Goal: Task Accomplishment & Management: Manage account settings

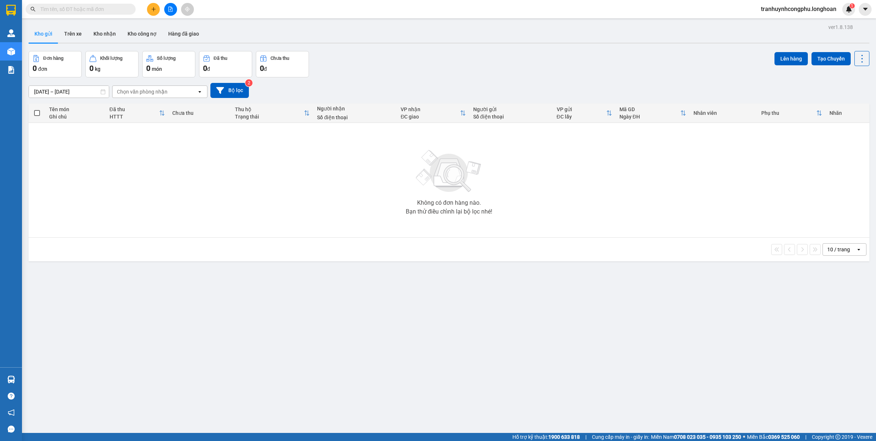
click at [36, 33] on button "Kho gửi" at bounding box center [44, 34] width 30 height 18
click at [316, 354] on div "ver 1.8.138 Kho gửi Trên xe Kho nhận Kho công nợ Hàng đã giao Đơn hàng 0 đơn Kh…" at bounding box center [449, 242] width 847 height 441
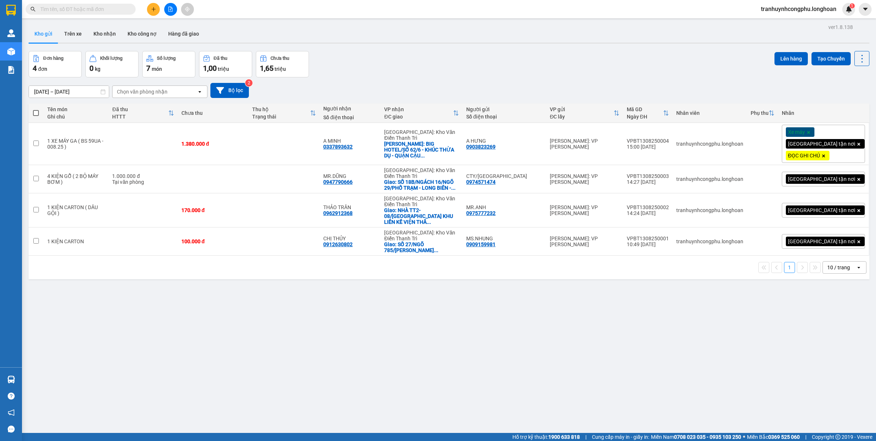
click at [429, 378] on div "ver 1.8.138 Kho gửi Trên xe Kho nhận Kho công nợ Hàng đã giao Đơn hàng 4 đơn Kh…" at bounding box center [449, 242] width 847 height 441
click at [307, 356] on div "ver 1.8.138 Kho gửi Trên xe Kho nhận Kho công nợ Hàng đã giao Đơn hàng 4 đơn Kh…" at bounding box center [449, 242] width 847 height 441
click at [259, 298] on div "ver 1.8.138 Kho gửi Trên xe Kho nhận Kho công nợ Hàng đã giao Đơn hàng 4 đơn Kh…" at bounding box center [449, 242] width 847 height 441
click at [155, 13] on button at bounding box center [153, 9] width 13 height 13
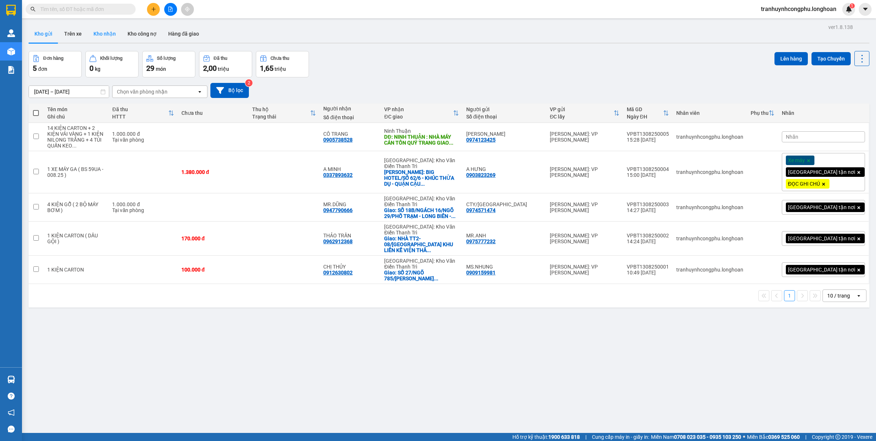
click at [107, 27] on button "Kho nhận" at bounding box center [105, 34] width 34 height 18
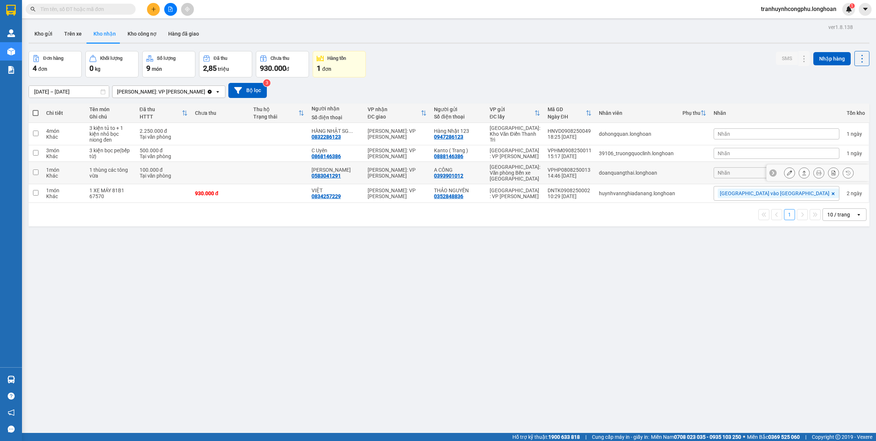
click at [787, 170] on icon at bounding box center [789, 172] width 5 height 5
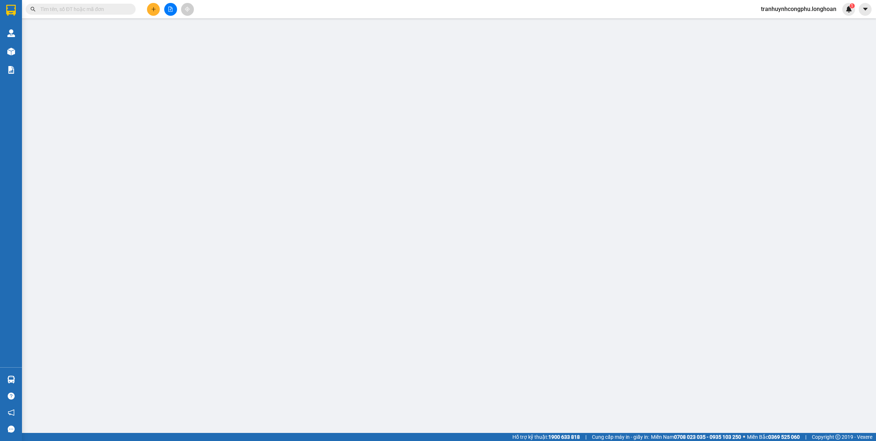
type input "0393901012"
type input "A CÔNG"
type input "0583041291"
type input "Vân"
type input "100.000"
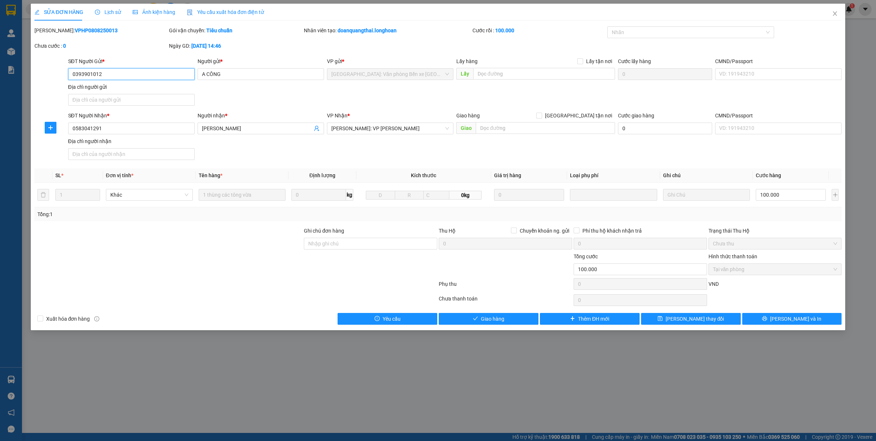
click at [763, 270] on span "Tại văn phòng" at bounding box center [775, 269] width 125 height 11
click at [494, 316] on span "Giao hàng" at bounding box center [492, 319] width 23 height 8
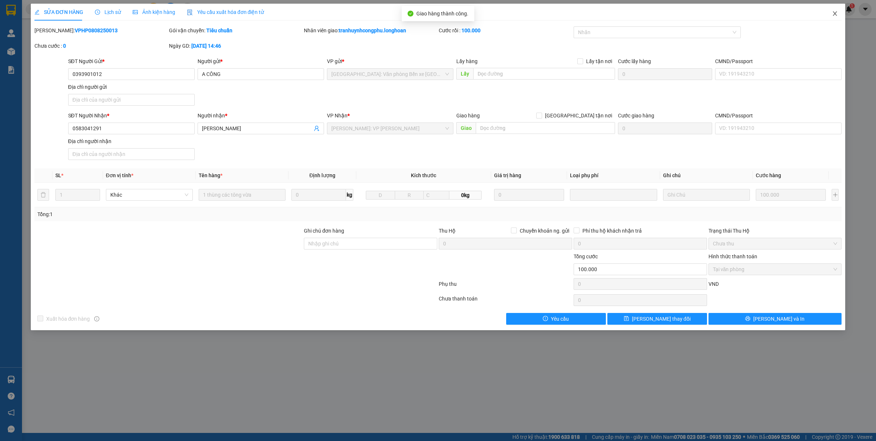
click at [840, 15] on span "Close" at bounding box center [835, 14] width 21 height 21
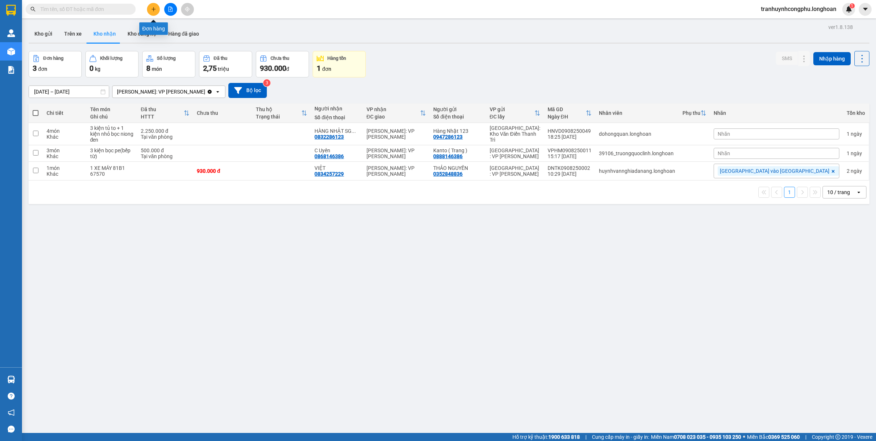
click at [158, 11] on button at bounding box center [153, 9] width 13 height 13
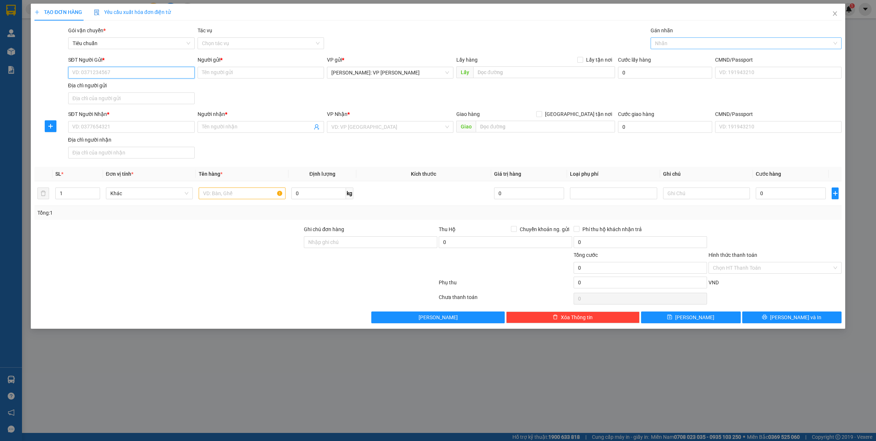
click at [715, 43] on div at bounding box center [743, 43] width 180 height 9
type input "XE"
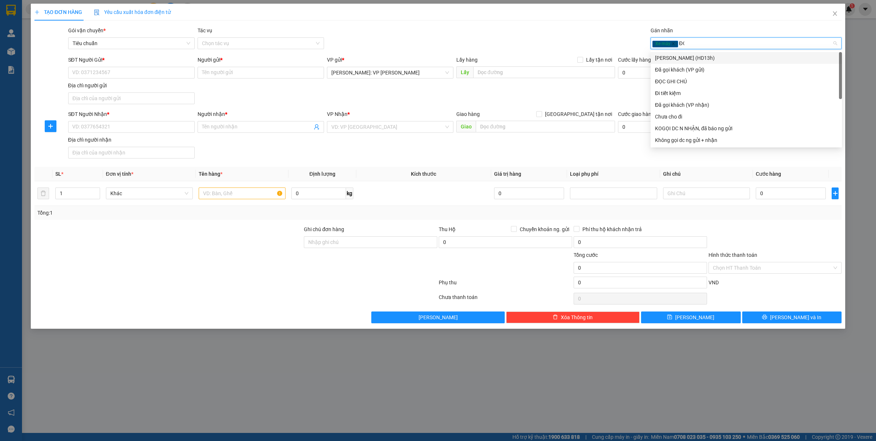
type input "ĐỌC"
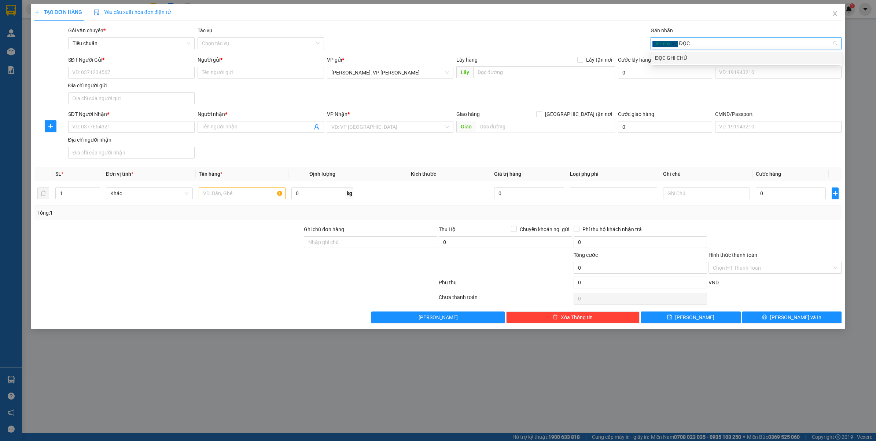
click at [679, 57] on div "ĐỌC GHI CHÚ" at bounding box center [746, 58] width 183 height 8
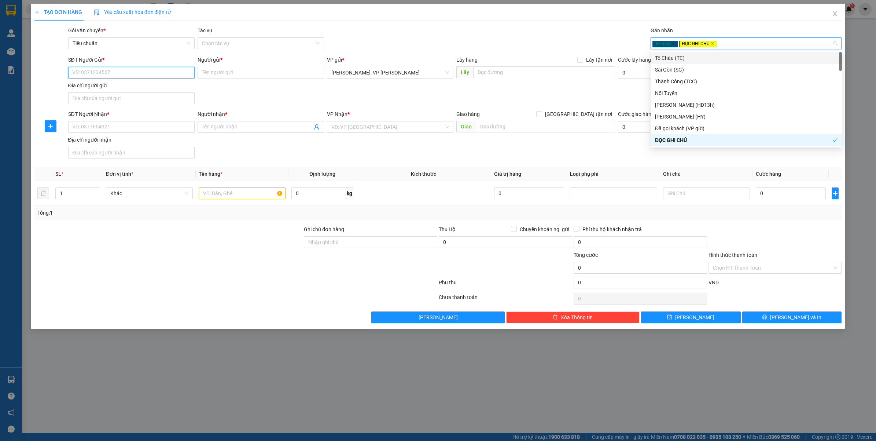
click at [121, 77] on input "SĐT Người Gửi *" at bounding box center [131, 73] width 127 height 12
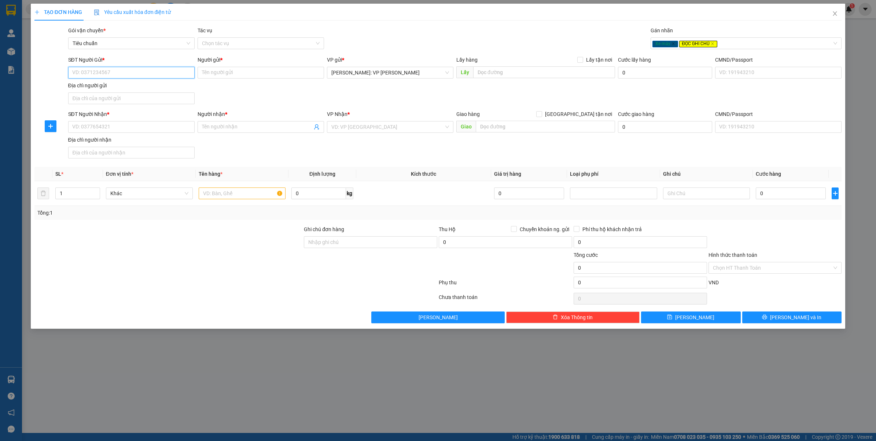
paste input "0399148843"
type input "0399148843"
click at [230, 80] on div "Người gửi * Tên người gửi" at bounding box center [261, 69] width 127 height 26
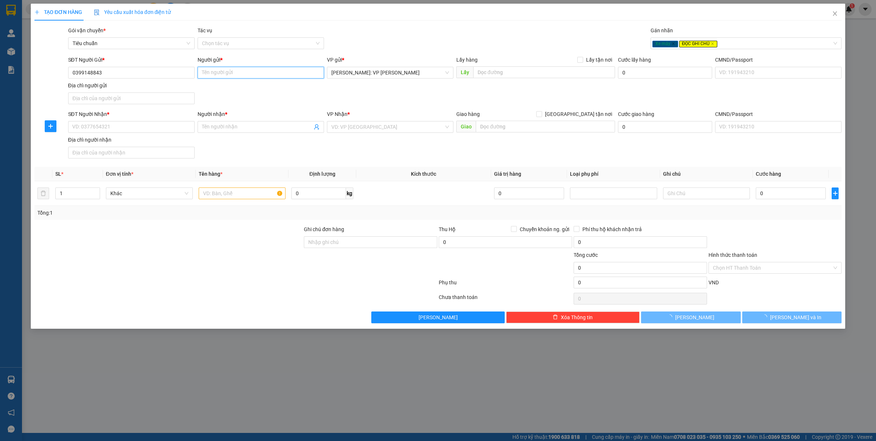
click at [232, 76] on input "Người gửi *" at bounding box center [261, 73] width 127 height 12
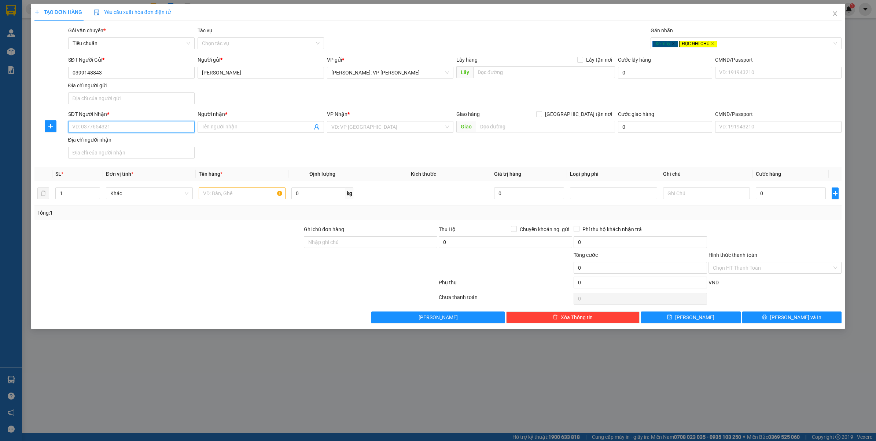
click at [145, 122] on input "SĐT Người Nhận *" at bounding box center [131, 127] width 127 height 12
click at [264, 68] on input "ĐẶNG CÔNG THÀNH" at bounding box center [261, 73] width 127 height 12
type input "[PERSON_NAME]"
click at [79, 127] on input "SĐT Người Nhận *" at bounding box center [131, 127] width 127 height 12
click at [79, 127] on input "0384936733" at bounding box center [131, 127] width 127 height 12
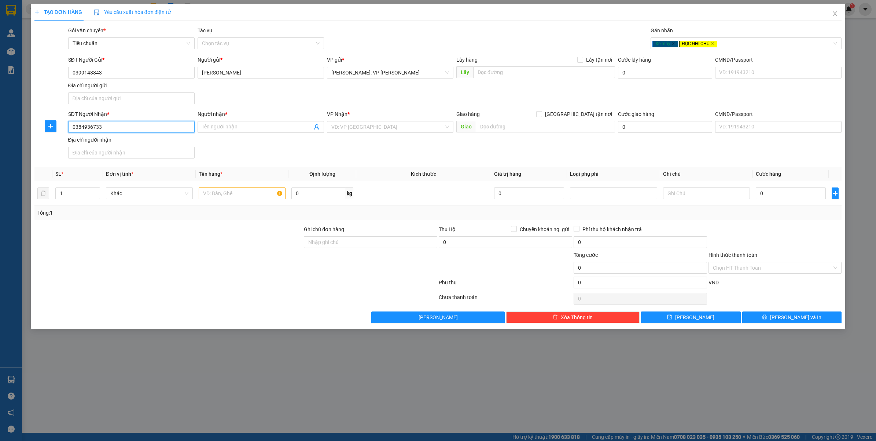
click at [79, 127] on input "0384936733" at bounding box center [131, 127] width 127 height 12
type input "0384936733"
click at [231, 127] on input "Người nhận *" at bounding box center [257, 127] width 110 height 8
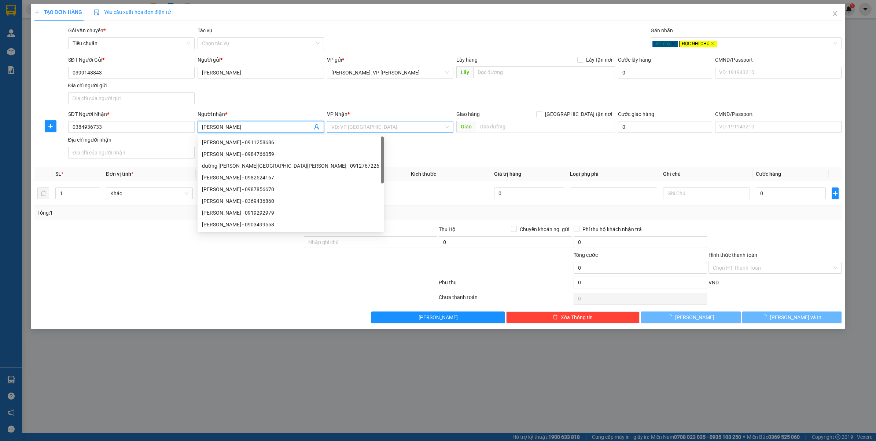
type input "[PERSON_NAME]"
click at [361, 132] on input "search" at bounding box center [387, 126] width 113 height 11
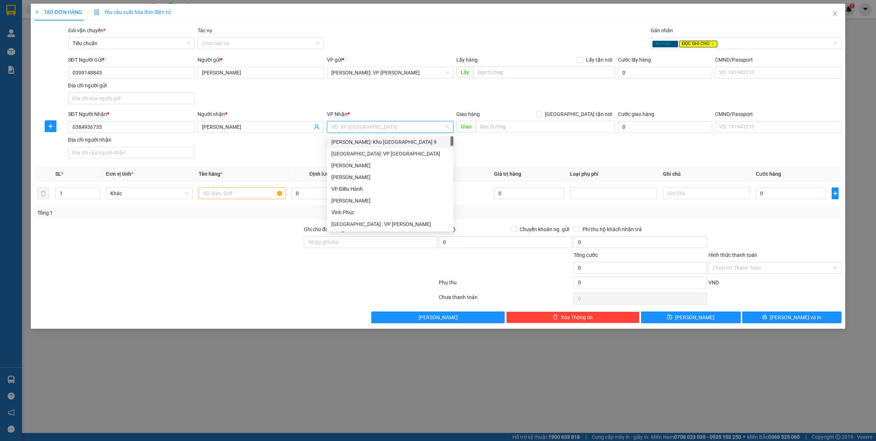
click at [364, 126] on input "search" at bounding box center [387, 126] width 113 height 11
type input "KHÁNH HÒA"
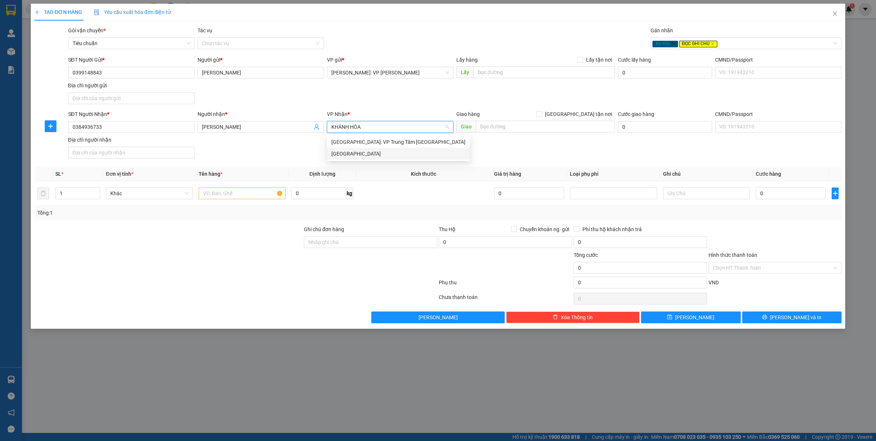
click at [345, 154] on div "[GEOGRAPHIC_DATA]" at bounding box center [398, 154] width 134 height 8
click at [509, 123] on input "text" at bounding box center [545, 127] width 139 height 12
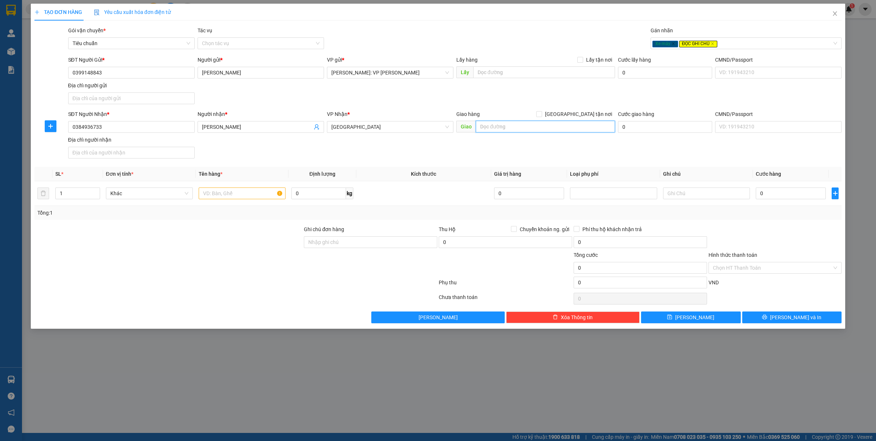
click at [530, 125] on input "text" at bounding box center [545, 127] width 139 height 12
click at [558, 128] on input "NINH HÒA GIAO DỌC" at bounding box center [545, 127] width 139 height 12
type input "NINH HÒA GIAO DỌC QL1A"
click at [237, 188] on div at bounding box center [242, 193] width 87 height 15
click at [234, 193] on input "text" at bounding box center [242, 193] width 87 height 12
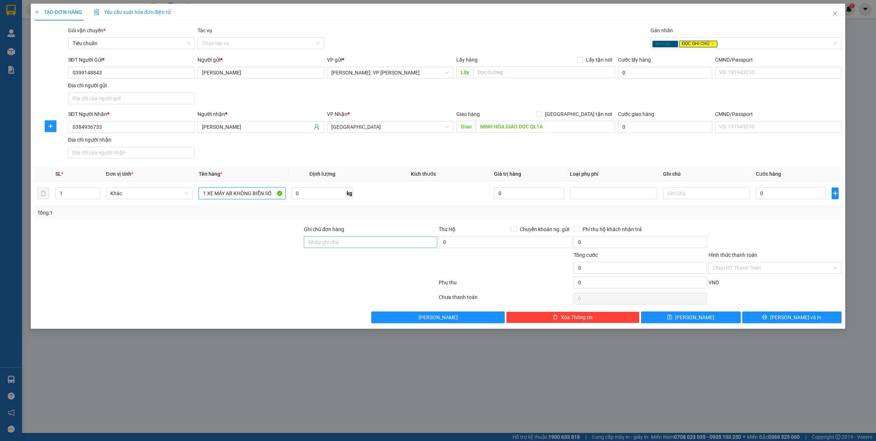
type input "1 XE MÁY AB KHÔNG BIỂN SỐ"
click at [347, 245] on input "Ghi chú đơn hàng" at bounding box center [370, 242] width 133 height 12
type input "CHÌA KHÓA QUẤN TAY LÁI - GIẤY TỜ XE BỎ CÓP"
click at [794, 202] on td "0" at bounding box center [791, 193] width 76 height 25
click at [794, 200] on div "0" at bounding box center [791, 193] width 70 height 15
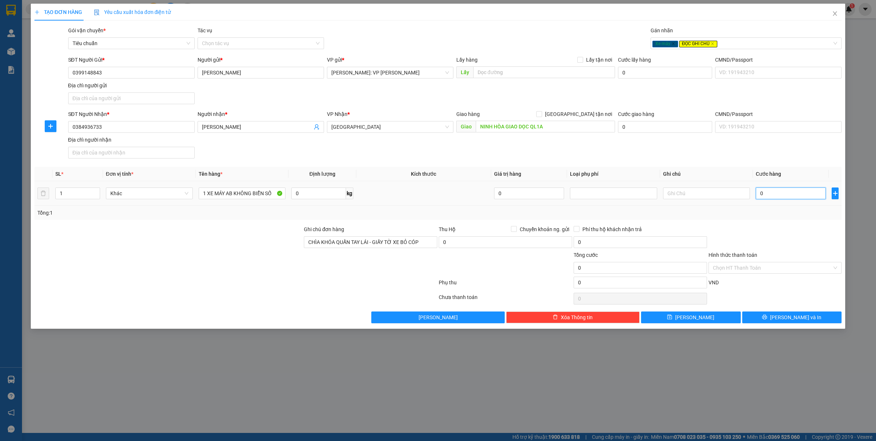
click at [794, 195] on input "0" at bounding box center [791, 193] width 70 height 12
type input "5"
type input "52"
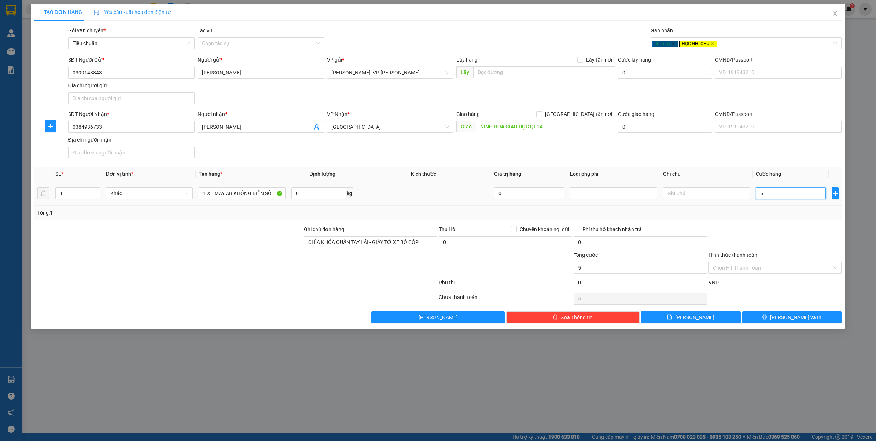
type input "52"
type input "520"
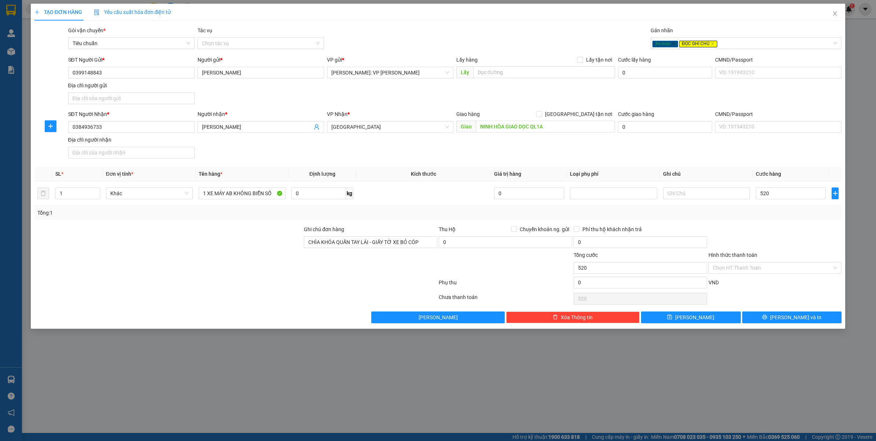
click at [776, 224] on div "Transit Pickup Surcharge Ids Transit Deliver Surcharge Ids Transit Deliver Surc…" at bounding box center [438, 174] width 808 height 297
type input "520.000"
click at [741, 270] on input "Hình thức thanh toán" at bounding box center [773, 267] width 120 height 11
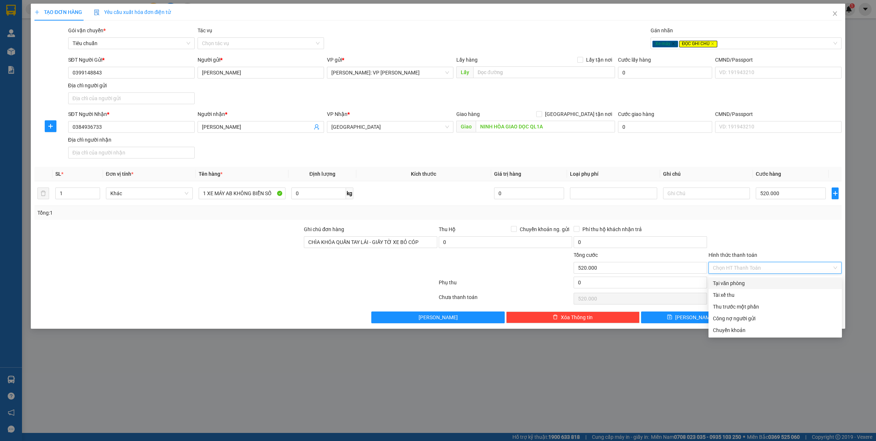
click at [735, 281] on div "Tại văn phòng" at bounding box center [775, 283] width 125 height 8
type input "0"
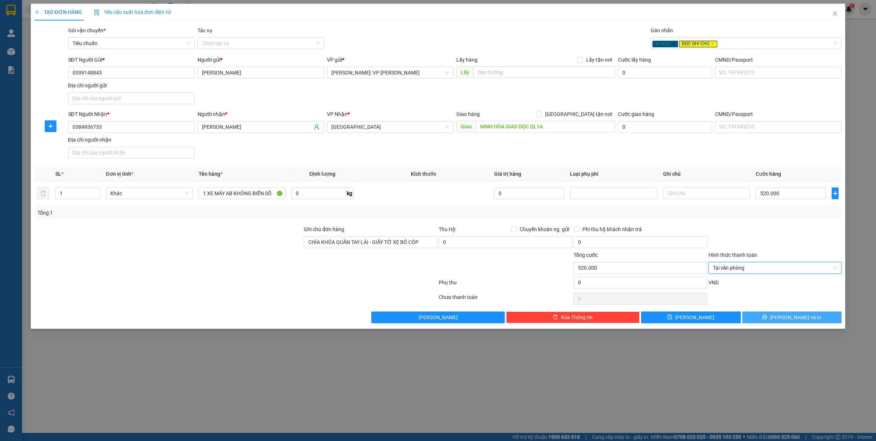
click at [787, 314] on button "[PERSON_NAME] và In" at bounding box center [793, 317] width 100 height 12
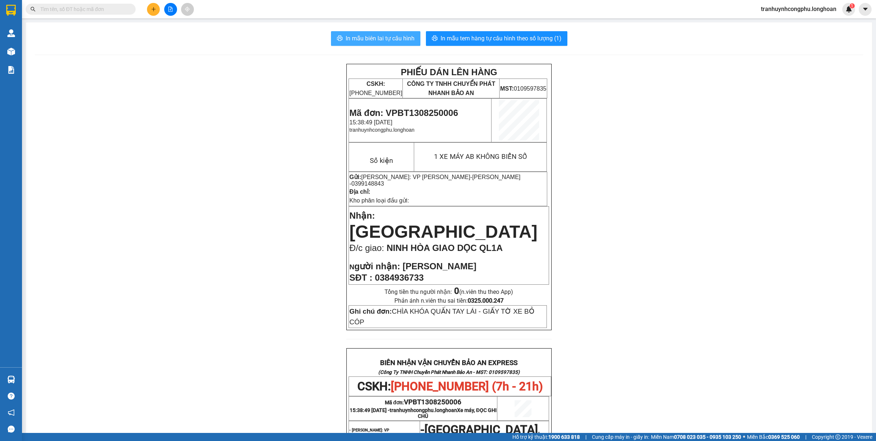
click at [398, 36] on span "In mẫu biên lai tự cấu hình" at bounding box center [380, 38] width 69 height 9
click at [409, 111] on span "Mã đơn: VPBT1308250006" at bounding box center [403, 113] width 109 height 10
copy span "VPBT1308250006"
drag, startPoint x: 206, startPoint y: 195, endPoint x: 259, endPoint y: 205, distance: 53.6
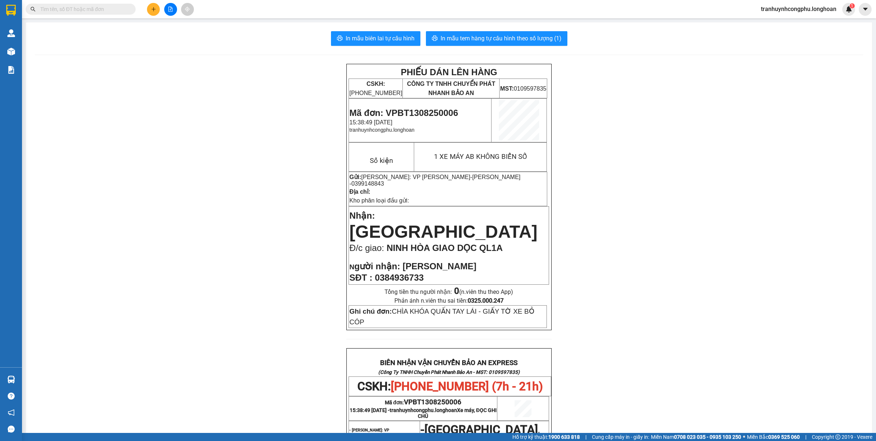
click at [206, 195] on div "PHIẾU DÁN LÊN HÀNG CSKH: 1900.06.88.33 CÔNG TY TNHH CHUYỂN PHÁT NHANH BẢO AN MS…" at bounding box center [449, 382] width 829 height 637
click at [219, 195] on div "PHIẾU DÁN LÊN HÀNG CSKH: 1900.06.88.33 CÔNG TY TNHH CHUYỂN PHÁT NHANH BẢO AN MS…" at bounding box center [449, 382] width 829 height 637
click at [276, 306] on div "PHIẾU DÁN LÊN HÀNG CSKH: 1900.06.88.33 CÔNG TY TNHH CHUYỂN PHÁT NHANH BẢO AN MS…" at bounding box center [449, 382] width 829 height 637
click at [657, 378] on div "PHIẾU DÁN LÊN HÀNG CSKH: 1900.06.88.33 CÔNG TY TNHH CHUYỂN PHÁT NHANH BẢO AN MS…" at bounding box center [449, 382] width 829 height 637
click at [215, 187] on div "PHIẾU DÁN LÊN HÀNG CSKH: 1900.06.88.33 CÔNG TY TNHH CHUYỂN PHÁT NHANH BẢO AN MS…" at bounding box center [449, 382] width 829 height 637
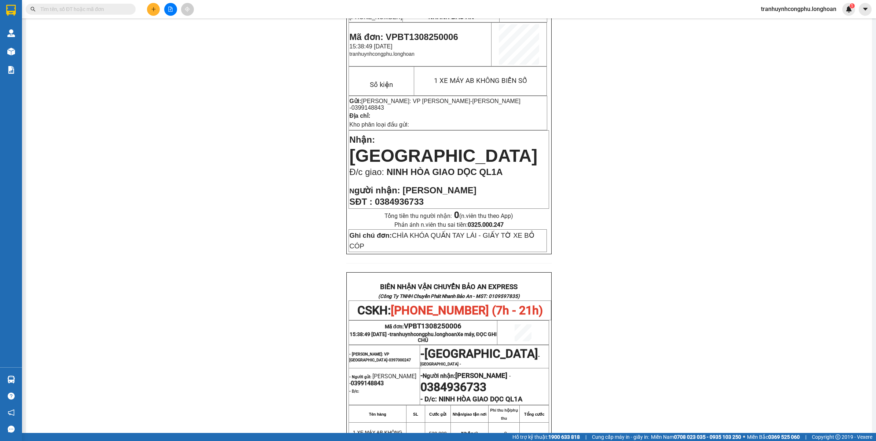
scroll to position [183, 0]
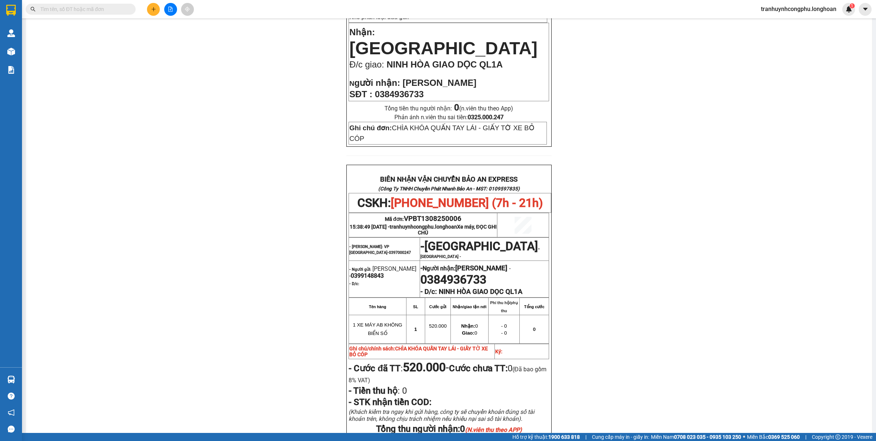
drag, startPoint x: 191, startPoint y: 122, endPoint x: 177, endPoint y: 33, distance: 89.9
click at [193, 116] on div "PHIẾU DÁN LÊN HÀNG CSKH: 1900.06.88.33 CÔNG TY TNHH CHUYỂN PHÁT NHANH BẢO AN MS…" at bounding box center [449, 198] width 829 height 637
click at [173, 227] on div "PHIẾU DÁN LÊN HÀNG CSKH: 1900.06.88.33 CÔNG TY TNHH CHUYỂN PHÁT NHANH BẢO AN MS…" at bounding box center [449, 198] width 829 height 637
click at [154, 173] on div "PHIẾU DÁN LÊN HÀNG CSKH: 1900.06.88.33 CÔNG TY TNHH CHUYỂN PHÁT NHANH BẢO AN MS…" at bounding box center [449, 198] width 829 height 637
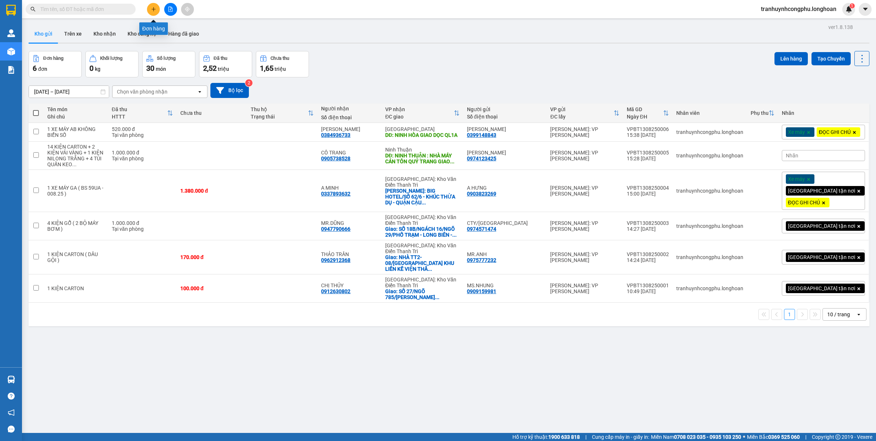
click at [150, 8] on button at bounding box center [153, 9] width 13 height 13
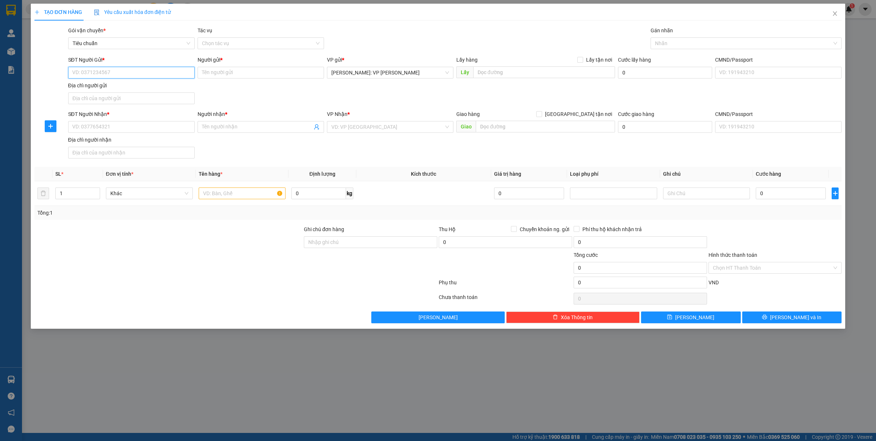
click at [109, 69] on input "SĐT Người Gửi *" at bounding box center [131, 73] width 127 height 12
click at [115, 87] on div "0968977897 - TÚI GIẤY KRAFT VN" at bounding box center [132, 88] width 118 height 8
type input "0968977897"
type input "TÚI GIẤY KRAFT VN"
type input "0968977897"
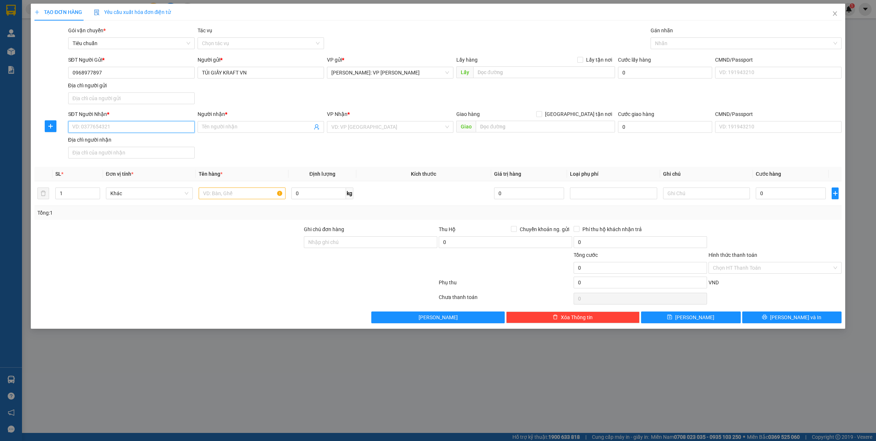
click at [106, 128] on input "SĐT Người Nhận *" at bounding box center [131, 127] width 127 height 12
click at [136, 169] on div "0973776841 - ANH SANG" at bounding box center [132, 166] width 118 height 8
type input "0973776841"
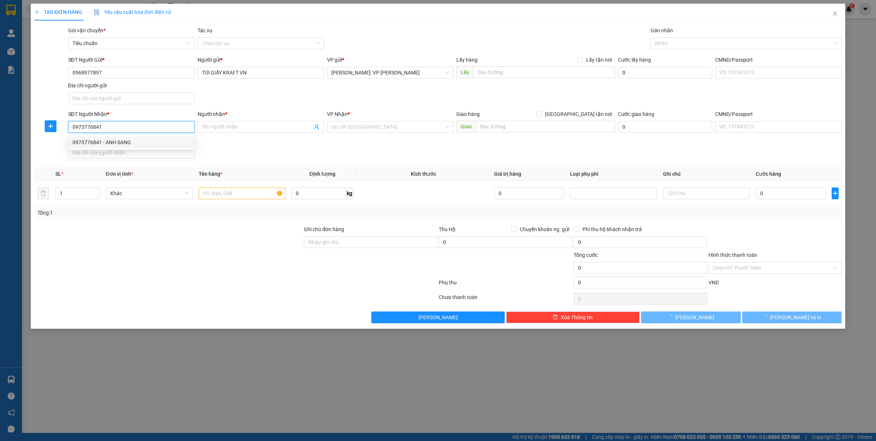
type input "ANH SANG"
checkbox input "true"
type input "CHUNG CƯ HEI TOWER - NGỤY NHƯ KONTUM - PHƯỜNG NHÂN CHÍNH - THANH XUÂN - HÀ NỘI"
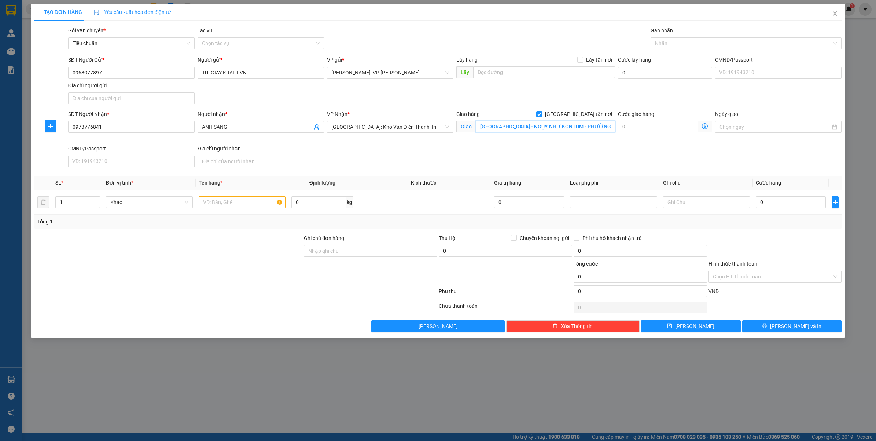
click at [544, 124] on input "CHUNG CƯ HEI TOWER - NGỤY NHƯ KONTUM - PHƯỜNG NHÂN CHÍNH - THANH XUÂN - HÀ NỘI" at bounding box center [545, 127] width 139 height 12
click at [215, 199] on input "text" at bounding box center [242, 202] width 87 height 12
type input "1 KIỆN CARTON"
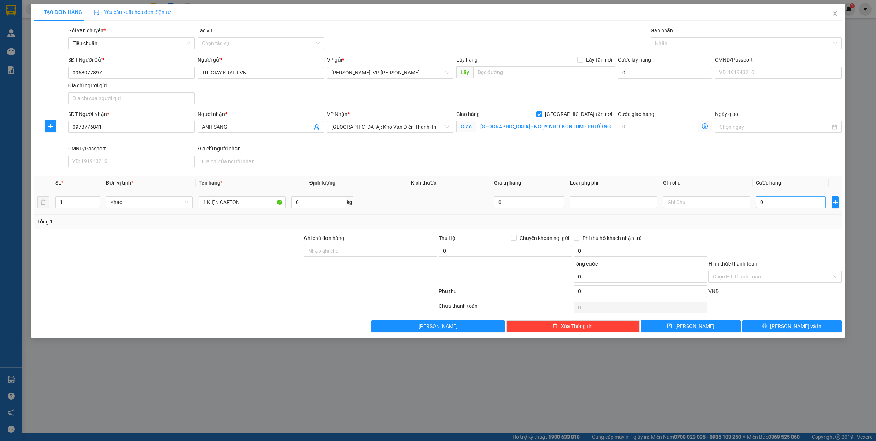
drag, startPoint x: 798, startPoint y: 212, endPoint x: 787, endPoint y: 197, distance: 18.1
click at [798, 212] on td "0" at bounding box center [791, 202] width 76 height 25
click at [787, 197] on input "0" at bounding box center [791, 202] width 70 height 12
type input "2"
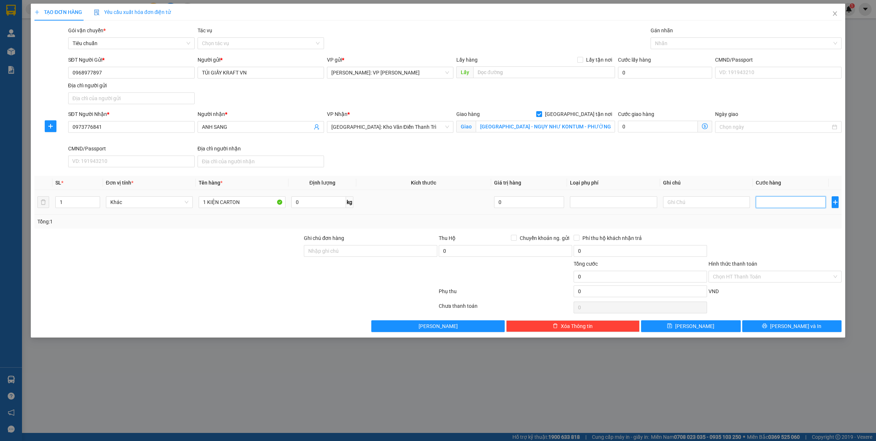
type input "2"
type input "20"
type input "200"
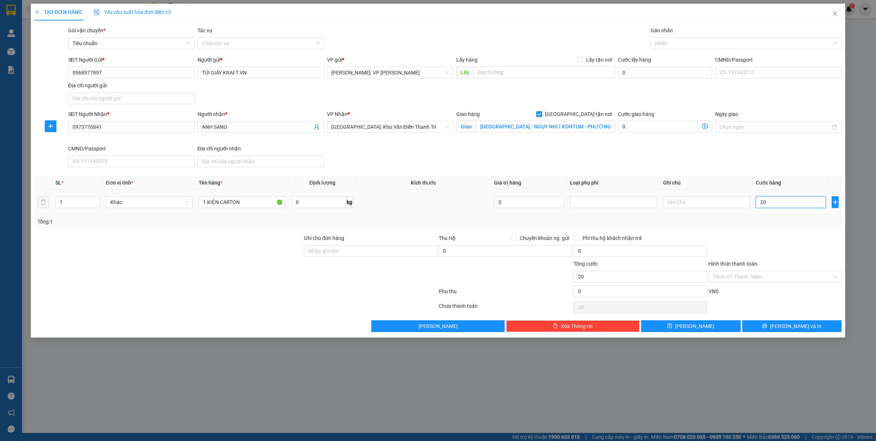
type input "200"
click at [767, 242] on div at bounding box center [775, 247] width 135 height 26
type input "200.000"
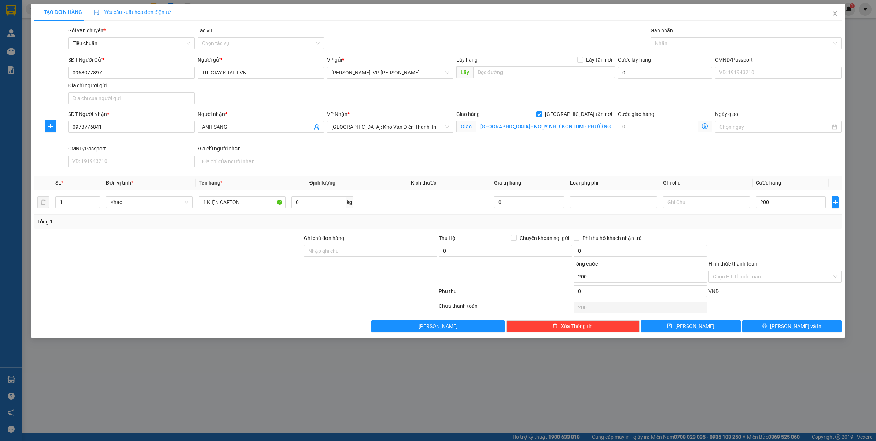
type input "200.000"
click at [303, 206] on input "0" at bounding box center [319, 202] width 54 height 12
click at [758, 241] on div at bounding box center [775, 247] width 135 height 26
type input "25"
click at [683, 44] on div at bounding box center [743, 43] width 180 height 9
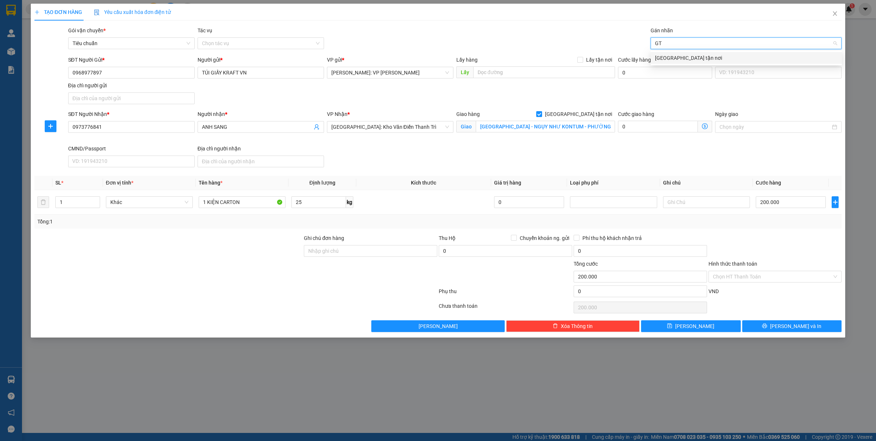
type input "GTN"
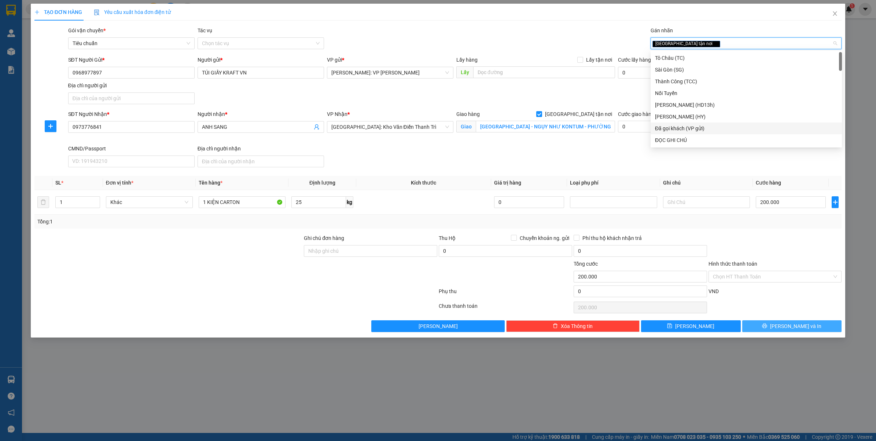
click at [788, 321] on button "Lưu và In" at bounding box center [793, 326] width 100 height 12
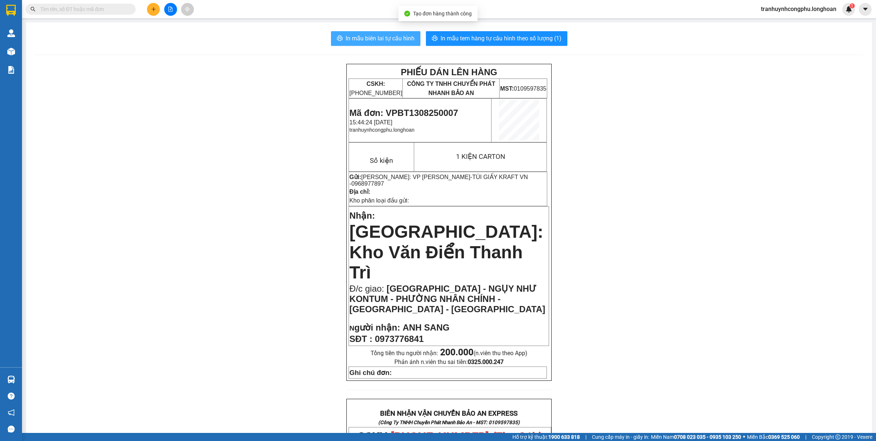
click at [392, 41] on span "In mẫu biên lai tự cấu hình" at bounding box center [380, 38] width 69 height 9
click at [457, 37] on span "In mẫu tem hàng tự cấu hình theo số lượng (1)" at bounding box center [501, 38] width 121 height 9
click at [435, 111] on span "Mã đơn: VPBT1308250007" at bounding box center [403, 113] width 109 height 10
copy span "VPBT1308250007"
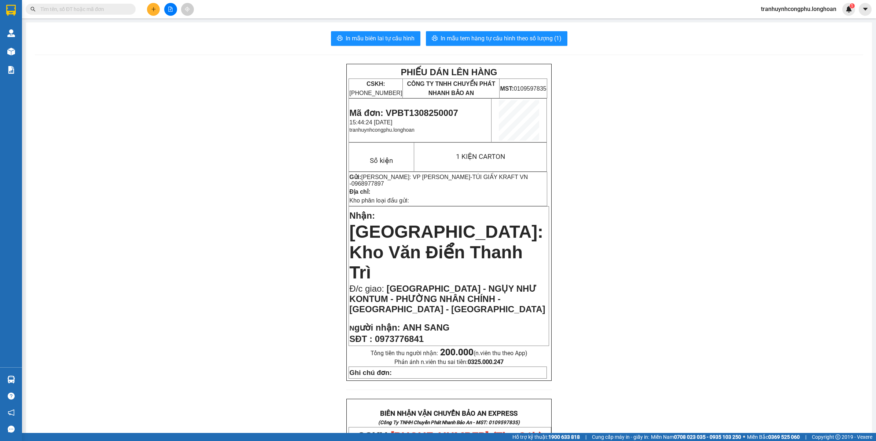
click at [274, 223] on div "PHIẾU DÁN LÊN HÀNG CSKH: 1900.06.88.33 CÔNG TY TNHH CHUYỂN PHÁT NHANH BẢO AN MS…" at bounding box center [449, 427] width 829 height 726
click at [164, 131] on div "PHIẾU DÁN LÊN HÀNG CSKH: 1900.06.88.33 CÔNG TY TNHH CHUYỂN PHÁT NHANH BẢO AN MS…" at bounding box center [449, 427] width 829 height 726
click at [229, 293] on div "PHIẾU DÁN LÊN HÀNG CSKH: 1900.06.88.33 CÔNG TY TNHH CHUYỂN PHÁT NHANH BẢO AN MS…" at bounding box center [449, 427] width 829 height 726
click at [216, 183] on div "PHIẾU DÁN LÊN HÀNG CSKH: 1900.06.88.33 CÔNG TY TNHH CHUYỂN PHÁT NHANH BẢO AN MS…" at bounding box center [449, 427] width 829 height 726
drag, startPoint x: 233, startPoint y: 215, endPoint x: 178, endPoint y: 137, distance: 95.4
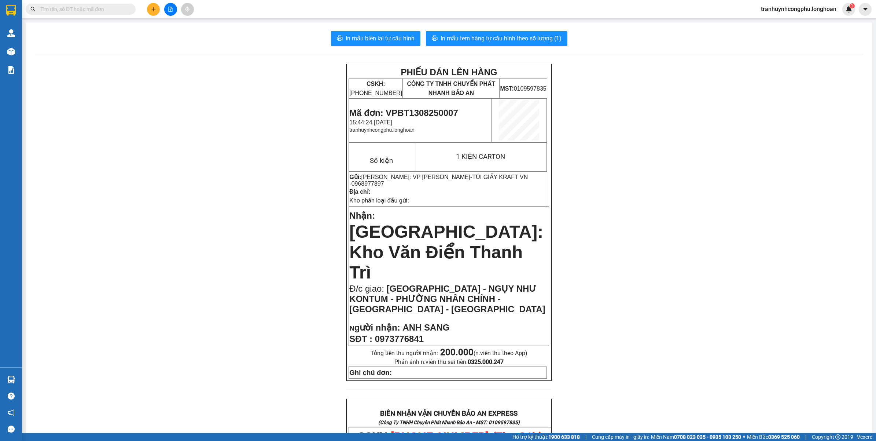
click at [233, 215] on div "PHIẾU DÁN LÊN HÀNG CSKH: 1900.06.88.33 CÔNG TY TNHH CHUYỂN PHÁT NHANH BẢO AN MS…" at bounding box center [449, 427] width 829 height 726
click at [206, 150] on div "PHIẾU DÁN LÊN HÀNG CSKH: 1900.06.88.33 CÔNG TY TNHH CHUYỂN PHÁT NHANH BẢO AN MS…" at bounding box center [449, 427] width 829 height 726
click at [154, 13] on button at bounding box center [153, 9] width 13 height 13
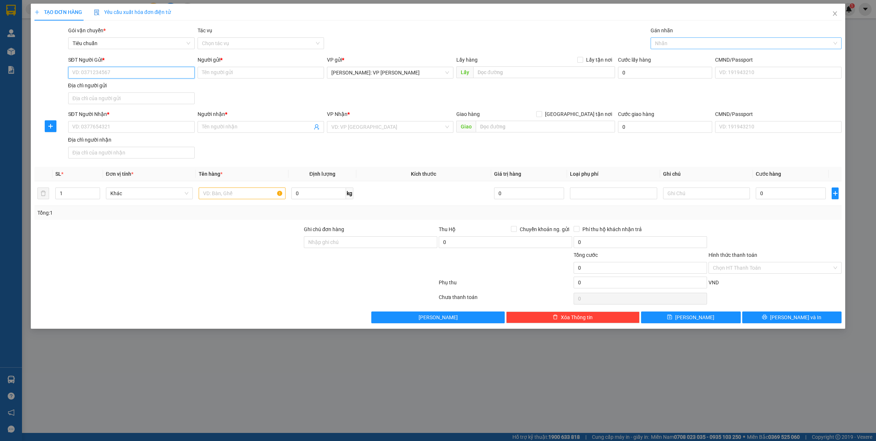
click at [662, 48] on div "Nhãn" at bounding box center [746, 43] width 191 height 12
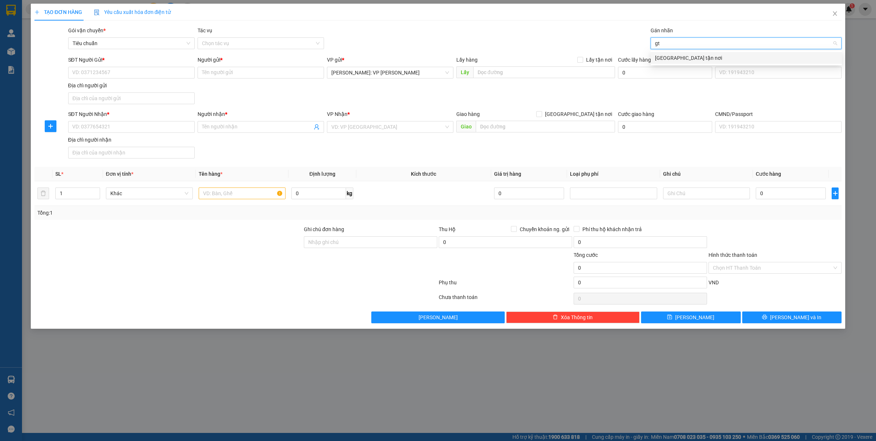
type input "gtn"
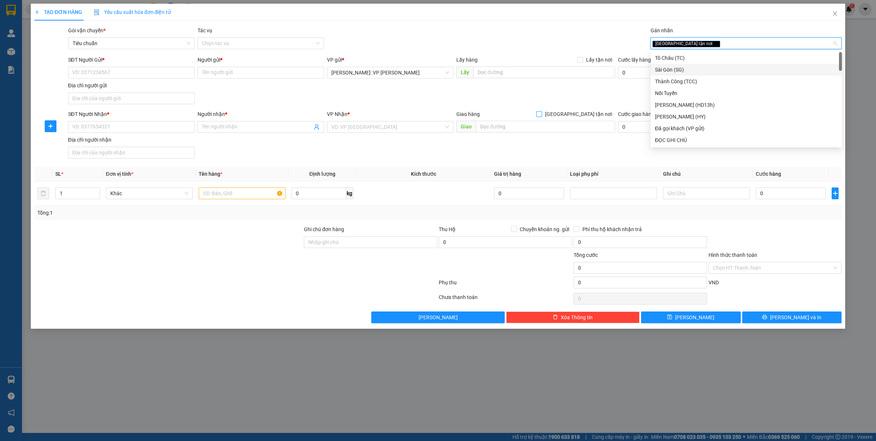
click at [586, 117] on span "[GEOGRAPHIC_DATA] tận nơi" at bounding box center [578, 114] width 73 height 8
click at [542, 116] on input "[GEOGRAPHIC_DATA] tận nơi" at bounding box center [538, 113] width 5 height 5
checkbox input "true"
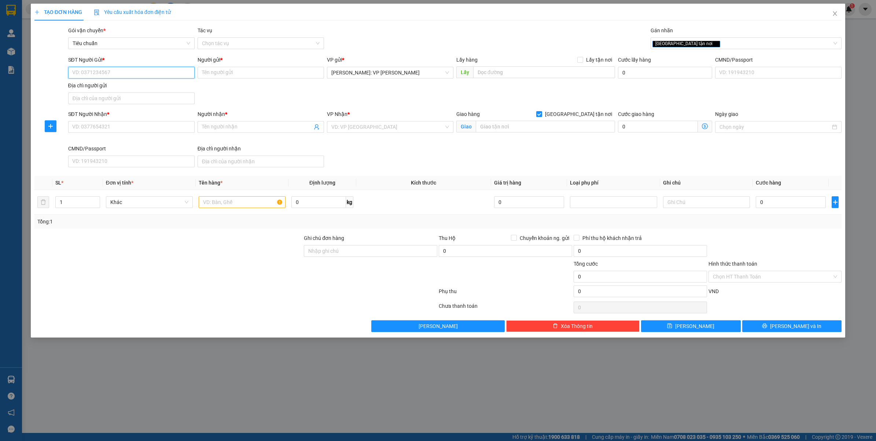
click at [120, 67] on input "SĐT Người Gửi *" at bounding box center [131, 73] width 127 height 12
type input "0947881820"
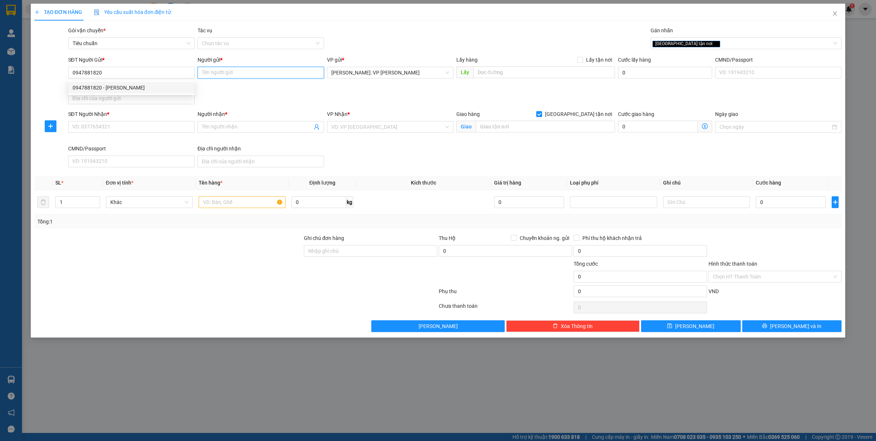
click at [246, 69] on input "Người gửi *" at bounding box center [261, 73] width 127 height 12
type input "ANH TẢI"
click at [129, 122] on input "SĐT Người Nhận *" at bounding box center [131, 127] width 127 height 12
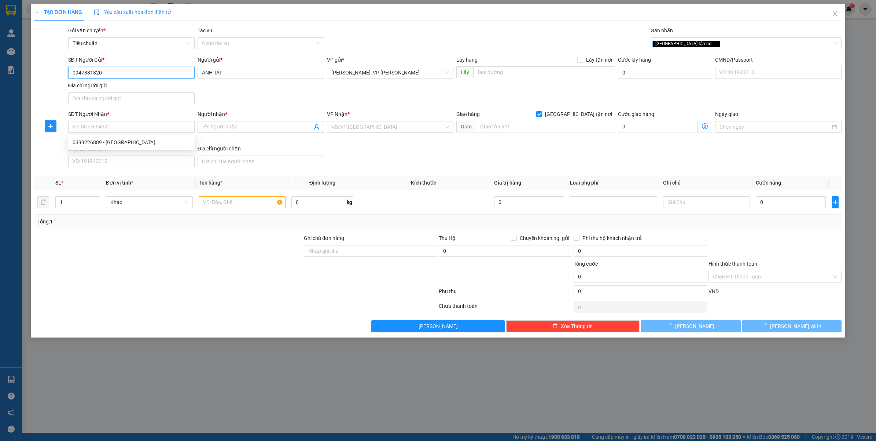
click at [138, 72] on input "0947881820" at bounding box center [131, 73] width 127 height 12
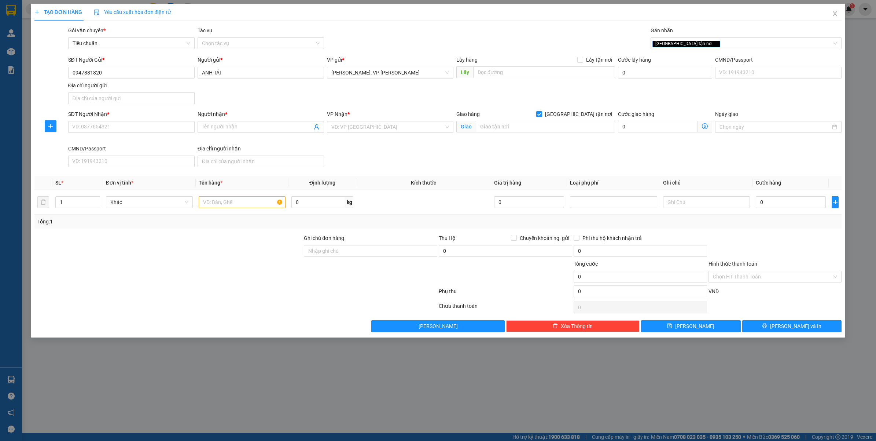
click at [126, 133] on div "SĐT Người Nhận * VD: 0377654321" at bounding box center [131, 123] width 127 height 26
click at [129, 131] on input "SĐT Người Nhận *" at bounding box center [131, 127] width 127 height 12
drag, startPoint x: 117, startPoint y: 140, endPoint x: 162, endPoint y: 145, distance: 44.7
click at [117, 140] on div "0399226889 - nguyễn hải đô" at bounding box center [132, 142] width 118 height 8
type input "0399226889"
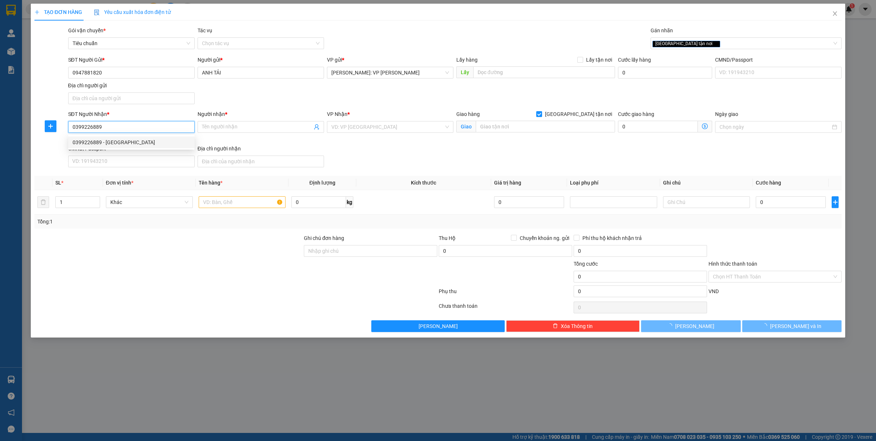
type input "nguyễn hải đô"
type input "khu 9,phú hộ,tx.phú thọ,phú thọ"
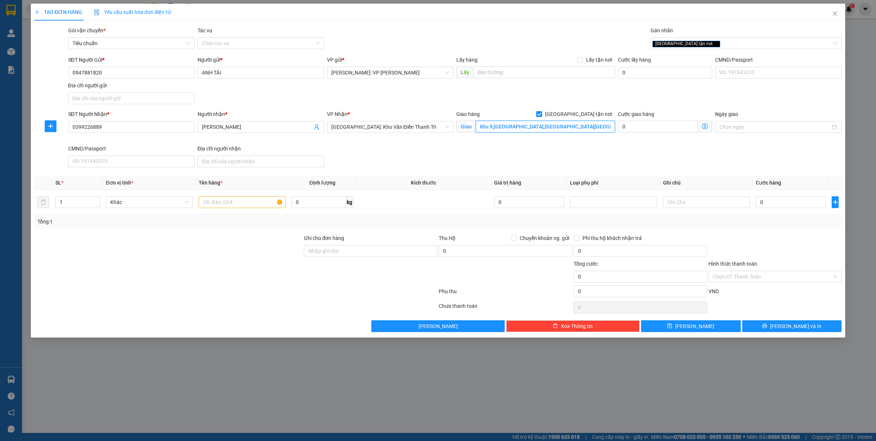
click at [576, 131] on input "khu 9,phú hộ,tx.phú thọ,phú thọ" at bounding box center [545, 127] width 139 height 12
click at [576, 131] on input "text" at bounding box center [545, 127] width 139 height 12
click at [587, 132] on input "KHU 9 - PHÚ HỘ - TX.PHÚ THỌ - PHÚ" at bounding box center [545, 127] width 139 height 12
type input "KHU 9 - PHÚ HỘ - TX.PHÚ THỌ - PHÚ THỌ"
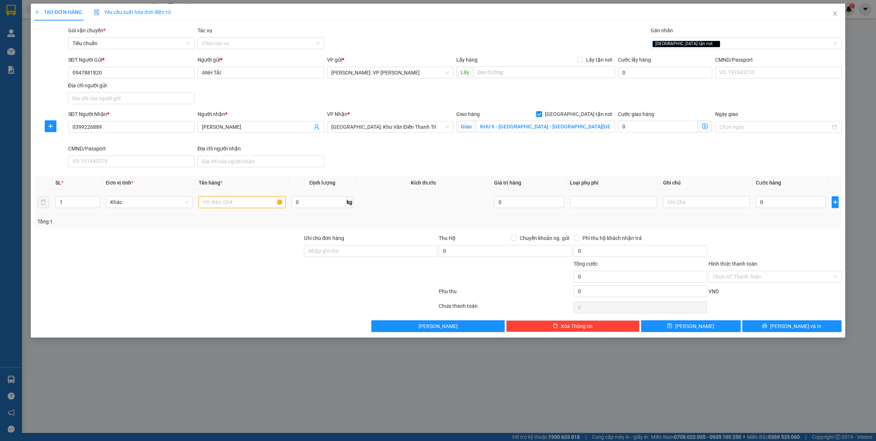
click at [208, 201] on input "text" at bounding box center [242, 202] width 87 height 12
type input "1 KIỆN CARTON"
click at [789, 211] on td "0" at bounding box center [791, 202] width 76 height 25
click at [790, 201] on input "0" at bounding box center [791, 202] width 70 height 12
type input "2"
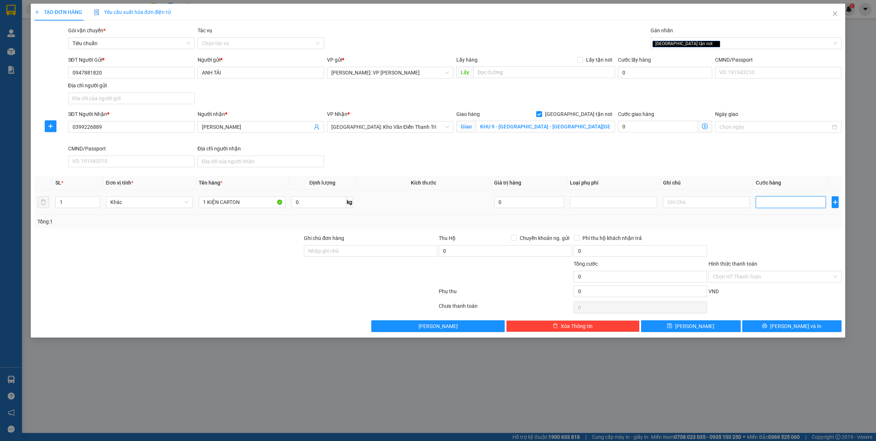
type input "2"
type input "24"
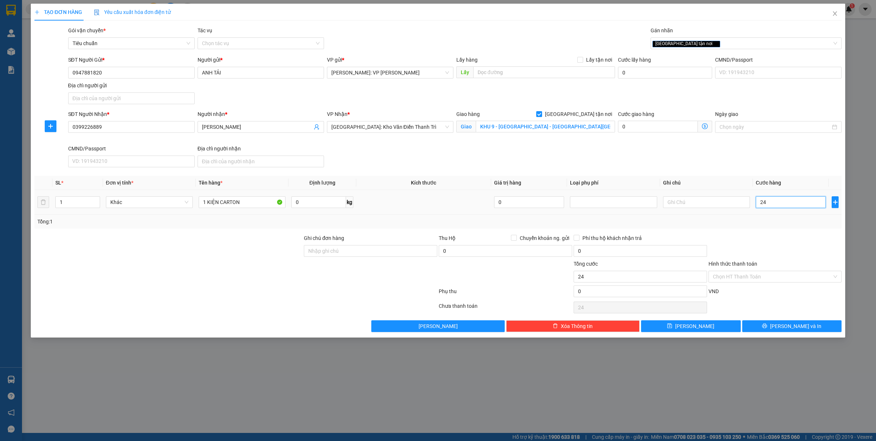
type input "240"
click at [788, 227] on div "Tổng: 1" at bounding box center [438, 222] width 808 height 14
type input "240.000"
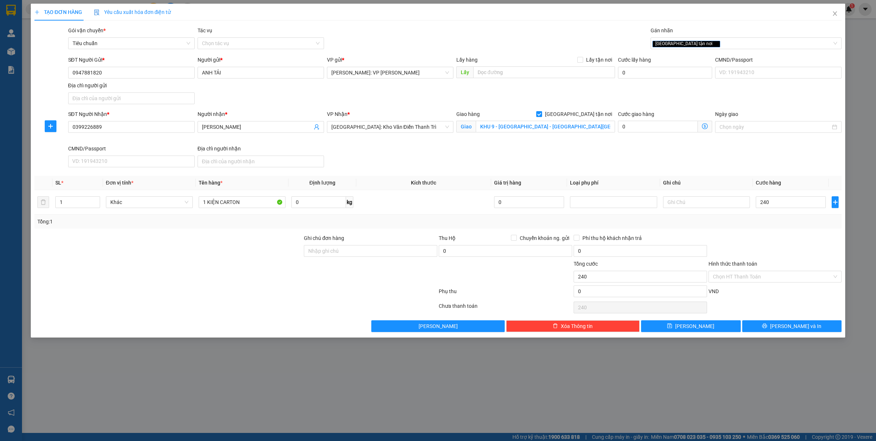
type input "240.000"
click at [772, 329] on button "Lưu và In" at bounding box center [793, 326] width 100 height 12
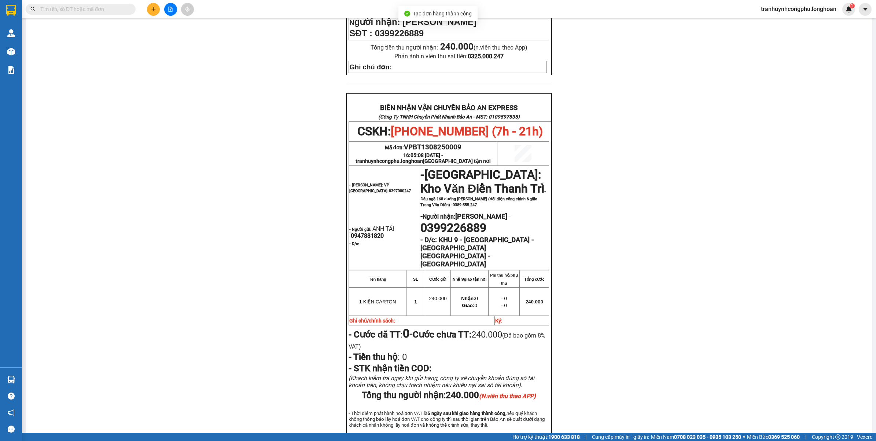
scroll to position [316, 0]
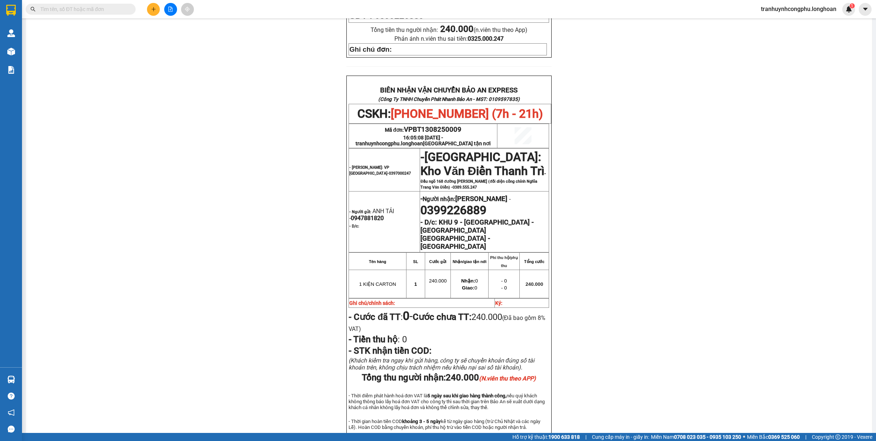
click at [233, 290] on div "PHIẾU DÁN LÊN HÀNG CSKH: 1900.06.88.33 CÔNG TY TNHH CHUYỂN PHÁT NHANH BẢO AN MS…" at bounding box center [449, 106] width 829 height 719
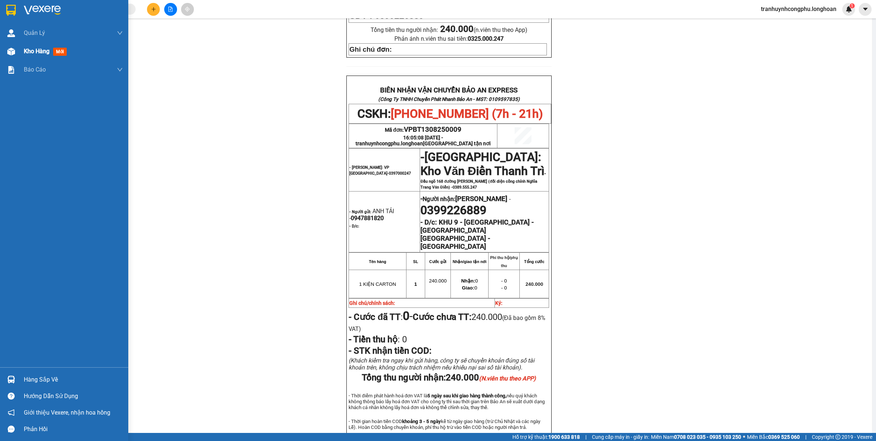
click at [34, 55] on div "Kho hàng mới" at bounding box center [47, 51] width 46 height 9
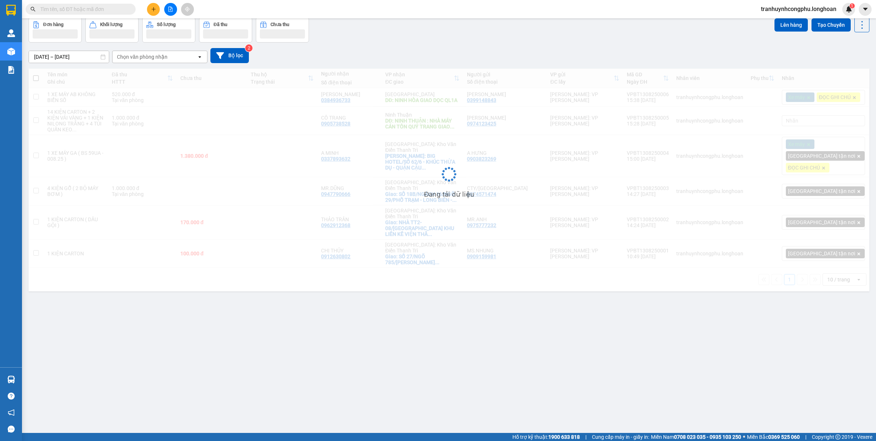
scroll to position [34, 0]
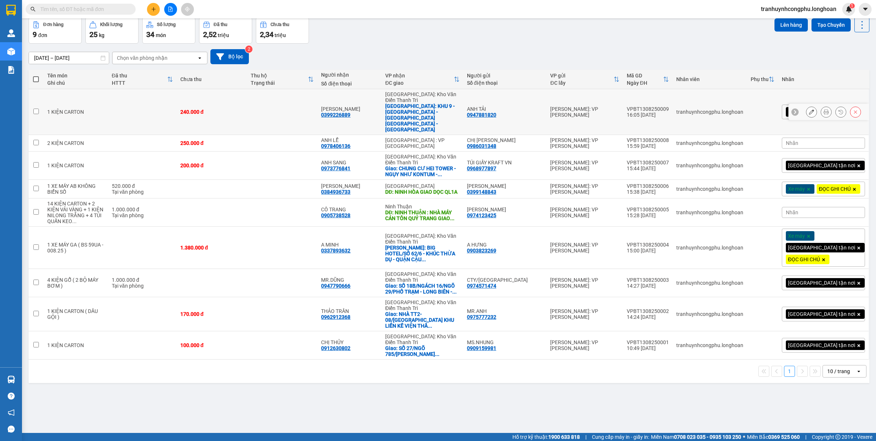
click at [807, 106] on button at bounding box center [812, 112] width 10 height 13
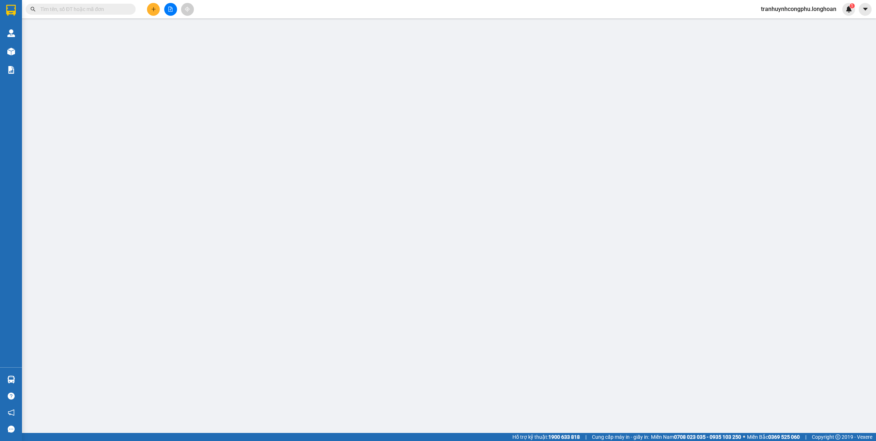
type input "0947881820"
type input "ANH TẢI"
type input "0399226889"
type input "nguyễn hải đô"
checkbox input "true"
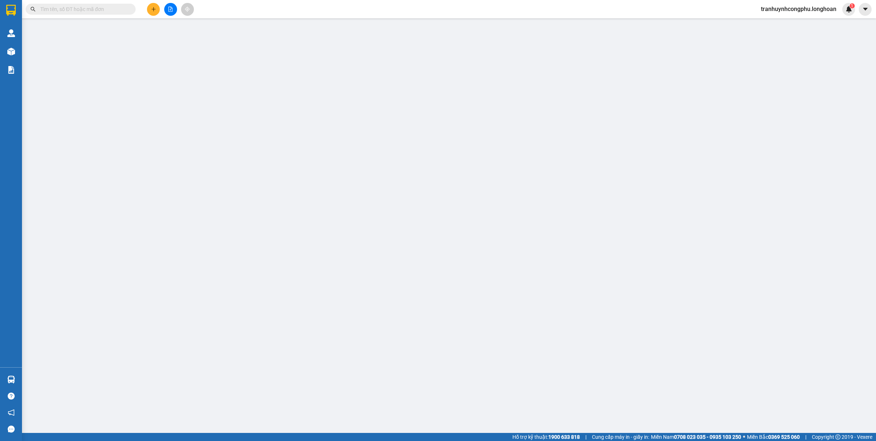
type input "KHU 9 - PHÚ HỘ - TX.PHÚ THỌ - PHÚ THỌ"
type input "240.000"
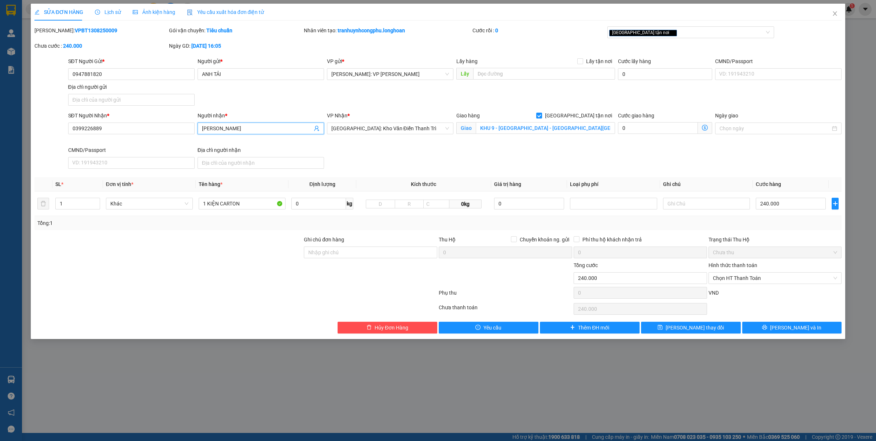
click at [263, 132] on input "nguyễn hải đô" at bounding box center [257, 128] width 110 height 8
type input "NGUYỄN HẢI ĐÔ"
click at [815, 332] on button "Lưu và In" at bounding box center [793, 328] width 100 height 12
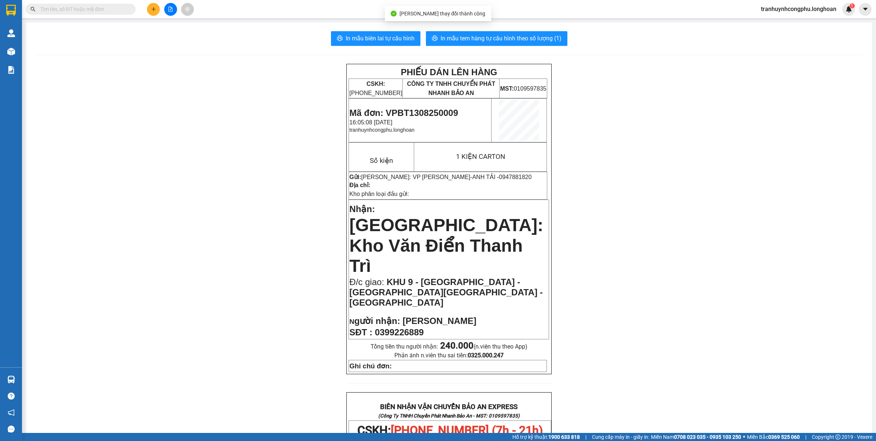
click at [437, 109] on span "Mã đơn: VPBT1308250009" at bounding box center [403, 113] width 109 height 10
click at [436, 109] on span "Mã đơn: VPBT1308250009" at bounding box center [403, 113] width 109 height 10
copy span "VPBT1308250009"
drag, startPoint x: 180, startPoint y: 159, endPoint x: 239, endPoint y: 176, distance: 60.9
click at [191, 160] on div "PHIẾU DÁN LÊN HÀNG CSKH: 1900.06.88.33 CÔNG TY TNHH CHUYỂN PHÁT NHANH BẢO AN MS…" at bounding box center [449, 423] width 829 height 719
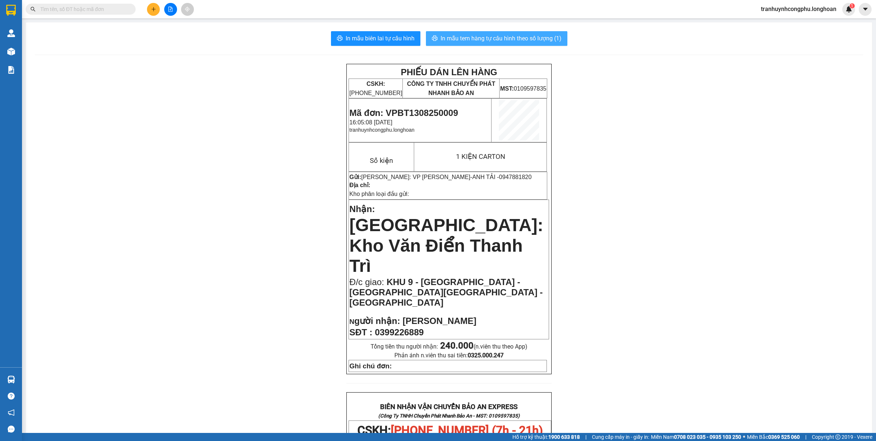
click at [521, 41] on span "In mẫu tem hàng tự cấu hình theo số lượng (1)" at bounding box center [501, 38] width 121 height 9
drag, startPoint x: 118, startPoint y: 121, endPoint x: 128, endPoint y: 119, distance: 9.7
click at [120, 121] on div "PHIẾU DÁN LÊN HÀNG CSKH: 1900.06.88.33 CÔNG TY TNHH CHUYỂN PHÁT NHANH BẢO AN MS…" at bounding box center [449, 423] width 829 height 719
click at [152, 14] on button at bounding box center [153, 9] width 13 height 13
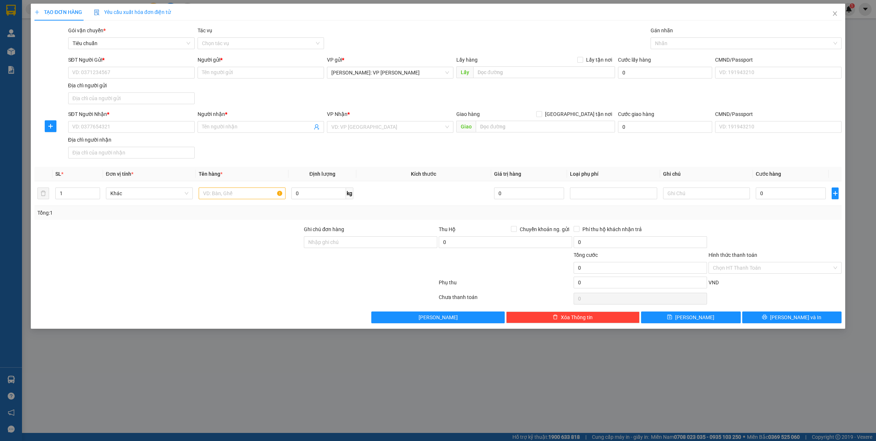
click at [717, 50] on div "Gán nhãn Nhãn" at bounding box center [746, 39] width 191 height 26
click at [714, 47] on div at bounding box center [743, 43] width 180 height 9
type input "gtn"
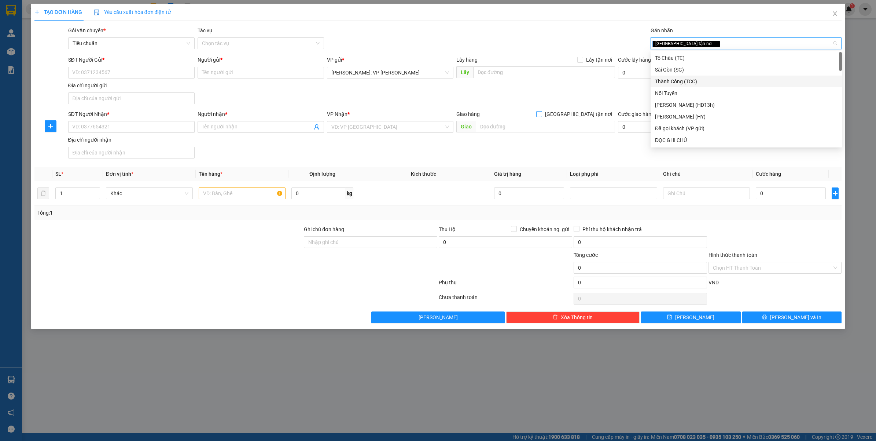
click at [542, 114] on input "[GEOGRAPHIC_DATA] tận nơi" at bounding box center [538, 113] width 5 height 5
checkbox input "true"
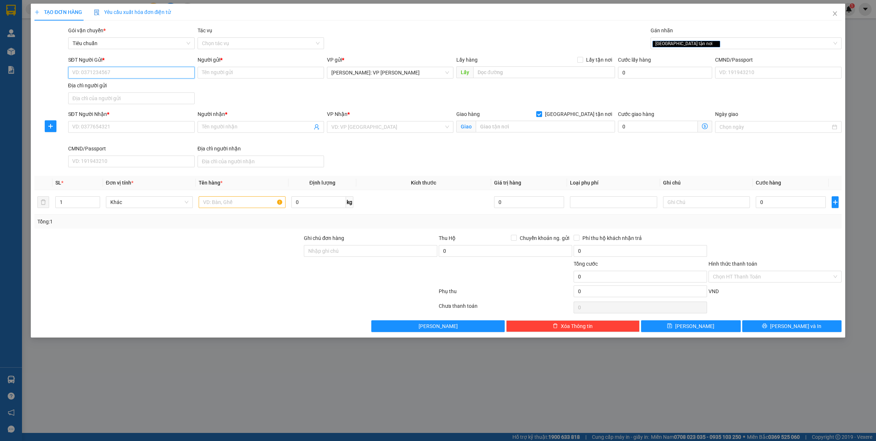
click at [113, 74] on input "SĐT Người Gửi *" at bounding box center [131, 73] width 127 height 12
type input "0909464504"
click at [116, 92] on div "0909464504 - KANLY (MS YẾN)" at bounding box center [131, 88] width 127 height 12
type input "KANLY (MS YẾN)"
type input "0909464504"
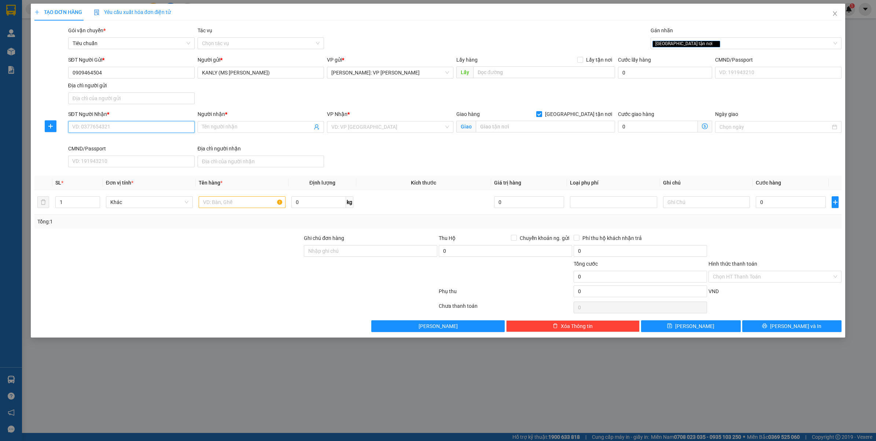
click at [94, 131] on input "SĐT Người Nhận *" at bounding box center [131, 127] width 127 height 12
type input "0978229983"
click at [105, 137] on div "0978229983 - Hằng" at bounding box center [131, 142] width 127 height 12
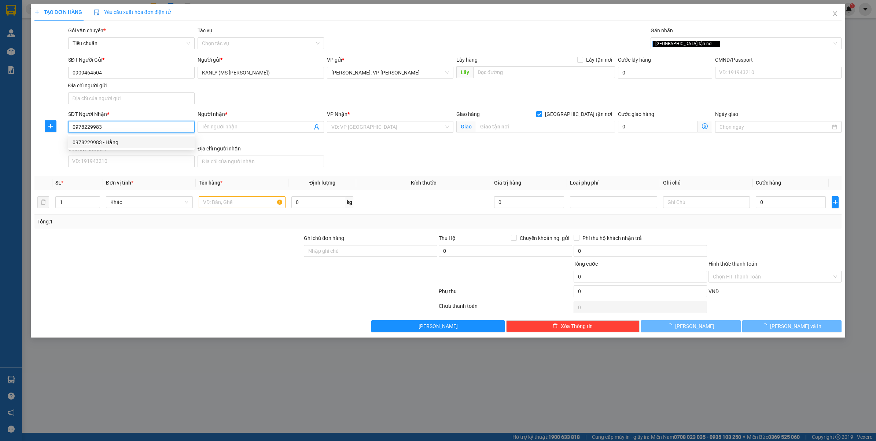
type input "Hằng"
type input "53, Đường Trương Đồng Tử , Phường Phù Liễn , Kiến An, Hải Phòng"
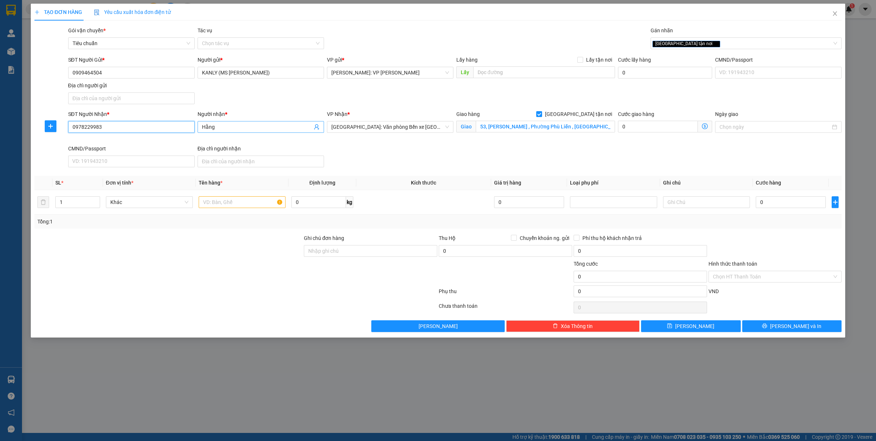
type input "0978229983"
click at [259, 121] on span "Hằng" at bounding box center [261, 127] width 127 height 12
click at [258, 122] on span "Hằng" at bounding box center [261, 127] width 127 height 12
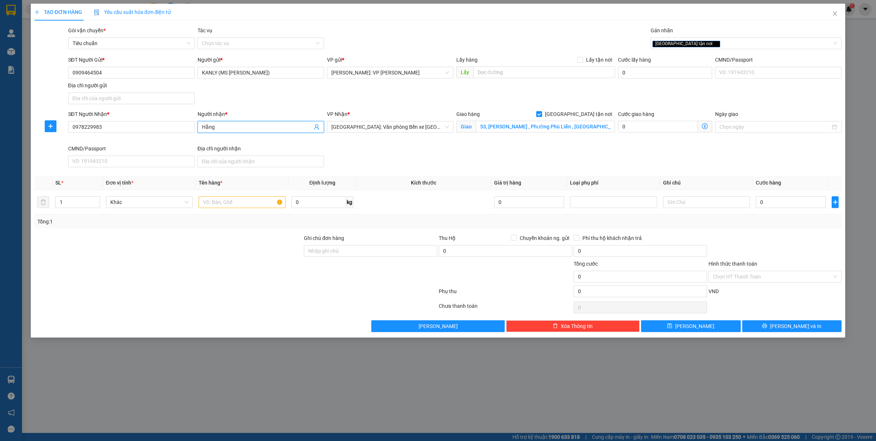
click at [256, 129] on input "Hằng" at bounding box center [257, 127] width 110 height 8
type input "m"
type input "MS.HẰNG"
click at [500, 127] on input "53, Đường Trương Đồng Tử , Phường Phù Liễn , Kiến An, Hải Phòng" at bounding box center [545, 127] width 139 height 12
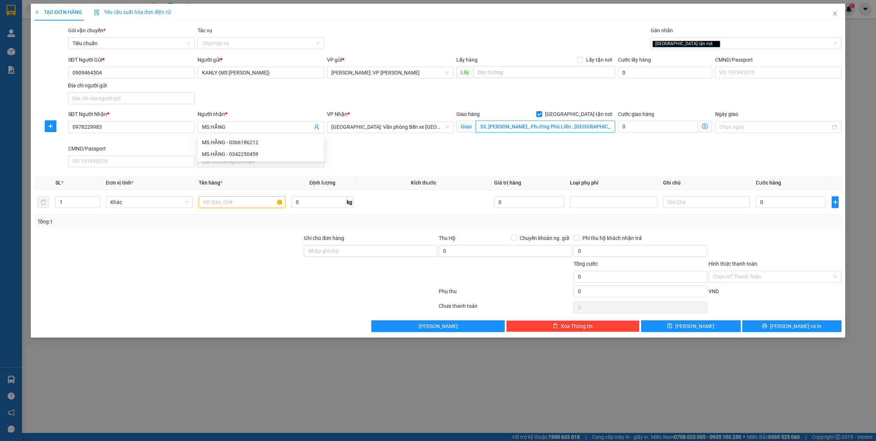
click at [500, 127] on input "53, Đường Trương Đồng Tử , Phường Phù Liễn , Kiến An, Hải Phòng" at bounding box center [545, 127] width 139 height 12
type input "KHU ĐỒNG VỌ - THÔN ÚC GIÁN - XÃ THUẬN THIÊN - HUYỆN KIẾN THỤY - HẢI PHÒNG"
click at [72, 207] on input "1" at bounding box center [78, 202] width 44 height 11
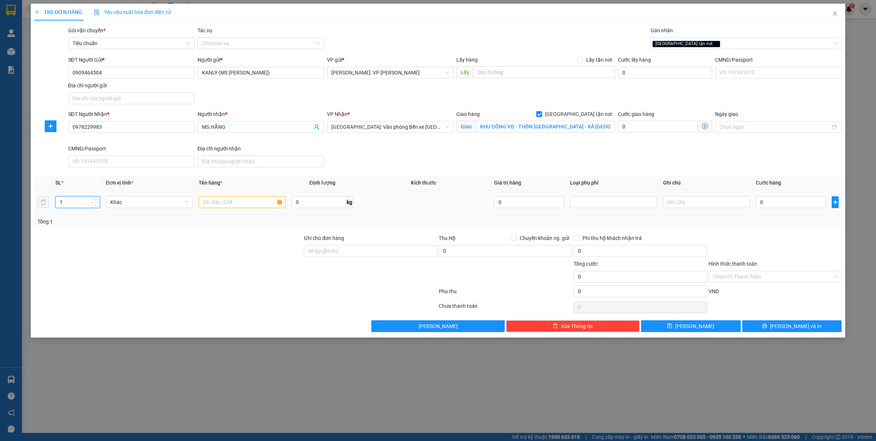
click at [72, 207] on input "1" at bounding box center [78, 202] width 44 height 11
type input "3"
click at [224, 201] on input "text" at bounding box center [242, 202] width 87 height 12
type input "3 KIỆN CARTON ( LAVABO )"
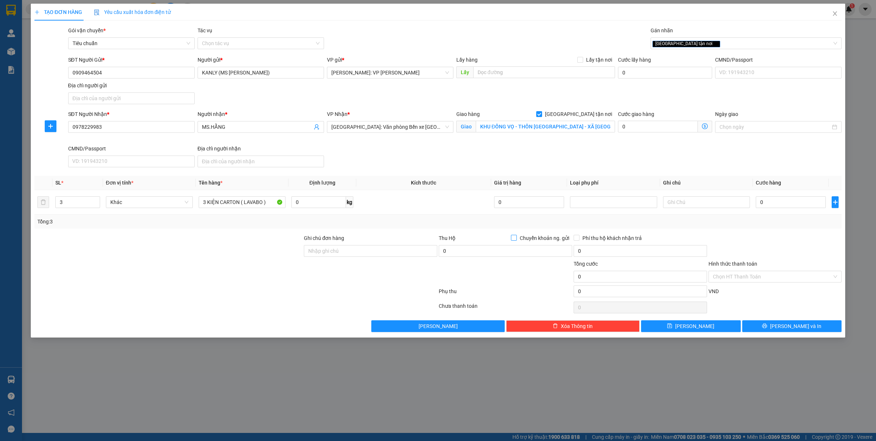
click at [522, 235] on span "Chuyển khoản ng. gửi" at bounding box center [544, 238] width 55 height 8
click at [516, 235] on input "Chuyển khoản ng. gửi" at bounding box center [513, 237] width 5 height 5
checkbox input "true"
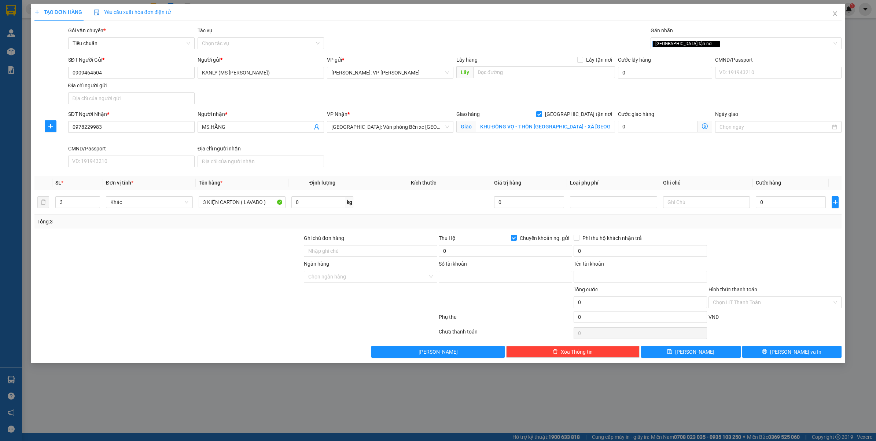
click at [336, 283] on div "Ngân hàng Chọn ngân hàng" at bounding box center [370, 273] width 133 height 26
click at [342, 281] on input "Ngân hàng" at bounding box center [368, 276] width 120 height 11
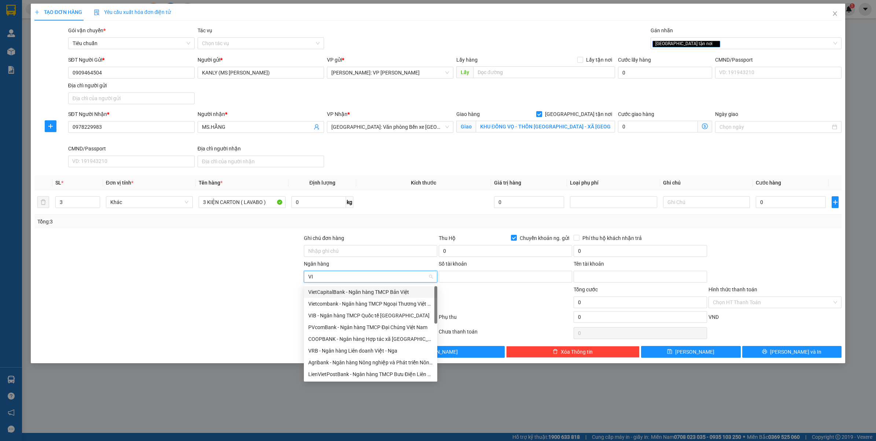
type input "VIE"
click at [332, 303] on div "Vietcombank - Ngân hàng TMCP Ngoại Thương Việt Nam" at bounding box center [370, 304] width 125 height 8
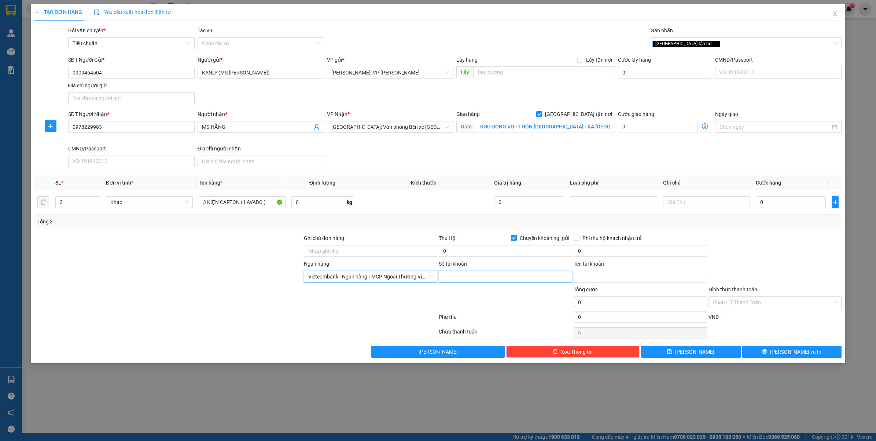
click at [511, 282] on input "Số tài khoản" at bounding box center [505, 277] width 133 height 12
click at [336, 399] on div "TẠO ĐƠN HÀNG Yêu cầu xuất hóa đơn điện tử Transit Pickup Surcharge Ids Transit …" at bounding box center [438, 220] width 876 height 441
drag, startPoint x: 453, startPoint y: 279, endPoint x: 448, endPoint y: 280, distance: 4.8
click at [454, 279] on input "Số tài khoản" at bounding box center [505, 277] width 133 height 12
type input "1056825859"
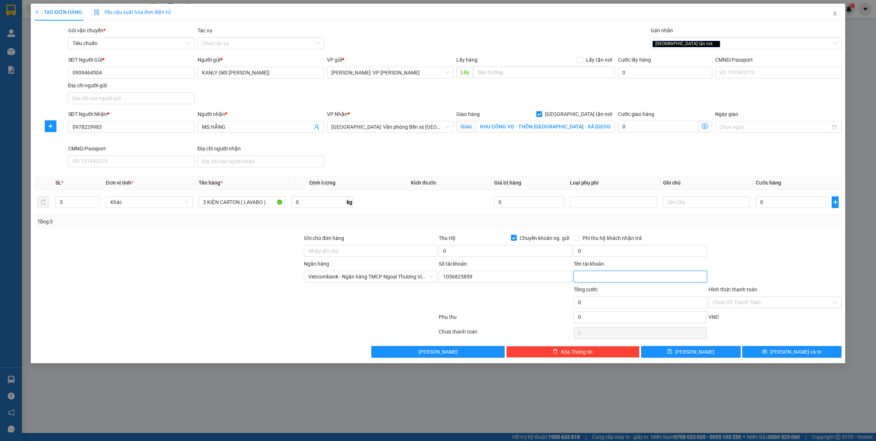
click at [633, 279] on input "Tên tài khoản" at bounding box center [640, 277] width 133 height 12
type input "LÊ THỊ THU HẰNG"
click at [389, 407] on div "TẠO ĐƠN HÀNG Yêu cầu xuất hóa đơn điện tử Transit Pickup Surcharge Ids Transit …" at bounding box center [438, 220] width 876 height 441
click at [785, 206] on input "0" at bounding box center [791, 202] width 70 height 12
type input "3"
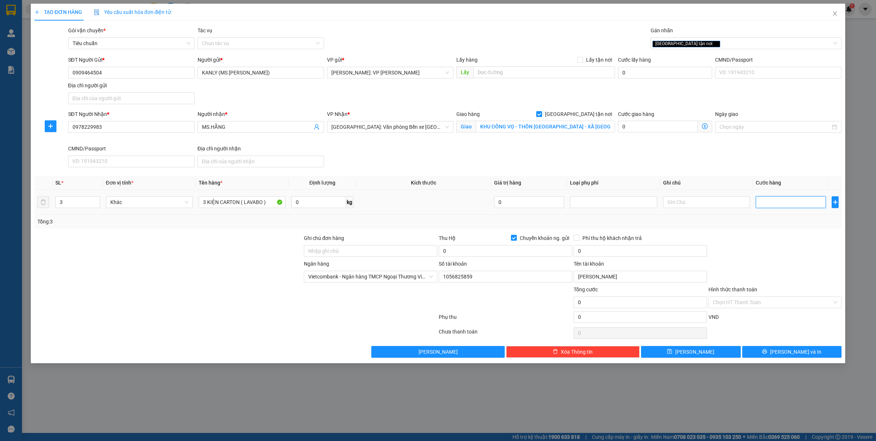
type input "3"
type input "34"
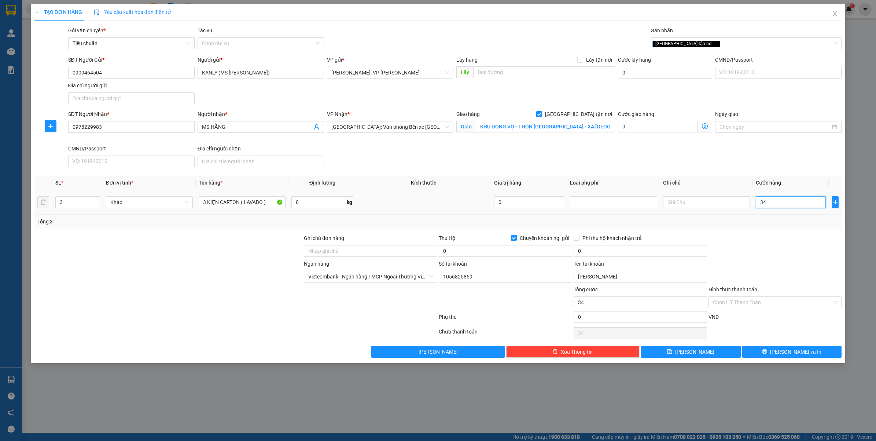
type input "340"
drag, startPoint x: 770, startPoint y: 233, endPoint x: 620, endPoint y: 289, distance: 159.6
click at [771, 233] on div "Transit Pickup Surcharge Ids Transit Deliver Surcharge Ids Transit Deliver Surc…" at bounding box center [438, 191] width 808 height 331
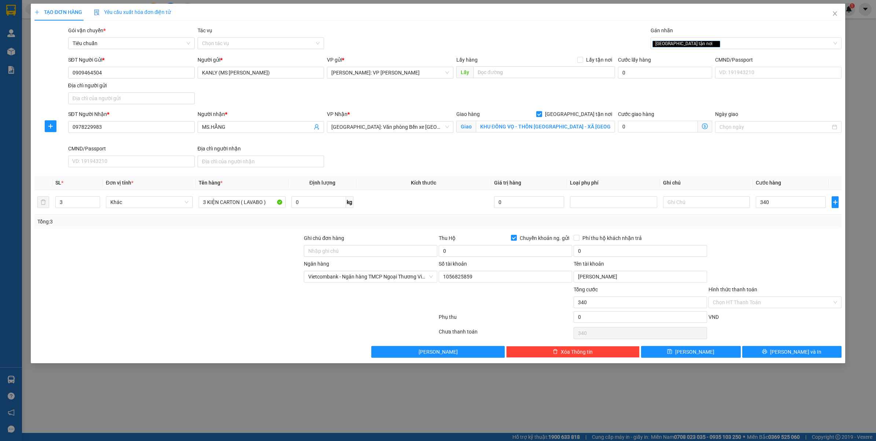
type input "340.000"
drag, startPoint x: 353, startPoint y: 254, endPoint x: 360, endPoint y: 253, distance: 7.0
click at [353, 254] on input "Ghi chú đơn hàng" at bounding box center [370, 251] width 133 height 12
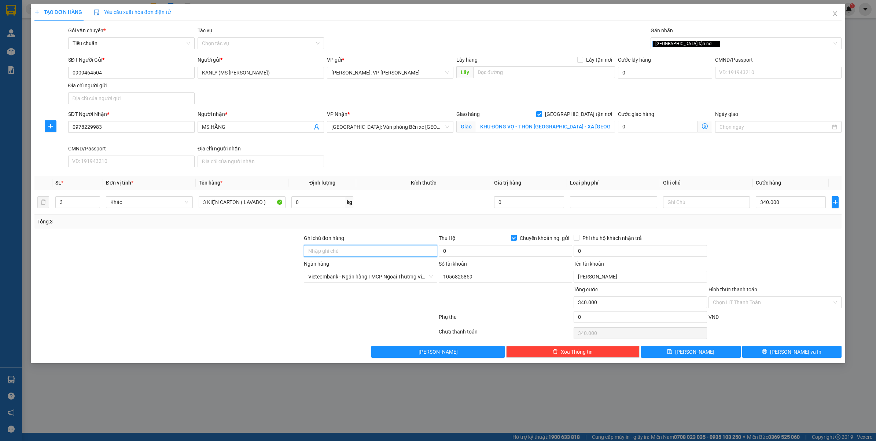
type input "HÀNG DỄ VỠ NHẸ TAY GIÚP E"
click at [458, 252] on input "0" at bounding box center [505, 251] width 133 height 12
paste input "9.660.00"
type input "9.660.000"
click at [459, 404] on div "TẠO ĐƠN HÀNG Yêu cầu xuất hóa đơn điện tử Transit Pickup Surcharge Ids Transit …" at bounding box center [438, 220] width 876 height 441
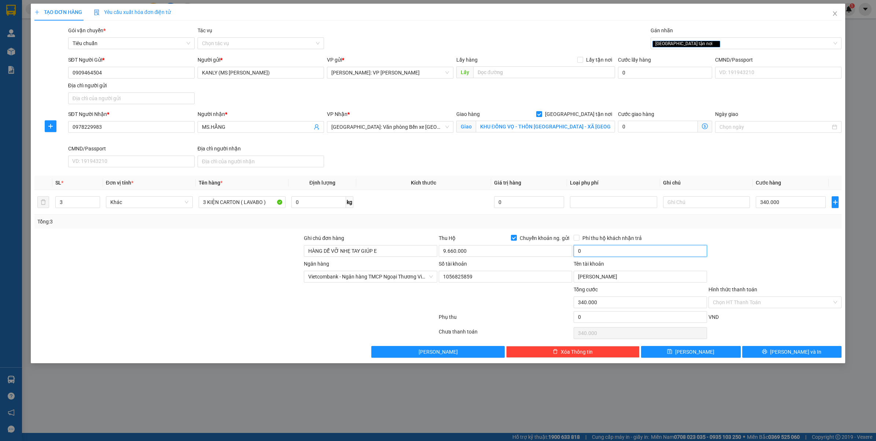
click at [584, 254] on input "0" at bounding box center [640, 251] width 133 height 12
click at [773, 246] on div at bounding box center [775, 247] width 135 height 26
type input "25.000"
click at [798, 354] on span "Lưu và In" at bounding box center [795, 352] width 51 height 8
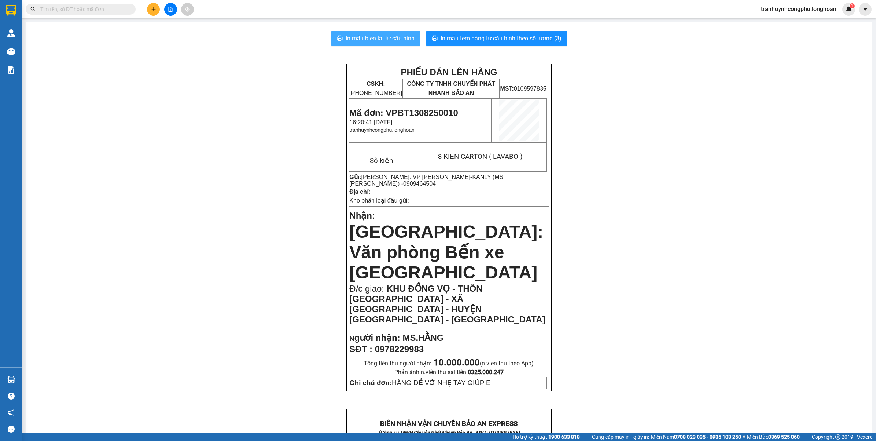
click at [351, 42] on span "In mẫu biên lai tự cấu hình" at bounding box center [380, 38] width 69 height 9
click at [250, 307] on div "PHIẾU DÁN LÊN HÀNG CSKH: 1900.06.88.33 CÔNG TY TNHH CHUYỂN PHÁT NHANH BẢO AN MS…" at bounding box center [449, 445] width 829 height 763
click at [149, 130] on div "PHIẾU DÁN LÊN HÀNG CSKH: 1900.06.88.33 CÔNG TY TNHH CHUYỂN PHÁT NHANH BẢO AN MS…" at bounding box center [449, 445] width 829 height 763
click at [150, 121] on div "PHIẾU DÁN LÊN HÀNG CSKH: 1900.06.88.33 CÔNG TY TNHH CHUYỂN PHÁT NHANH BẢO AN MS…" at bounding box center [449, 445] width 829 height 763
click at [175, 260] on div "PHIẾU DÁN LÊN HÀNG CSKH: 1900.06.88.33 CÔNG TY TNHH CHUYỂN PHÁT NHANH BẢO AN MS…" at bounding box center [449, 445] width 829 height 763
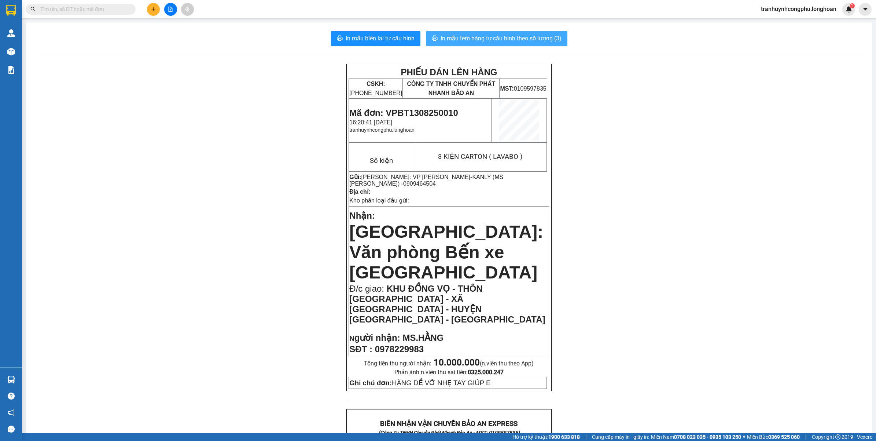
click at [488, 35] on span "In mẫu tem hàng tự cấu hình theo số lượng (3)" at bounding box center [501, 38] width 121 height 9
click at [404, 111] on span "Mã đơn: VPBT1308250010" at bounding box center [403, 113] width 109 height 10
drag, startPoint x: 205, startPoint y: 285, endPoint x: 211, endPoint y: 282, distance: 6.7
click at [206, 285] on div "PHIẾU DÁN LÊN HÀNG CSKH: 1900.06.88.33 CÔNG TY TNHH CHUYỂN PHÁT NHANH BẢO AN MS…" at bounding box center [449, 445] width 829 height 763
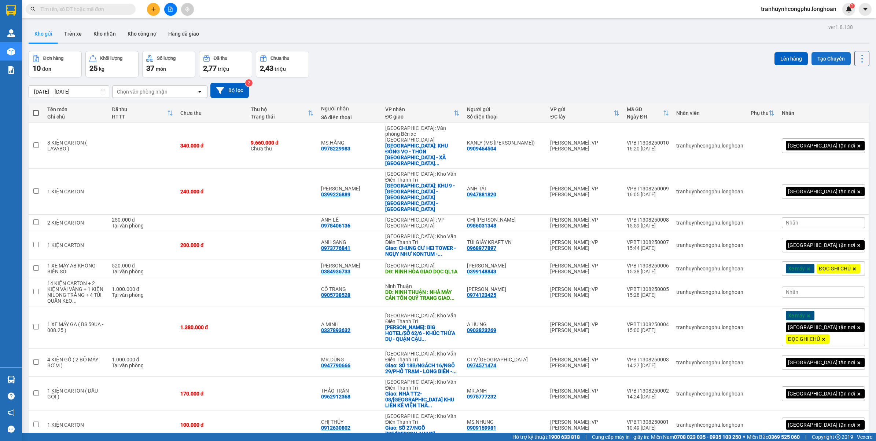
click at [829, 59] on button "Tạo Chuyến" at bounding box center [831, 58] width 39 height 13
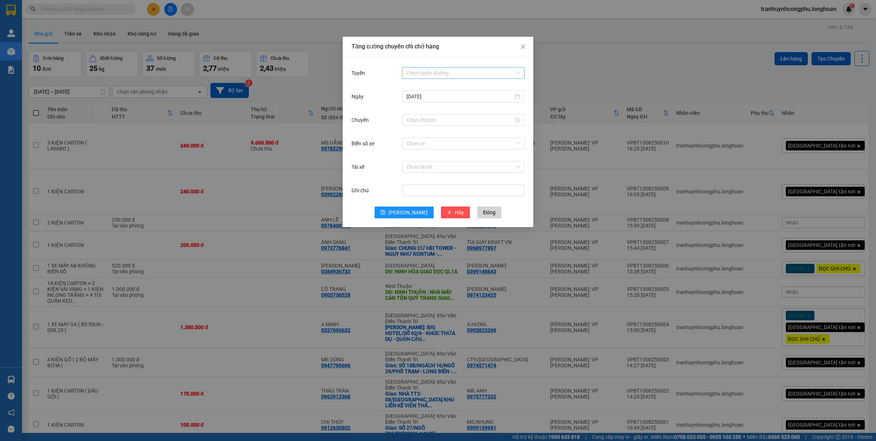
click at [432, 70] on input "Tuyến" at bounding box center [461, 72] width 109 height 11
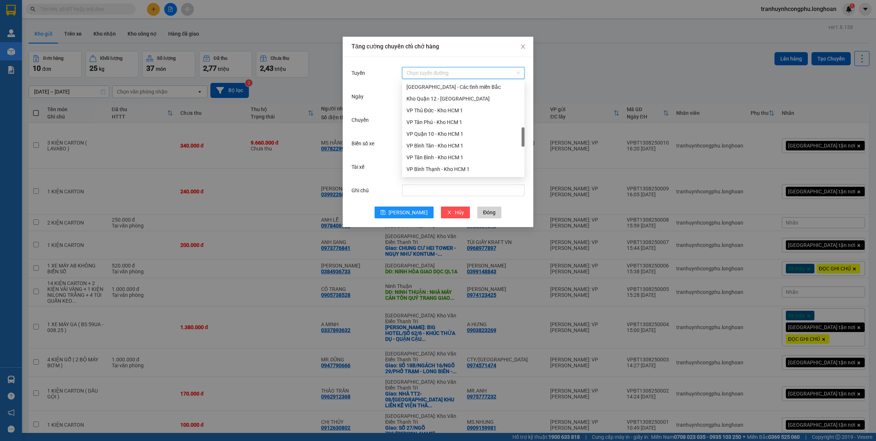
scroll to position [283, 0]
drag, startPoint x: 524, startPoint y: 90, endPoint x: 524, endPoint y: 139, distance: 49.5
click at [524, 139] on div at bounding box center [523, 140] width 3 height 19
click at [454, 143] on div "VP Bình Thạnh - Kho HCM 1" at bounding box center [464, 145] width 114 height 8
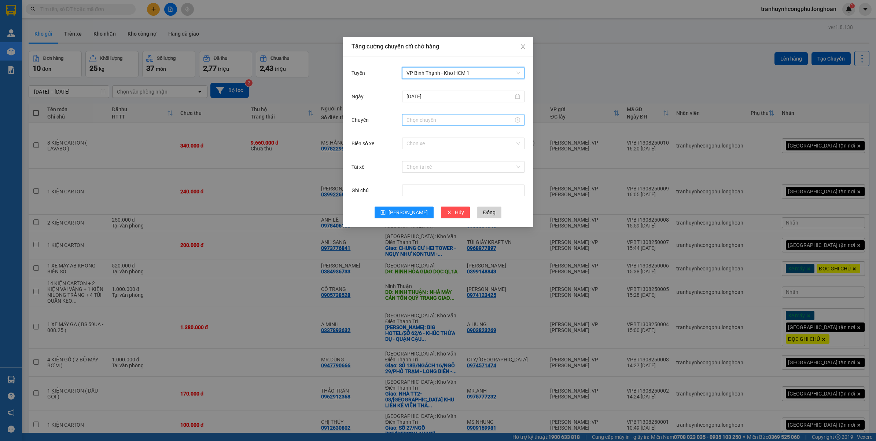
click at [454, 120] on input "Chuyến" at bounding box center [460, 120] width 107 height 8
click at [408, 156] on div "16" at bounding box center [412, 158] width 21 height 10
type input "16:00"
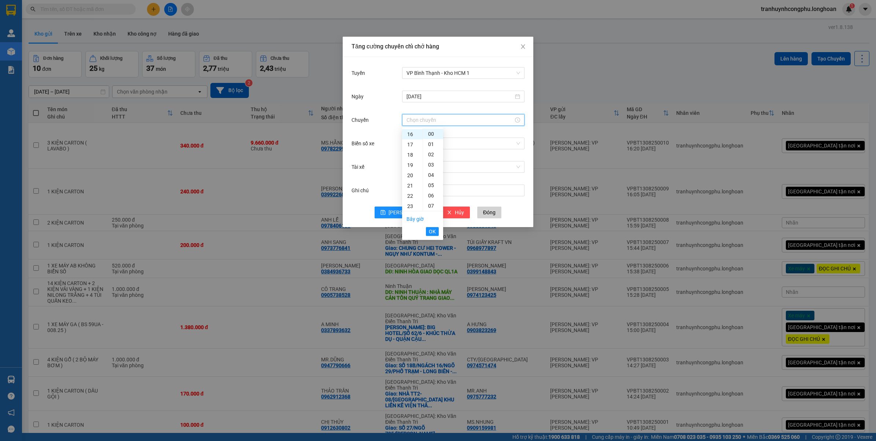
click at [612, 73] on div "Tăng cường chuyến chỉ chở hàng Tuyến VP Bình Thạnh - Kho HCM 1 Ngày 13/08/2025 …" at bounding box center [438, 220] width 876 height 441
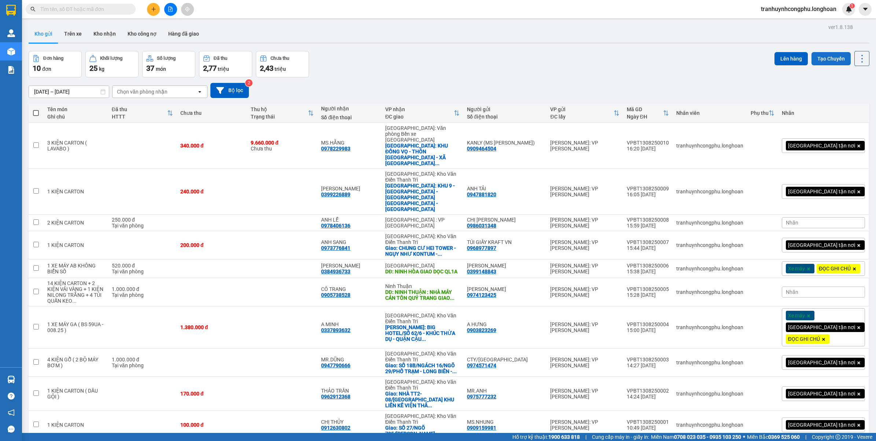
click at [812, 57] on button "Tạo Chuyến" at bounding box center [831, 58] width 39 height 13
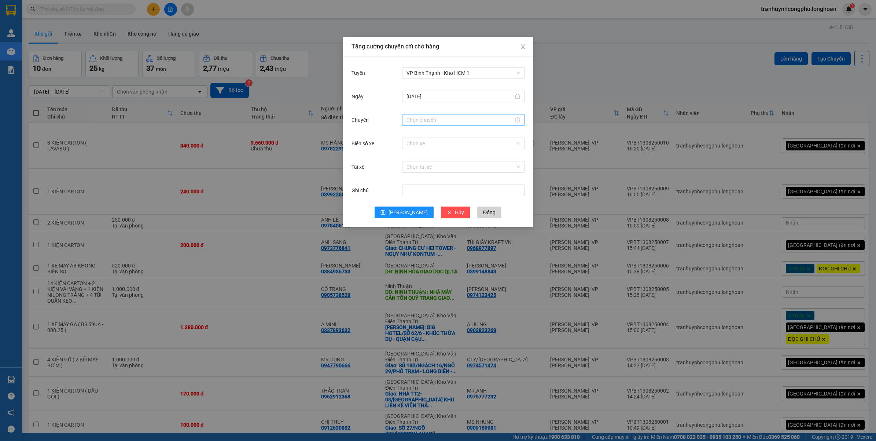
click at [432, 118] on input "Chuyến" at bounding box center [460, 120] width 107 height 8
click at [410, 137] on div "16" at bounding box center [412, 134] width 21 height 10
type input "16:00"
click at [433, 228] on span "OK" at bounding box center [432, 231] width 7 height 8
click at [404, 208] on span "[PERSON_NAME]" at bounding box center [408, 212] width 39 height 8
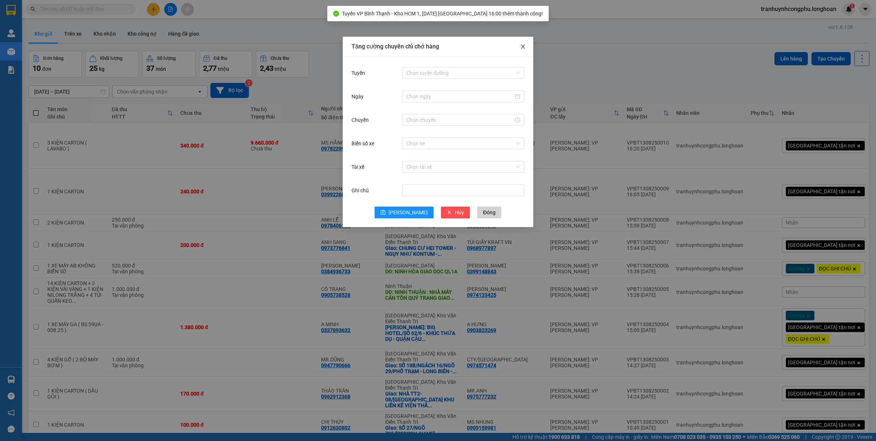
click at [521, 49] on icon "close" at bounding box center [523, 47] width 6 height 6
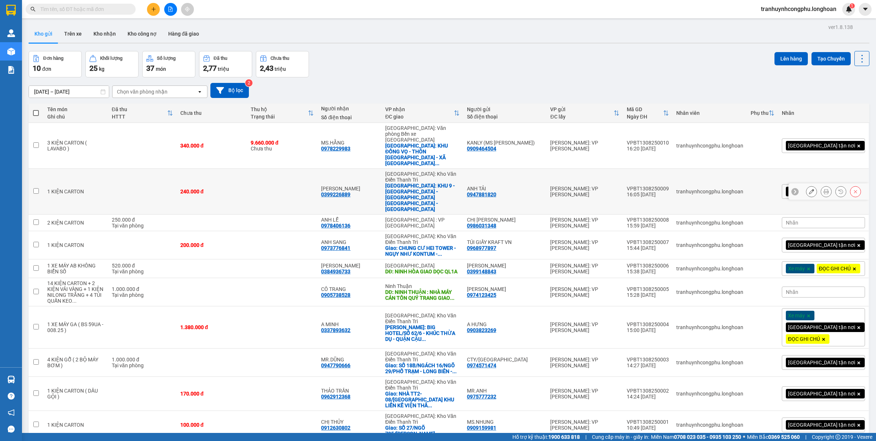
click at [305, 169] on td at bounding box center [282, 192] width 70 height 46
checkbox input "true"
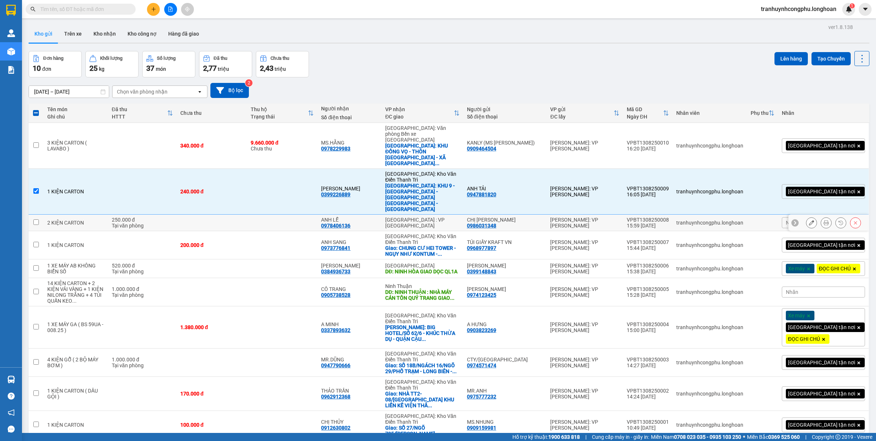
click at [300, 215] on td at bounding box center [282, 223] width 70 height 17
checkbox input "true"
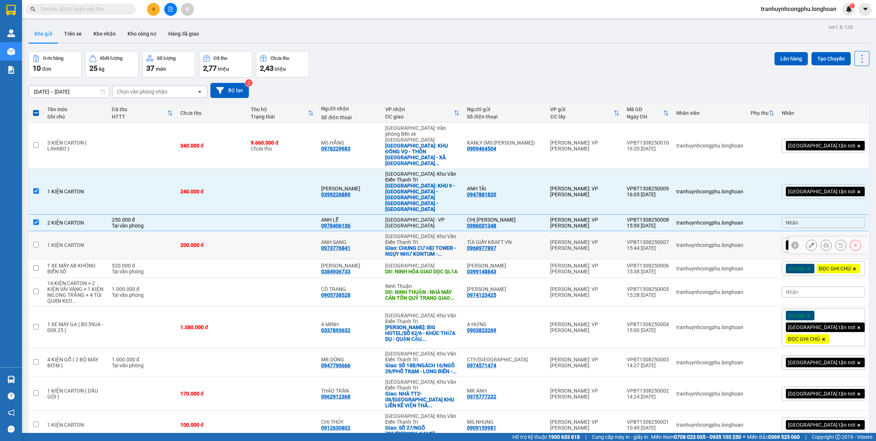
click at [302, 231] on td at bounding box center [282, 245] width 70 height 28
checkbox input "true"
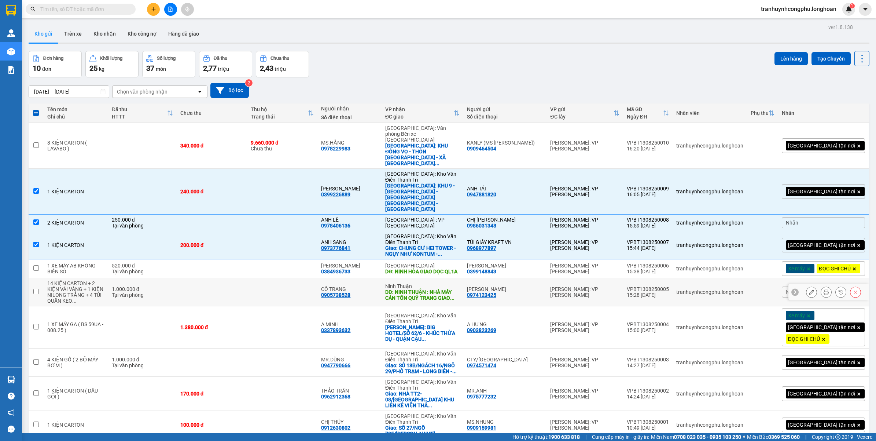
click at [298, 278] on td at bounding box center [282, 292] width 70 height 28
checkbox input "true"
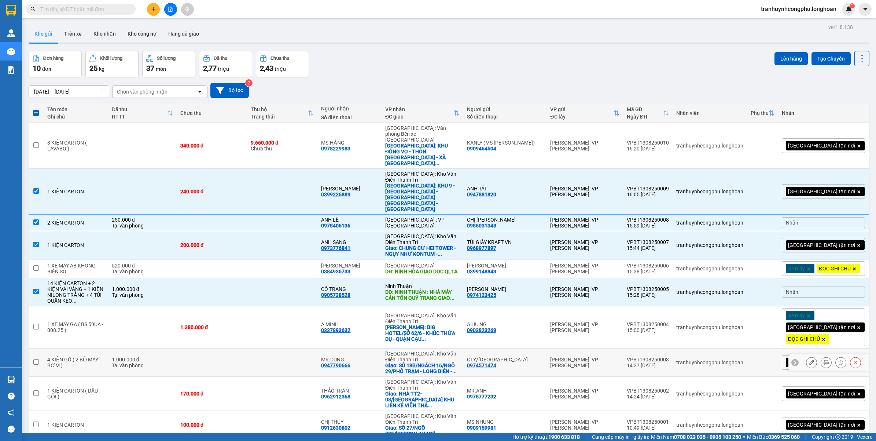
click at [223, 348] on td at bounding box center [212, 362] width 70 height 28
checkbox input "true"
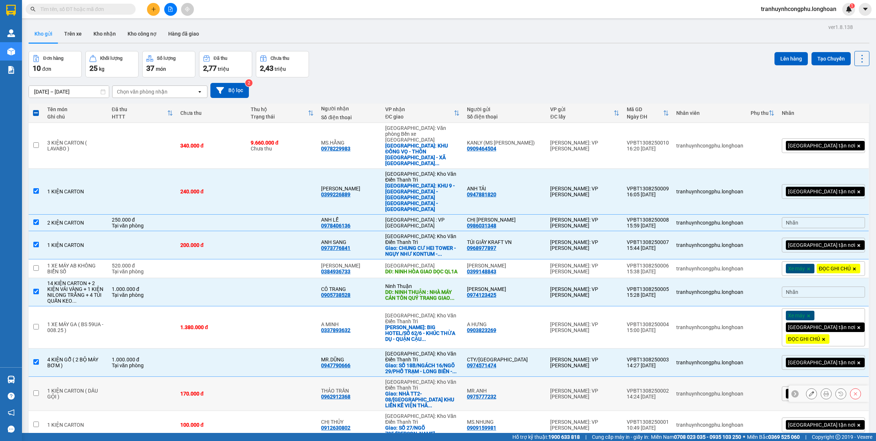
click at [214, 391] on div "170.000 đ" at bounding box center [211, 394] width 63 height 6
checkbox input "true"
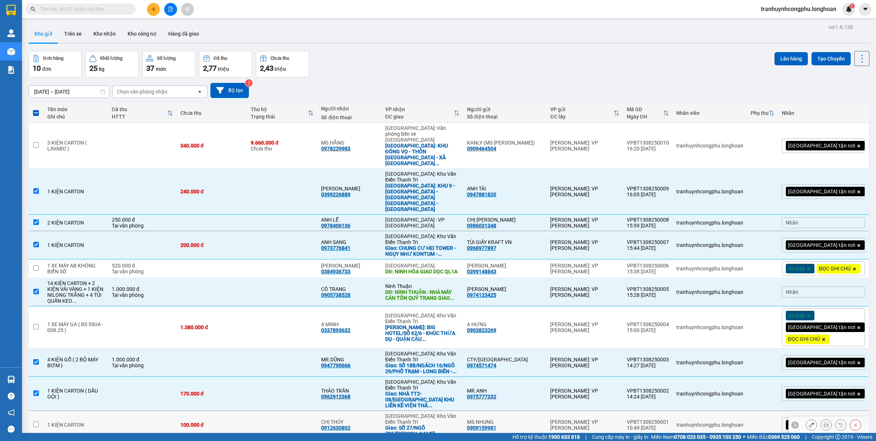
click at [210, 411] on td "100.000 đ" at bounding box center [212, 425] width 70 height 28
checkbox input "true"
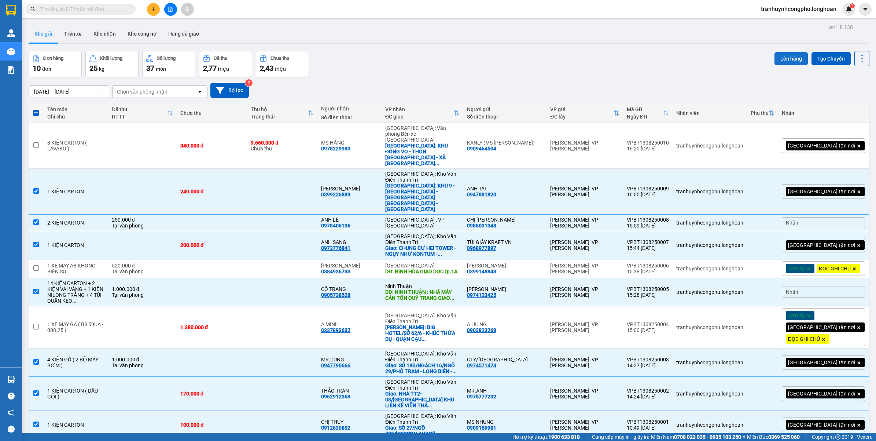
click at [776, 55] on button "Lên hàng" at bounding box center [791, 58] width 33 height 13
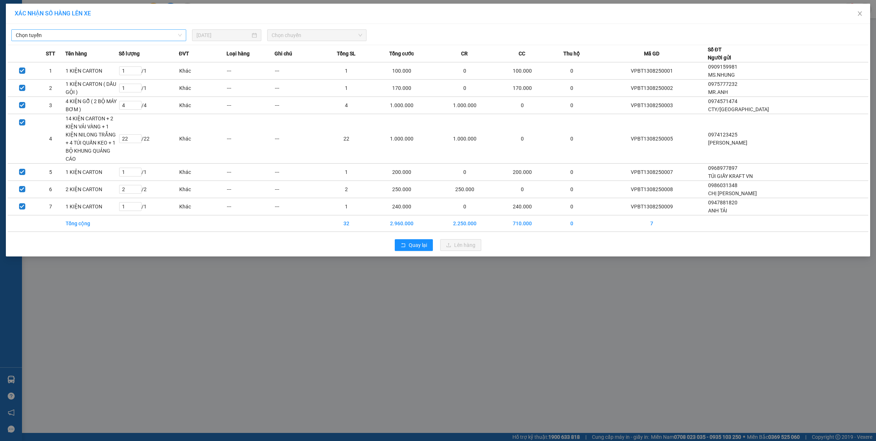
click at [133, 33] on span "Chọn tuyến" at bounding box center [99, 35] width 166 height 11
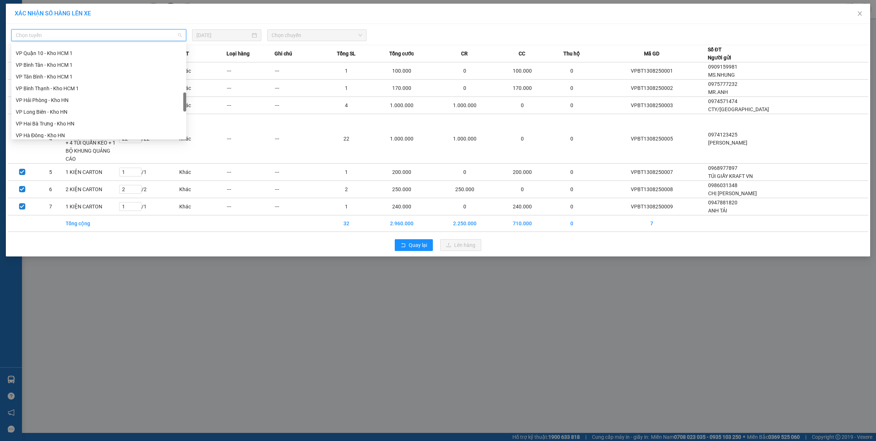
scroll to position [300, 0]
drag, startPoint x: 184, startPoint y: 59, endPoint x: 186, endPoint y: 107, distance: 48.0
click at [186, 107] on div at bounding box center [184, 101] width 3 height 19
click at [41, 101] on div "VP Bình Thạnh - Kho HCM 1" at bounding box center [99, 102] width 166 height 8
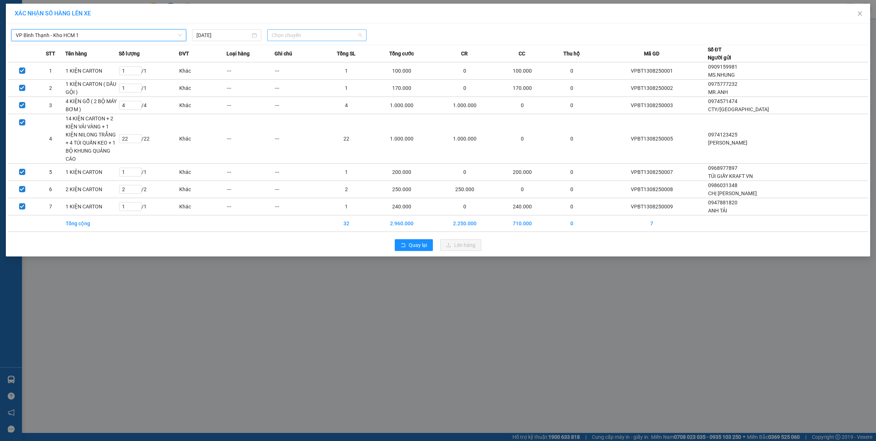
click at [293, 32] on span "Chọn chuyến" at bounding box center [317, 35] width 91 height 11
click at [294, 65] on div "16:00 (TC)" at bounding box center [300, 62] width 57 height 8
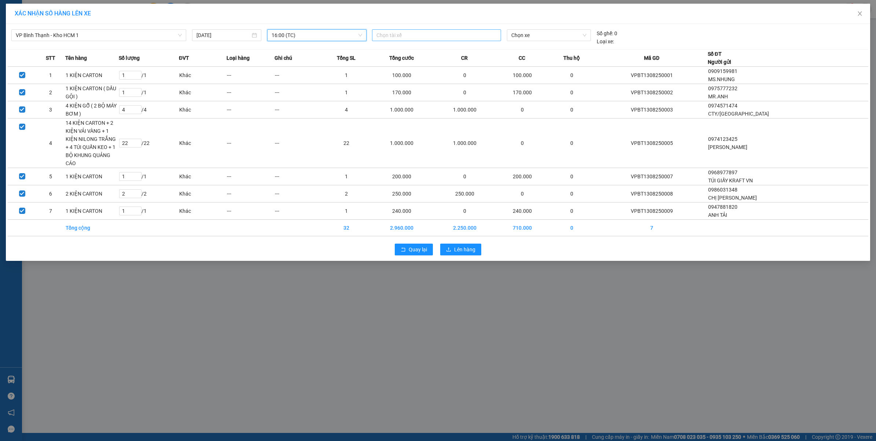
click at [396, 37] on div at bounding box center [436, 35] width 125 height 9
type input "tuye"
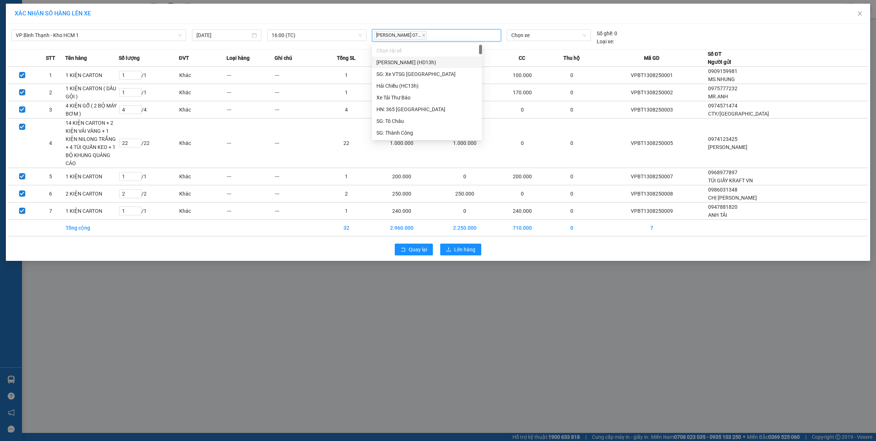
scroll to position [0, 0]
click at [533, 33] on span "Chọn xe" at bounding box center [549, 35] width 75 height 11
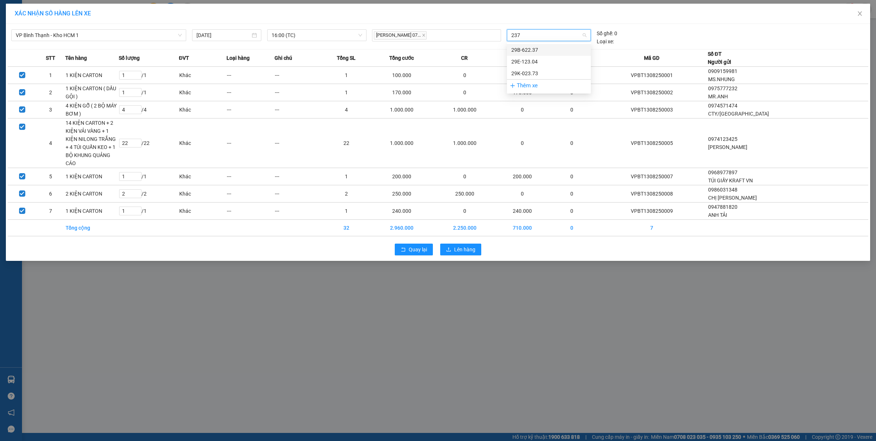
type input "2373"
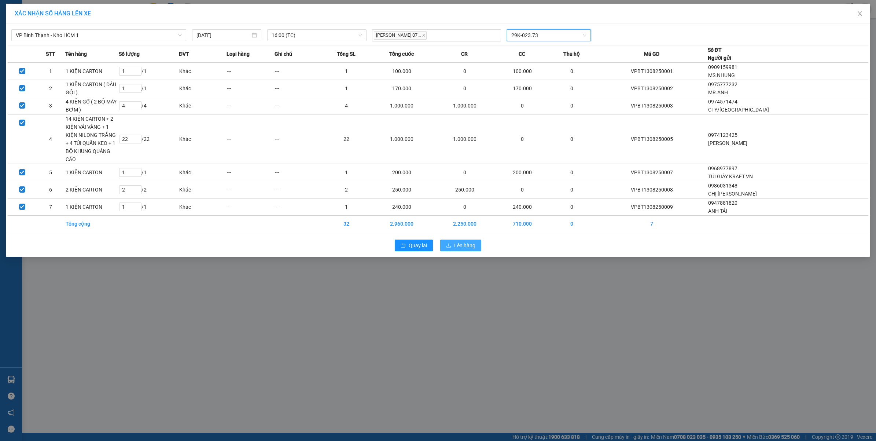
click at [457, 241] on span "Lên hàng" at bounding box center [464, 245] width 21 height 8
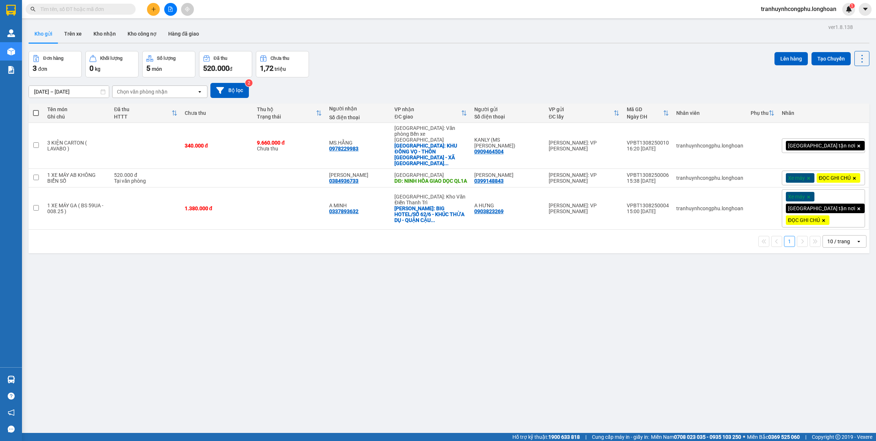
click at [239, 330] on div "ver 1.8.138 Kho gửi Trên xe Kho nhận Kho công nợ Hàng đã giao Đơn hàng 3 đơn Kh…" at bounding box center [449, 242] width 847 height 441
click at [153, 10] on icon "plus" at bounding box center [153, 9] width 5 height 5
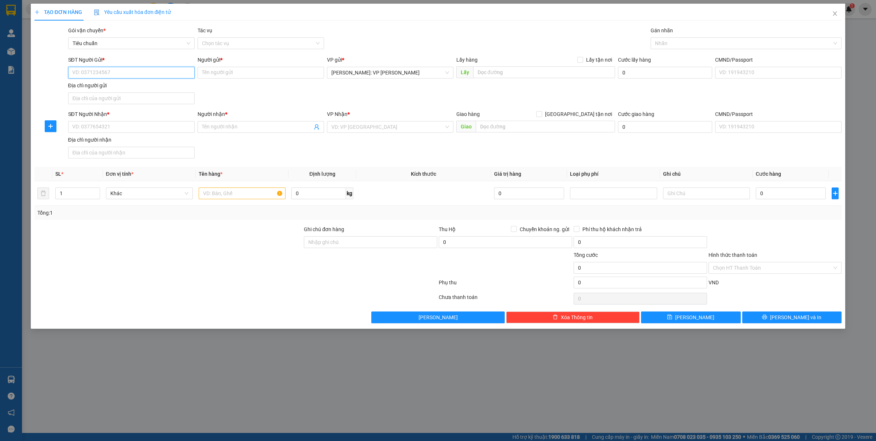
click at [149, 70] on input "SĐT Người Gửi *" at bounding box center [131, 73] width 127 height 12
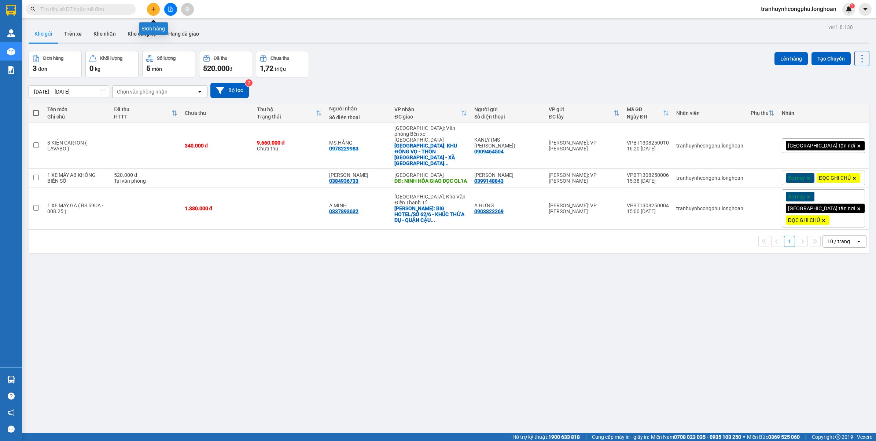
click at [151, 7] on icon "plus" at bounding box center [153, 9] width 5 height 5
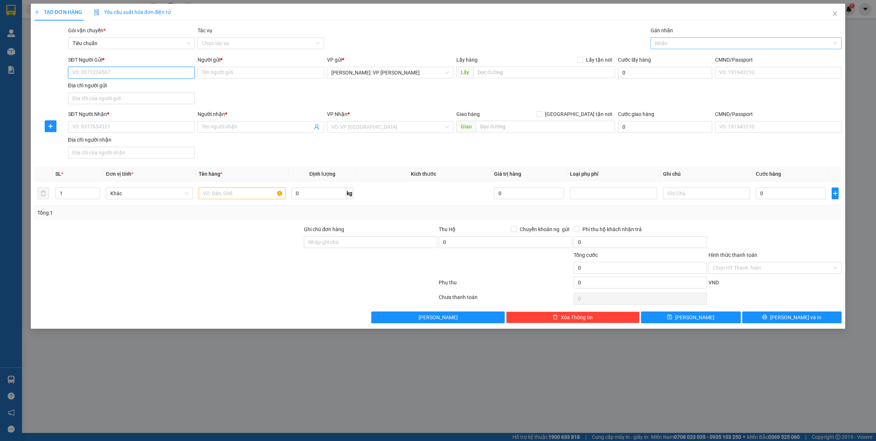
click at [707, 48] on div at bounding box center [743, 43] width 180 height 9
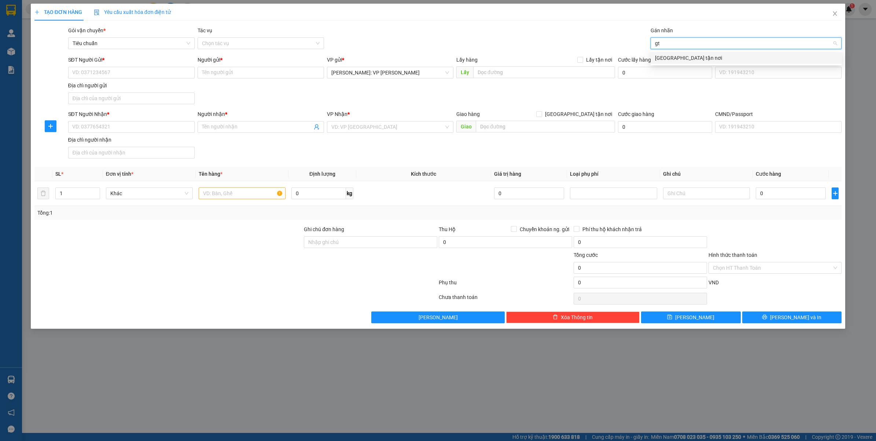
type input "gtn"
click at [542, 116] on input "[GEOGRAPHIC_DATA] tận nơi" at bounding box center [538, 113] width 5 height 5
checkbox input "true"
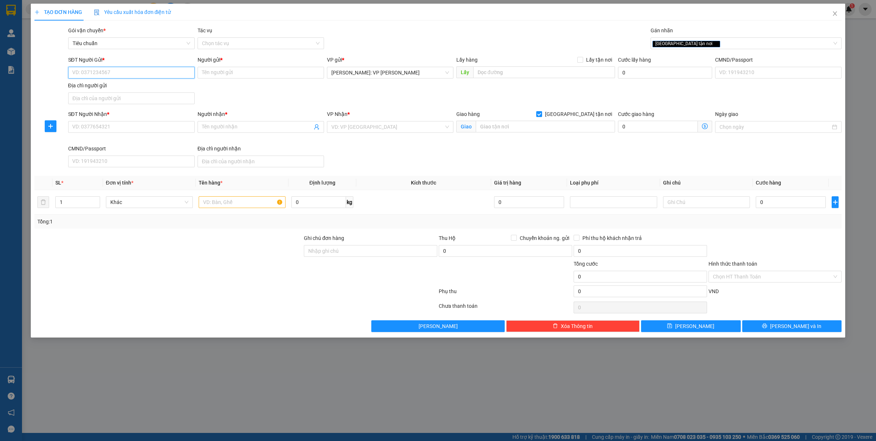
click at [142, 78] on input "SĐT Người Gửi *" at bounding box center [131, 73] width 127 height 12
click at [127, 85] on div "0917419291 - A THÀNH" at bounding box center [132, 88] width 118 height 8
type input "0917419291"
type input "A THÀNH"
type input "0917419291"
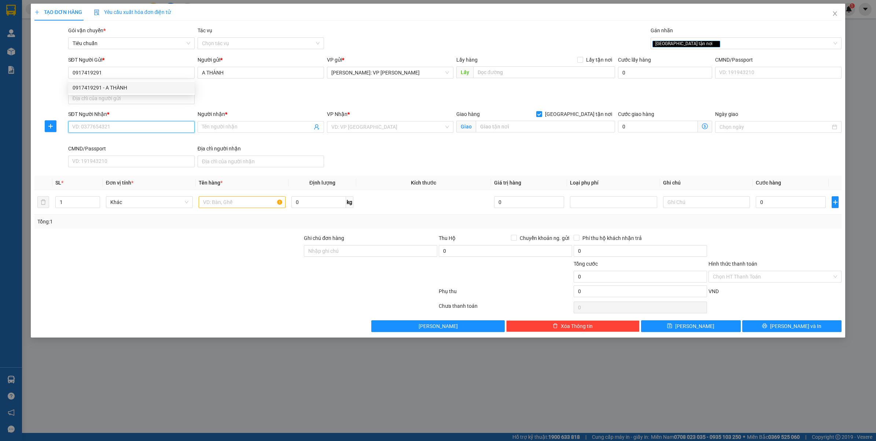
drag, startPoint x: 120, startPoint y: 129, endPoint x: 129, endPoint y: 136, distance: 11.3
click at [120, 129] on input "SĐT Người Nhận *" at bounding box center [131, 127] width 127 height 12
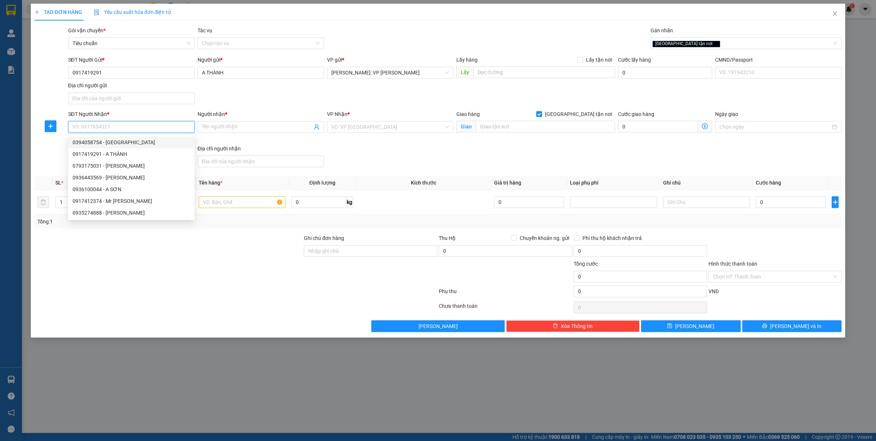
click at [131, 131] on input "SĐT Người Nhận *" at bounding box center [131, 127] width 127 height 12
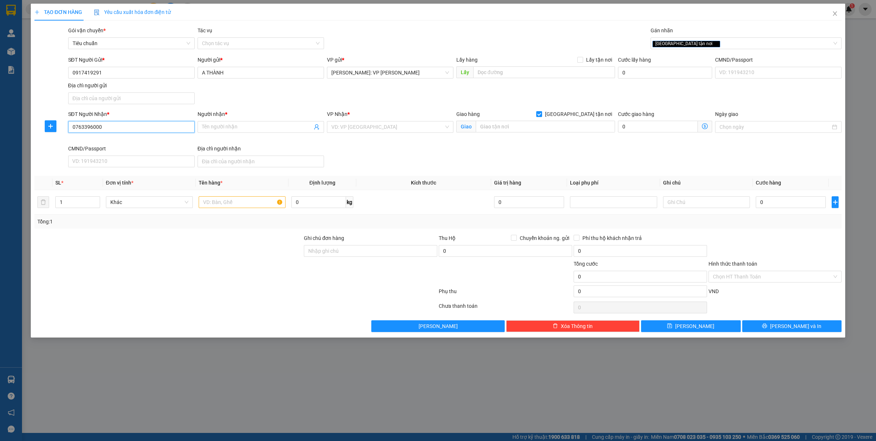
type input "0763396000"
click at [253, 133] on div "Người nhận * Tên người nhận" at bounding box center [261, 123] width 127 height 26
click at [256, 129] on input "Người nhận *" at bounding box center [257, 127] width 110 height 8
type input "n"
type input "NGUYỄN VĂN QUÝ"
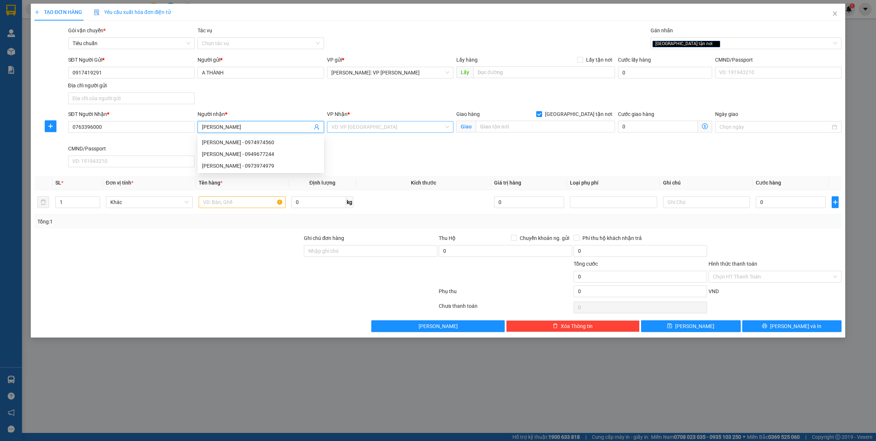
click at [356, 125] on input "search" at bounding box center [387, 126] width 113 height 11
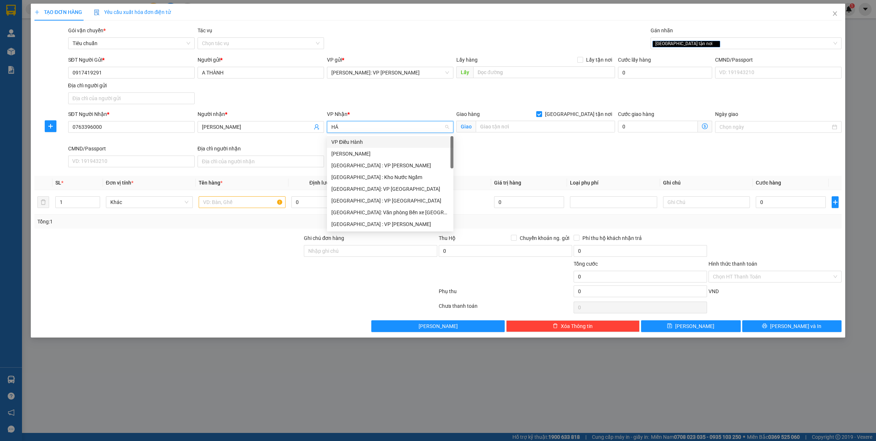
type input "HẢI"
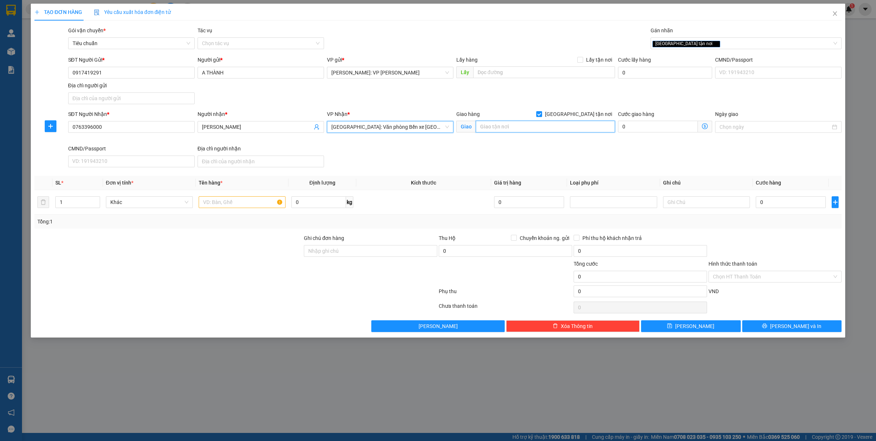
click at [506, 129] on input "text" at bounding box center [545, 127] width 139 height 12
type input "t"
type input "THÔN BẮC - XÃ PHỤC LỄ - THỦY NGUYÊN - HẢI PHÒNG"
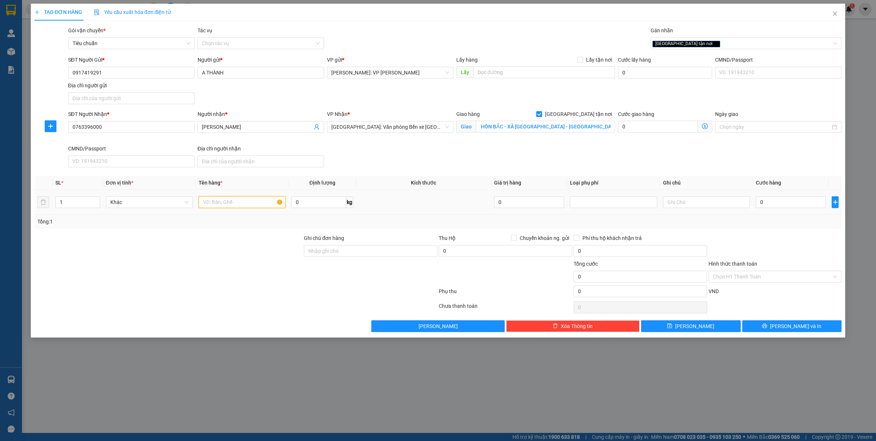
click at [224, 204] on input "text" at bounding box center [242, 202] width 87 height 12
type input "1 KIỆN NILONG ĐEN ( LOA )"
click at [341, 254] on input "Ghi chú đơn hàng" at bounding box center [370, 251] width 133 height 12
type input "HÀNG DỄ VỠ NHẸ TAY GIÚP E"
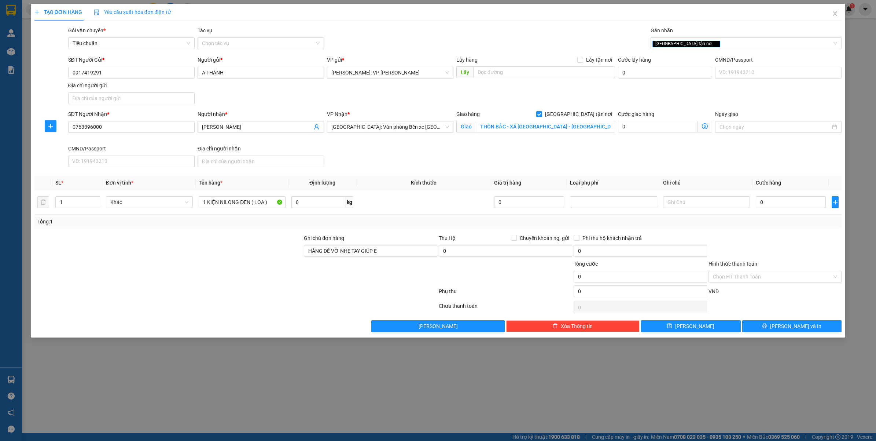
click at [321, 294] on div at bounding box center [236, 292] width 404 height 15
click at [539, 241] on span "Chuyển khoản ng. gửi" at bounding box center [544, 238] width 55 height 8
click at [516, 240] on input "Chuyển khoản ng. gửi" at bounding box center [513, 237] width 5 height 5
checkbox input "true"
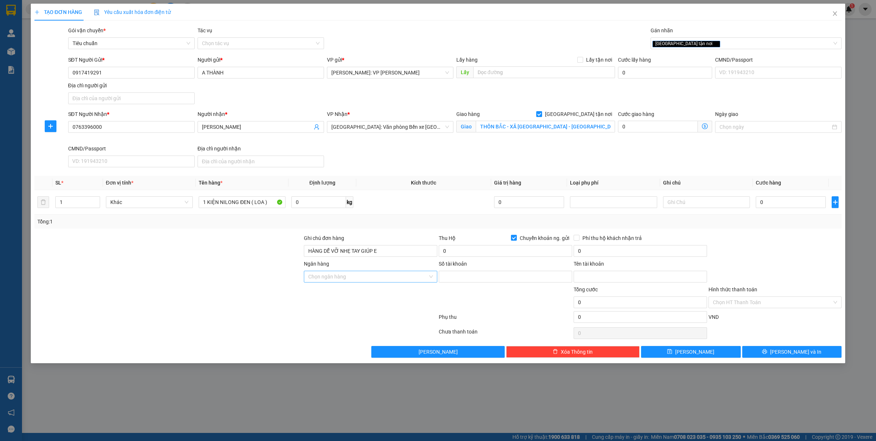
click at [361, 279] on input "Ngân hàng" at bounding box center [368, 276] width 120 height 11
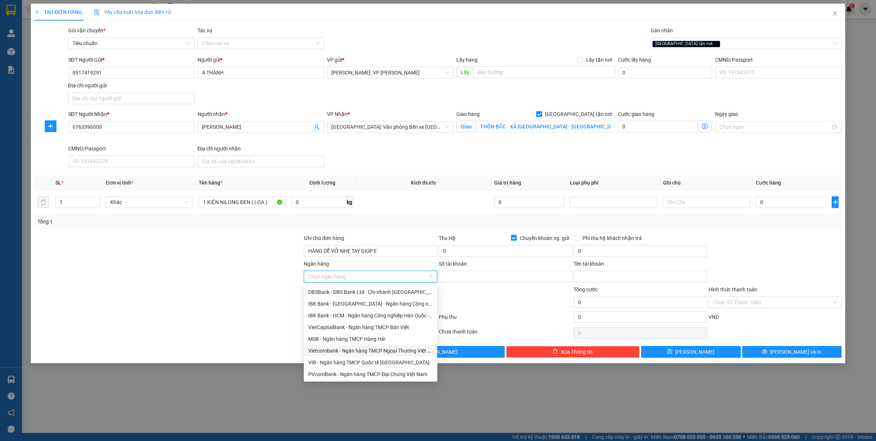
click at [336, 350] on div "Vietcombank - Ngân hàng TMCP Ngoại Thương Việt Nam" at bounding box center [370, 351] width 125 height 8
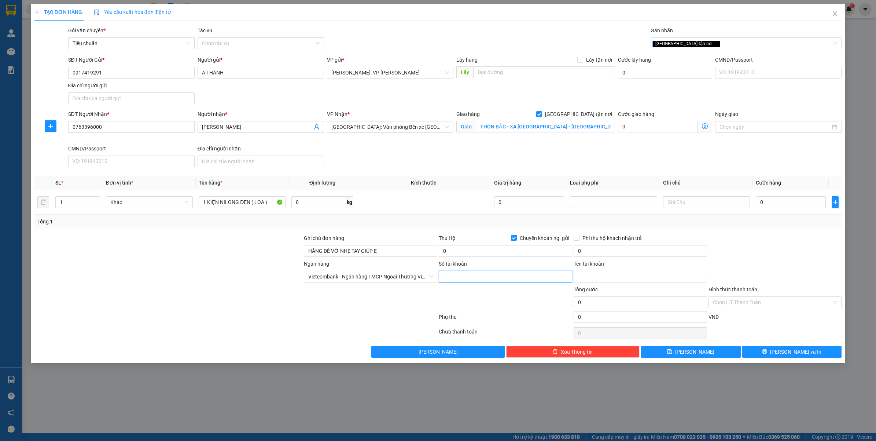
click at [499, 282] on input "Số tài khoản" at bounding box center [505, 277] width 133 height 12
type input "0201000697263"
click at [781, 207] on input "0" at bounding box center [791, 202] width 70 height 12
type input "2"
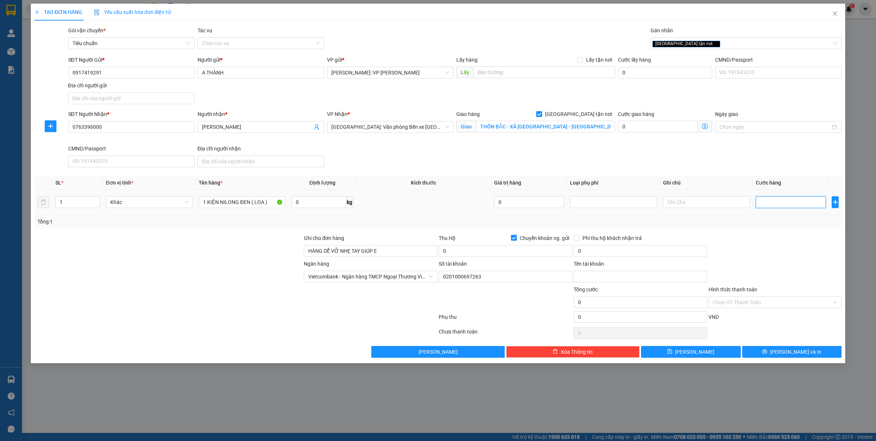
type input "2"
type input "28"
type input "280"
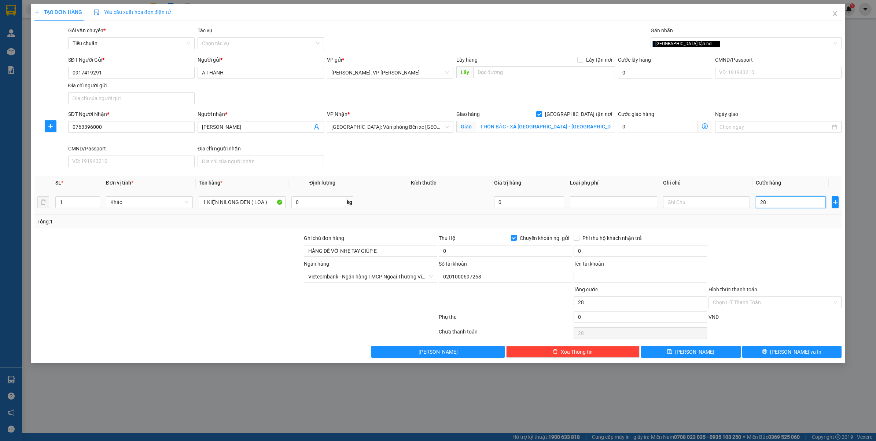
type input "280"
click at [775, 263] on div "Ngân hàng Vietcombank - Ngân hàng TMCP Ngoại Thương Việt Nam Số tài khoản 02…" at bounding box center [438, 273] width 809 height 26
type input "280.000"
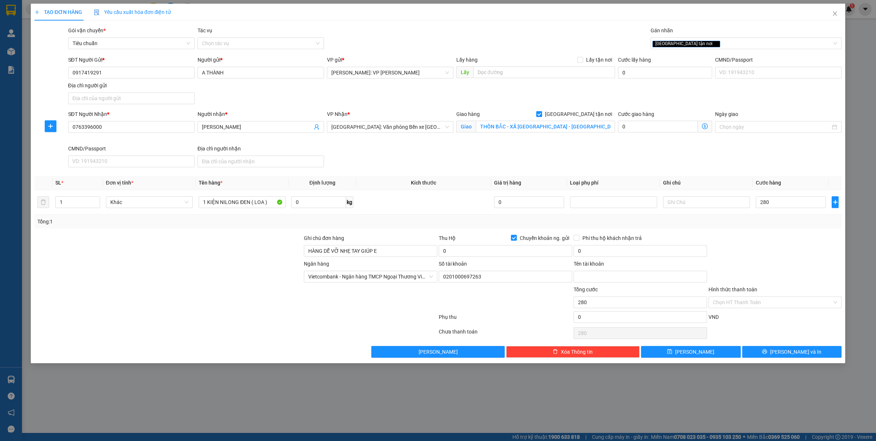
type input "280.000"
click at [471, 253] on input "0" at bounding box center [505, 251] width 133 height 12
paste input "22.220.00"
type input "22.220.000"
click at [623, 254] on input "0" at bounding box center [640, 251] width 133 height 12
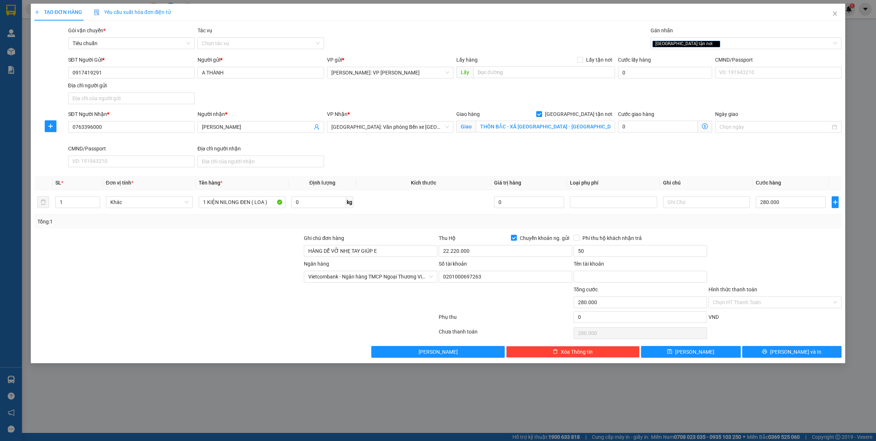
click at [758, 255] on div at bounding box center [775, 247] width 135 height 26
type input "50.000"
click at [785, 353] on span "[PERSON_NAME] và In" at bounding box center [795, 352] width 51 height 8
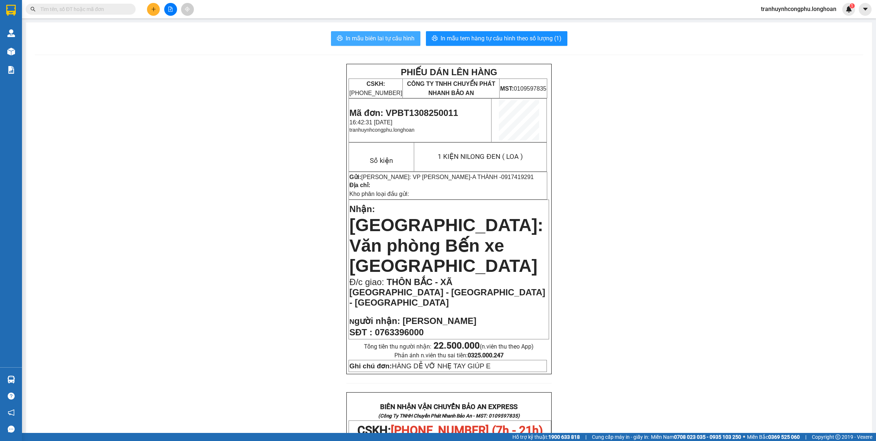
click at [366, 40] on span "In mẫu biên lai tự cấu hình" at bounding box center [380, 38] width 69 height 9
click at [431, 113] on span "Mã đơn: VPBT1308250011" at bounding box center [403, 113] width 109 height 10
copy span "VPBT1308250011"
click at [178, 146] on div "PHIẾU DÁN LÊN HÀNG CSKH: 1900.06.88.33 CÔNG TY TNHH CHUYỂN PHÁT NHANH BẢO AN MS…" at bounding box center [449, 433] width 829 height 738
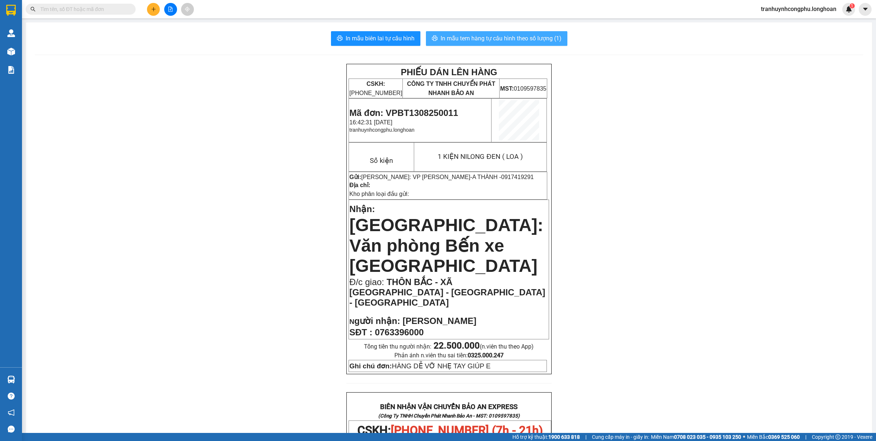
click at [514, 36] on span "In mẫu tem hàng tự cấu hình theo số lượng (1)" at bounding box center [501, 38] width 121 height 9
drag, startPoint x: 172, startPoint y: 191, endPoint x: 182, endPoint y: 188, distance: 9.7
click at [177, 188] on div "PHIẾU DÁN LÊN HÀNG CSKH: 1900.06.88.33 CÔNG TY TNHH CHUYỂN PHÁT NHANH BẢO AN MS…" at bounding box center [449, 433] width 829 height 738
click at [155, 13] on button at bounding box center [153, 9] width 13 height 13
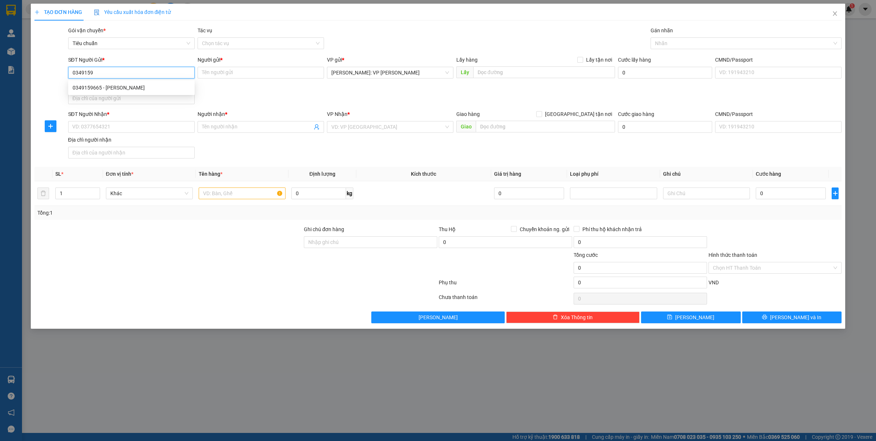
drag, startPoint x: 150, startPoint y: 89, endPoint x: 138, endPoint y: 115, distance: 28.4
click at [151, 88] on div "0349159665 - NGUYỄN VĂN TÍNH" at bounding box center [132, 88] width 118 height 8
type input "0349159665"
type input "[PERSON_NAME]"
type input "0349159665"
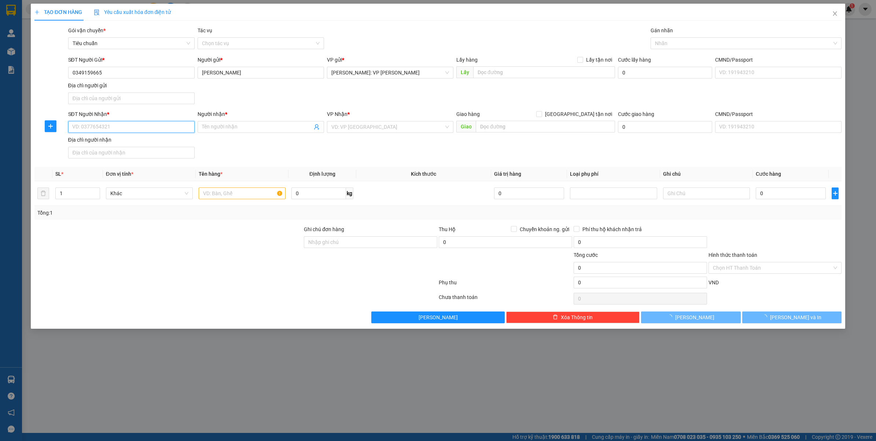
click at [132, 129] on input "SĐT Người Nhận *" at bounding box center [131, 127] width 127 height 12
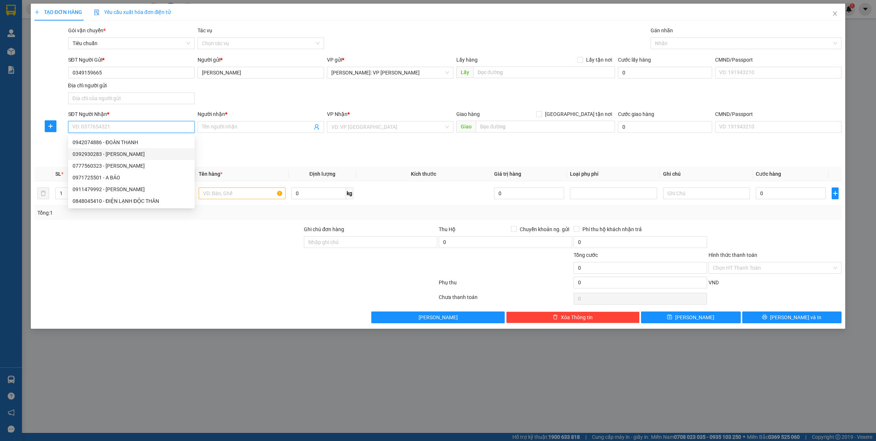
click at [137, 155] on div "0392930283 - TRẦN QUỐC BON" at bounding box center [132, 154] width 118 height 8
type input "0392930283"
type input "[PERSON_NAME]"
type input "QUẢNG NAM : NÚI THÀNH GIAO TRÊN QL1A"
checkbox input "true"
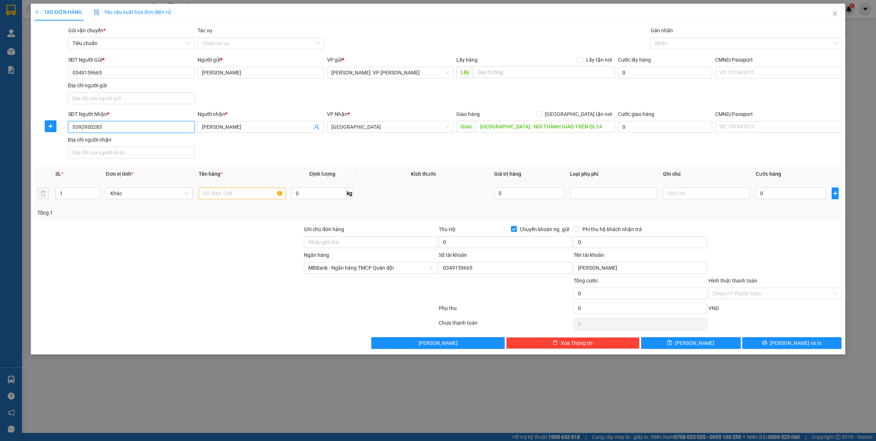
type input "0349159665"
type input "[PERSON_NAME]"
click at [256, 197] on input "text" at bounding box center [242, 193] width 87 height 12
type input "1 KIỆN BỌC PE"
click at [514, 230] on input "Chuyển khoản ng. gửi" at bounding box center [513, 228] width 5 height 5
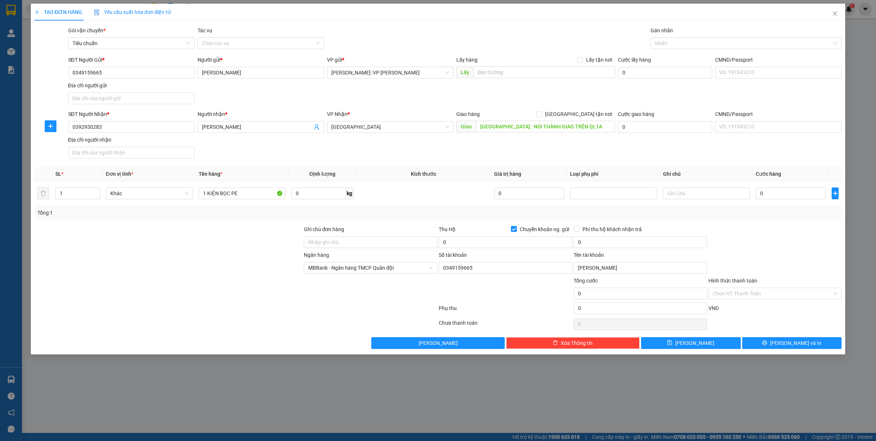
checkbox input "false"
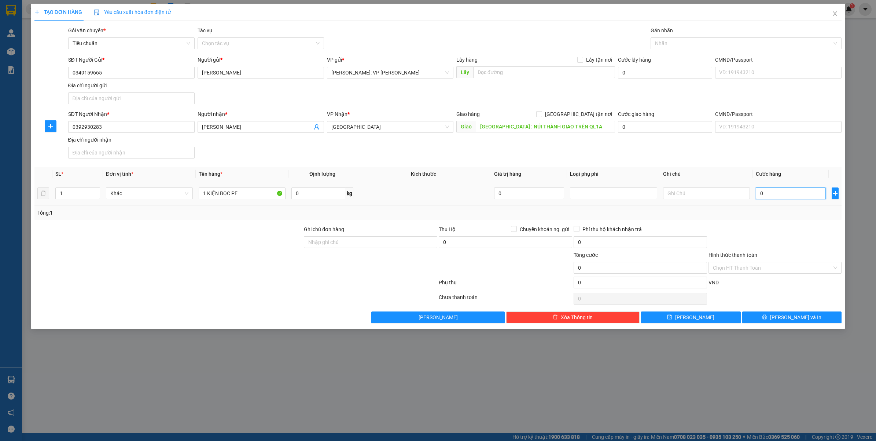
click at [799, 199] on input "0" at bounding box center [791, 193] width 70 height 12
type input "7"
type input "70"
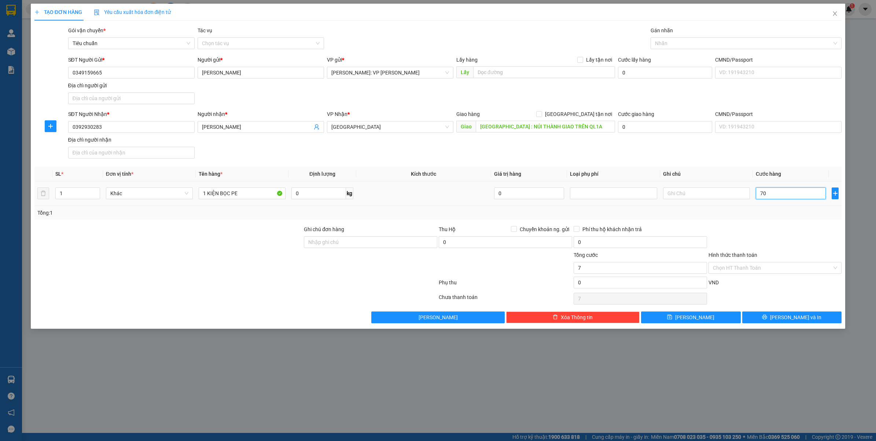
type input "70"
click at [795, 224] on div "Transit Pickup Surcharge Ids Transit Deliver Surcharge Ids Transit Deliver Surc…" at bounding box center [438, 174] width 808 height 297
type input "70.000"
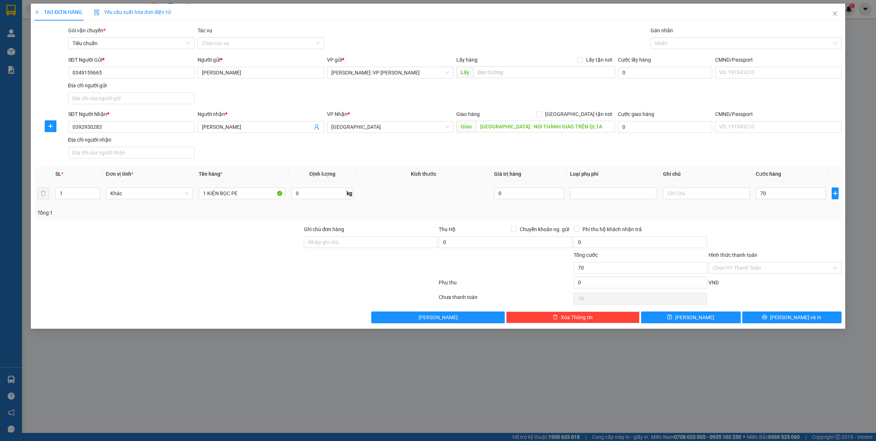
type input "70.000"
click at [797, 318] on span "Lưu và In" at bounding box center [795, 317] width 51 height 8
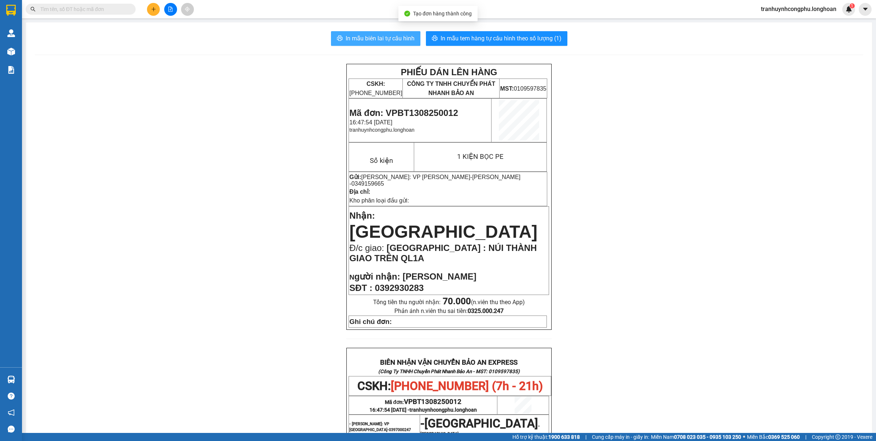
click at [395, 43] on span "In mẫu biên lai tự cấu hình" at bounding box center [380, 38] width 69 height 9
click at [481, 32] on button "In mẫu tem hàng tự cấu hình theo số lượng (1)" at bounding box center [497, 38] width 142 height 15
click at [422, 113] on span "Mã đơn: VPBT1308250012" at bounding box center [403, 113] width 109 height 10
copy span "VPBT1308250012"
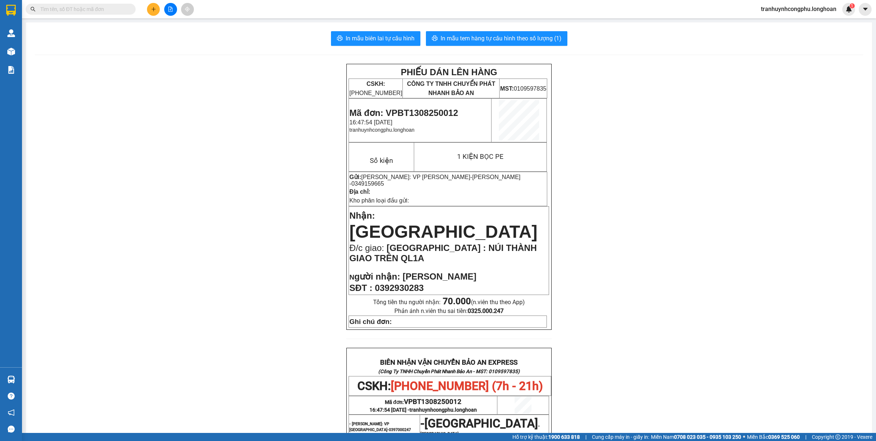
click at [205, 123] on div "PHIẾU DÁN LÊN HÀNG CSKH: 1900.06.88.33 CÔNG TY TNHH CHUYỂN PHÁT NHANH BẢO AN MS…" at bounding box center [449, 380] width 829 height 633
click at [151, 11] on icon "plus" at bounding box center [153, 9] width 5 height 5
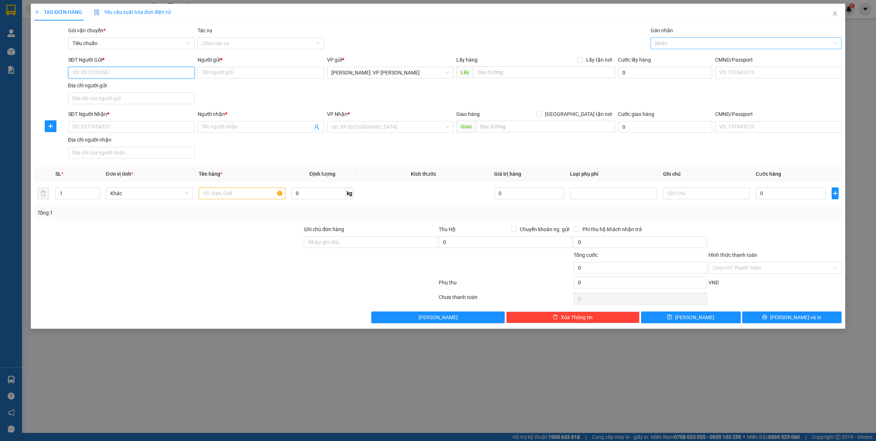
click at [679, 39] on div at bounding box center [743, 43] width 180 height 9
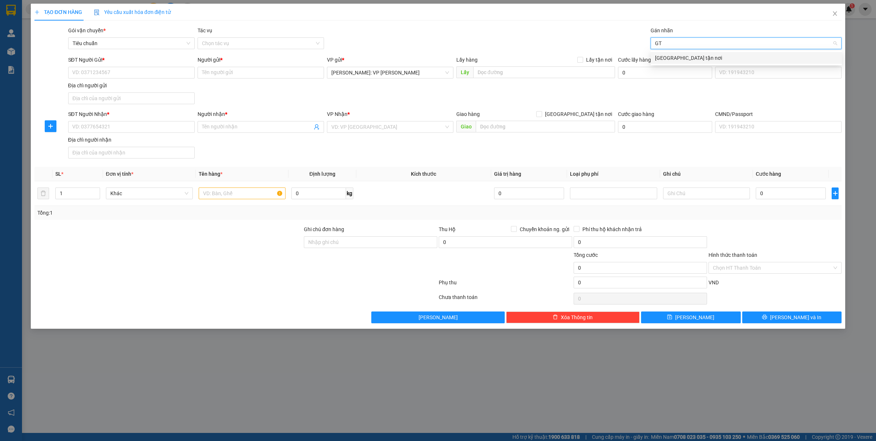
type input "GTN"
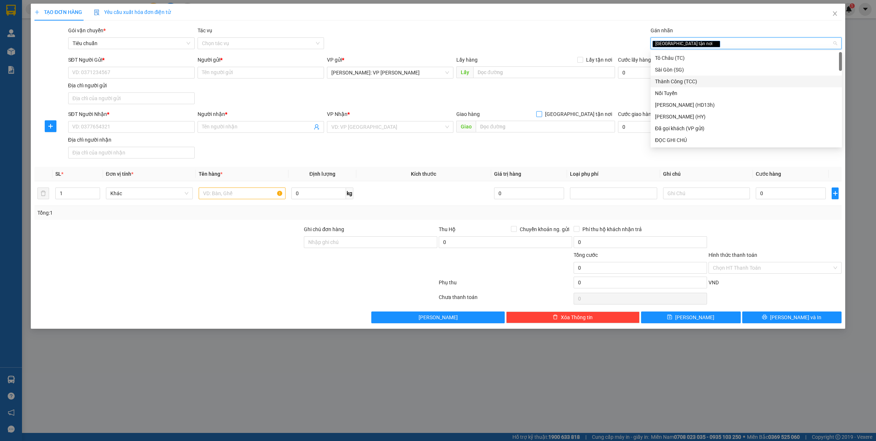
click at [601, 114] on span "Giao tận nơi" at bounding box center [578, 114] width 73 height 8
click at [542, 114] on input "Giao tận nơi" at bounding box center [538, 113] width 5 height 5
checkbox input "true"
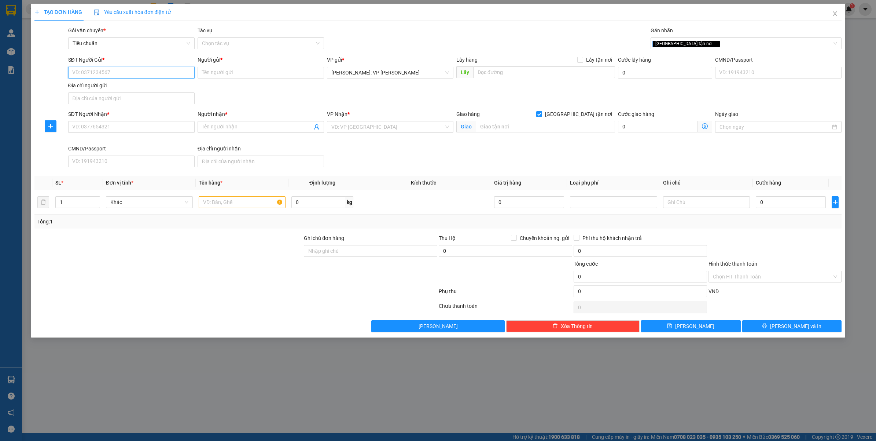
click at [147, 76] on input "SĐT Người Gửi *" at bounding box center [131, 73] width 127 height 12
click at [125, 121] on input "SĐT Người Nhận *" at bounding box center [131, 127] width 127 height 12
paste input "0865612077"
type input "0865612077"
click at [233, 124] on input "Người nhận *" at bounding box center [257, 127] width 110 height 8
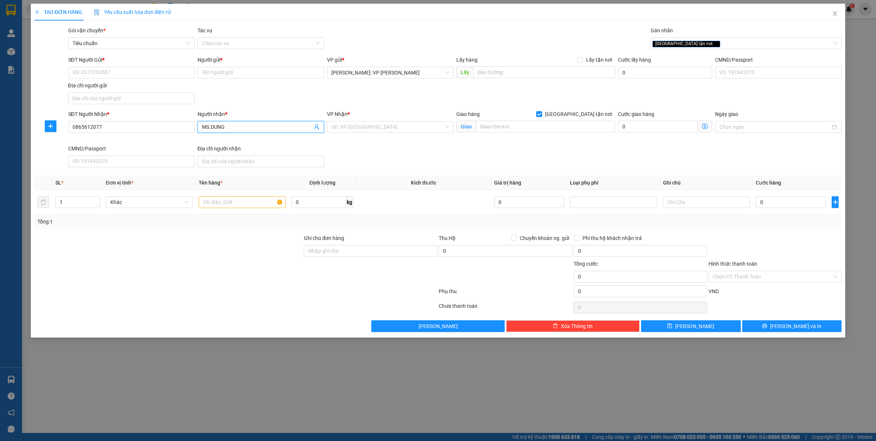
type input "MS.DUNG"
click at [391, 136] on div "VP Nhận * VD: VP Sài Gòn" at bounding box center [390, 127] width 129 height 34
click at [395, 132] on input "search" at bounding box center [387, 126] width 113 height 11
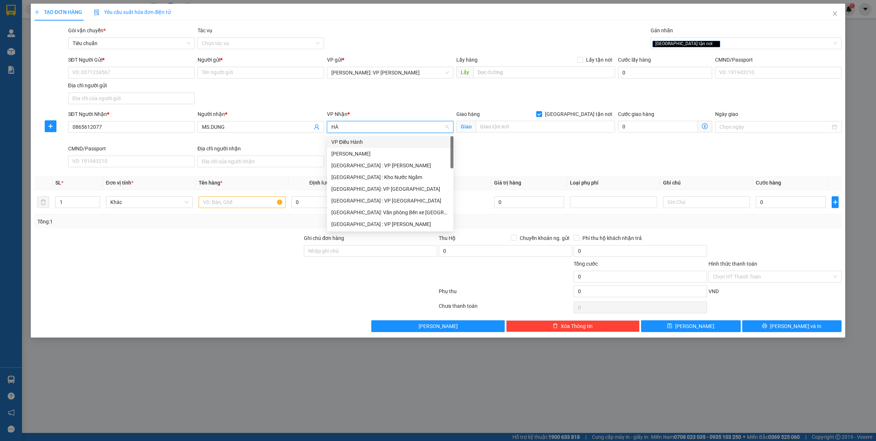
type input "HẢI"
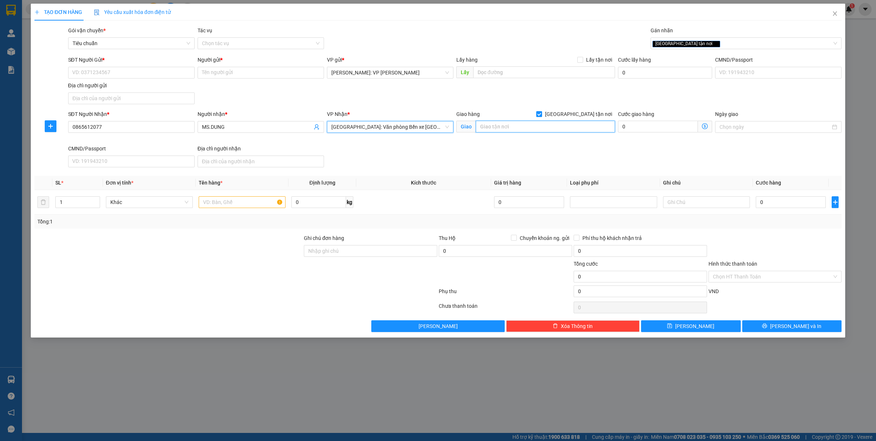
click at [492, 123] on input "text" at bounding box center [545, 127] width 139 height 12
paste input "135 Điện Biên Phủ, Phường Minh Khai, Quận Hồng Bàng, Thành phố Hải Phòng, Việt …"
type input "Số 135 Điện Biên Phủ - Phường Minh Khai - Quận Hồng Bàng - Thành phố Hải Phòng"
click at [76, 201] on input "1" at bounding box center [78, 202] width 44 height 11
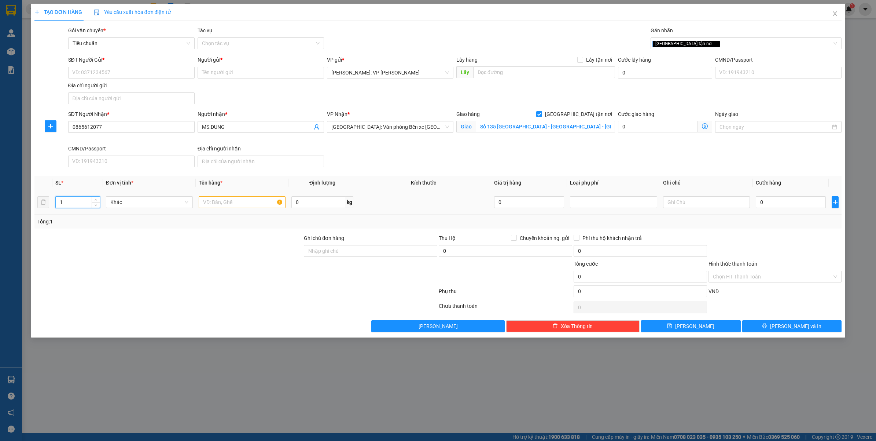
click at [76, 201] on input "1" at bounding box center [78, 202] width 44 height 11
type input "4"
click at [226, 204] on input "text" at bounding box center [242, 202] width 87 height 12
type input "4 KEG BIA"
click at [320, 204] on input "0" at bounding box center [319, 202] width 54 height 12
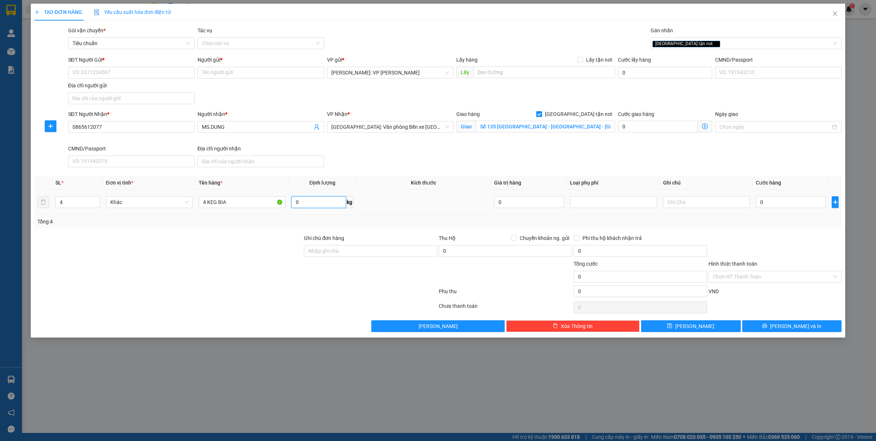
click at [320, 204] on input "0" at bounding box center [319, 202] width 54 height 12
click at [796, 206] on input "0" at bounding box center [791, 202] width 70 height 12
type input "108"
click at [122, 78] on input "SĐT Người Gửi *" at bounding box center [131, 73] width 127 height 12
paste input "0348 952 025"
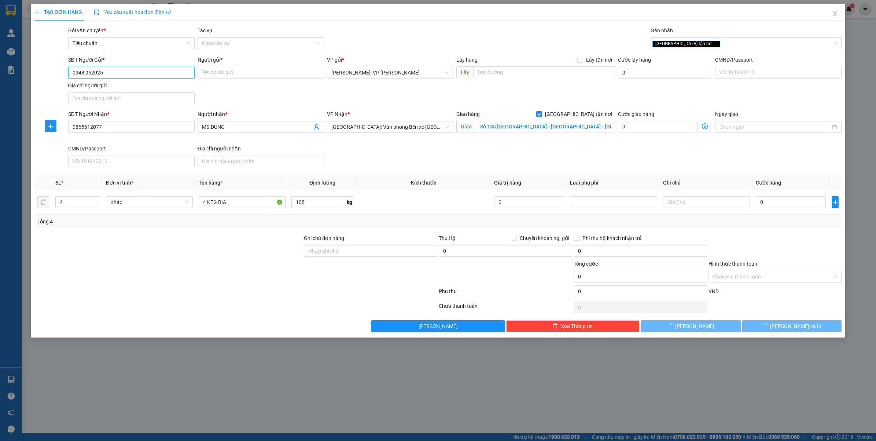
type input "0348952025"
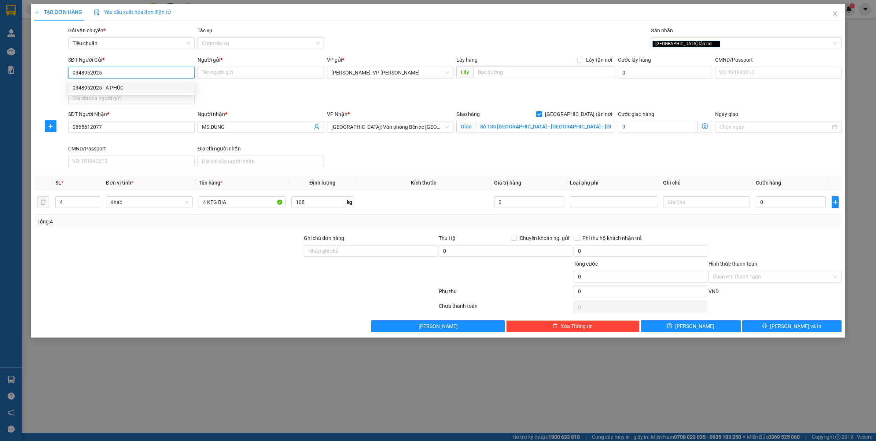
click at [122, 86] on div "0348952025 - A PHÚC" at bounding box center [132, 88] width 118 height 8
type input "A PHÚC"
type input "0348952025"
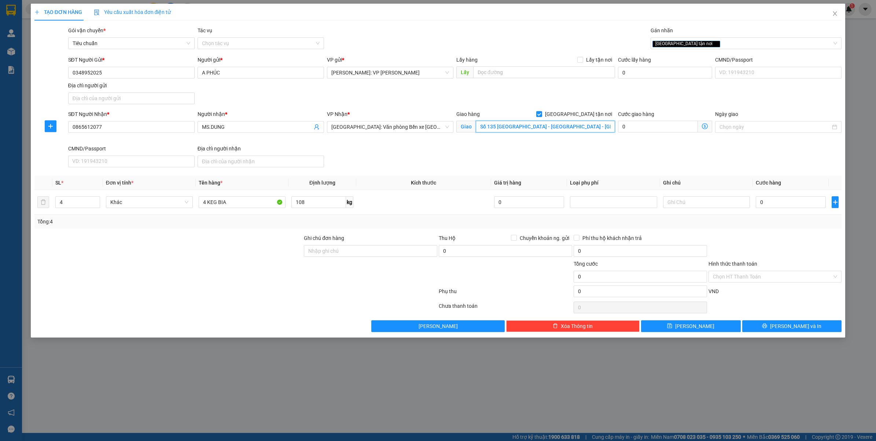
click at [588, 125] on input "Số 135 Điện Biên Phủ - Phường Minh Khai - Quận Hồng Bàng - Thành phố Hải Phòng" at bounding box center [545, 127] width 139 height 12
click at [781, 202] on input "0" at bounding box center [791, 202] width 70 height 12
type input "7"
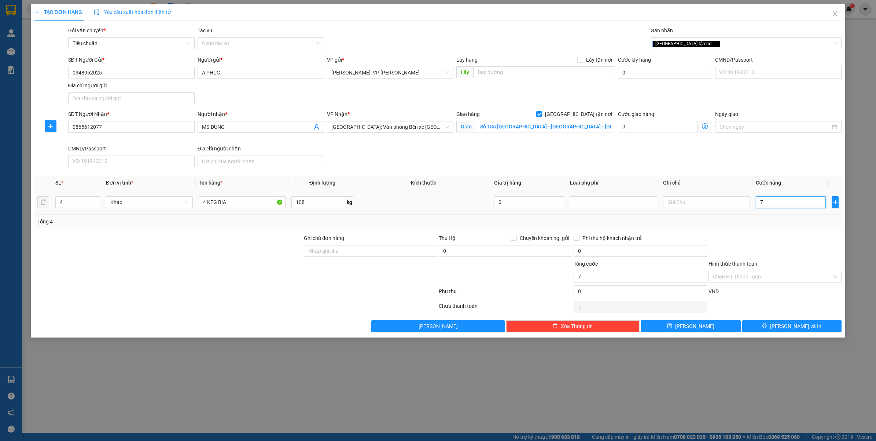
type input "70"
type input "700"
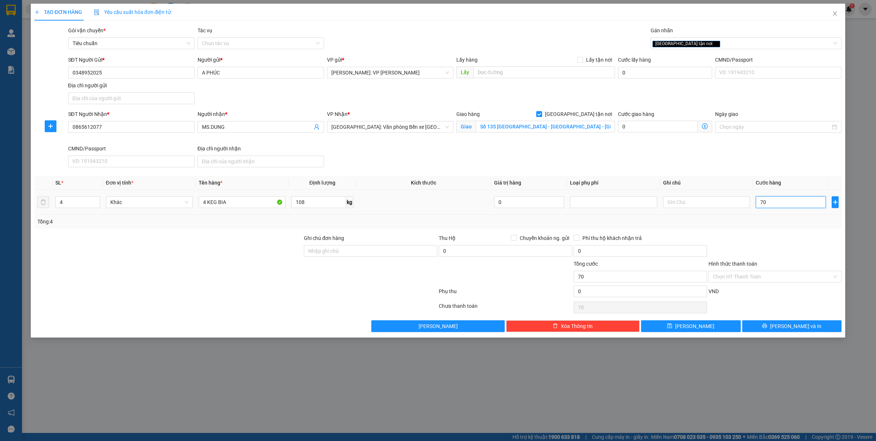
type input "700"
click at [772, 233] on div "Transit Pickup Surcharge Ids Transit Deliver Surcharge Ids Transit Deliver Surc…" at bounding box center [438, 178] width 808 height 305
type input "700.000"
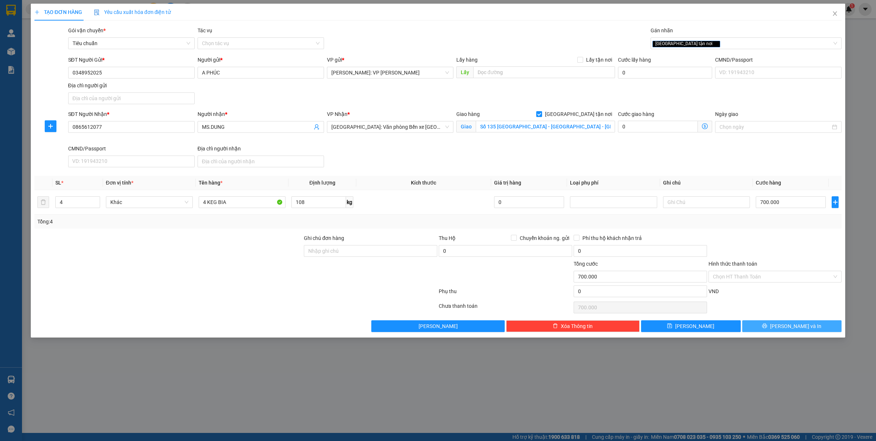
click at [798, 322] on button "Lưu và In" at bounding box center [793, 326] width 100 height 12
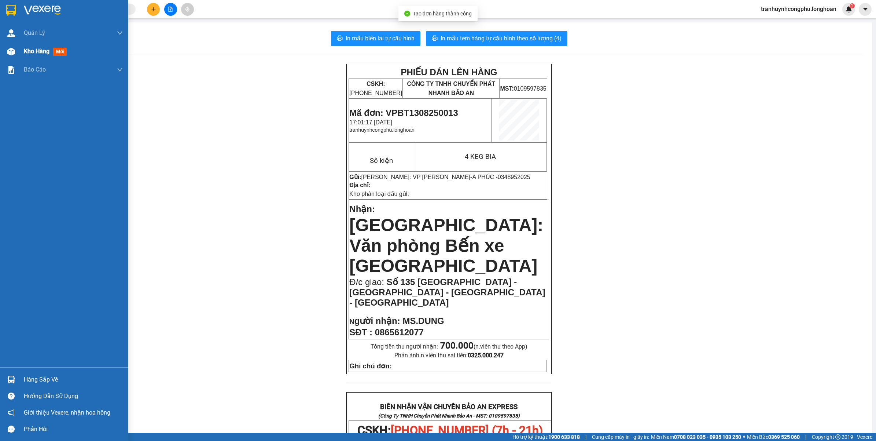
click at [33, 49] on span "Kho hàng" at bounding box center [37, 51] width 26 height 7
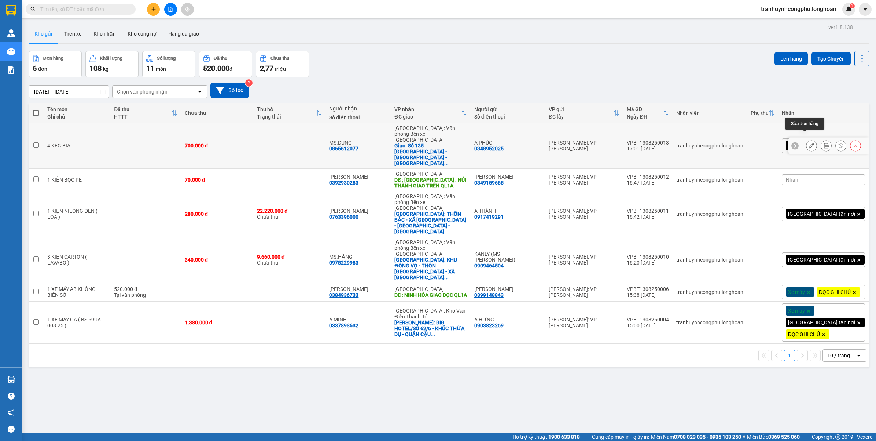
click at [809, 143] on icon at bounding box center [811, 145] width 5 height 5
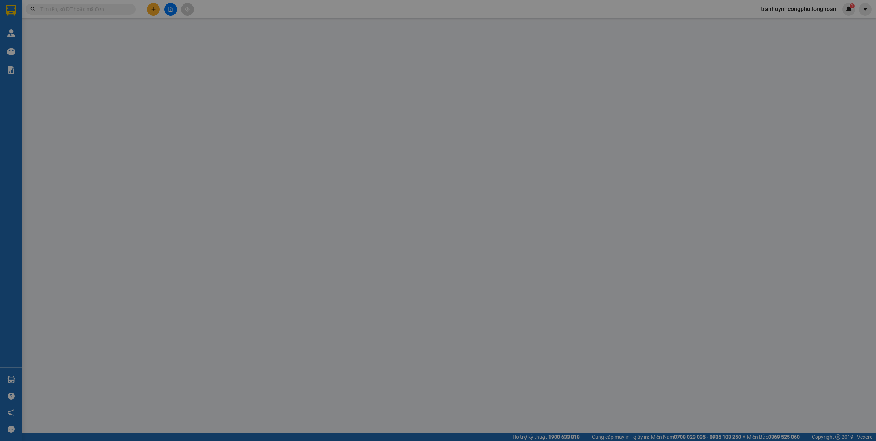
type input "0348952025"
type input "A PHÚC"
type input "0865612077"
type input "MS.DUNG"
checkbox input "true"
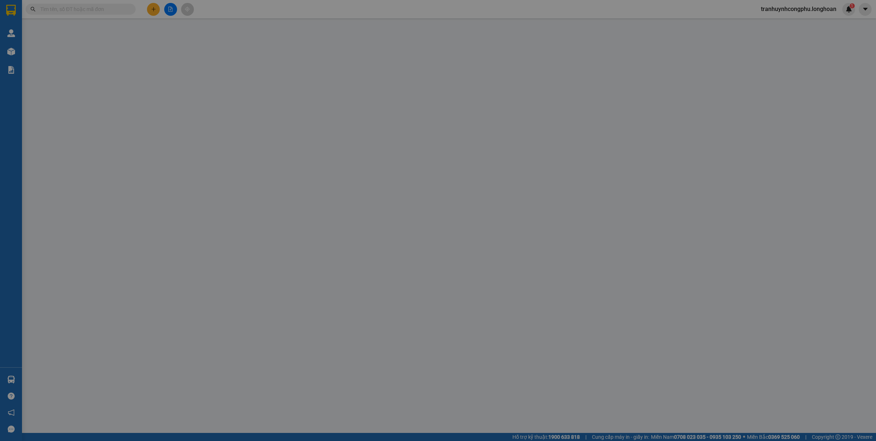
type input "Số 135 Điện Biên Phủ - Phường Minh Khai - Quận Hồng Bàng - Thành phố Hải Phòng"
type input "700.000"
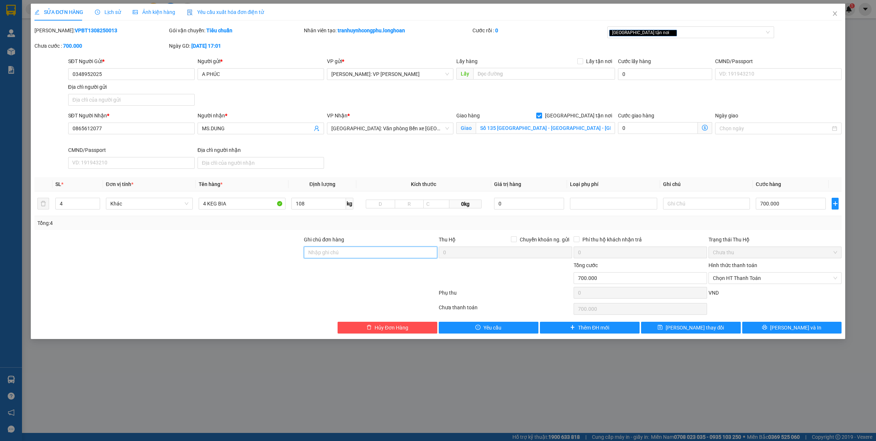
click at [337, 248] on input "Ghi chú đơn hàng" at bounding box center [370, 252] width 133 height 12
type input "CÓ HÓA ĐƠN VAT KÈM THEO"
click at [767, 327] on icon "printer" at bounding box center [765, 327] width 5 height 5
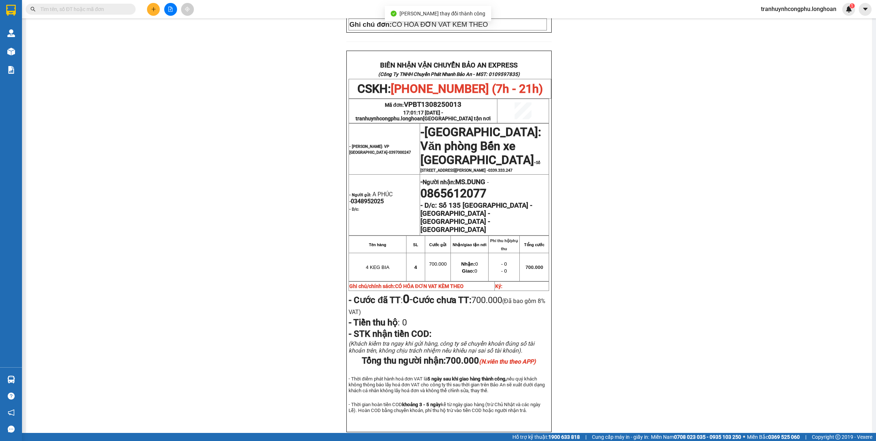
scroll to position [349, 0]
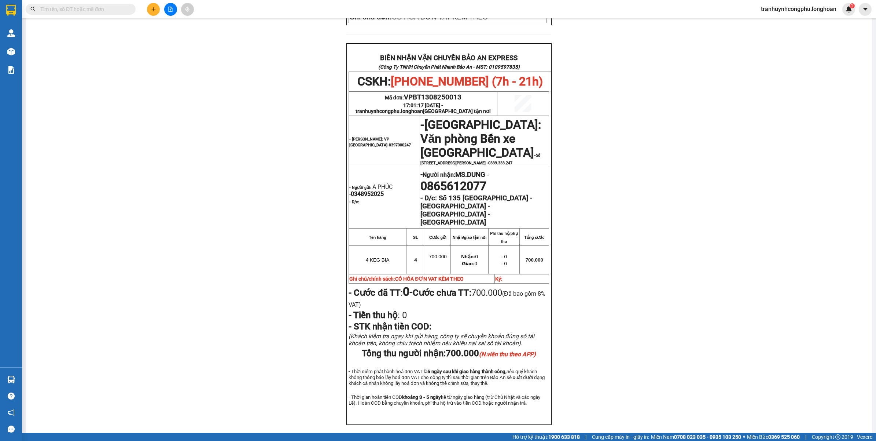
click at [164, 257] on div "PHIẾU DÁN LÊN HÀNG CSKH: 1900.06.88.33 CÔNG TY TNHH CHUYỂN PHÁT NHANH BẢO AN MS…" at bounding box center [449, 78] width 829 height 727
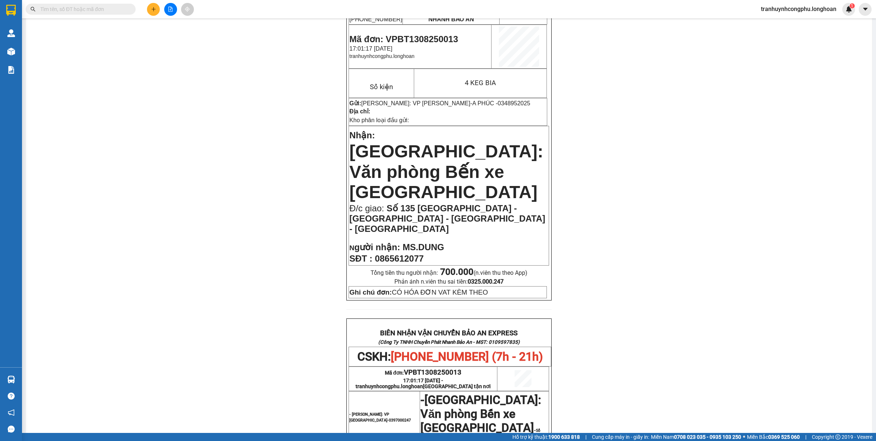
scroll to position [0, 0]
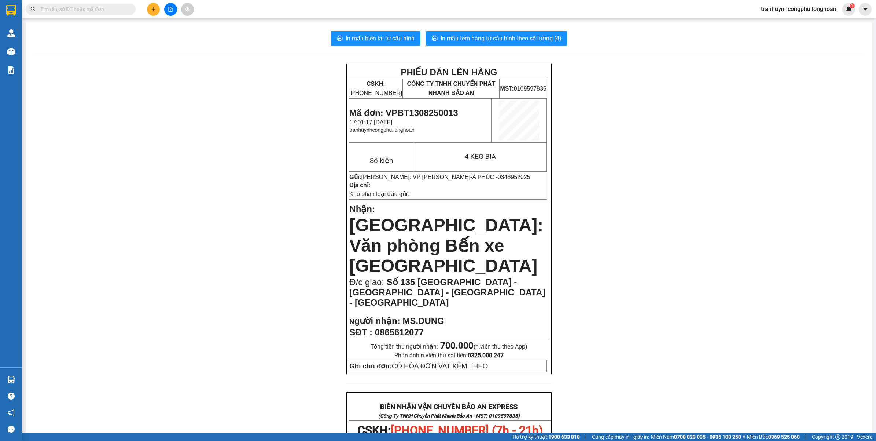
click at [292, 288] on div "PHIẾU DÁN LÊN HÀNG CSKH: 1900.06.88.33 CÔNG TY TNHH CHUYỂN PHÁT NHANH BẢO AN MS…" at bounding box center [449, 427] width 829 height 727
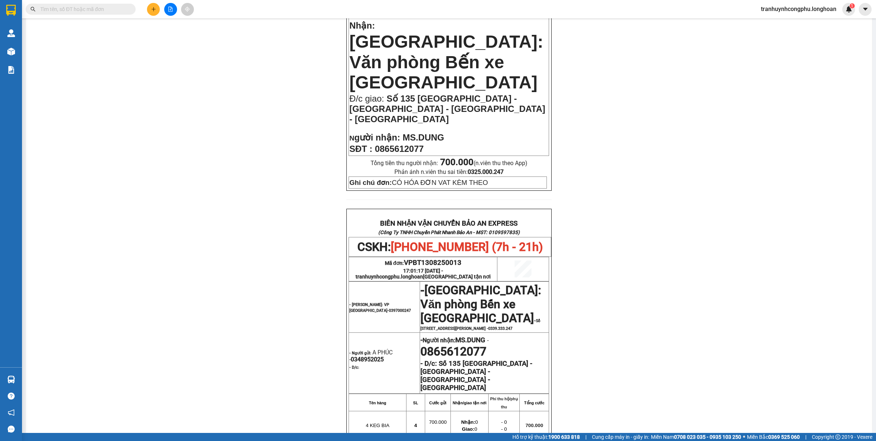
scroll to position [321, 0]
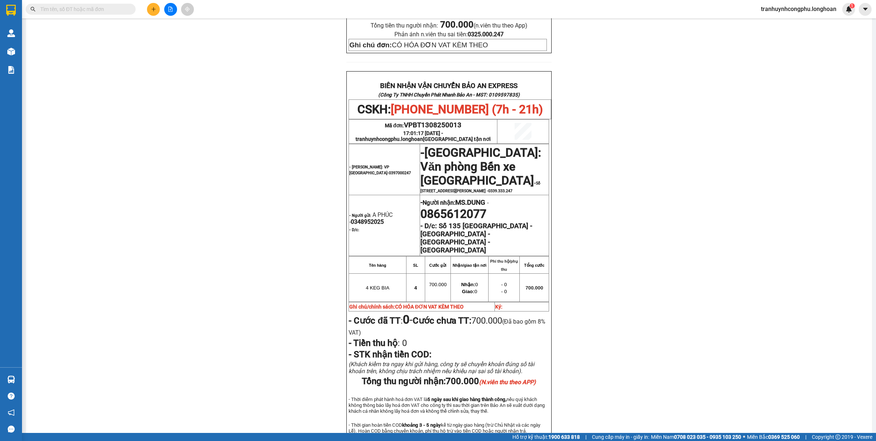
click at [169, 169] on div "PHIẾU DÁN LÊN HÀNG CSKH: 1900.06.88.33 CÔNG TY TNHH CHUYỂN PHÁT NHANH BẢO AN MS…" at bounding box center [449, 106] width 829 height 727
click at [153, 177] on div "PHIẾU DÁN LÊN HÀNG CSKH: 1900.06.88.33 CÔNG TY TNHH CHUYỂN PHÁT NHANH BẢO AN MS…" at bounding box center [449, 106] width 829 height 727
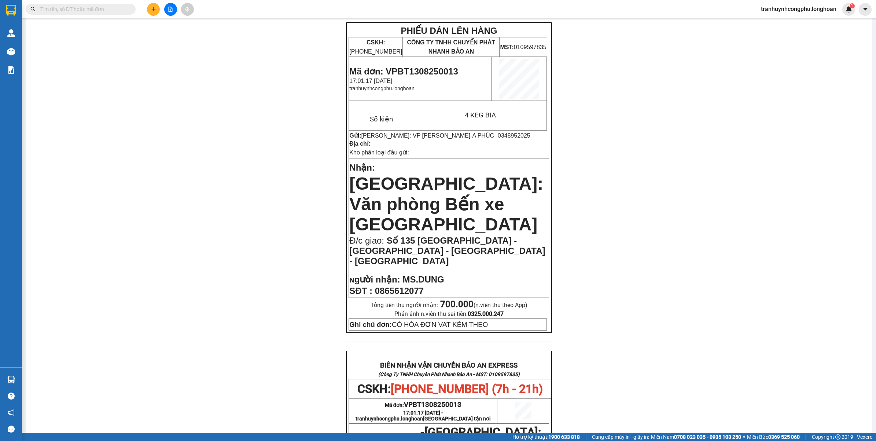
scroll to position [0, 0]
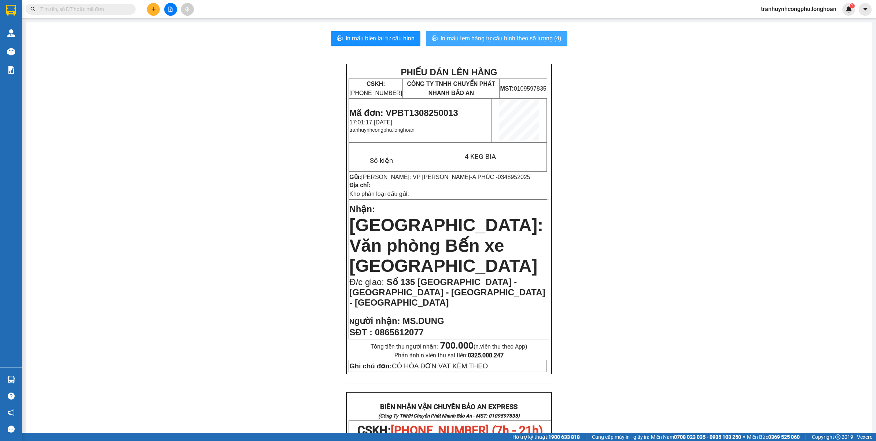
click at [501, 42] on span "In mẫu tem hàng tự cấu hình theo số lượng (4)" at bounding box center [501, 38] width 121 height 9
click at [430, 108] on span "Mã đơn: VPBT1308250013" at bounding box center [403, 113] width 109 height 10
copy span "VPBT1308250013"
click at [632, 170] on div "PHIẾU DÁN LÊN HÀNG CSKH: 1900.06.88.33 CÔNG TY TNHH CHUYỂN PHÁT NHANH BẢO AN MS…" at bounding box center [449, 427] width 829 height 727
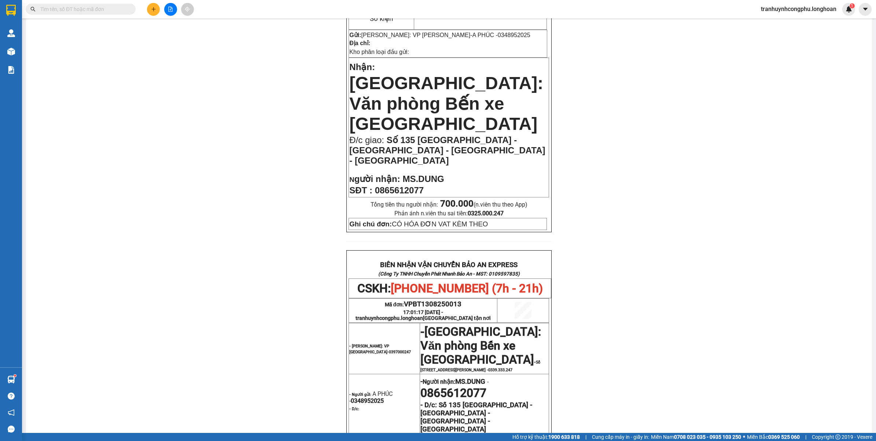
scroll to position [46, 0]
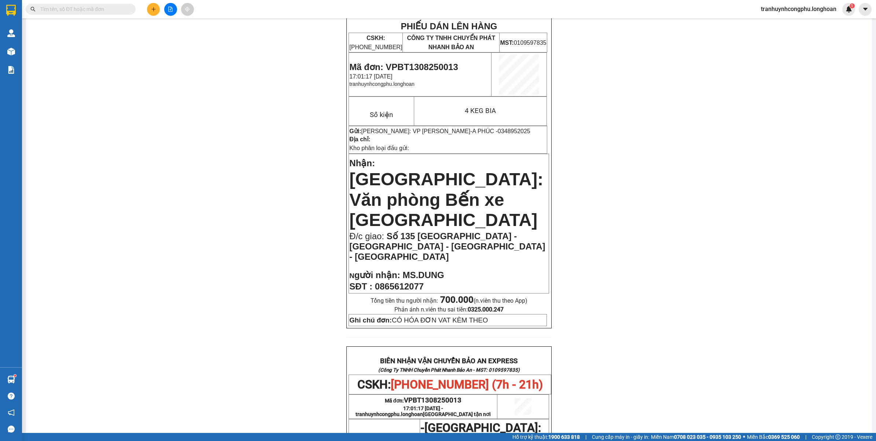
click at [151, 174] on div "PHIẾU DÁN LÊN HÀNG CSKH: 1900.06.88.33 CÔNG TY TNHH CHUYỂN PHÁT NHANH BẢO AN MS…" at bounding box center [449, 381] width 829 height 727
click at [89, 10] on input "text" at bounding box center [83, 9] width 87 height 8
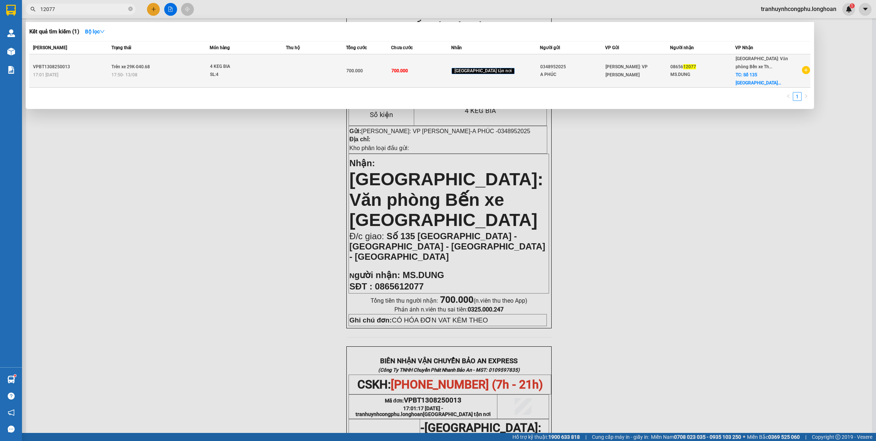
type input "12077"
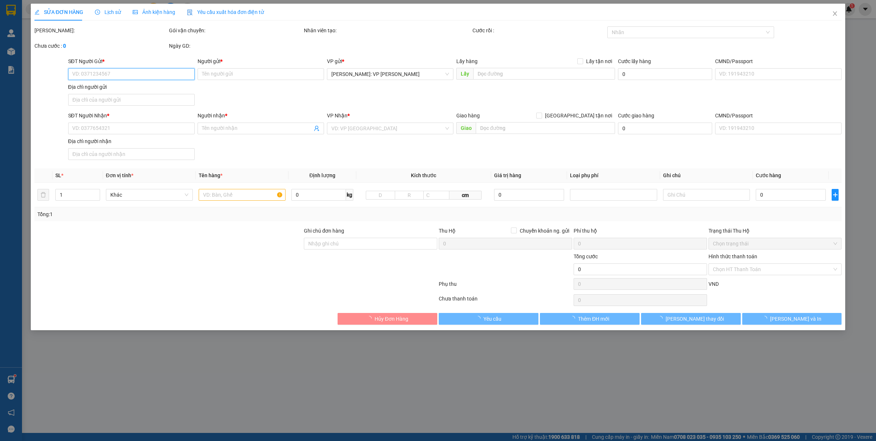
type input "0348952025"
type input "A PHÚC"
type input "0865612077"
type input "MS.DUNG"
checkbox input "true"
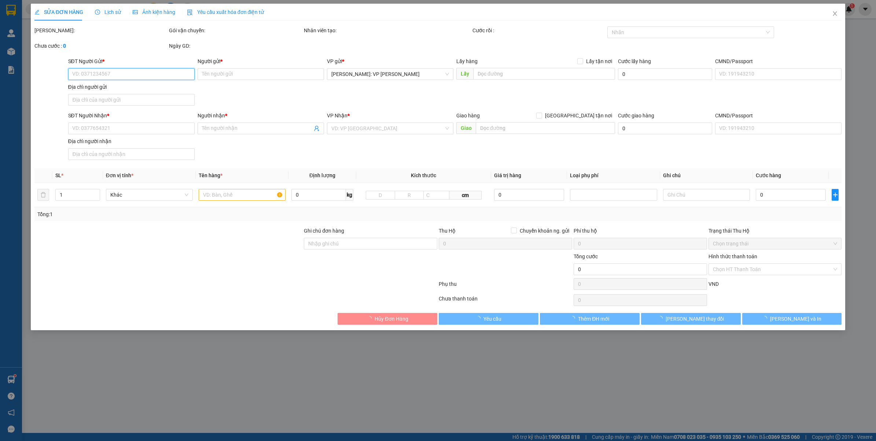
type input "Số 135 Điện Biên Phủ - Phường Minh Khai - Quận Hồng Bàng - Thành phố Hải Phòng"
type input "CÓ HÓA ĐƠN VAT KÈM THEO"
type input "700.000"
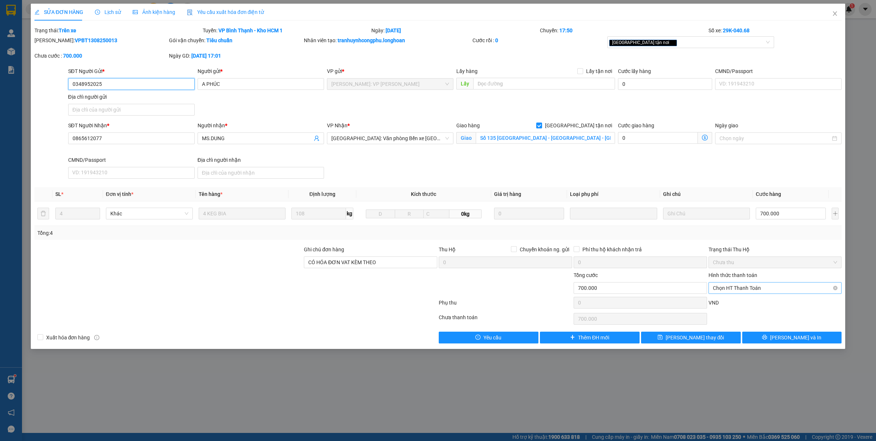
click at [750, 292] on span "Chọn HT Thanh Toán" at bounding box center [775, 287] width 125 height 11
click at [731, 301] on div "Tại văn phòng" at bounding box center [775, 303] width 125 height 8
type input "0"
click at [404, 268] on input "CÓ HÓA ĐƠN VAT KÈM THEO" at bounding box center [370, 262] width 133 height 12
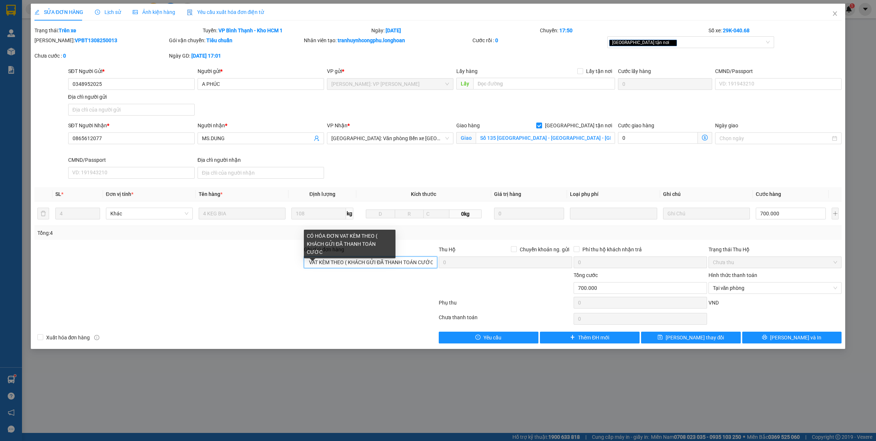
scroll to position [0, 34]
click at [661, 37] on div "[GEOGRAPHIC_DATA] tận nơi" at bounding box center [691, 42] width 167 height 12
type input "CÓ HÓA ĐƠN VAT KÈM THEO ( KHÁCH GỬI ĐÃ THANH TOÁN CƯỚC )"
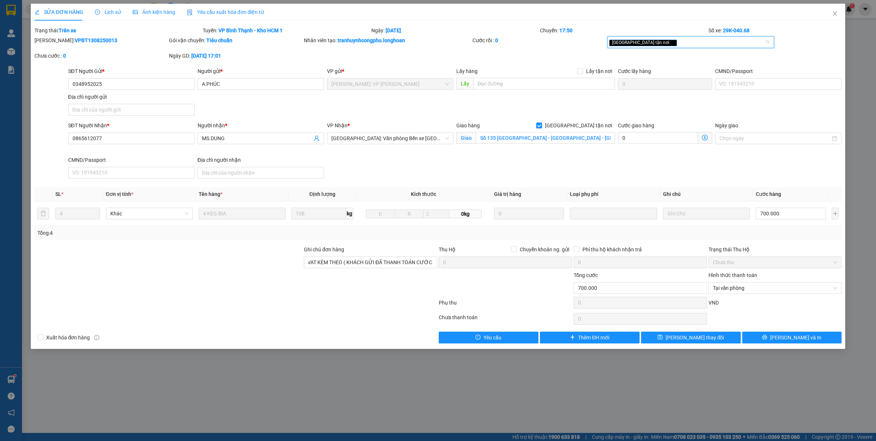
scroll to position [0, 0]
type input "ĐỌC"
click at [625, 54] on div "ĐỌC GHI CHÚ" at bounding box center [691, 57] width 158 height 8
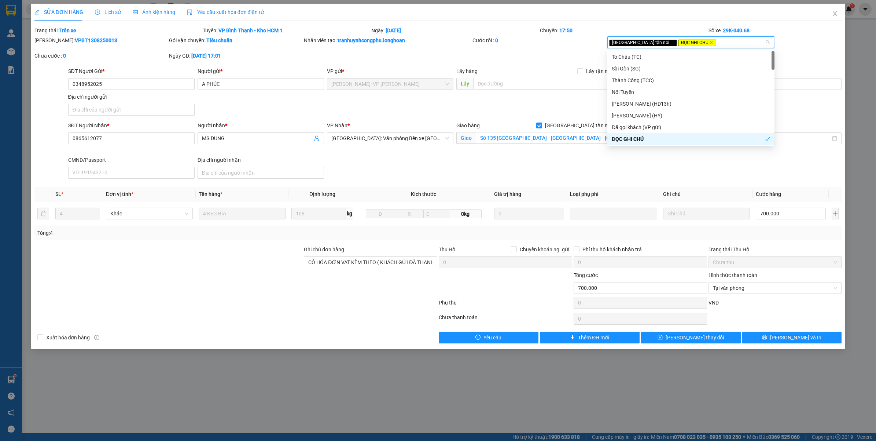
click at [787, 344] on div "SỬA ĐƠN HÀNG Lịch sử Ảnh kiện hàng Yêu cầu xuất hóa đơn điện tử Total Paid Fee …" at bounding box center [438, 176] width 815 height 345
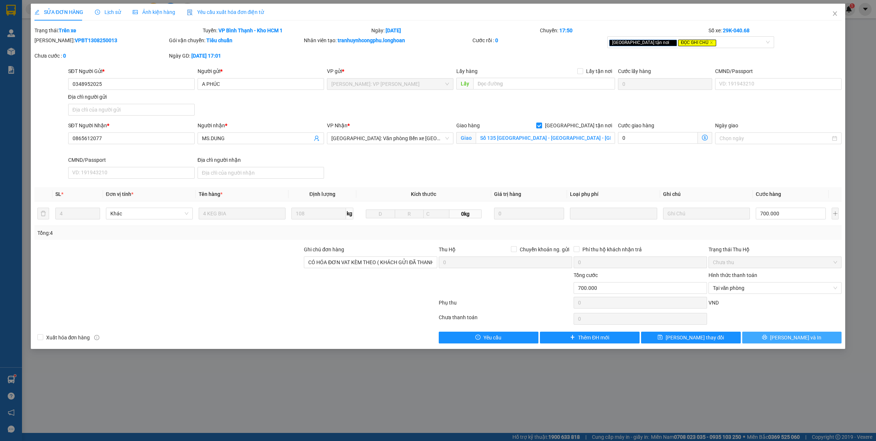
click at [784, 340] on button "Lưu và In" at bounding box center [793, 337] width 100 height 12
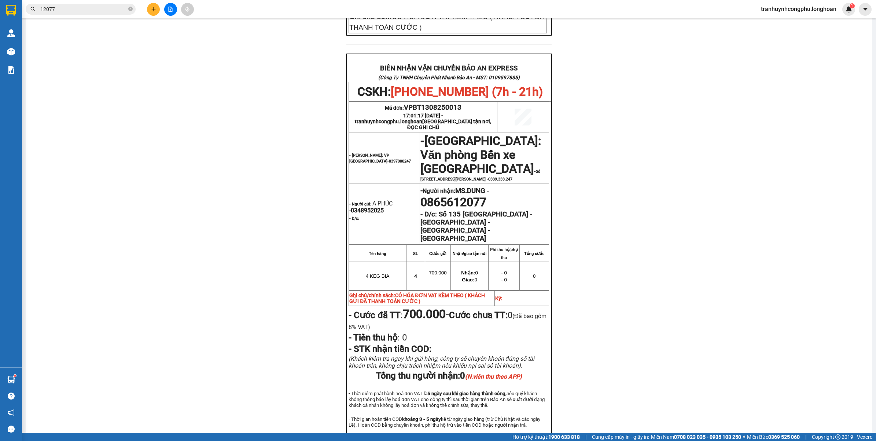
scroll to position [358, 0]
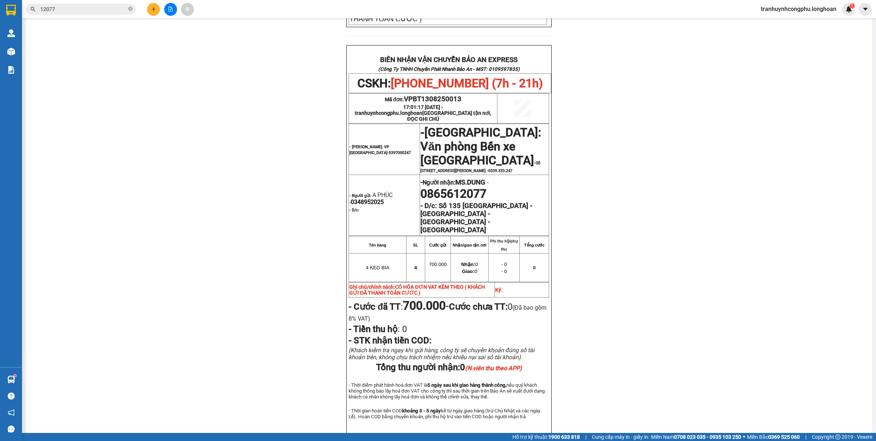
click at [292, 366] on div "PHIẾU DÁN LÊN HÀNG CSKH: 1900.06.88.33 CÔNG TY TNHH CHUYỂN PHÁT NHANH BẢO AN MS…" at bounding box center [449, 81] width 829 height 750
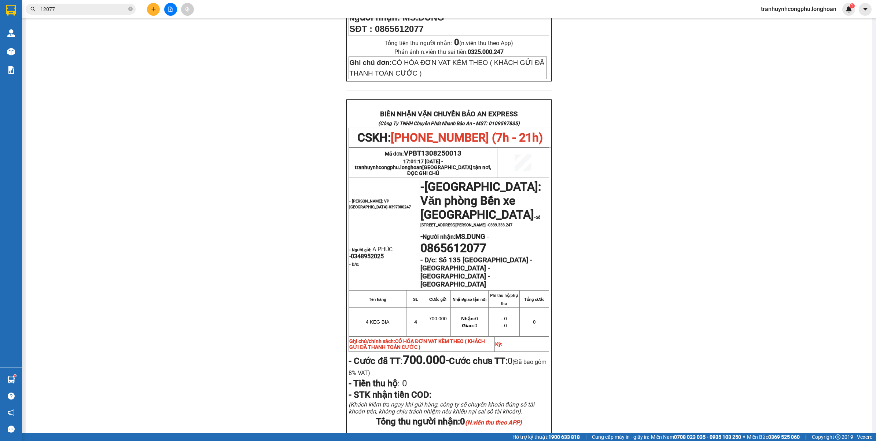
scroll to position [303, 0]
drag, startPoint x: 198, startPoint y: 216, endPoint x: 375, endPoint y: 219, distance: 177.1
click at [200, 219] on div "PHIẾU DÁN LÊN HÀNG CSKH: 1900.06.88.33 CÔNG TY TNHH CHUYỂN PHÁT NHANH BẢO AN MS…" at bounding box center [449, 136] width 829 height 750
click at [433, 150] on span "VPBT1308250013" at bounding box center [433, 154] width 58 height 8
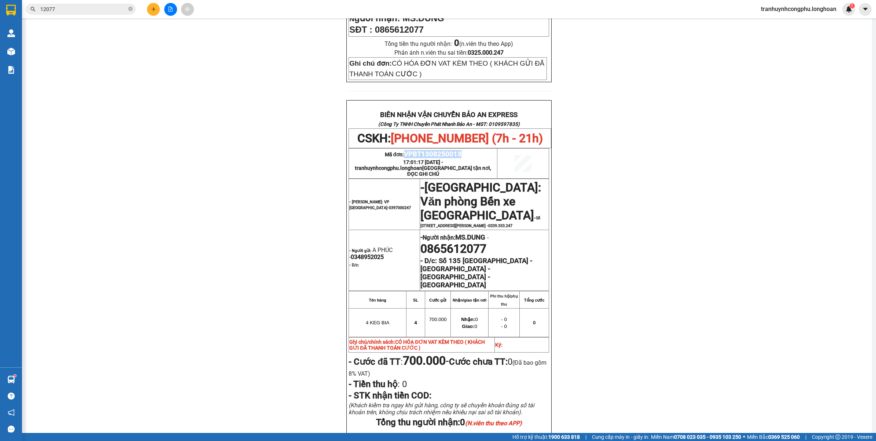
copy span "VPBT1308250013"
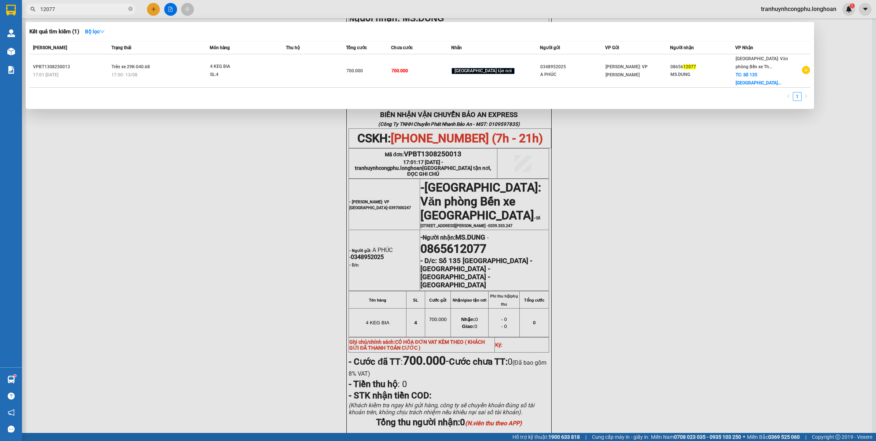
click at [67, 8] on input "12077" at bounding box center [83, 9] width 87 height 8
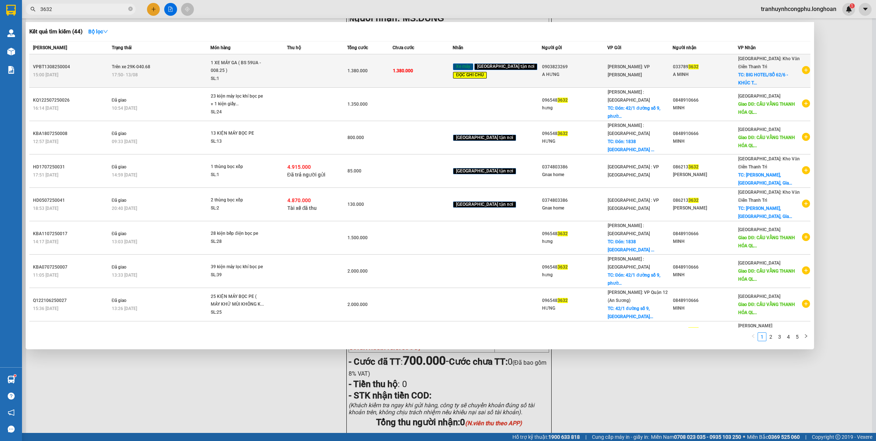
type input "3632"
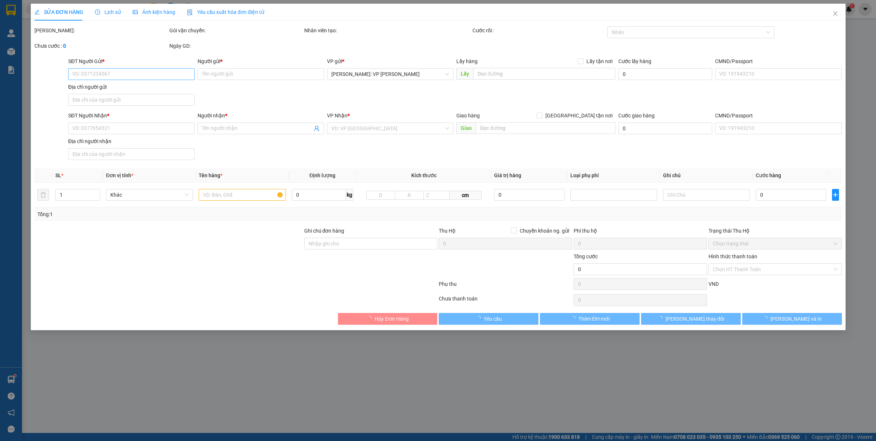
type input "0903823269"
type input "A HƯNG"
type input "0337893632"
type input "A MINH"
checkbox input "true"
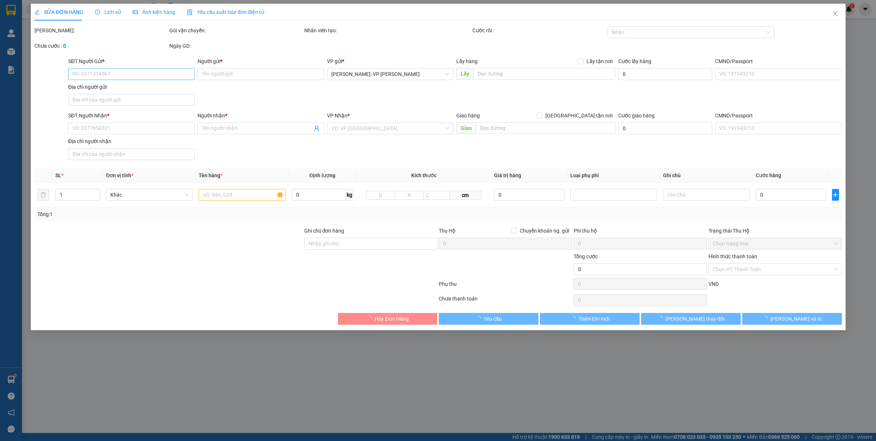
type input "BIG HOTEL/SỐ 62/6 - KHÚC THỪA DỤ - QUẬN CẬU GIẤY - HÀ NỘI"
type input "CHÌA KHÓA QUẤN TAY LÁI - GIẤY TỜ XE KHÁCH GIỮ"
type input "1.380.000"
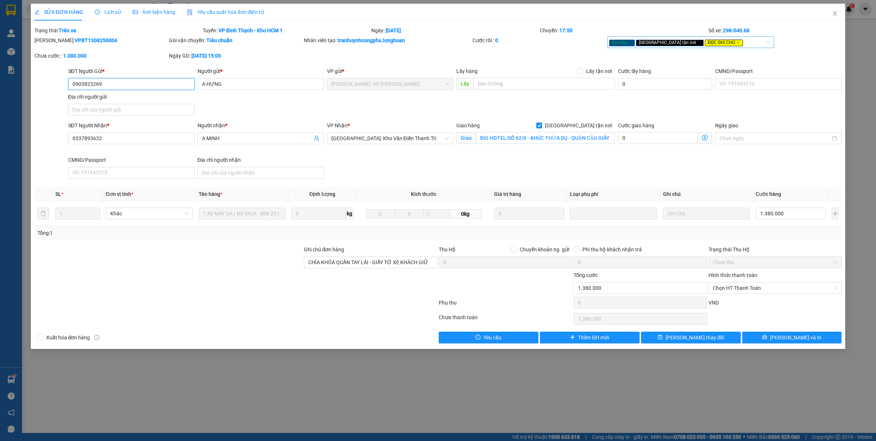
click at [662, 40] on span "[GEOGRAPHIC_DATA] tận nơi" at bounding box center [670, 43] width 68 height 7
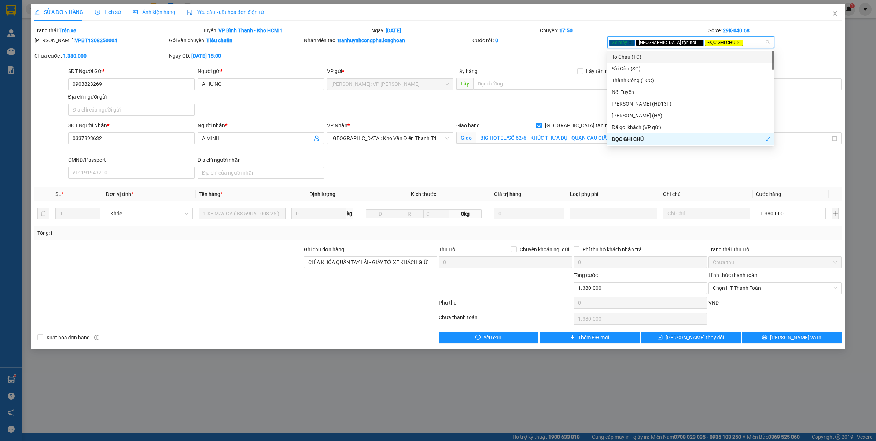
click at [662, 40] on span "[GEOGRAPHIC_DATA] tận nơi" at bounding box center [670, 43] width 68 height 7
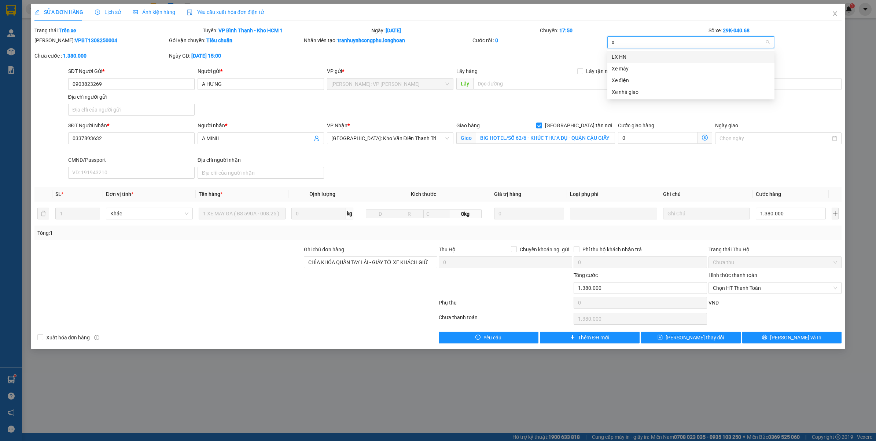
type input "xe"
type input "đọc"
click at [651, 57] on div "ĐỌC GHI CHÚ" at bounding box center [691, 57] width 158 height 8
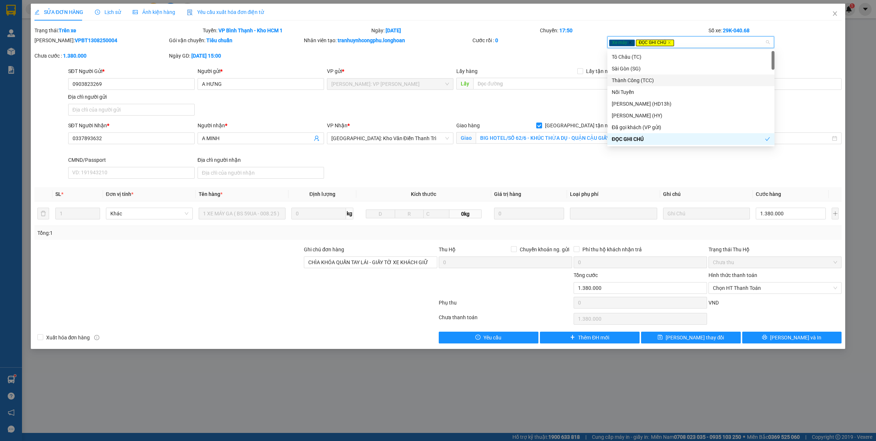
click at [581, 130] on div "Giao hàng Giao tận nơi" at bounding box center [536, 126] width 159 height 11
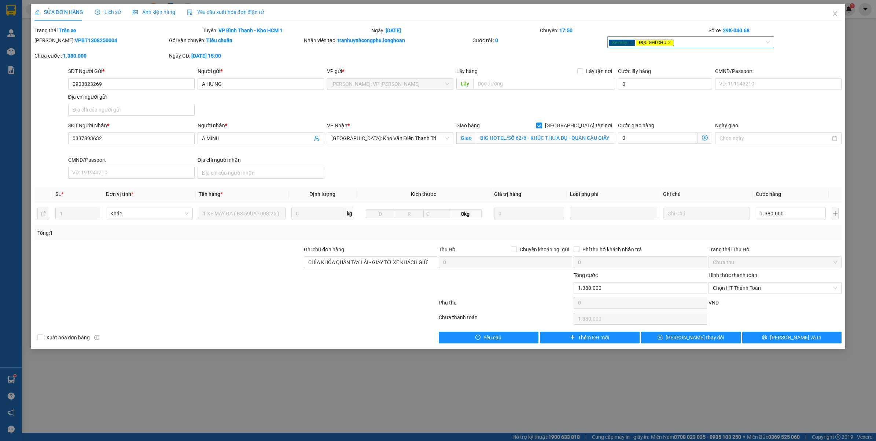
click at [582, 125] on span "[GEOGRAPHIC_DATA] tận nơi" at bounding box center [578, 125] width 73 height 8
click at [542, 125] on input "[GEOGRAPHIC_DATA] tận nơi" at bounding box center [538, 124] width 5 height 5
checkbox input "false"
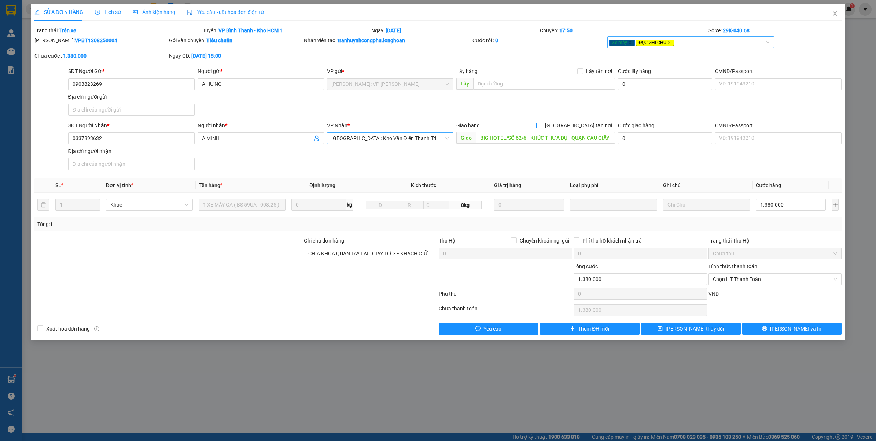
click at [405, 136] on span "[GEOGRAPHIC_DATA]: Kho Văn Điển Thanh Trì" at bounding box center [390, 138] width 118 height 11
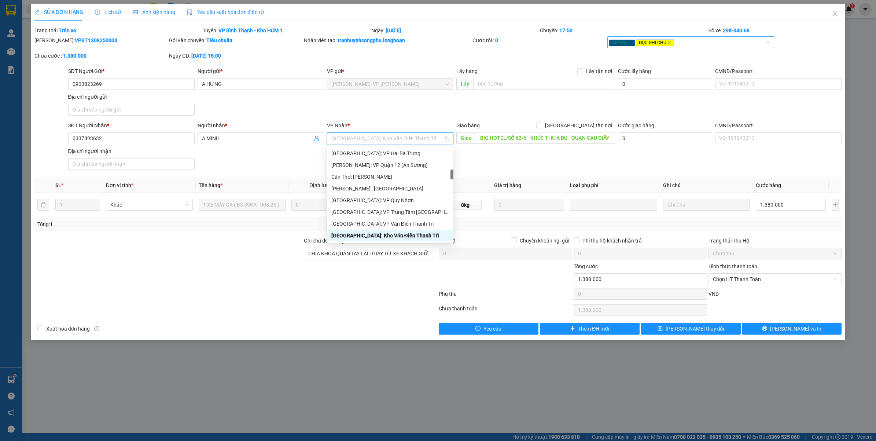
click at [405, 136] on span "[GEOGRAPHIC_DATA]: Kho Văn Điển Thanh Trì" at bounding box center [390, 138] width 118 height 11
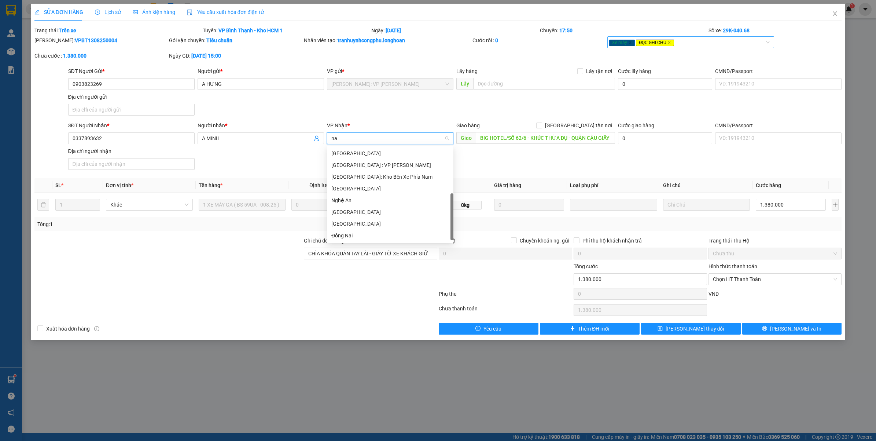
type input "nam"
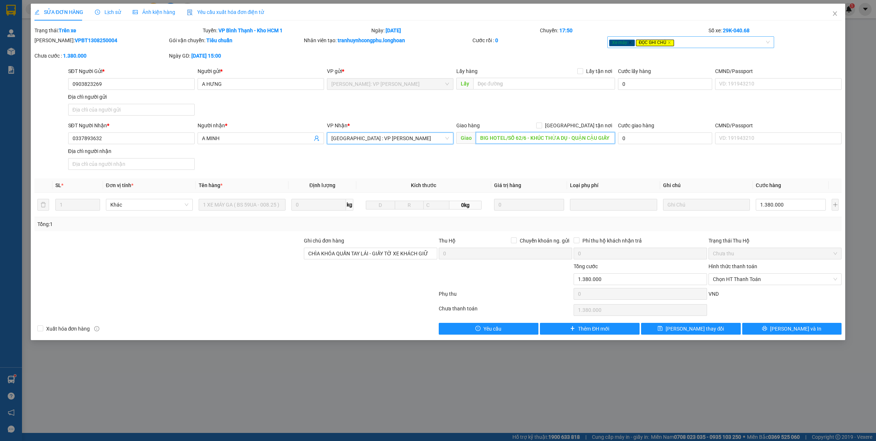
click at [558, 136] on input "BIG HOTEL/SỐ 62/6 - KHÚC THỪA DỤ - QUẬN CẬU GIẤY - HÀ NỘI" at bounding box center [545, 138] width 139 height 12
click at [773, 203] on input "1.380.000" at bounding box center [791, 205] width 70 height 12
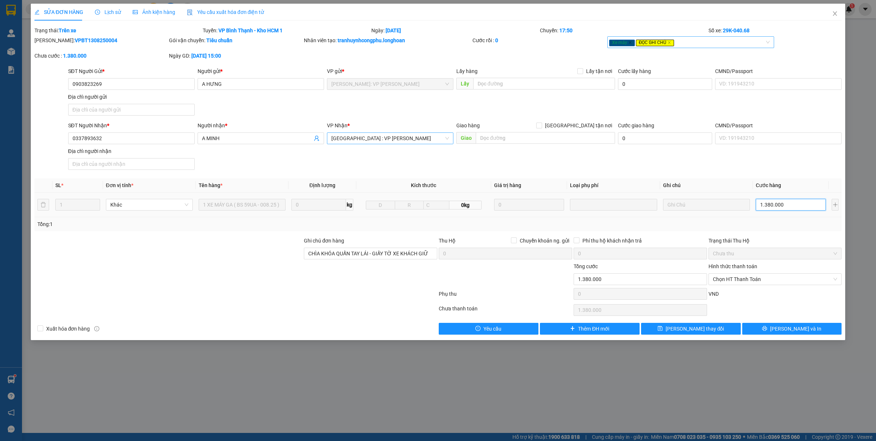
click at [773, 203] on input "1.380.000" at bounding box center [791, 205] width 70 height 12
type input "1"
type input "11"
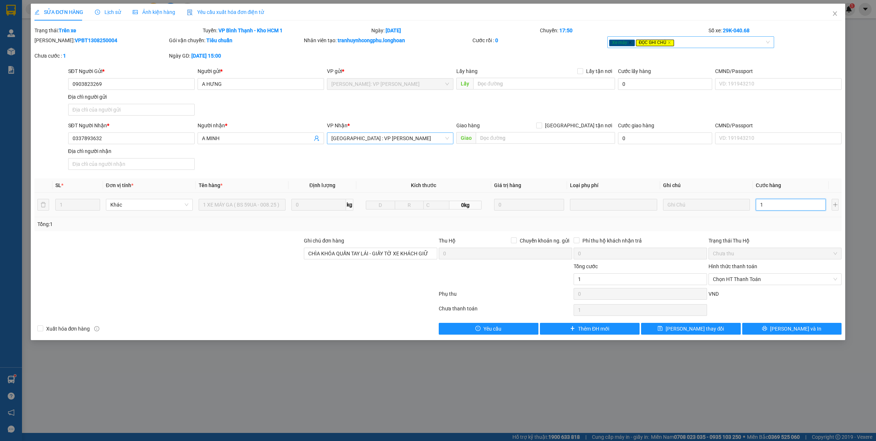
type input "11"
type input "113"
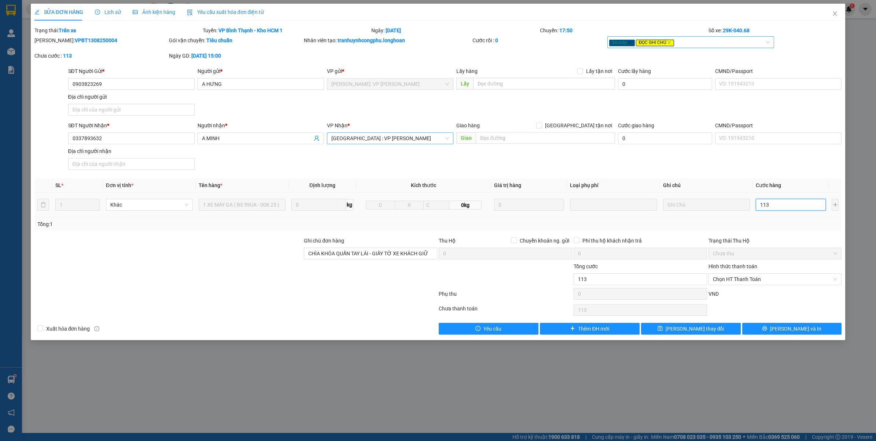
type input "1.130"
type input "01.130"
click at [788, 223] on div "Tổng: 1" at bounding box center [438, 224] width 802 height 8
type input "1.130.000"
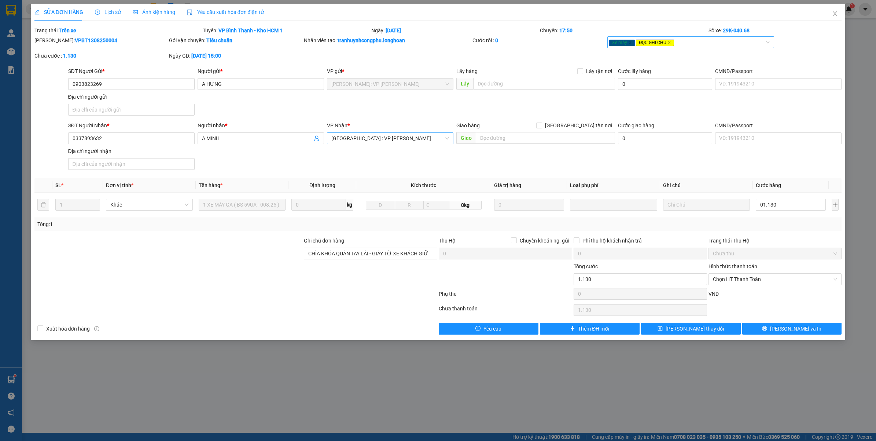
type input "1.130.000"
click at [307, 252] on input "CHÌA KHÓA QUẤN TAY LÁI - GIẤY TỜ XE KHÁCH GIỮ" at bounding box center [370, 254] width 133 height 12
type input "( THU CƯỚC THEO APP GIÚP E ) CHÌA KHÓA QUẤN TAY LÁI - GIẤY TỜ XE KHÁCH GIỮ"
click at [774, 330] on button "Lưu và In" at bounding box center [793, 329] width 100 height 12
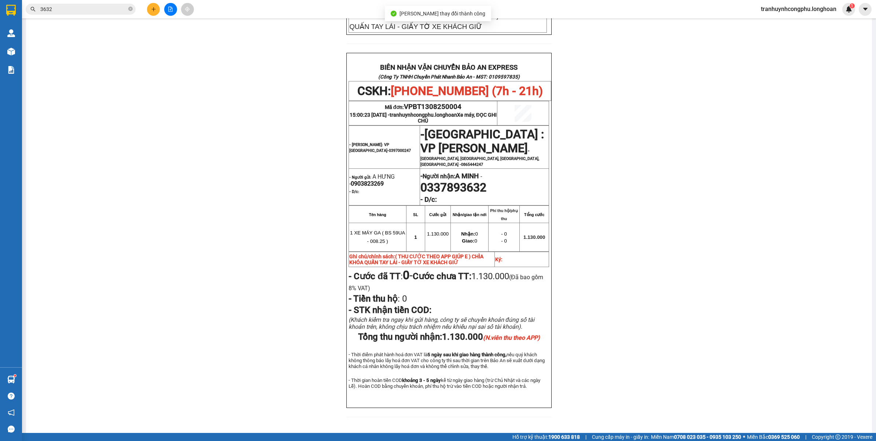
scroll to position [316, 0]
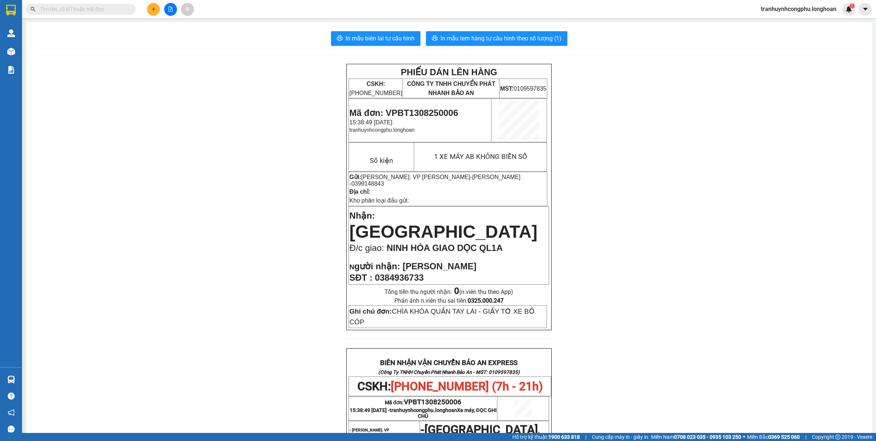
click at [426, 114] on span "Mã đơn: VPBT1308250006" at bounding box center [403, 113] width 109 height 10
copy span "VPBT1308250006"
click at [512, 35] on span "In mẫu tem hàng tự cấu hình theo số lượng (1)" at bounding box center [501, 38] width 121 height 9
click at [523, 35] on span "In mẫu tem hàng tự cấu hình theo số lượng (1)" at bounding box center [501, 38] width 121 height 9
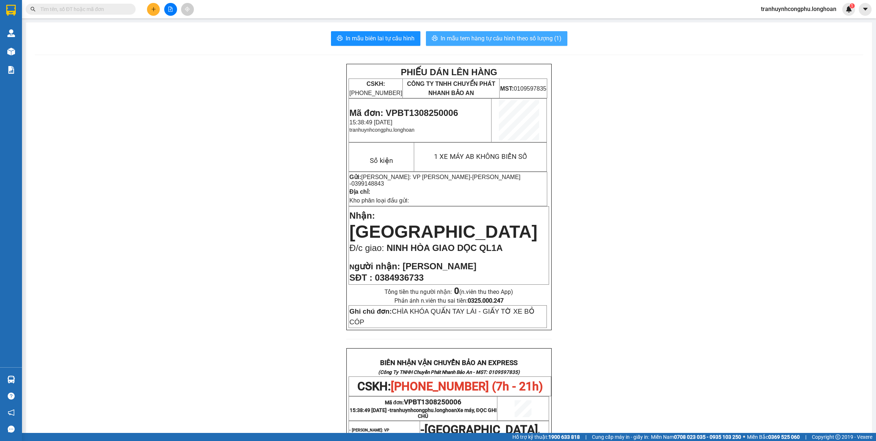
drag, startPoint x: 494, startPoint y: 32, endPoint x: 477, endPoint y: 37, distance: 17.2
click at [493, 33] on button "In mẫu tem hàng tự cấu hình theo số lượng (1)" at bounding box center [497, 38] width 142 height 15
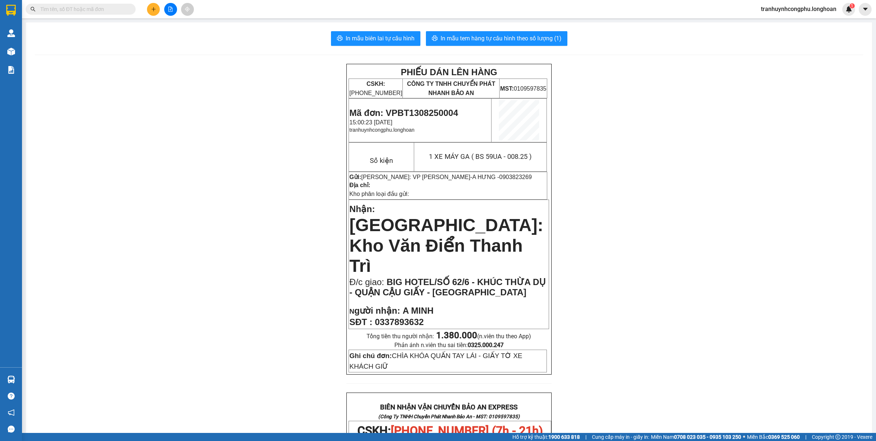
drag, startPoint x: 239, startPoint y: 353, endPoint x: 270, endPoint y: 438, distance: 90.2
click at [241, 356] on div "PHIẾU DÁN LÊN HÀNG CSKH: [PHONE_NUMBER] CÔNG TY TNHH CHUYỂN PHÁT NHANH BẢO AN M…" at bounding box center [449, 423] width 829 height 718
drag, startPoint x: 252, startPoint y: 250, endPoint x: 244, endPoint y: 250, distance: 8.1
click at [251, 250] on div "PHIẾU DÁN LÊN HÀNG CSKH: [PHONE_NUMBER] CÔNG TY TNHH CHUYỂN PHÁT NHANH BẢO AN M…" at bounding box center [449, 423] width 829 height 718
click at [393, 108] on span "Mã đơn: VPBT1308250004" at bounding box center [403, 113] width 109 height 10
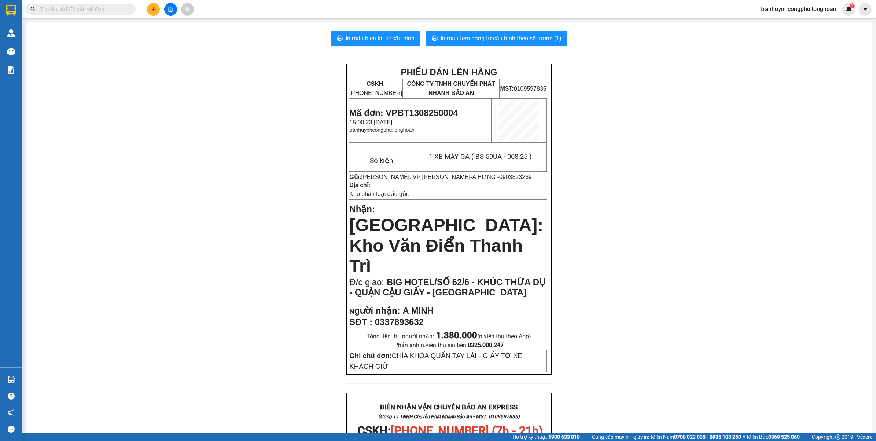
click at [402, 111] on span "Mã đơn: VPBT1308250004" at bounding box center [403, 113] width 109 height 10
copy span "VPBT1308250004"
click at [603, 196] on div "PHIẾU DÁN LÊN HÀNG CSKH: [PHONE_NUMBER] CÔNG TY TNHH CHUYỂN PHÁT NHANH BẢO AN M…" at bounding box center [449, 423] width 829 height 718
click at [546, 44] on button "In mẫu tem hàng tự cấu hình theo số lượng (1)" at bounding box center [497, 38] width 142 height 15
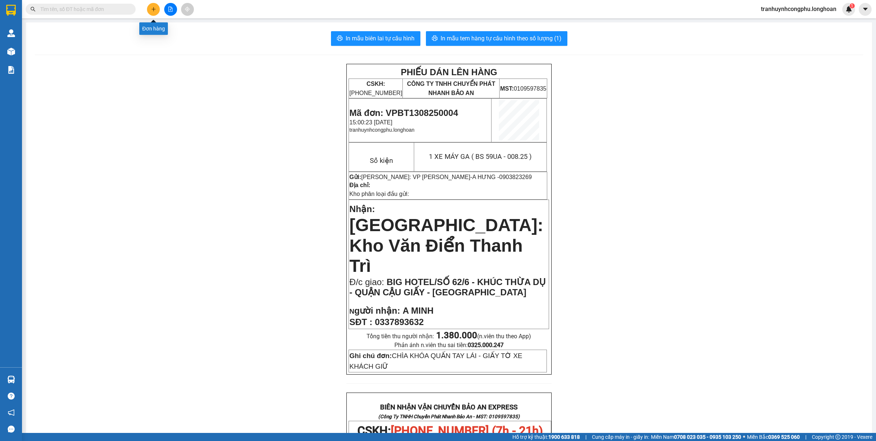
click at [158, 8] on button at bounding box center [153, 9] width 13 height 13
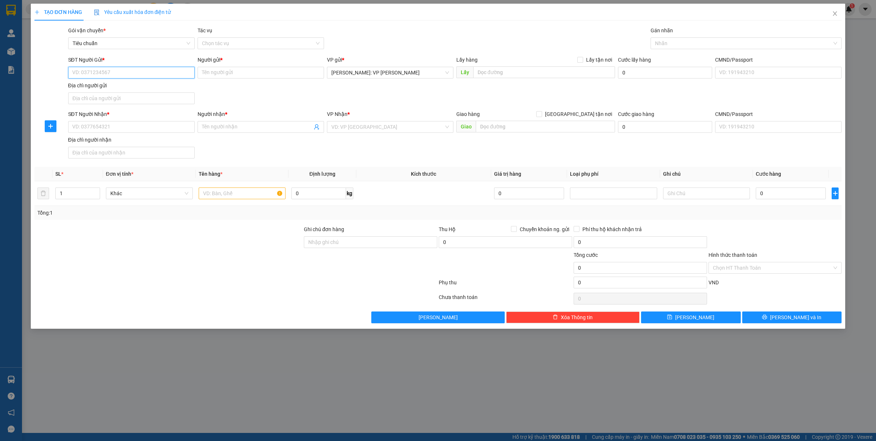
click at [138, 70] on input "SĐT Người Gửi *" at bounding box center [131, 73] width 127 height 12
click at [138, 70] on input "0932940939" at bounding box center [131, 73] width 127 height 12
type input "0932940939"
click at [225, 76] on input "Người gửi *" at bounding box center [261, 73] width 127 height 12
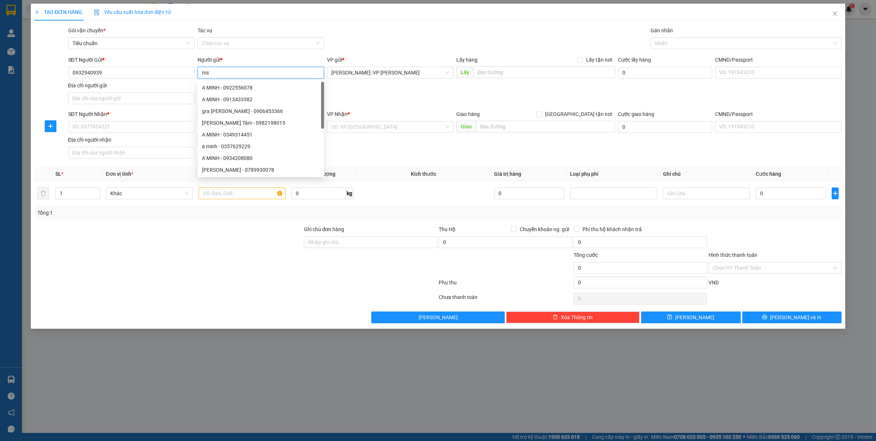
type input "m"
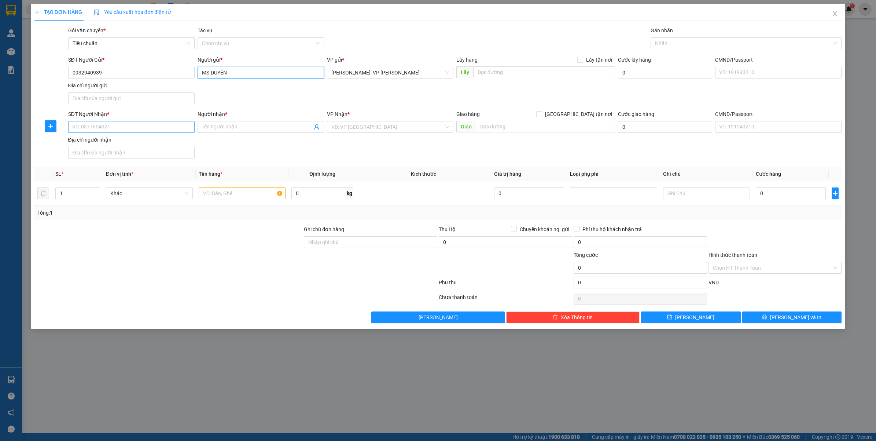
type input "MS.DUYÊN"
click at [100, 131] on input "SĐT Người Nhận *" at bounding box center [131, 127] width 127 height 12
click at [107, 143] on div "0333953335 - CHỊ [PERSON_NAME]" at bounding box center [132, 142] width 118 height 8
type input "0333953335"
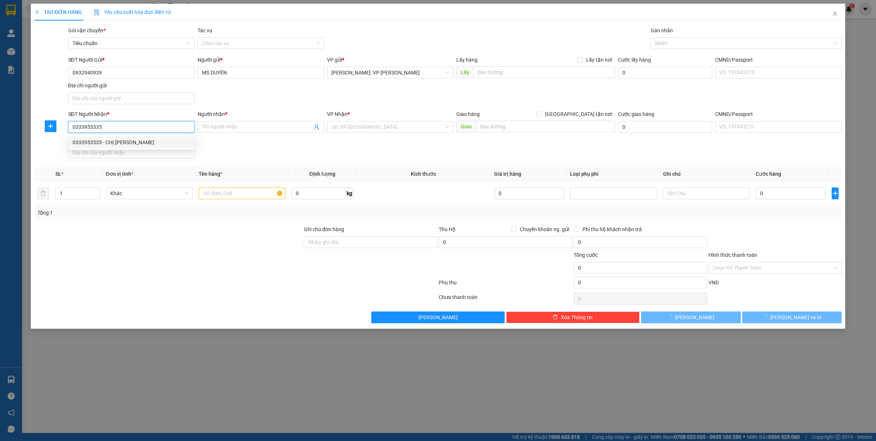
type input "CHỊ [PERSON_NAME]"
type input "Quảng Bình - [GEOGRAPHIC_DATA] QL 1A ( NGÃ [DATE] ĐỒN) QL 1A"
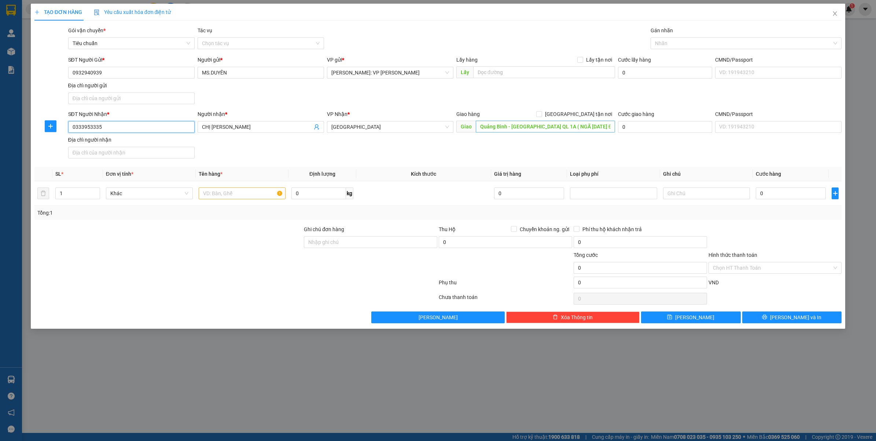
type input "0333953335"
click at [556, 125] on input "Quảng Bình - [GEOGRAPHIC_DATA] QL 1A ( NGÃ [DATE] ĐỒN) QL 1A" at bounding box center [545, 127] width 139 height 12
type input "QUẢNG BÌNH : NGÃ [DATE] ĐỒN GIAO TRÊN QL1A"
click at [96, 190] on span "up" at bounding box center [96, 191] width 4 height 4
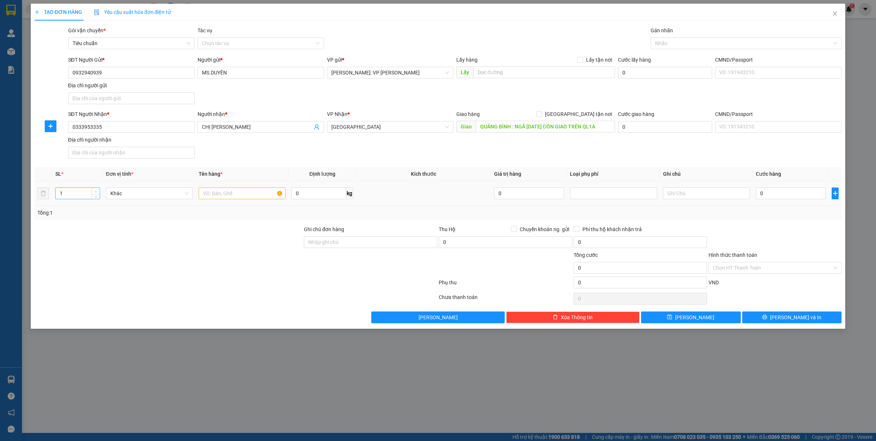
type input "2"
click at [231, 194] on input "text" at bounding box center [242, 193] width 87 height 12
type input "2 CUỘN TẢI TRẮNG TRÒN ( DÂY ĐIỆN )"
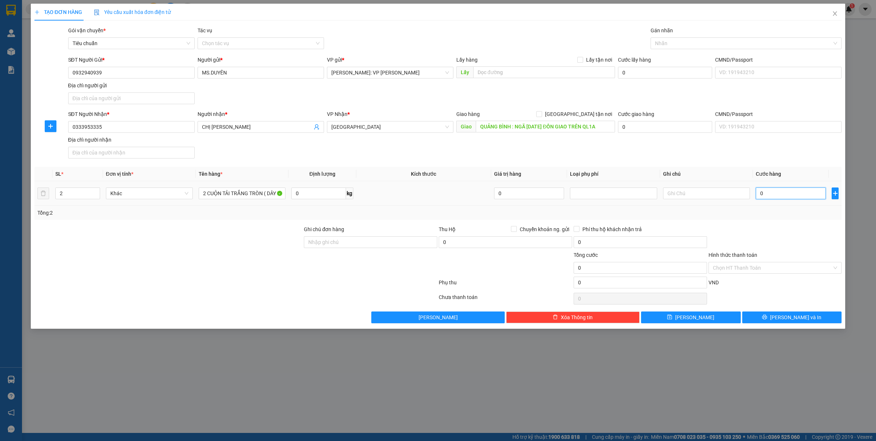
click at [775, 197] on input "0" at bounding box center [791, 193] width 70 height 12
type input "5"
type input "55"
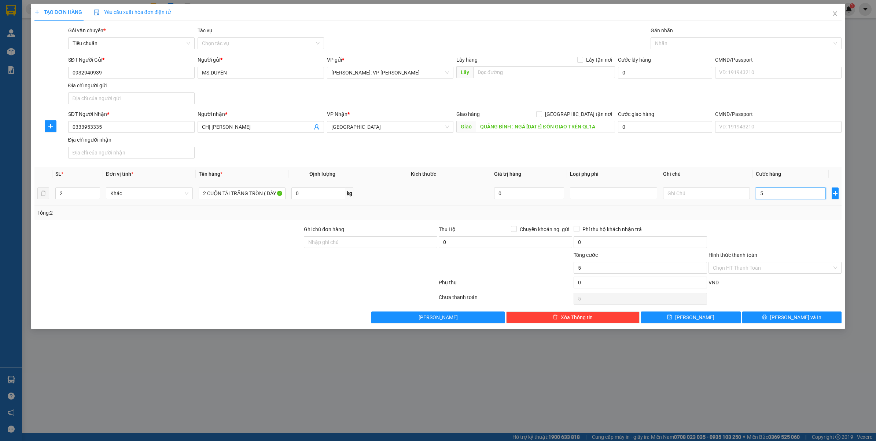
type input "55"
type input "5"
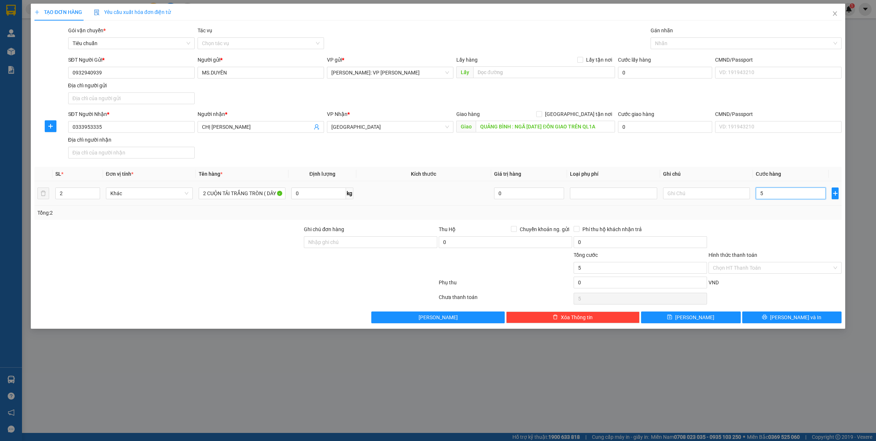
type input "50"
type input "500"
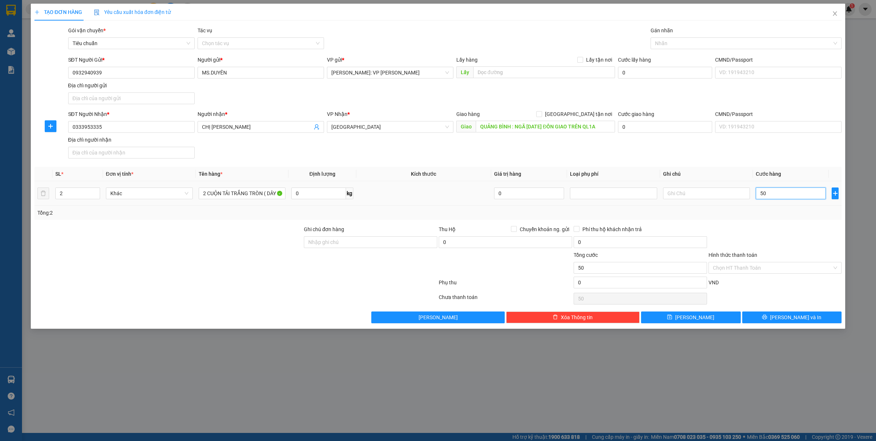
type input "500"
click at [748, 228] on div at bounding box center [775, 238] width 135 height 26
type input "500.000"
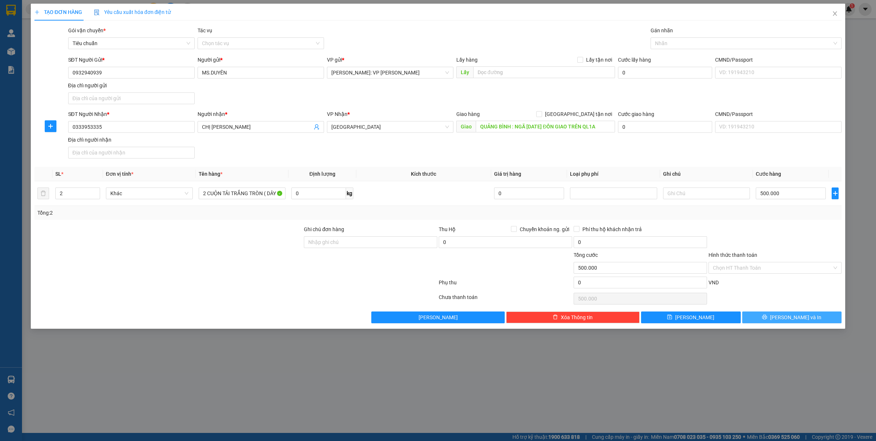
click at [787, 320] on span "Lưu và In" at bounding box center [795, 317] width 51 height 8
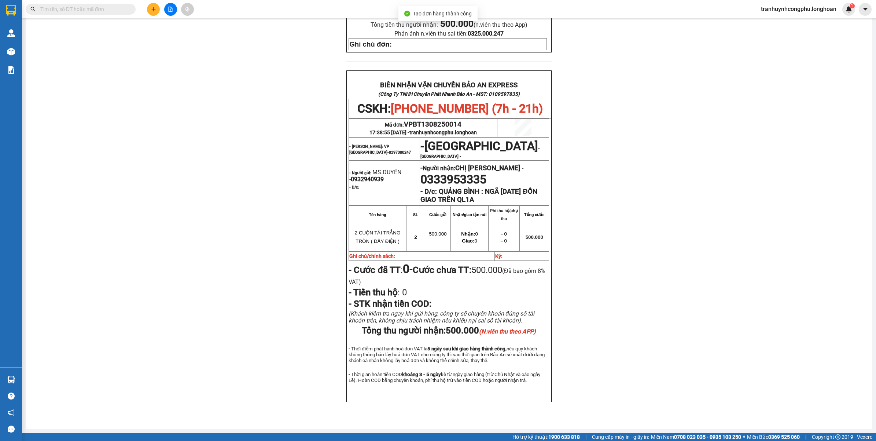
scroll to position [282, 0]
click at [653, 251] on div "PHIẾU DÁN LÊN HÀNG CSKH: 1900.06.88.33 CÔNG TY TNHH CHUYỂN PHÁT NHANH BẢO AN MS…" at bounding box center [449, 106] width 829 height 627
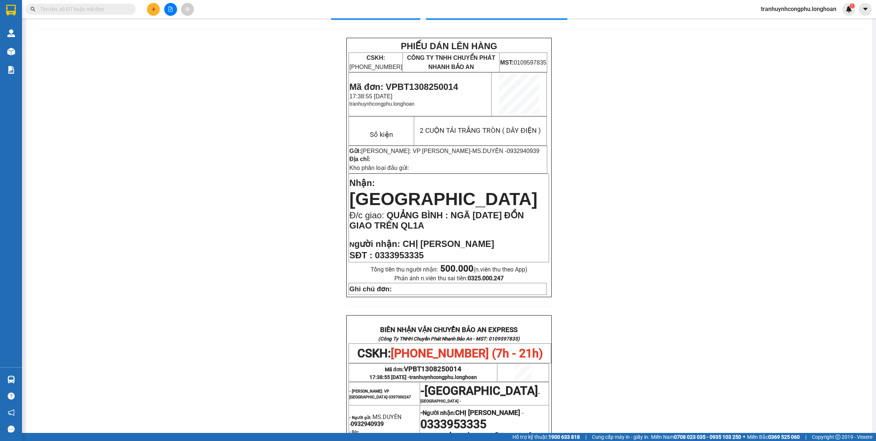
scroll to position [0, 0]
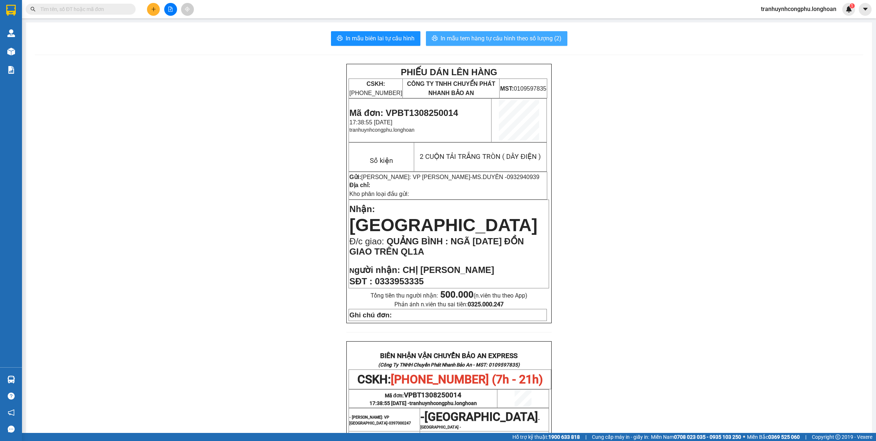
click at [523, 37] on span "In mẫu tem hàng tự cấu hình theo số lượng (2)" at bounding box center [501, 38] width 121 height 9
click at [233, 151] on div "PHIẾU DÁN LÊN HÀNG CSKH: 1900.06.88.33 CÔNG TY TNHH CHUYỂN PHÁT NHANH BẢO AN MS…" at bounding box center [449, 377] width 829 height 627
drag, startPoint x: 194, startPoint y: 248, endPoint x: 501, endPoint y: 244, distance: 307.7
click at [195, 248] on div "PHIẾU DÁN LÊN HÀNG CSKH: 1900.06.88.33 CÔNG TY TNHH CHUYỂN PHÁT NHANH BẢO AN MS…" at bounding box center [449, 377] width 829 height 627
click at [435, 111] on span "Mã đơn: VPBT1308250014" at bounding box center [403, 113] width 109 height 10
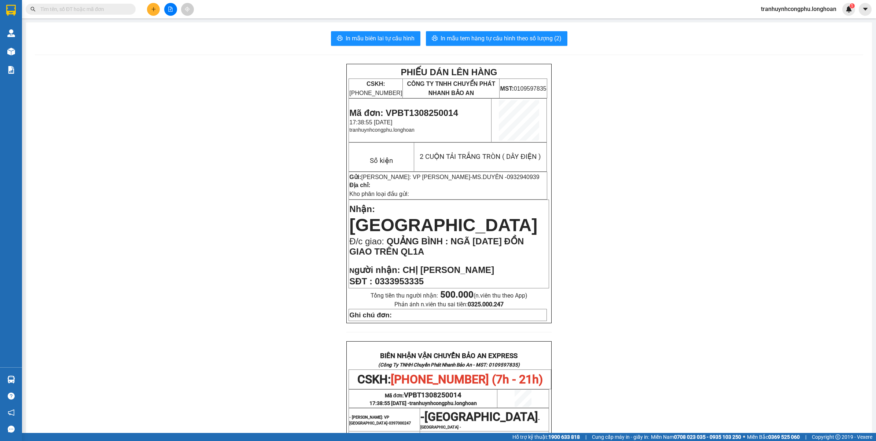
click at [433, 111] on span "Mã đơn: VPBT1308250014" at bounding box center [403, 113] width 109 height 10
copy span "VPBT1308250014"
drag, startPoint x: 158, startPoint y: 292, endPoint x: 95, endPoint y: 165, distance: 141.7
click at [158, 292] on div "PHIẾU DÁN LÊN HÀNG CSKH: 1900.06.88.33 CÔNG TY TNHH CHUYỂN PHÁT NHANH BẢO AN MS…" at bounding box center [449, 377] width 829 height 627
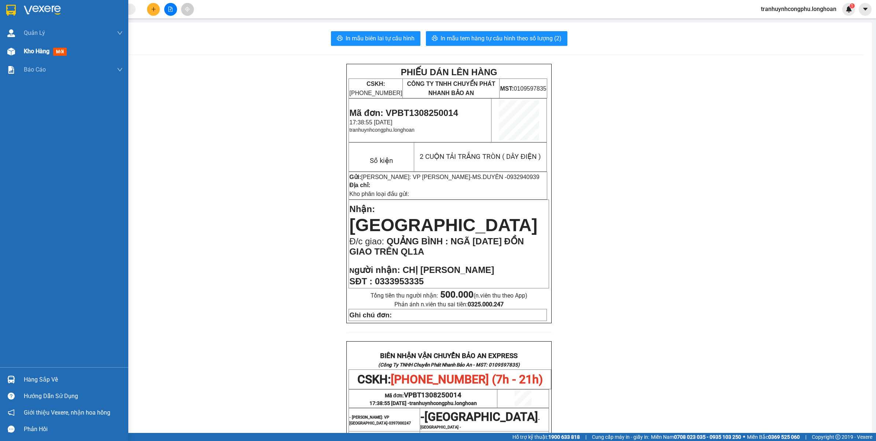
click at [21, 55] on div "Kho hàng mới" at bounding box center [64, 51] width 128 height 18
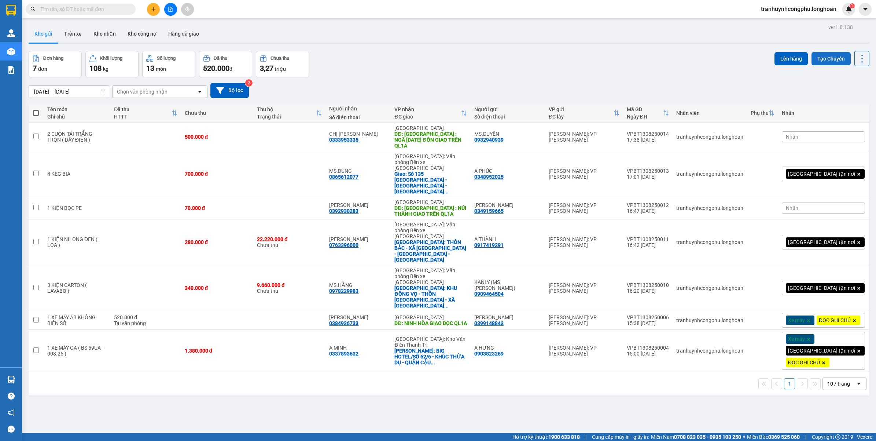
click at [832, 56] on button "Tạo Chuyến" at bounding box center [831, 58] width 39 height 13
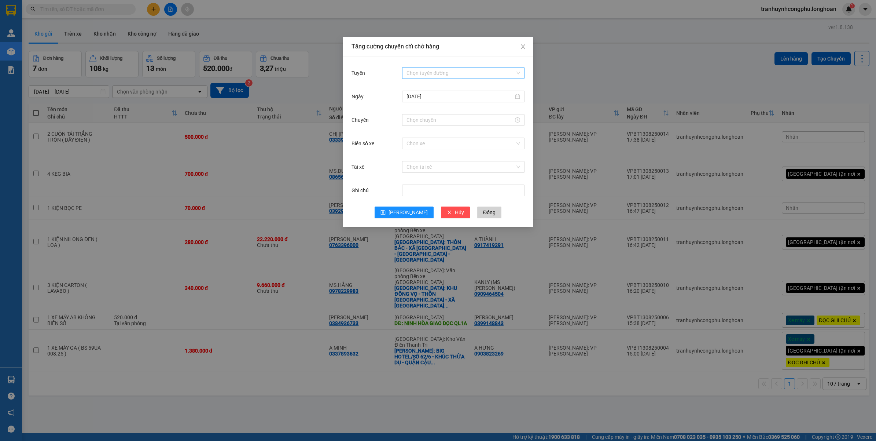
click at [470, 73] on input "Tuyến" at bounding box center [461, 72] width 109 height 11
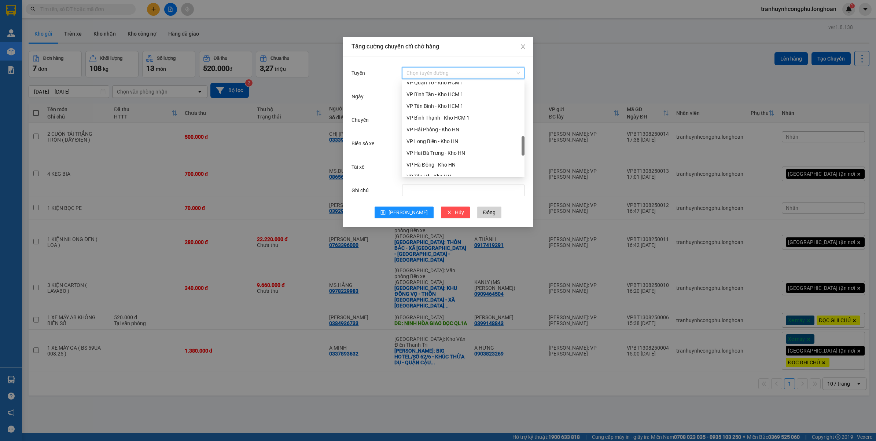
scroll to position [316, 0]
drag, startPoint x: 519, startPoint y: 117, endPoint x: 521, endPoint y: 149, distance: 32.3
click at [521, 149] on div "VP Quận 10 - Kho HCM 1 VP Bình Tân - Kho HCM 1 VP Tân Bình - Kho HCM 1 VP Bình …" at bounding box center [463, 129] width 122 height 94
drag, startPoint x: 439, startPoint y: 109, endPoint x: 389, endPoint y: 149, distance: 64.9
click at [439, 109] on div "VP Bình Thạnh - Kho HCM 1" at bounding box center [464, 111] width 114 height 8
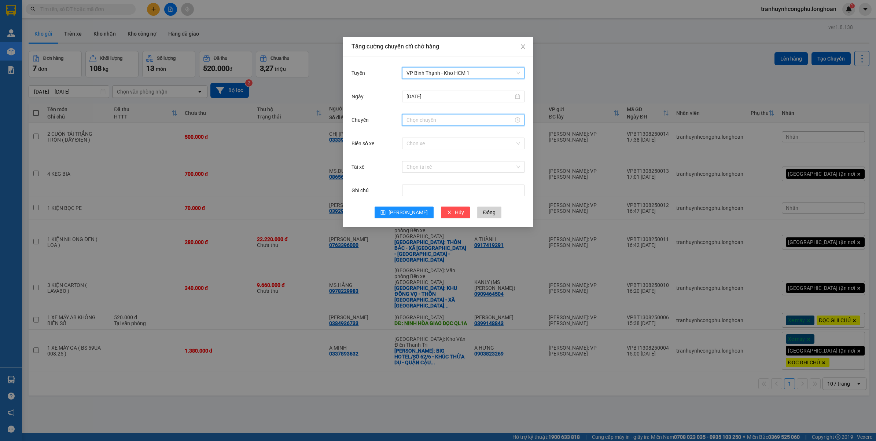
click at [425, 121] on input "Chuyến" at bounding box center [460, 120] width 107 height 8
click at [415, 197] on div "17" at bounding box center [412, 198] width 21 height 10
click at [425, 185] on div "50" at bounding box center [433, 189] width 20 height 10
type input "17:50"
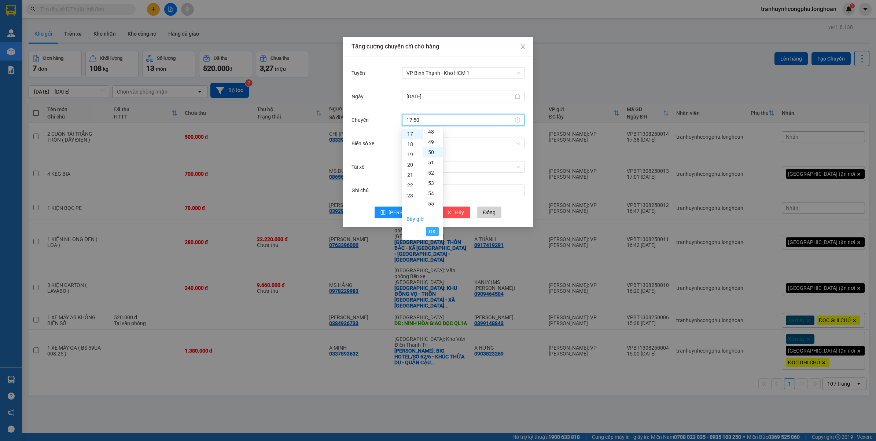
scroll to position [513, 0]
click at [433, 231] on span "OK" at bounding box center [432, 231] width 7 height 8
click at [406, 204] on div "Ghi chú" at bounding box center [438, 194] width 173 height 23
click at [406, 206] on button "Lưu" at bounding box center [404, 212] width 59 height 12
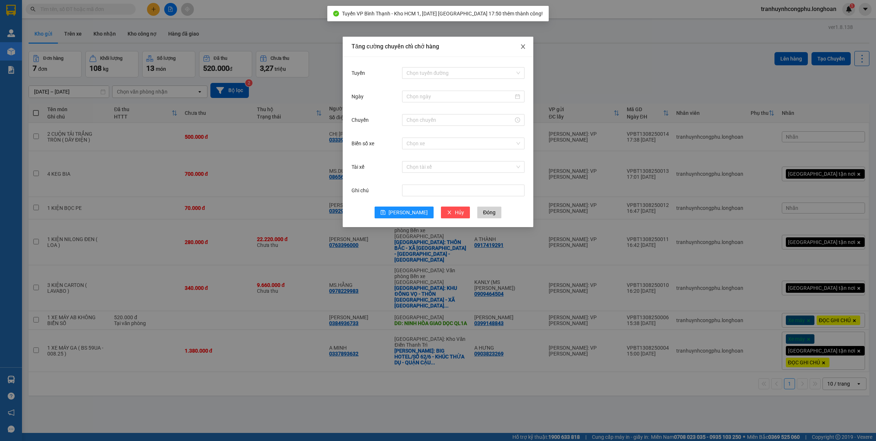
click at [525, 46] on icon "close" at bounding box center [523, 47] width 6 height 6
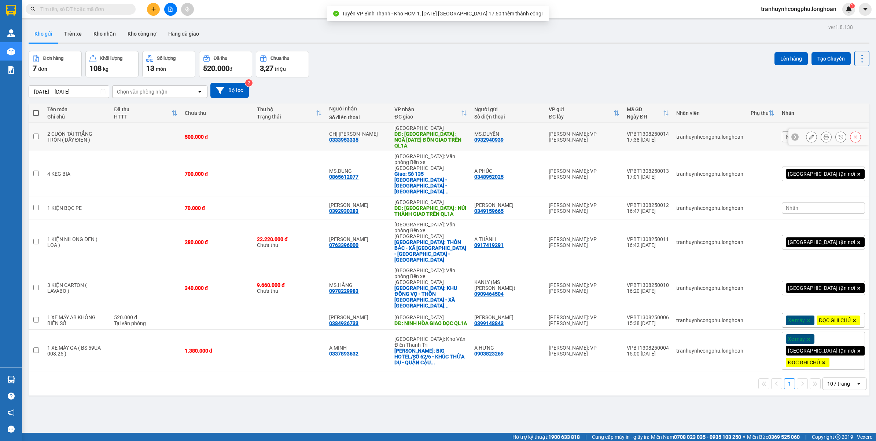
click at [126, 128] on td at bounding box center [145, 137] width 70 height 28
checkbox input "true"
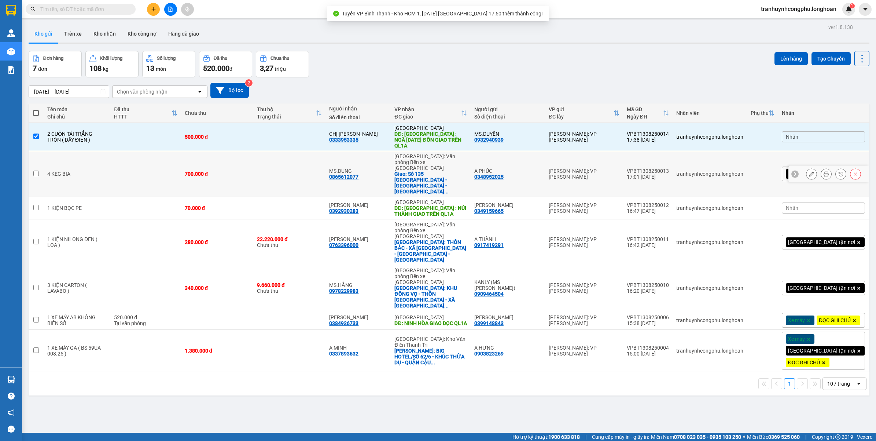
drag, startPoint x: 107, startPoint y: 160, endPoint x: 94, endPoint y: 171, distance: 17.9
click at [107, 171] on div "4 KEG BIA" at bounding box center [76, 174] width 59 height 6
checkbox input "true"
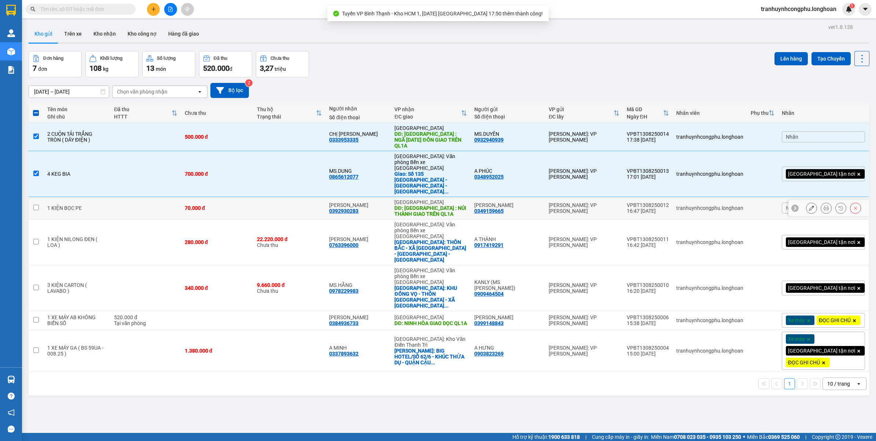
click at [85, 205] on div "1 KIỆN BỌC PE" at bounding box center [76, 208] width 59 height 6
checkbox input "true"
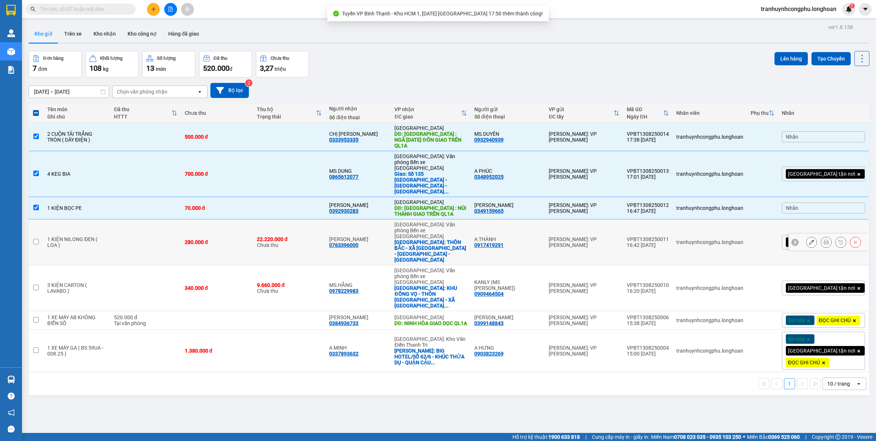
click at [86, 219] on td "1 KIỆN NILONG ĐEN ( LOA )" at bounding box center [77, 242] width 67 height 46
checkbox input "true"
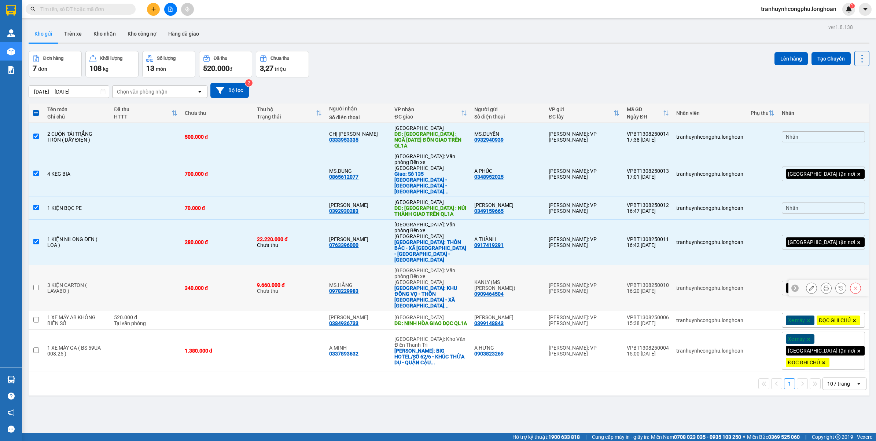
click at [98, 282] on div "3 KIỆN CARTON ( LAVABO )" at bounding box center [76, 288] width 59 height 12
checkbox input "true"
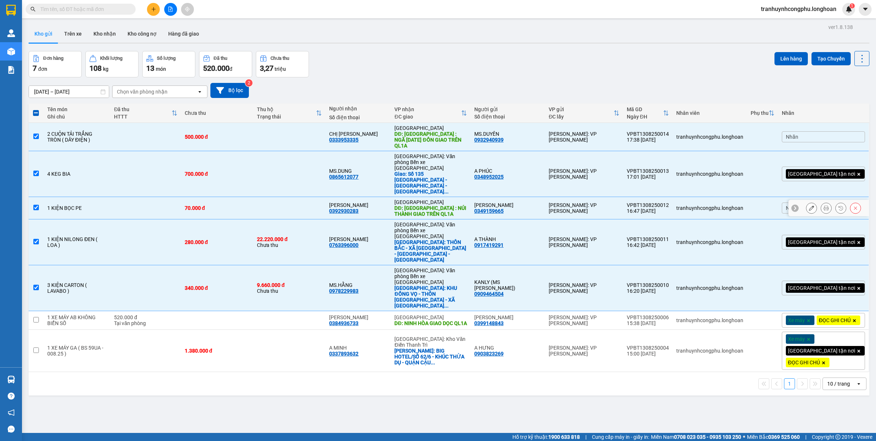
click at [96, 171] on div "4 KEG BIA" at bounding box center [76, 174] width 59 height 6
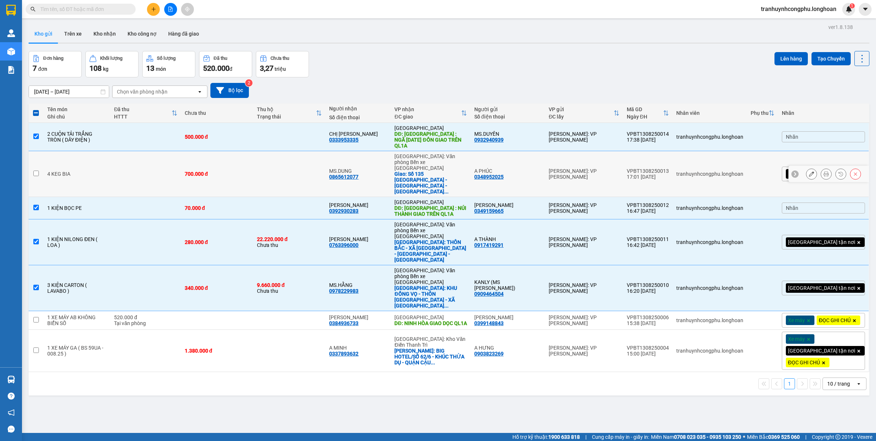
checkbox input "false"
click at [181, 219] on td at bounding box center [145, 242] width 70 height 46
checkbox input "false"
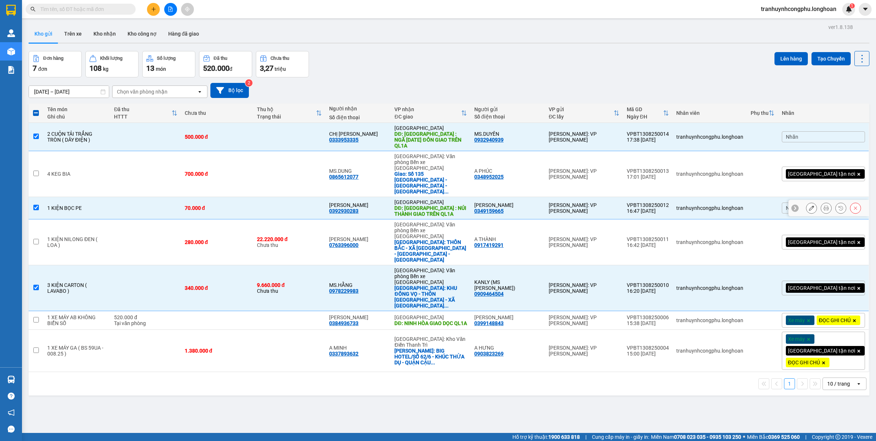
click at [174, 197] on td at bounding box center [145, 208] width 70 height 22
checkbox input "false"
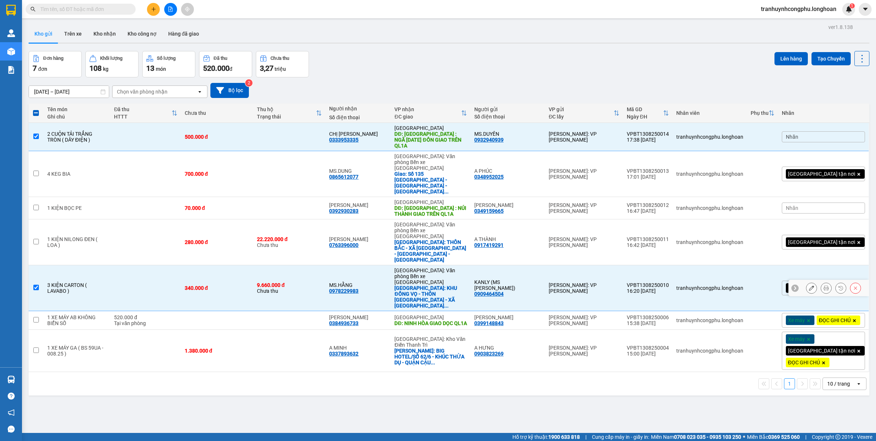
drag, startPoint x: 145, startPoint y: 239, endPoint x: 439, endPoint y: 206, distance: 295.6
click at [145, 265] on td at bounding box center [145, 288] width 70 height 46
checkbox input "false"
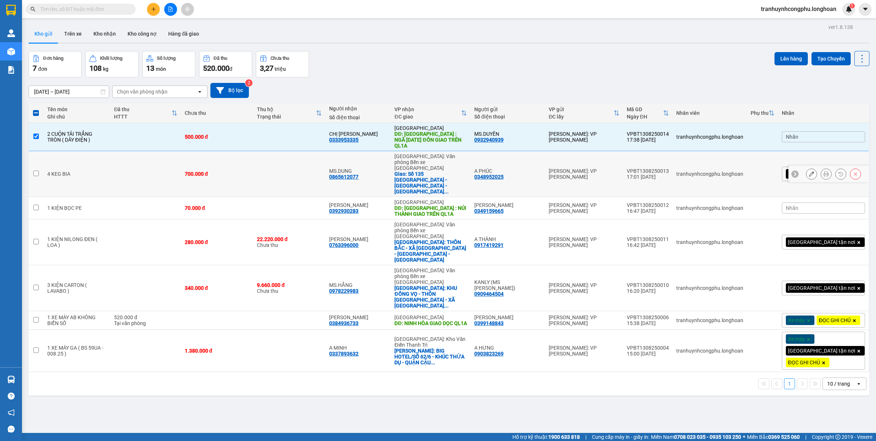
click at [809, 168] on div at bounding box center [833, 173] width 55 height 11
click at [809, 168] on div at bounding box center [811, 173] width 11 height 11
click at [808, 168] on button at bounding box center [812, 174] width 10 height 13
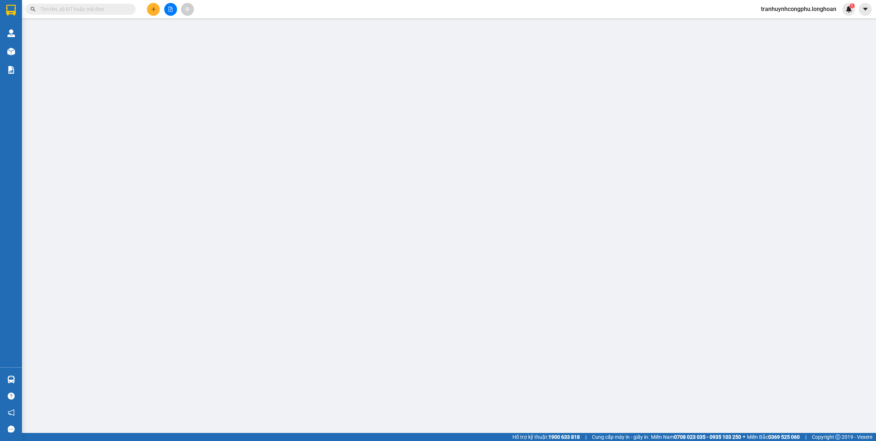
type input "0348952025"
type input "A PHÚC"
type input "0865612077"
type input "MS.DUNG"
checkbox input "true"
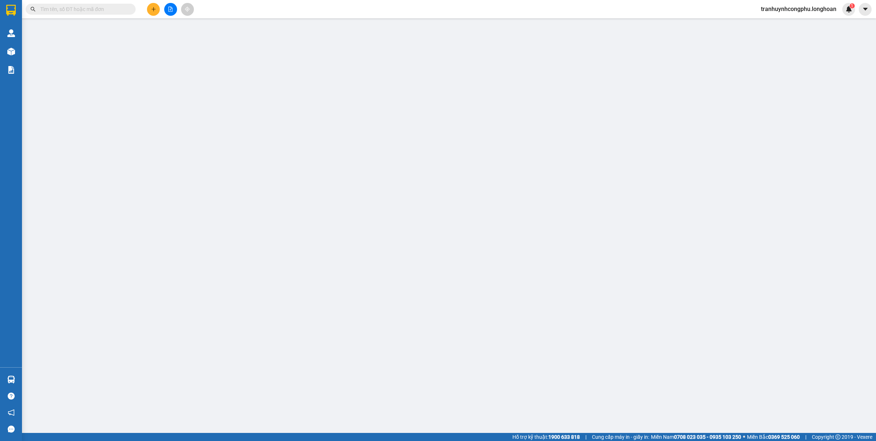
type input "Số 135 Điện Biên Phủ - Phường Minh Khai - Quận Hồng Bàng - Thành phố Hải Phòng"
type input "CÓ HÓA ĐƠN VAT KÈM THEO"
type input "700.000"
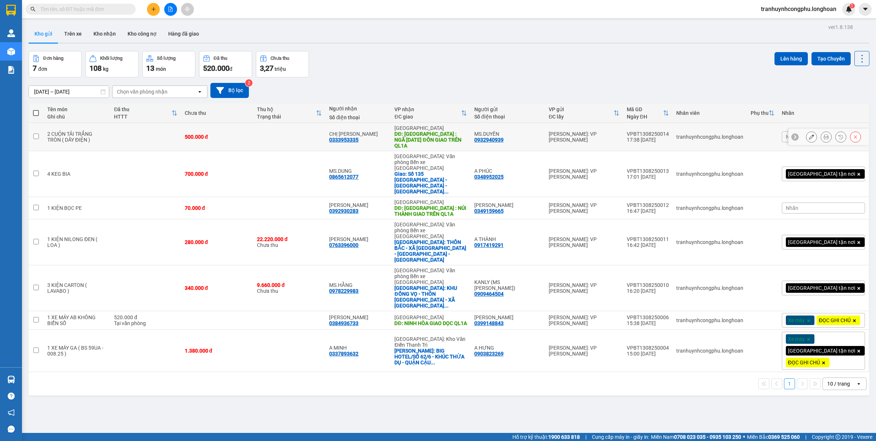
click at [160, 130] on td at bounding box center [145, 137] width 70 height 28
checkbox input "true"
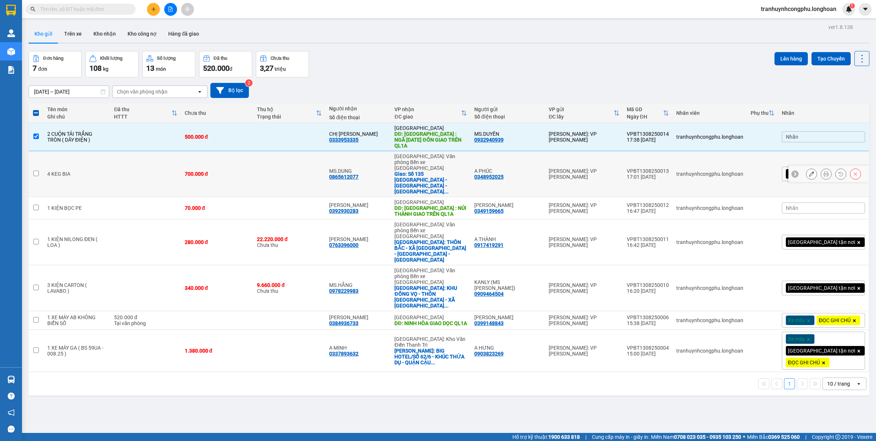
click at [123, 156] on td at bounding box center [145, 174] width 70 height 46
checkbox input "true"
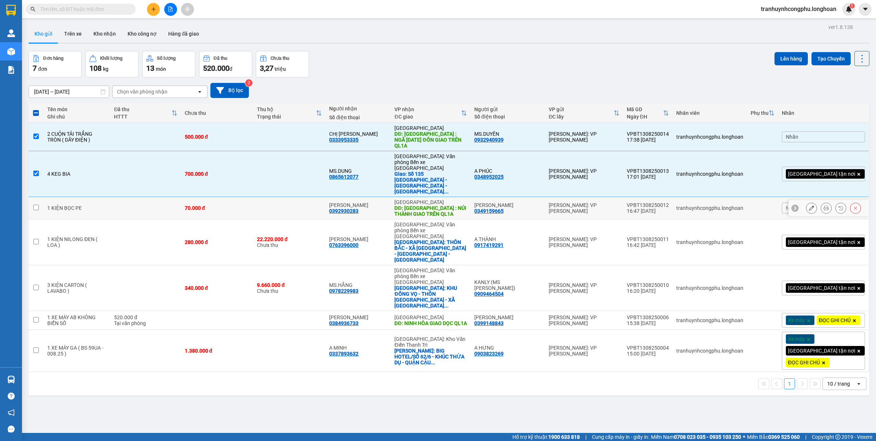
click at [94, 197] on td "1 KIỆN BỌC PE" at bounding box center [77, 208] width 67 height 22
checkbox input "true"
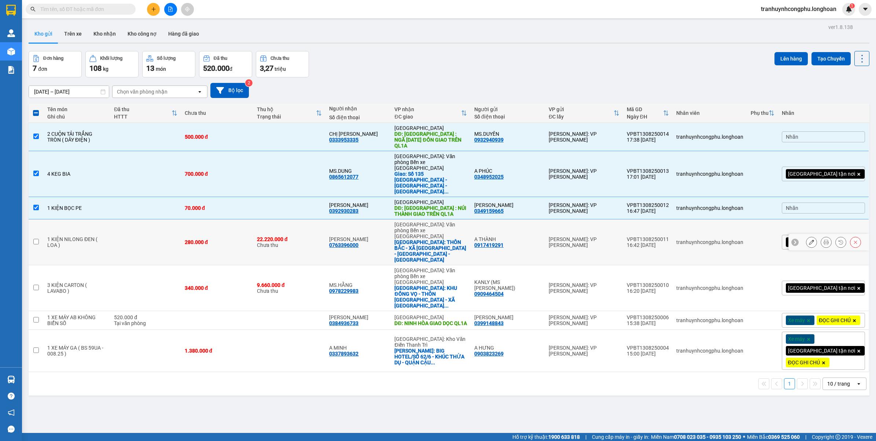
drag, startPoint x: 79, startPoint y: 202, endPoint x: 72, endPoint y: 219, distance: 18.1
click at [79, 219] on td "1 KIỆN NILONG ĐEN ( LOA )" at bounding box center [77, 242] width 67 height 46
checkbox input "true"
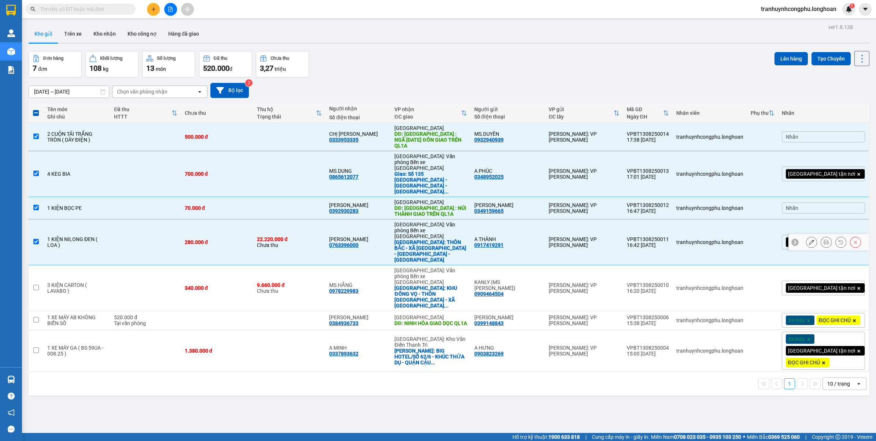
click at [66, 265] on td "3 KIỆN CARTON ( LAVABO )" at bounding box center [77, 288] width 67 height 46
checkbox input "true"
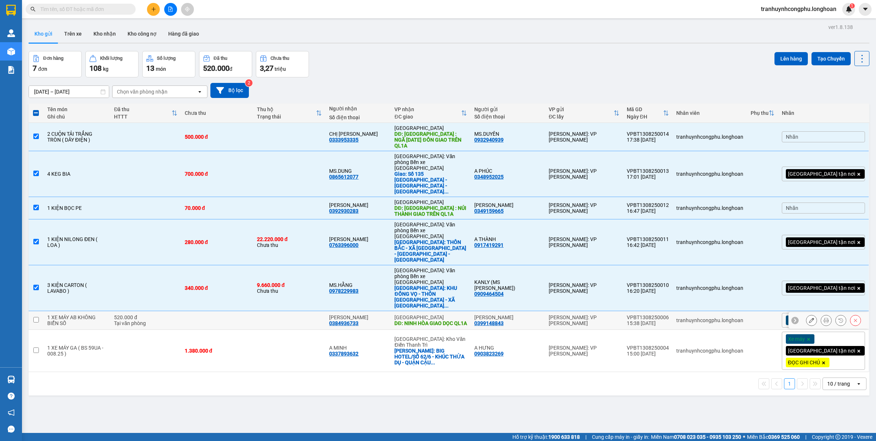
drag, startPoint x: 54, startPoint y: 265, endPoint x: 47, endPoint y: 292, distance: 27.7
click at [54, 314] on div "1 XE MÁY AB KHÔNG BIỂN SỐ" at bounding box center [76, 320] width 59 height 12
checkbox input "true"
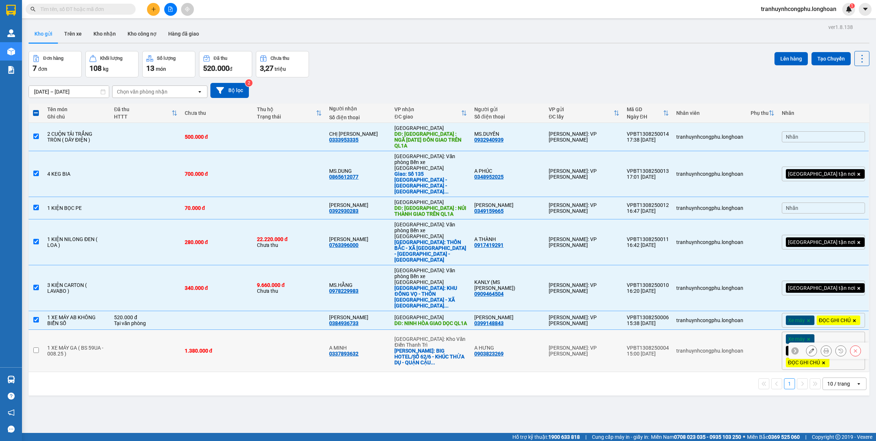
click at [45, 330] on td "1 XE MÁY GA ( BS 59UA - 008.25 )" at bounding box center [77, 351] width 67 height 42
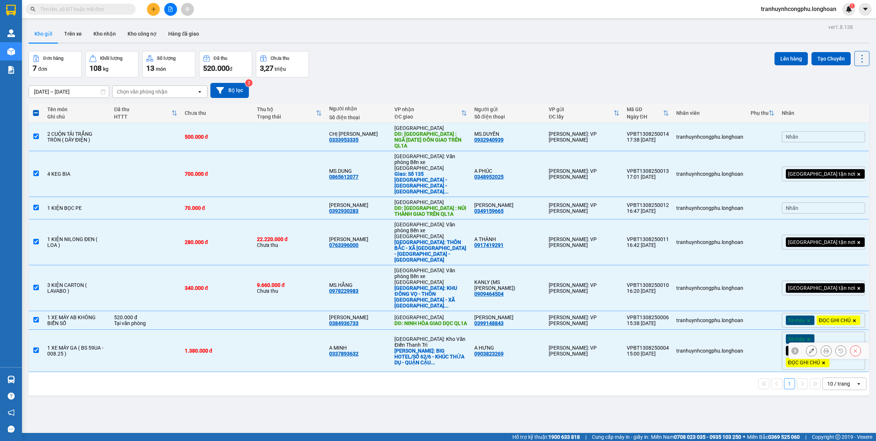
checkbox input "true"
click at [775, 57] on button "Lên hàng" at bounding box center [791, 58] width 33 height 13
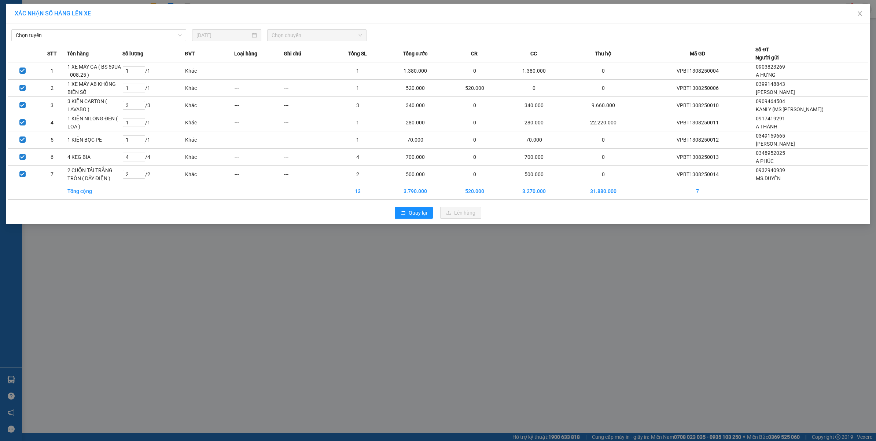
drag, startPoint x: 121, startPoint y: 41, endPoint x: 132, endPoint y: 42, distance: 11.1
click at [122, 40] on div "Chọn tuyến" at bounding box center [98, 35] width 175 height 12
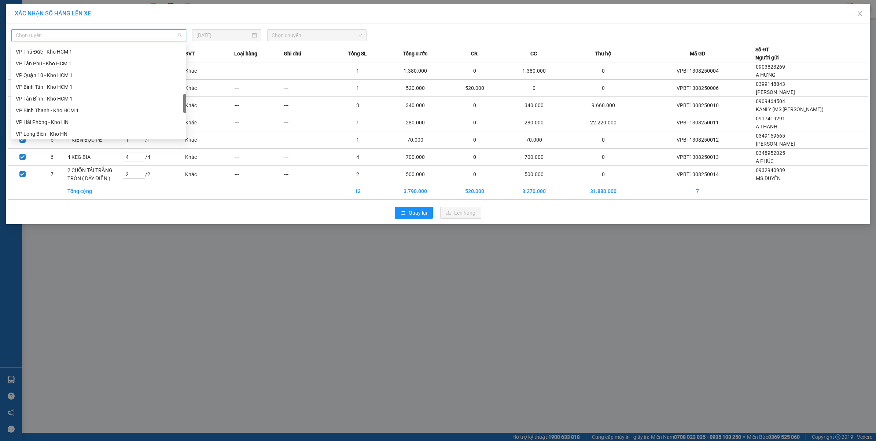
drag, startPoint x: 184, startPoint y: 51, endPoint x: 156, endPoint y: 102, distance: 57.4
click at [177, 102] on div "Kho Quận 12 - Kho Thủ Đức VP Thủ Đức - Kho HCM 1 VP Tân Phú - Kho HCM 1 VP Quận…" at bounding box center [98, 91] width 175 height 94
click at [49, 102] on div "VP Bình Thạnh - Kho HCM 1" at bounding box center [98, 108] width 175 height 12
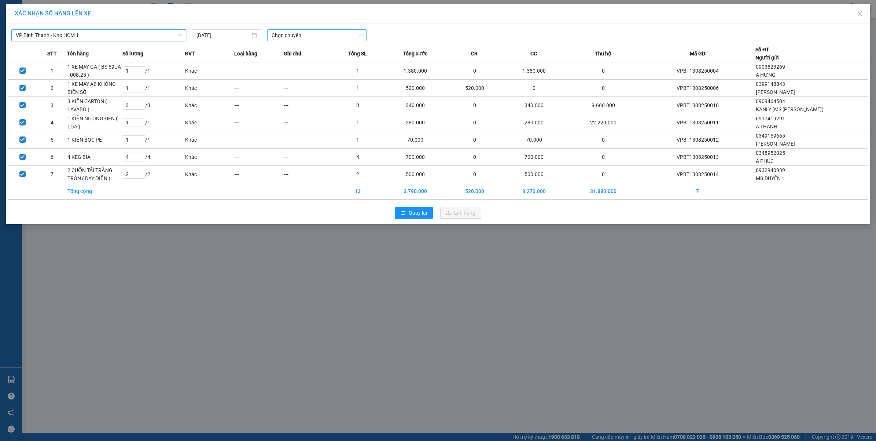
click at [281, 31] on span "Chọn chuyến" at bounding box center [317, 35] width 91 height 11
click at [278, 72] on div "17:50 (TC)" at bounding box center [300, 73] width 57 height 8
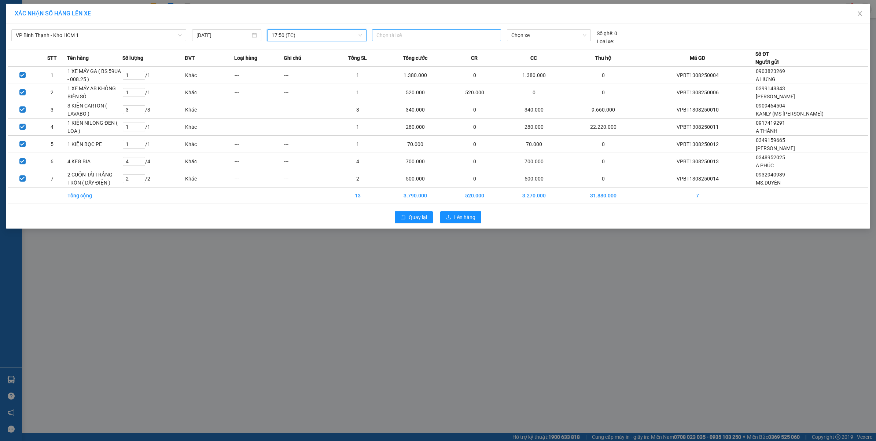
click at [439, 32] on div at bounding box center [436, 35] width 125 height 9
type input "TÙNG"
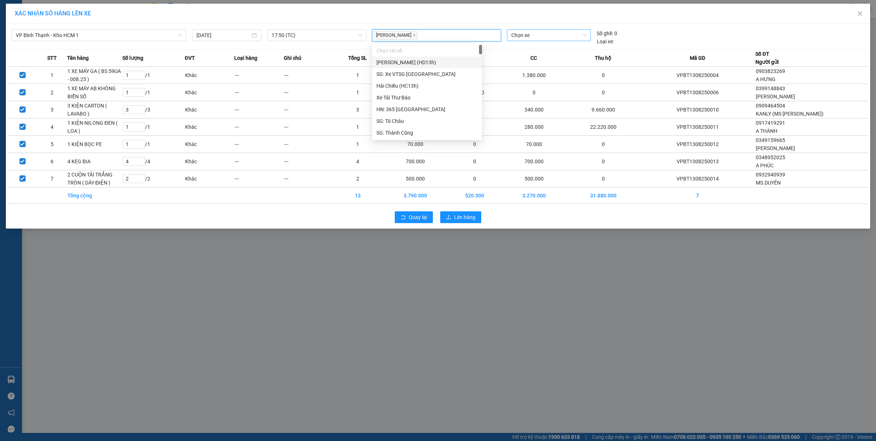
click at [558, 39] on span "Chọn xe" at bounding box center [549, 35] width 75 height 11
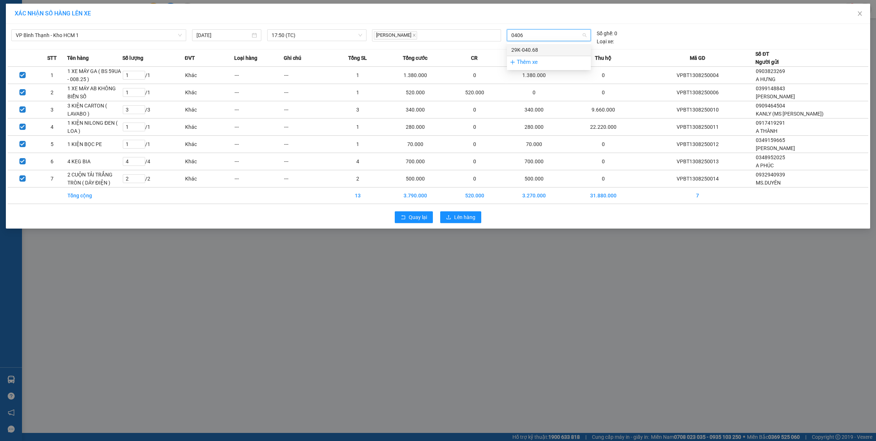
type input "04068"
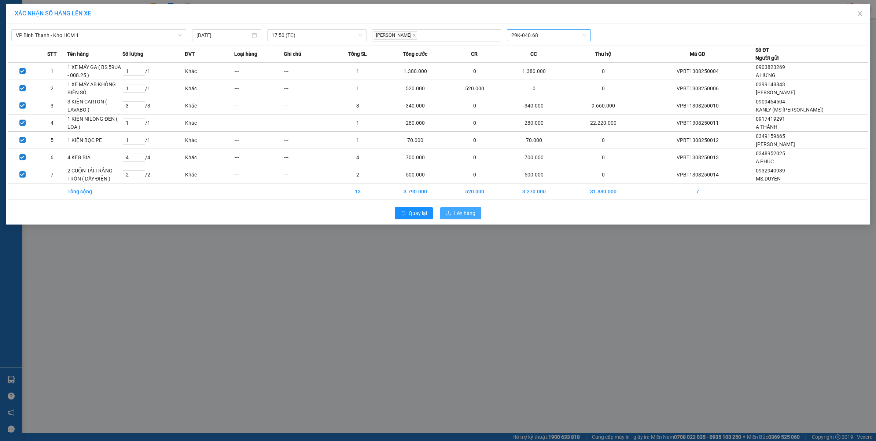
click at [466, 216] on span "Lên hàng" at bounding box center [464, 213] width 21 height 8
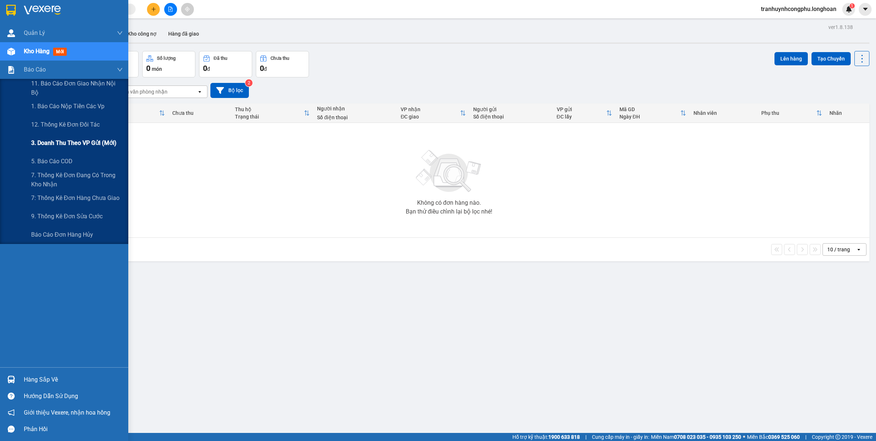
click at [70, 143] on span "3. Doanh Thu theo VP Gửi (mới)" at bounding box center [73, 142] width 85 height 9
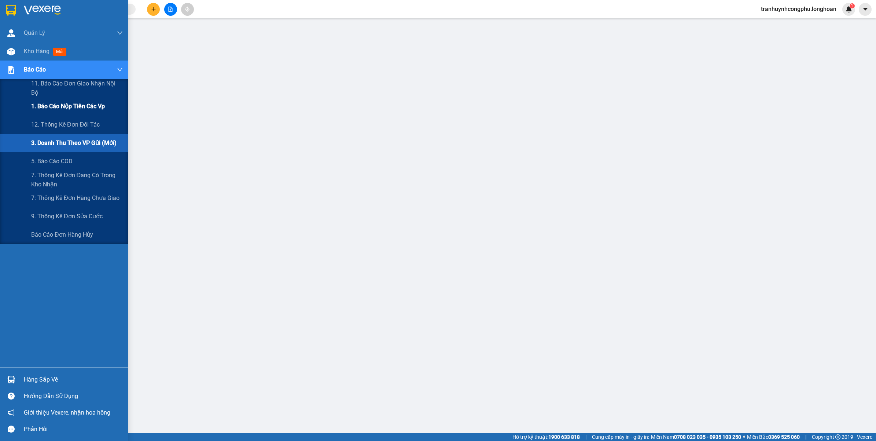
click at [51, 107] on span "1. Báo cáo nộp tiền các vp" at bounding box center [68, 106] width 74 height 9
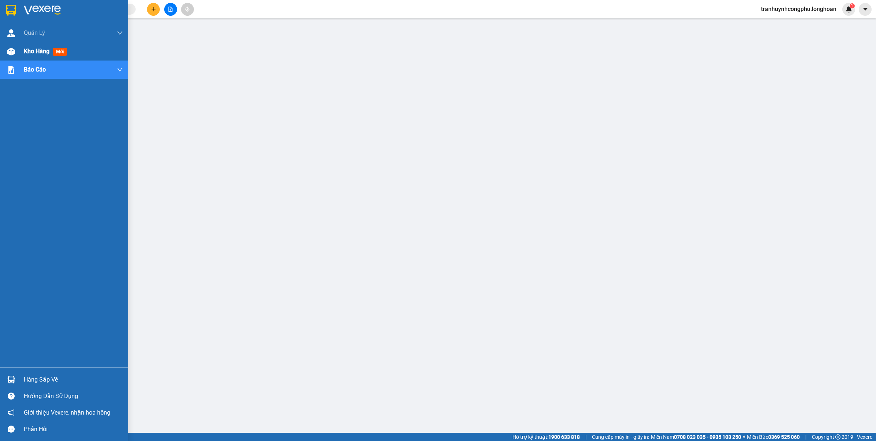
click at [16, 44] on div "Kho hàng mới" at bounding box center [64, 51] width 128 height 18
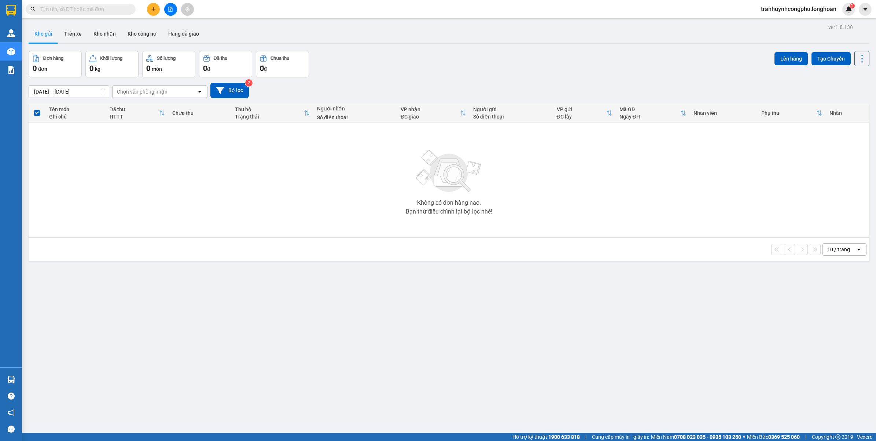
click at [422, 296] on div "ver 1.8.138 Kho gửi Trên xe Kho nhận Kho công nợ Hàng đã giao Đơn hàng 0 đơn Kh…" at bounding box center [449, 242] width 847 height 441
click at [472, 296] on div "ver 1.8.138 Kho gửi Trên xe Kho nhận Kho công nợ Hàng đã giao Đơn hàng 0 đơn Kh…" at bounding box center [449, 242] width 847 height 441
drag, startPoint x: 869, startPoint y: 193, endPoint x: 876, endPoint y: 211, distance: 19.5
click at [876, 211] on main "ver 1.8.138 Kho gửi Trên xe Kho nhận Kho công nợ Hàng đã giao Đơn hàng 0 đơn Kh…" at bounding box center [438, 216] width 876 height 433
click at [494, 309] on div "ver 1.8.138 Kho gửi Trên xe Kho nhận Kho công nợ Hàng đã giao Đơn hàng 0 đơn Kh…" at bounding box center [449, 242] width 847 height 441
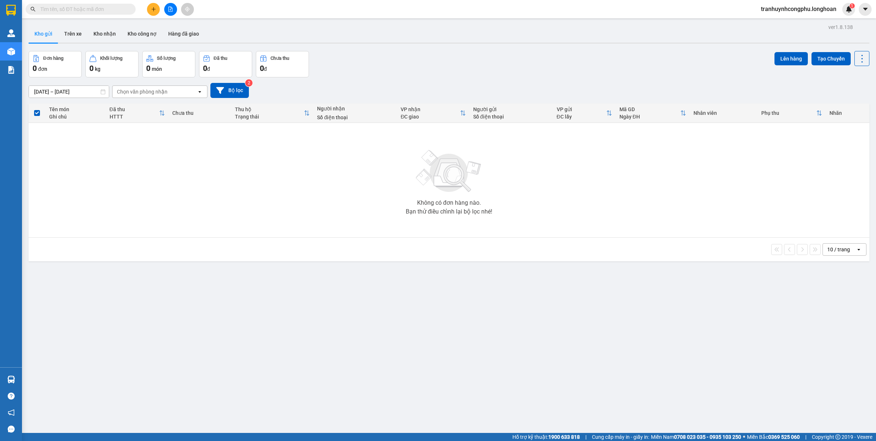
click at [523, 361] on div "ver 1.8.138 Kho gửi Trên xe Kho nhận Kho công nợ Hàng đã giao Đơn hàng 0 đơn Kh…" at bounding box center [449, 242] width 847 height 441
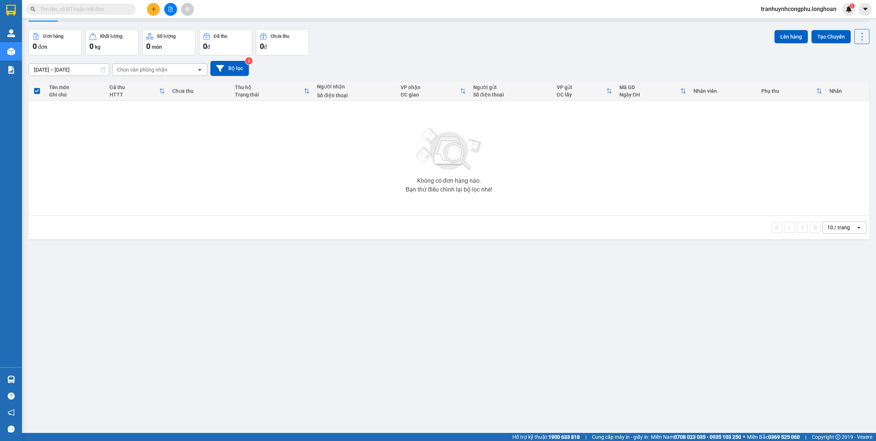
scroll to position [34, 0]
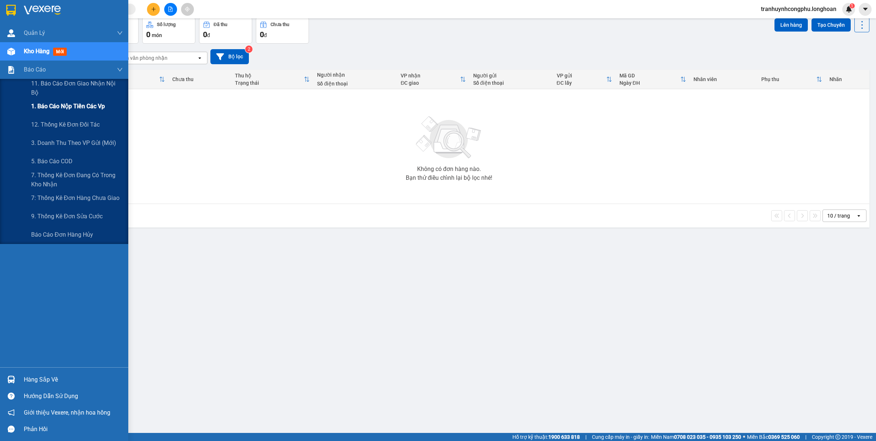
click at [68, 112] on div "1. Báo cáo nộp tiền các vp" at bounding box center [77, 106] width 92 height 18
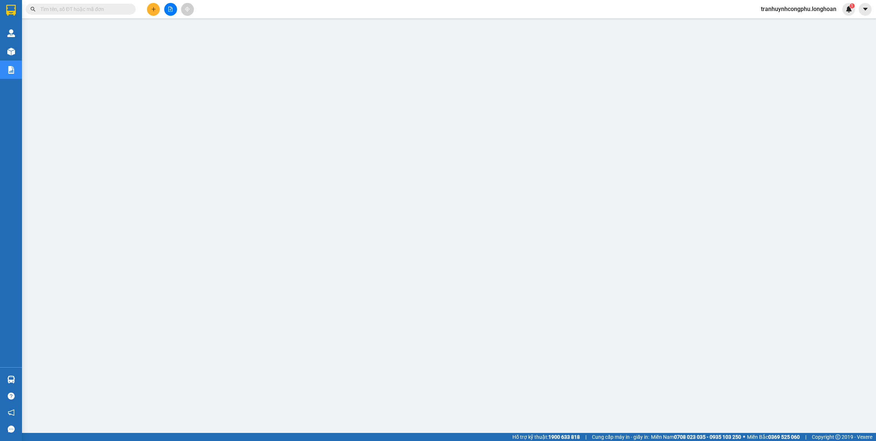
click at [415, 360] on main at bounding box center [438, 216] width 876 height 433
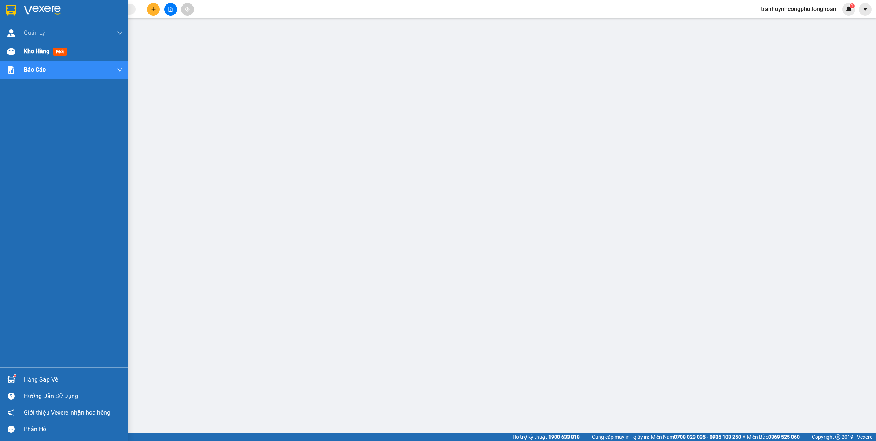
click at [19, 51] on div "Kho hàng mới" at bounding box center [64, 51] width 128 height 18
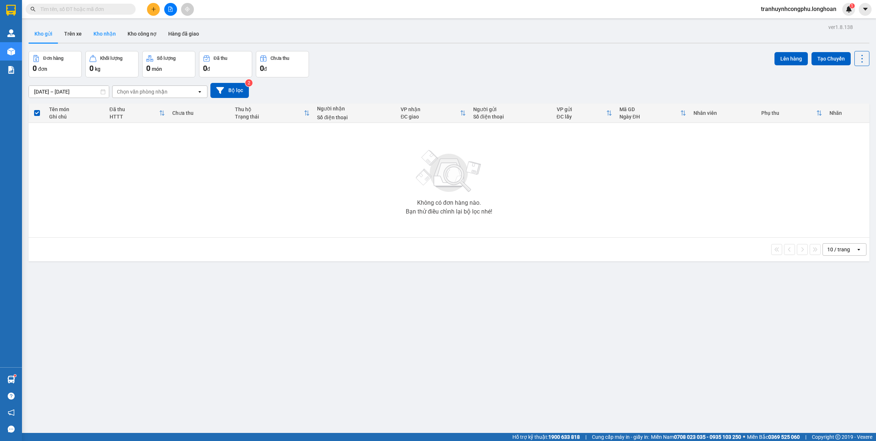
click at [110, 36] on button "Kho nhận" at bounding box center [105, 34] width 34 height 18
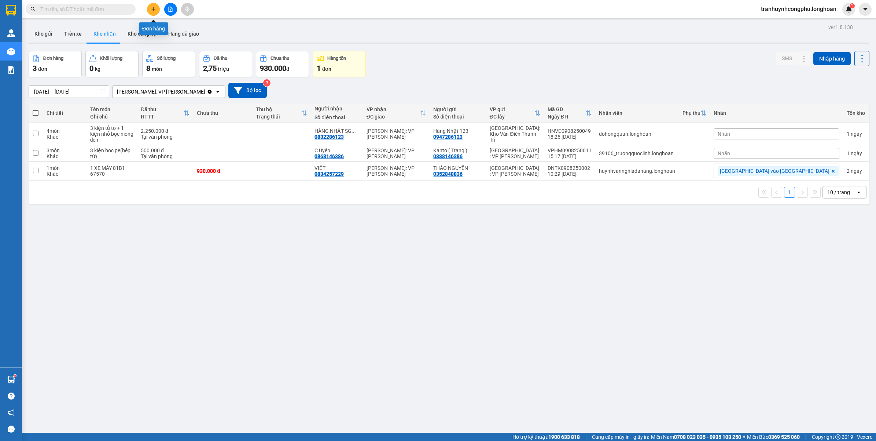
click at [156, 10] on button at bounding box center [153, 9] width 13 height 13
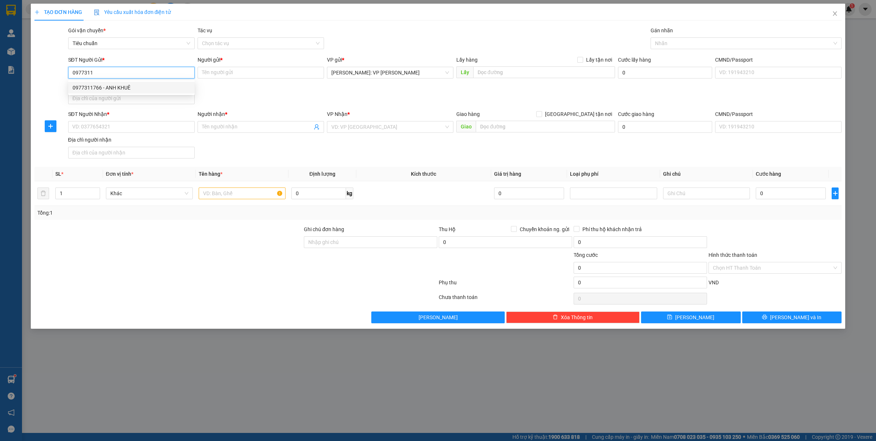
click at [136, 88] on div "0977311766 - ANH KHUÊ" at bounding box center [132, 88] width 118 height 8
type input "0977311766"
type input "ANH KHUÊ"
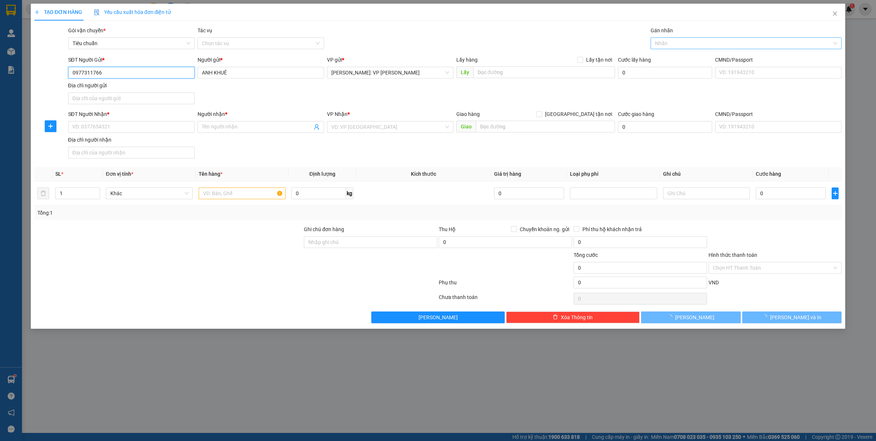
click at [700, 47] on div at bounding box center [743, 43] width 180 height 9
type input "0977311766"
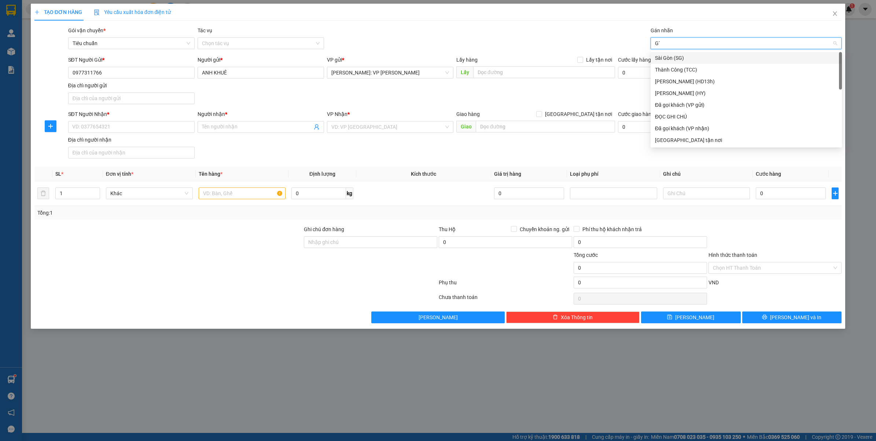
type input "GTN"
click at [542, 113] on input "[GEOGRAPHIC_DATA] tận nơi" at bounding box center [538, 113] width 5 height 5
checkbox input "true"
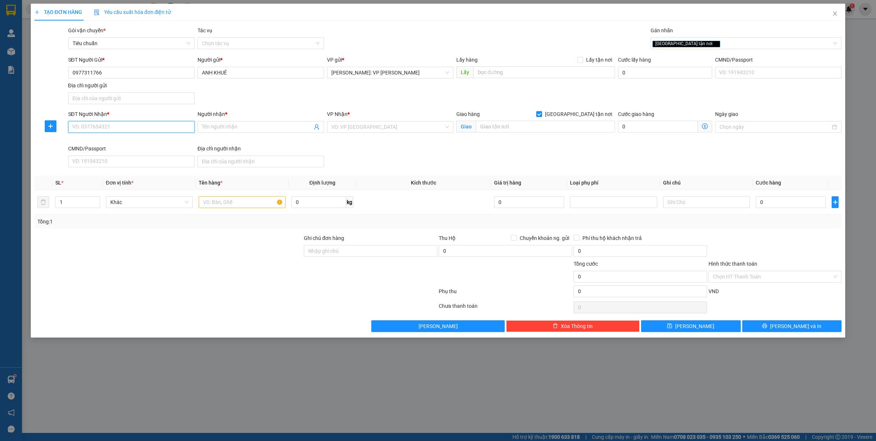
click at [126, 127] on input "SĐT Người Nhận *" at bounding box center [131, 127] width 127 height 12
drag, startPoint x: 120, startPoint y: 142, endPoint x: 493, endPoint y: 193, distance: 376.7
click at [120, 142] on div "0867777684 - CHỊ VƯƠNG" at bounding box center [132, 142] width 118 height 8
type input "0867777684"
type input "CHỊ [PERSON_NAME]"
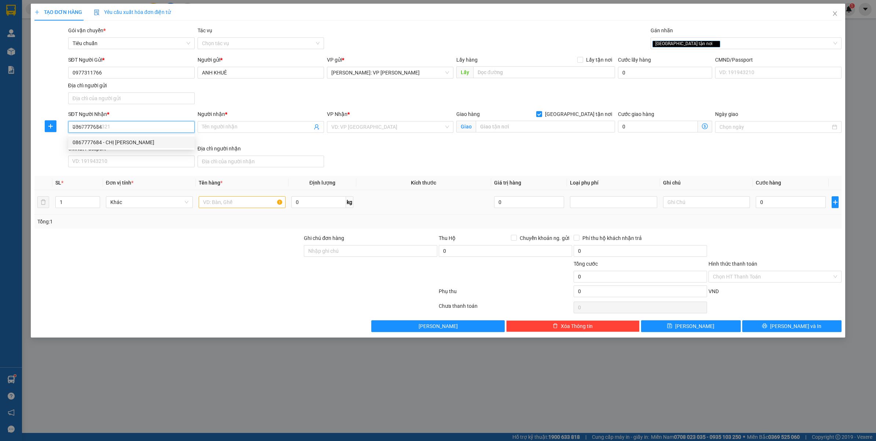
type input "SỐ 116/VŨ THÀNH NĂM - HÒA XUÂN - CẨM LỆ - TP.ĐÀ NẴNG"
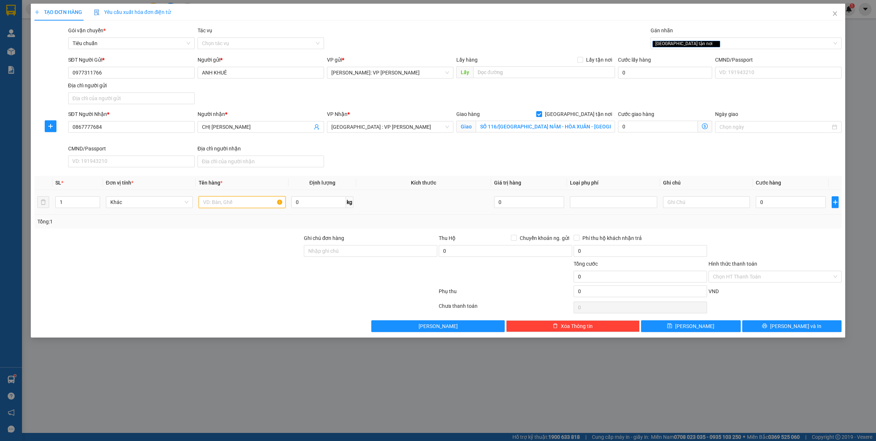
click at [216, 204] on input "text" at bounding box center [242, 202] width 87 height 12
type input "1 KIỆN CARTON"
click at [779, 197] on input "0" at bounding box center [791, 202] width 70 height 12
click at [798, 209] on div "0" at bounding box center [791, 202] width 70 height 15
type input "2"
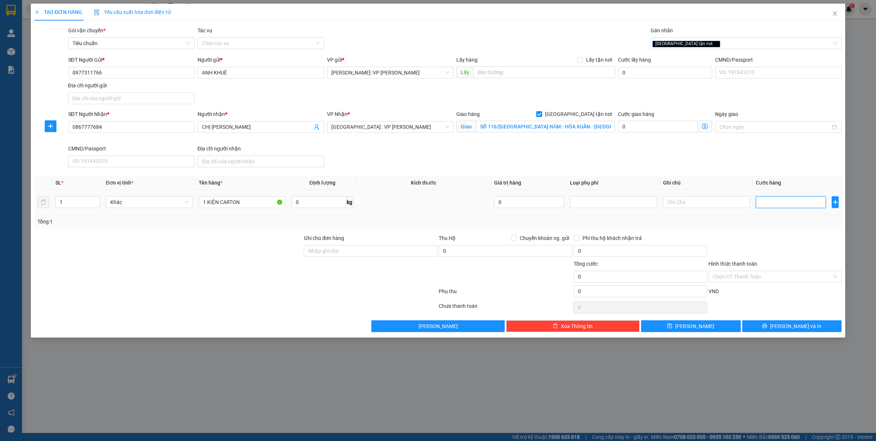
type input "2"
type input "25"
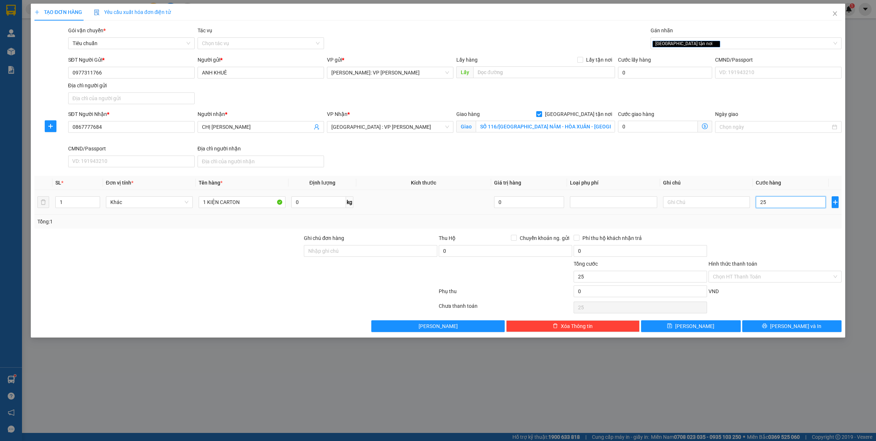
type input "250"
type input "2.500"
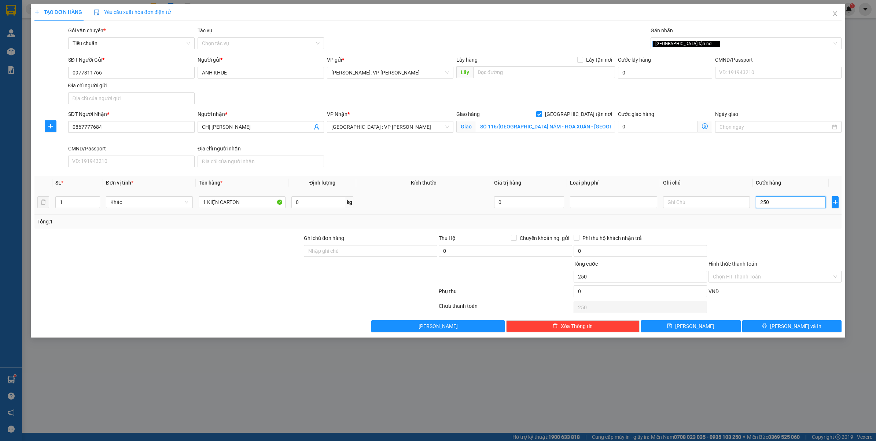
type input "2.500"
type input "225.000"
click at [783, 200] on input "225.000" at bounding box center [791, 202] width 70 height 12
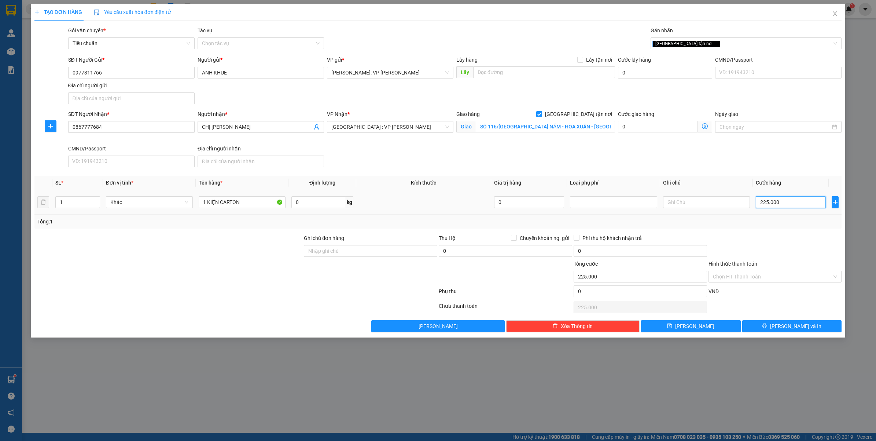
type input "25.000"
click at [783, 200] on input "25.000" at bounding box center [791, 202] width 70 height 12
type input "0"
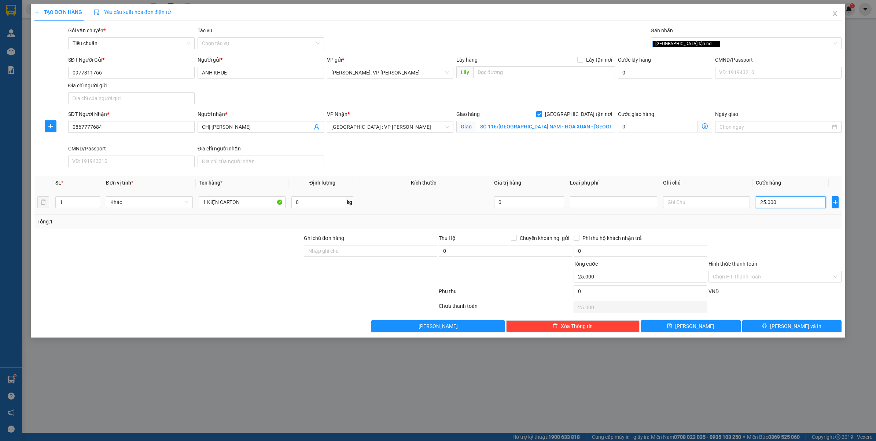
type input "0"
type input "2"
type input "25"
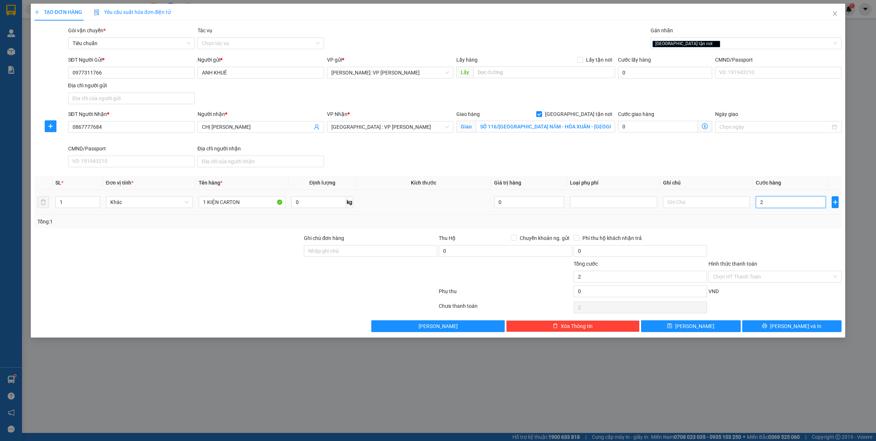
type input "25"
type input "250"
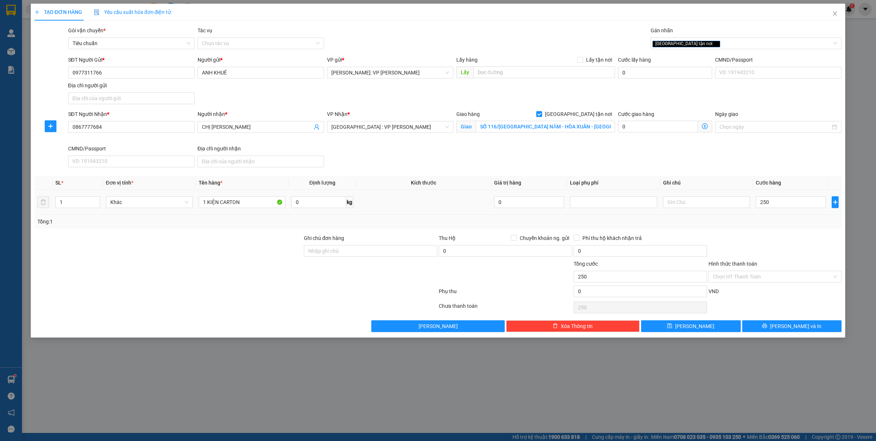
click at [769, 217] on div "Tổng: 1" at bounding box center [438, 222] width 808 height 14
type input "250.000"
click at [760, 275] on input "Hình thức thanh toán" at bounding box center [773, 276] width 120 height 11
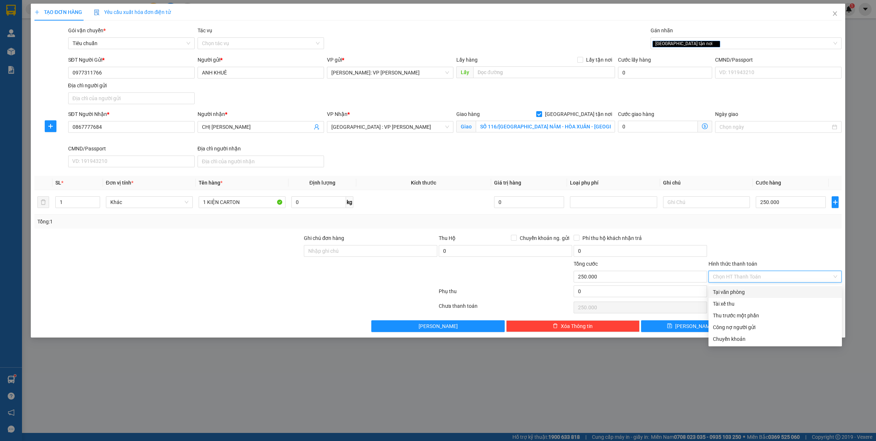
click at [739, 289] on div "Tại văn phòng" at bounding box center [775, 292] width 125 height 8
type input "0"
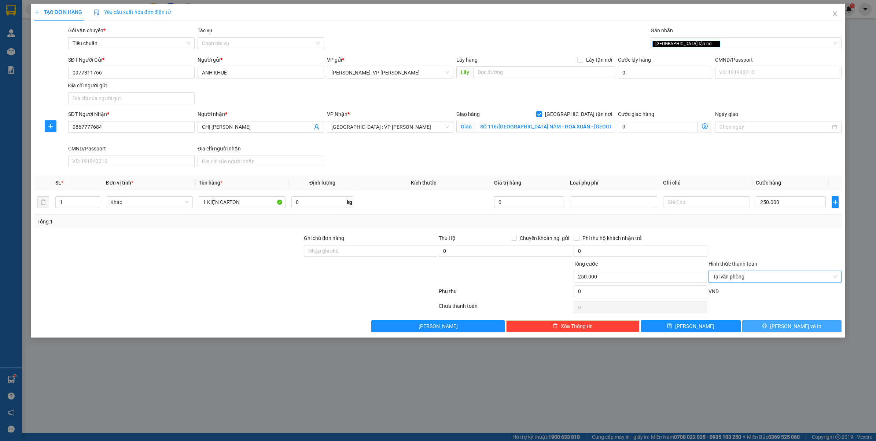
click at [776, 327] on button "Lưu và In" at bounding box center [793, 326] width 100 height 12
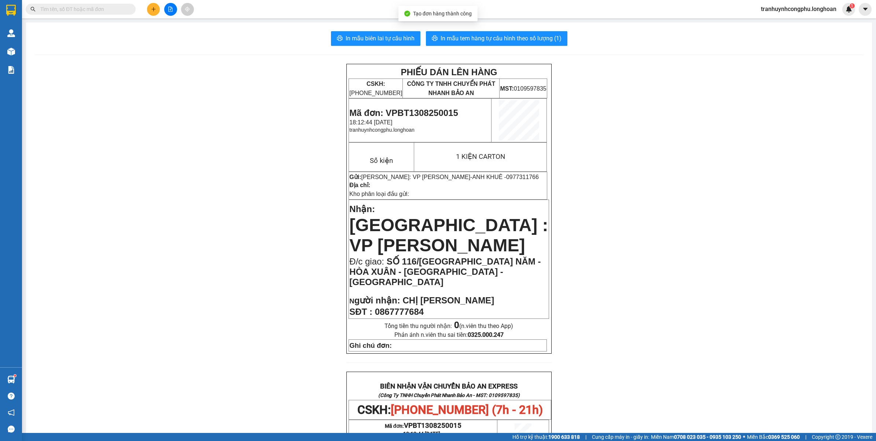
click at [439, 113] on span "Mã đơn: VPBT1308250015" at bounding box center [403, 113] width 109 height 10
copy span "VPBT1308250015"
click at [205, 323] on div "PHIẾU DÁN LÊN HÀNG CSKH: 1900.06.88.33 CÔNG TY TNHH CHUYỂN PHÁT NHANH BẢO AN MS…" at bounding box center [449, 406] width 829 height 685
click at [375, 34] on span "In mẫu biên lai tự cấu hình" at bounding box center [380, 38] width 69 height 9
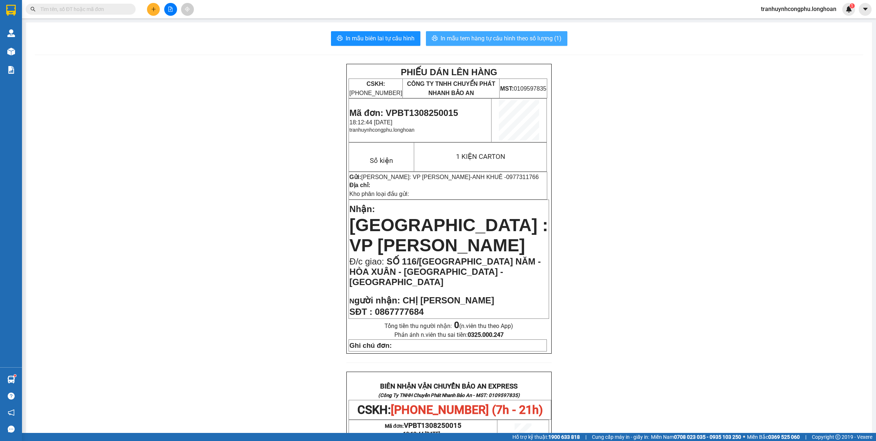
click at [487, 41] on span "In mẫu tem hàng tự cấu hình theo số lượng (1)" at bounding box center [501, 38] width 121 height 9
click at [828, 220] on div "PHIẾU DÁN LÊN HÀNG CSKH: 1900.06.88.33 CÔNG TY TNHH CHUYỂN PHÁT NHANH BẢO AN MS…" at bounding box center [449, 406] width 829 height 685
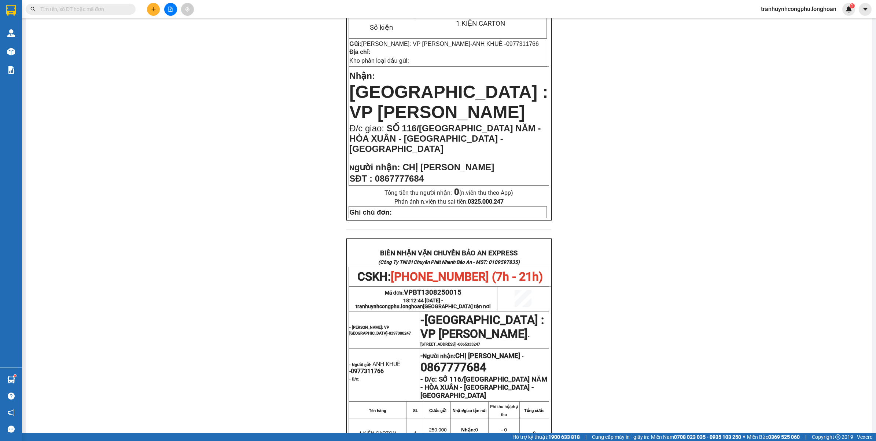
scroll to position [138, 0]
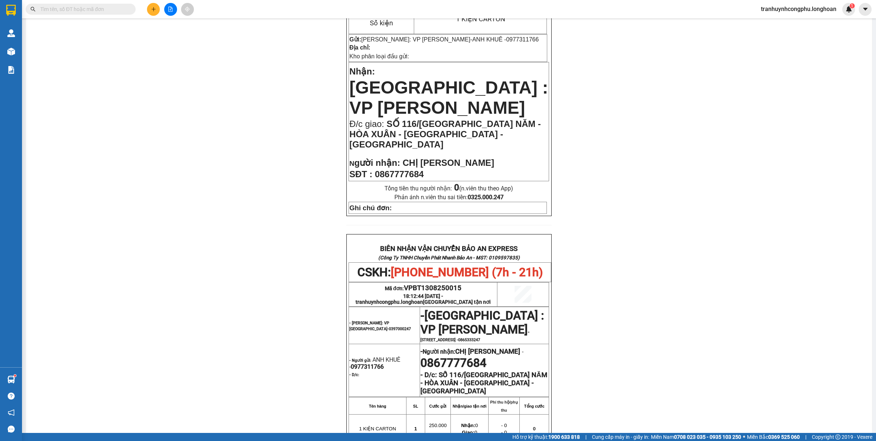
click at [715, 272] on div "PHIẾU DÁN LÊN HÀNG CSKH: 1900.06.88.33 CÔNG TY TNHH CHUYỂN PHÁT NHANH BẢO AN MS…" at bounding box center [449, 268] width 829 height 685
click at [63, 12] on input "text" at bounding box center [83, 9] width 87 height 8
click at [270, 265] on div "PHIẾU DÁN LÊN HÀNG CSKH: 1900.06.88.33 CÔNG TY TNHH CHUYỂN PHÁT NHANH BẢO AN MS…" at bounding box center [449, 268] width 829 height 685
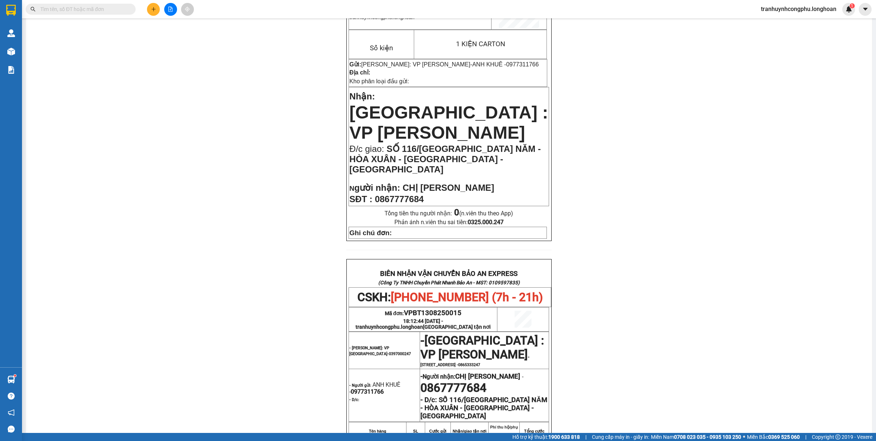
scroll to position [46, 0]
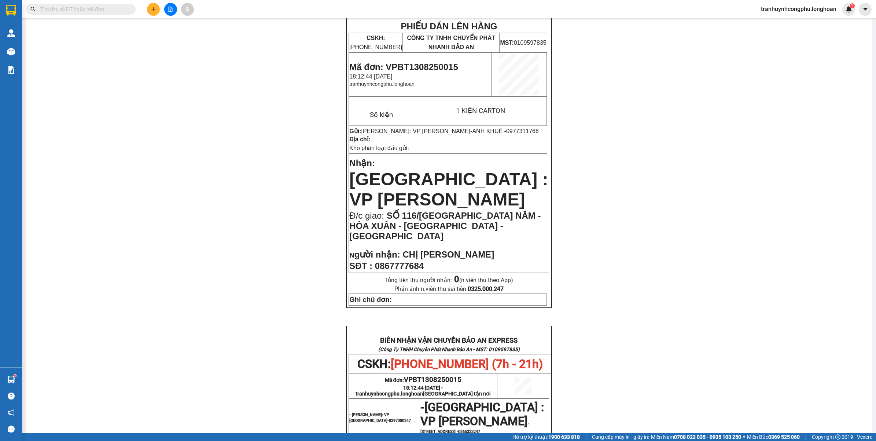
click at [151, 12] on button at bounding box center [153, 9] width 13 height 13
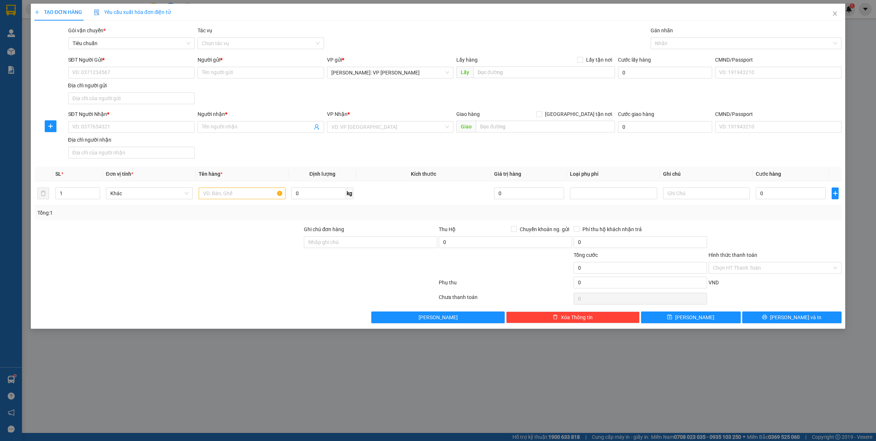
click at [670, 36] on div "Gán nhãn" at bounding box center [746, 31] width 191 height 11
click at [670, 43] on div at bounding box center [743, 43] width 180 height 9
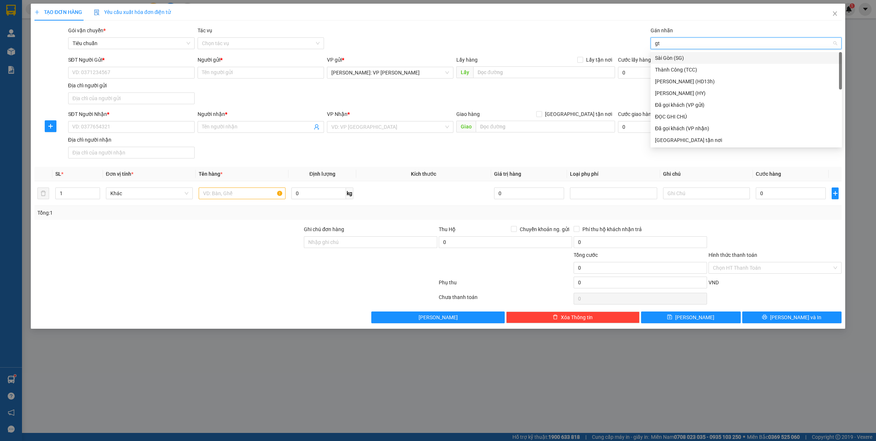
type input "gtn"
click at [542, 112] on input "[GEOGRAPHIC_DATA] tận nơi" at bounding box center [538, 113] width 5 height 5
checkbox input "true"
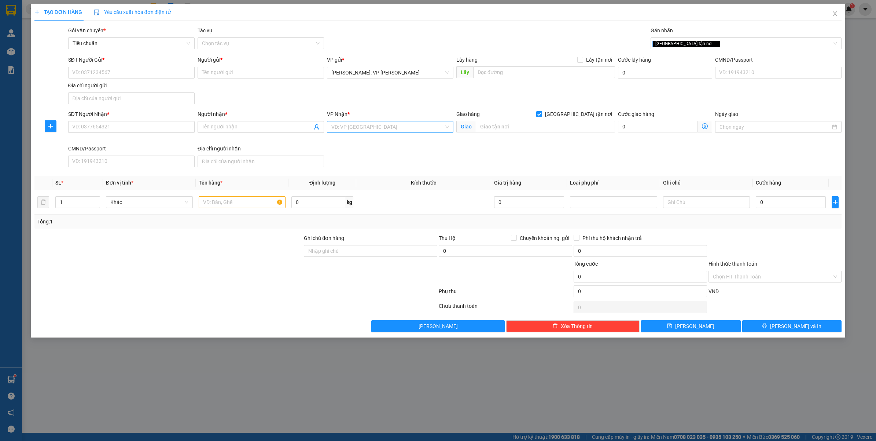
click at [400, 132] on input "search" at bounding box center [387, 126] width 113 height 11
type input "c"
type input "CẦN"
click at [92, 70] on input "SĐT Người Gửi *" at bounding box center [131, 73] width 127 height 12
click at [149, 69] on input "0934560408" at bounding box center [131, 73] width 127 height 12
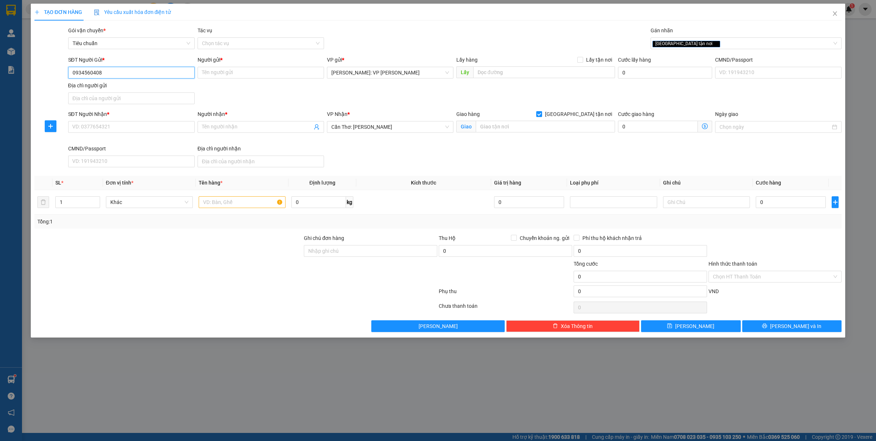
click at [149, 69] on input "0934560408" at bounding box center [131, 73] width 127 height 12
type input "0934560408"
click at [213, 67] on input "Người gửi *" at bounding box center [261, 73] width 127 height 12
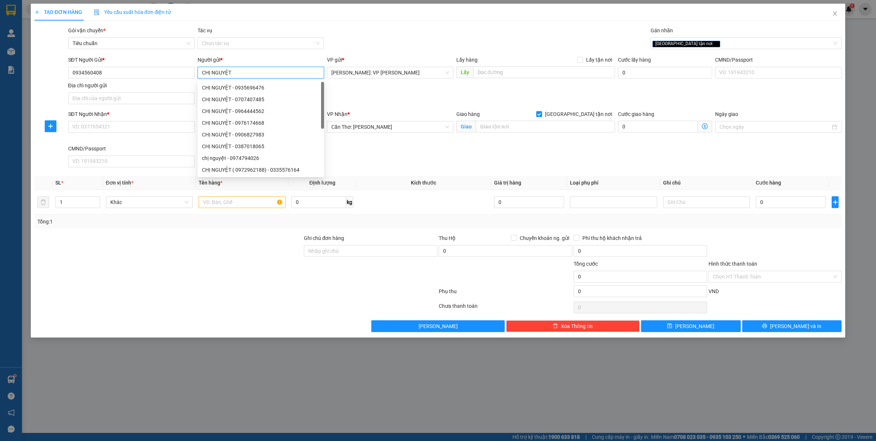
type input "CHỊ NGUYỆT"
click at [118, 134] on div "SĐT Người Nhận * VD: 0377654321" at bounding box center [131, 123] width 127 height 26
click at [121, 132] on input "SĐT Người Nhận *" at bounding box center [131, 127] width 127 height 12
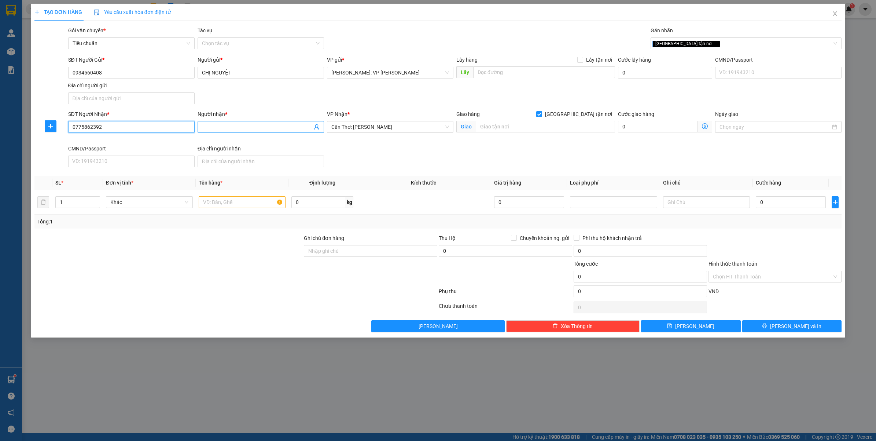
type input "0775862392"
click at [205, 129] on input "Người nhận *" at bounding box center [257, 127] width 110 height 8
type input "HẢI BĂNG"
click at [507, 120] on div "Giao hàng Giao tận nơi" at bounding box center [536, 115] width 159 height 11
click at [507, 128] on input "text" at bounding box center [545, 127] width 139 height 12
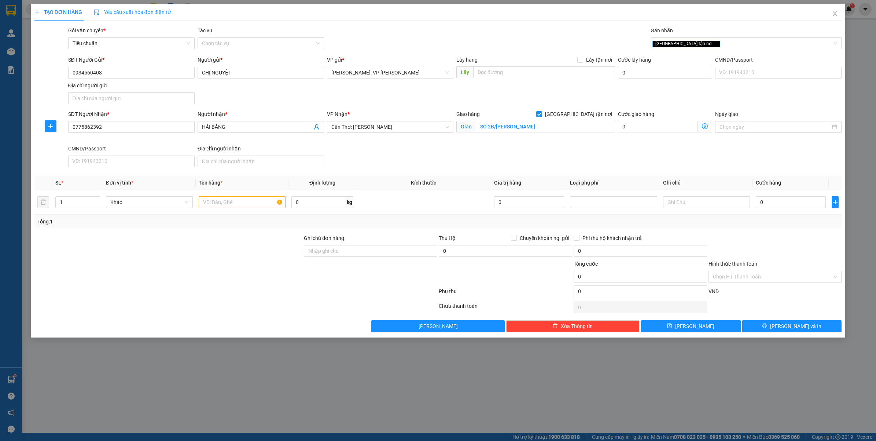
click at [591, 120] on div "Giao hàng Giao tận nơi" at bounding box center [536, 115] width 159 height 11
click at [582, 124] on input "SỐ 2B/TRƯƠNG VĨNH NGUYÊN" at bounding box center [545, 127] width 139 height 12
type input "SỐ 2B/TRƯƠNG VĨNH NGUYÊN - THƯỜNG THẠNH - CÁI RĂNG - CẦN THƠ"
click at [250, 203] on input "text" at bounding box center [242, 202] width 87 height 12
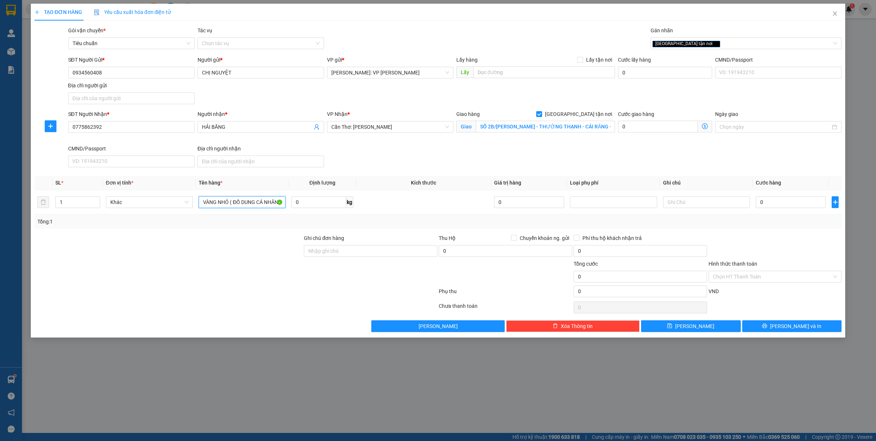
scroll to position [0, 37]
type input "1 THÙNG XỐP VÀNG NHỎ ( ĐỒ DUNG CÁ NHÂN )"
click at [818, 202] on input "0" at bounding box center [791, 202] width 70 height 12
type input "6"
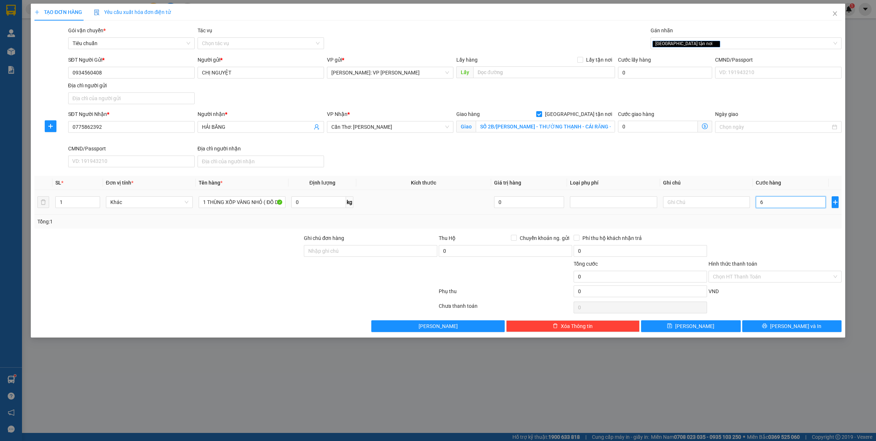
type input "6"
type input "65"
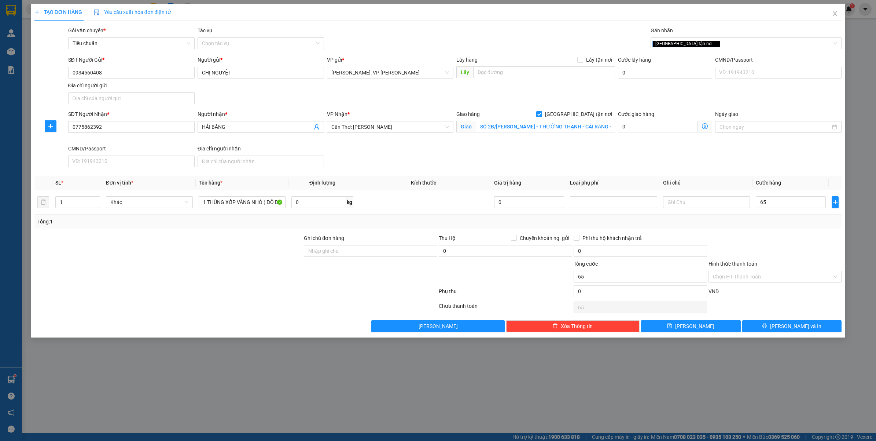
click at [791, 230] on div "Transit Pickup Surcharge Ids Transit Deliver Surcharge Ids Transit Deliver Surc…" at bounding box center [438, 178] width 808 height 305
type input "65.000"
click at [750, 274] on input "Hình thức thanh toán" at bounding box center [773, 276] width 120 height 11
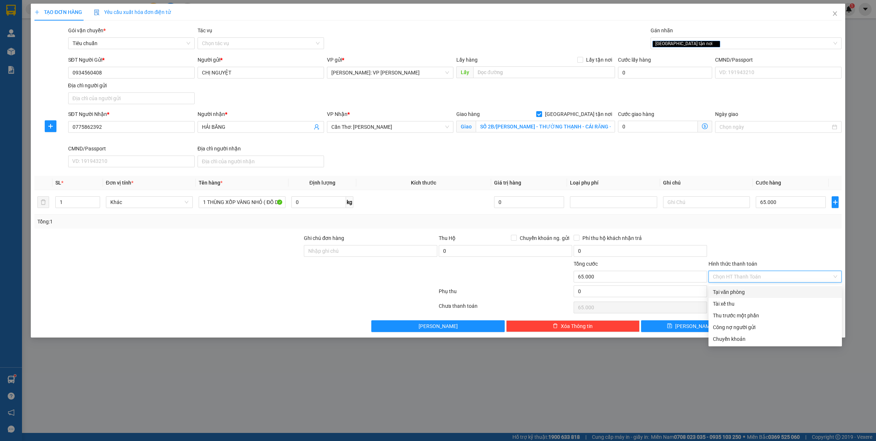
click at [744, 288] on div "Tại văn phòng" at bounding box center [775, 292] width 125 height 8
type input "0"
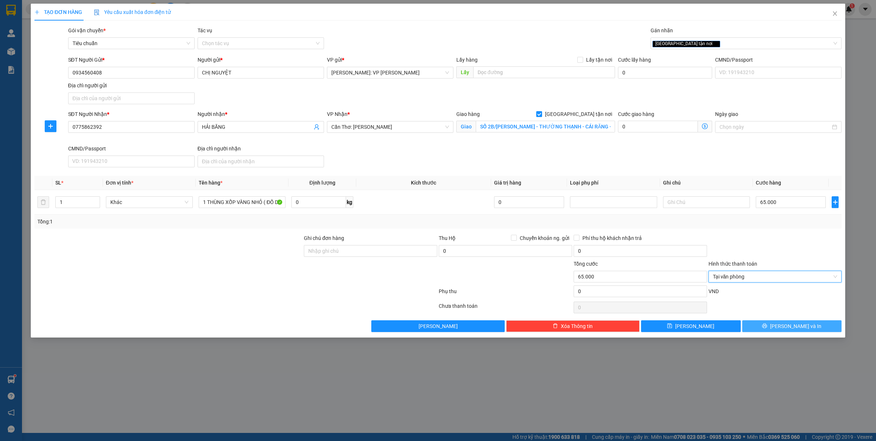
click at [771, 325] on button "Lưu và In" at bounding box center [793, 326] width 100 height 12
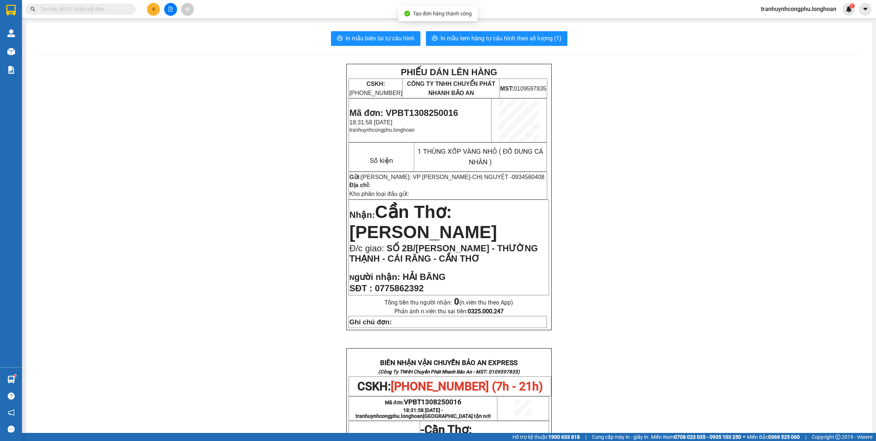
click at [349, 30] on div "In mẫu biên lai tự cấu hình In mẫu tem hàng tự cấu hình theo số lượng (1) PHIẾU…" at bounding box center [449, 381] width 846 height 718
click at [348, 34] on span "In mẫu biên lai tự cấu hình" at bounding box center [380, 38] width 69 height 9
click at [505, 42] on span "In mẫu tem hàng tự cấu hình theo số lượng (1)" at bounding box center [501, 38] width 121 height 9
click at [512, 39] on span "In mẫu tem hàng tự cấu hình theo số lượng (1)" at bounding box center [501, 38] width 121 height 9
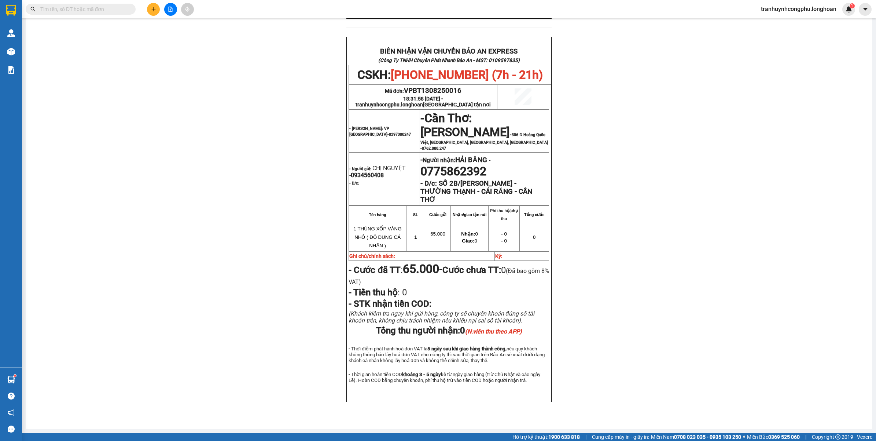
scroll to position [318, 0]
click at [419, 87] on span "VPBT1308250016" at bounding box center [433, 91] width 58 height 8
copy span "VPBT1308250016"
click at [776, 180] on div "PHIẾU DÁN LÊN HÀNG CSKH: 1900.06.88.33 CÔNG TY TNHH CHUYỂN PHÁT NHANH BẢO AN MS…" at bounding box center [449, 85] width 829 height 667
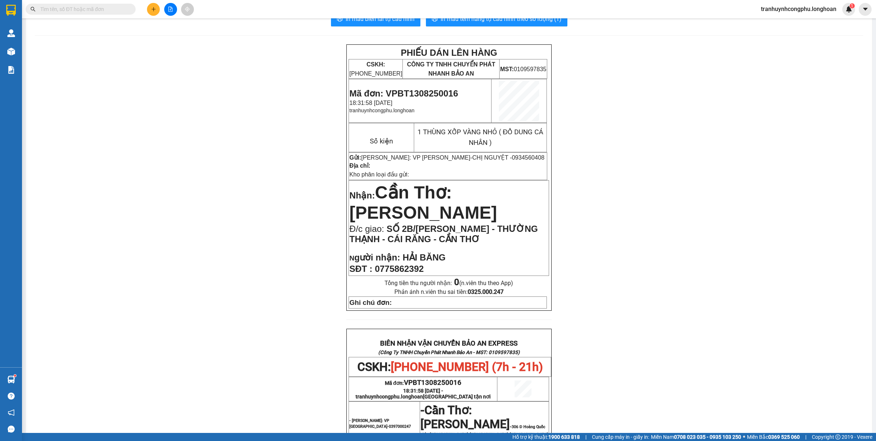
scroll to position [0, 0]
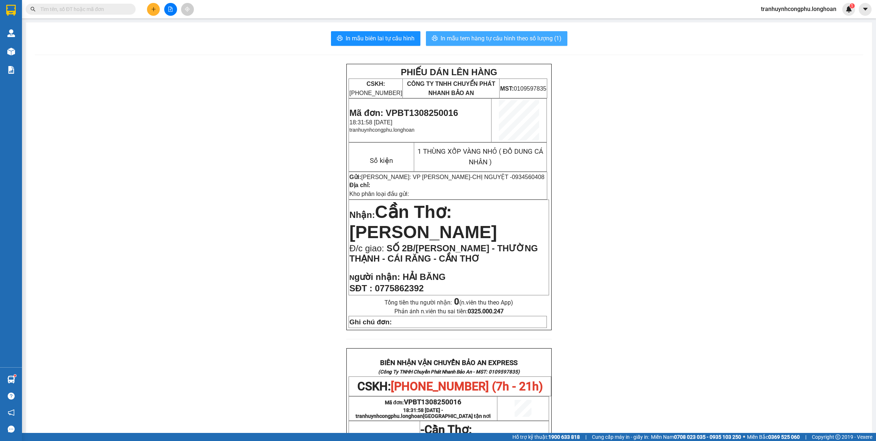
click at [477, 37] on span "In mẫu tem hàng tự cấu hình theo số lượng (1)" at bounding box center [501, 38] width 121 height 9
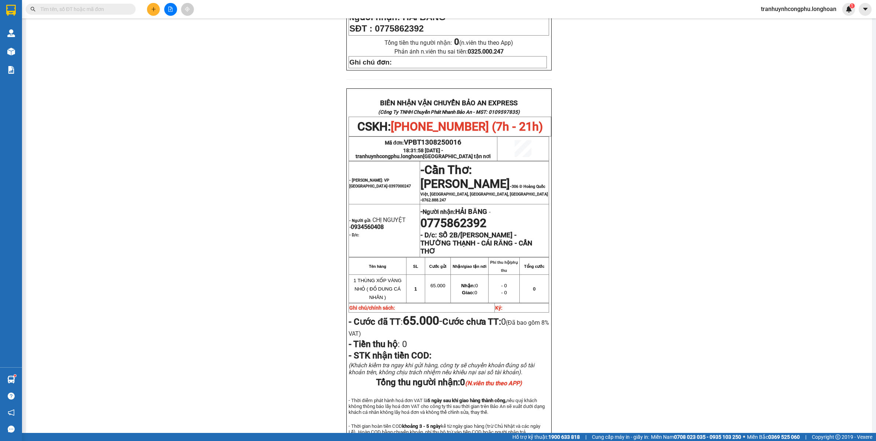
scroll to position [341, 0]
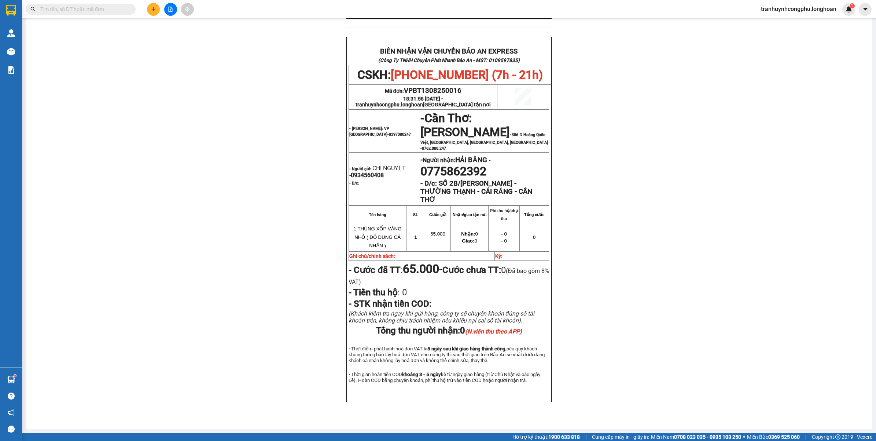
click at [166, 191] on div "PHIẾU DÁN LÊN HÀNG CSKH: 1900.06.88.33 CÔNG TY TNHH CHUYỂN PHÁT NHANH BẢO AN MS…" at bounding box center [449, 85] width 829 height 667
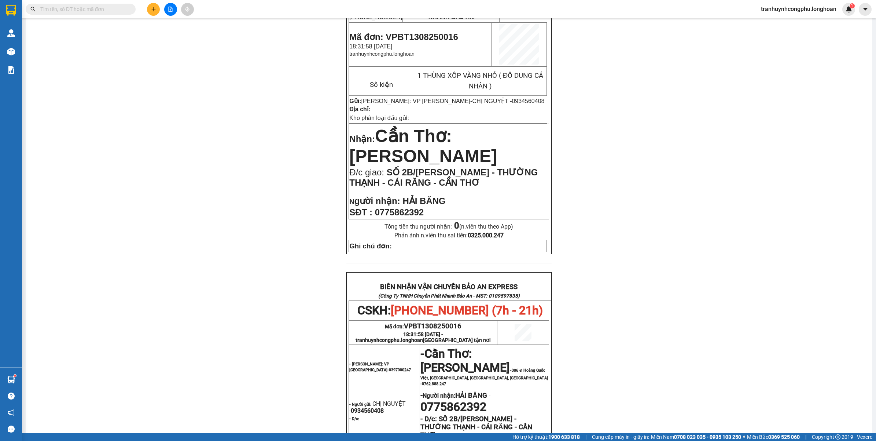
scroll to position [20, 0]
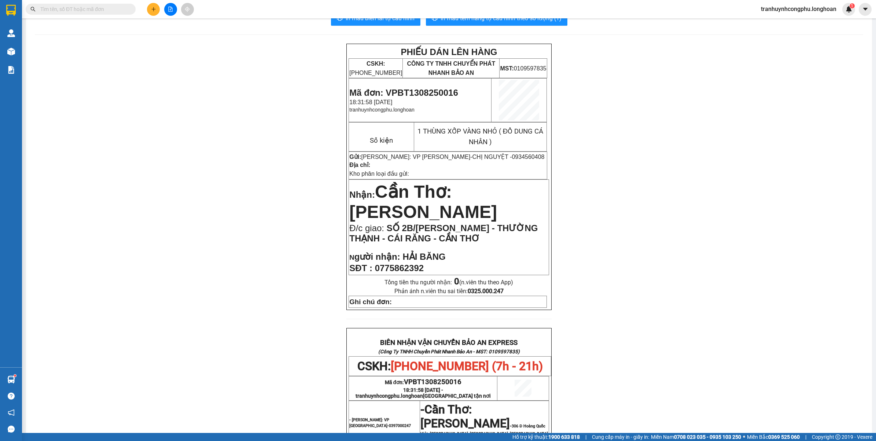
click at [156, 16] on div "Kết quả tìm kiếm ( 0 ) Bộ lọc No Data tranhuynhcongphu.longhoan 1" at bounding box center [438, 9] width 876 height 18
click at [156, 12] on button at bounding box center [153, 9] width 13 height 13
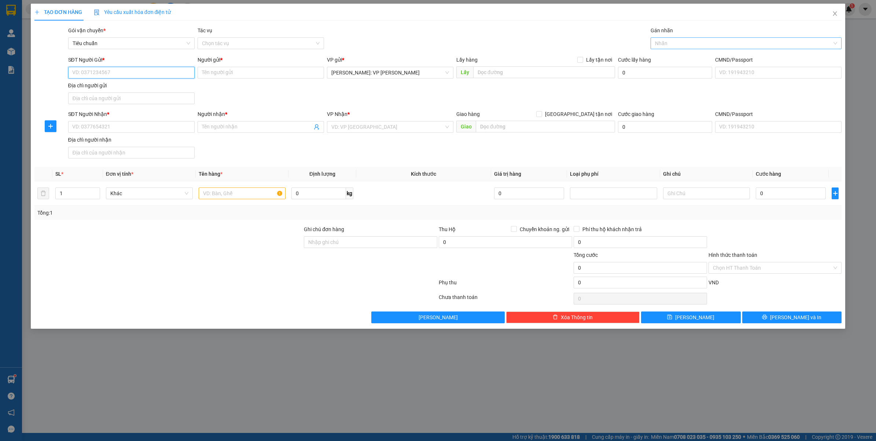
click at [680, 44] on div at bounding box center [743, 43] width 180 height 9
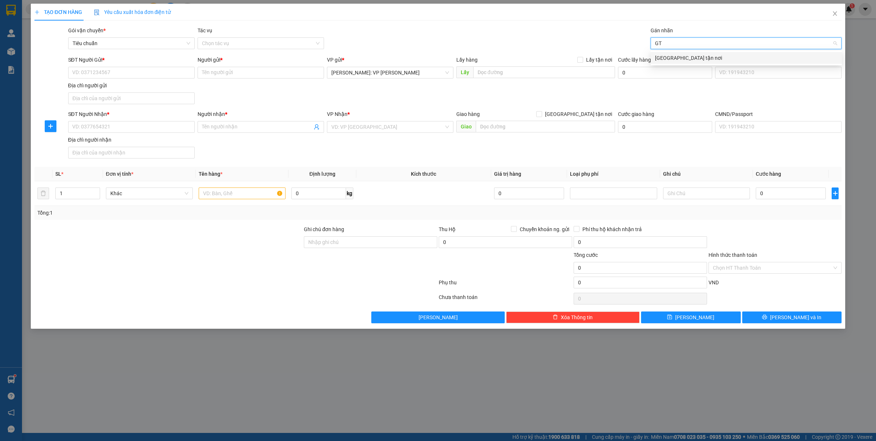
type input "GTN"
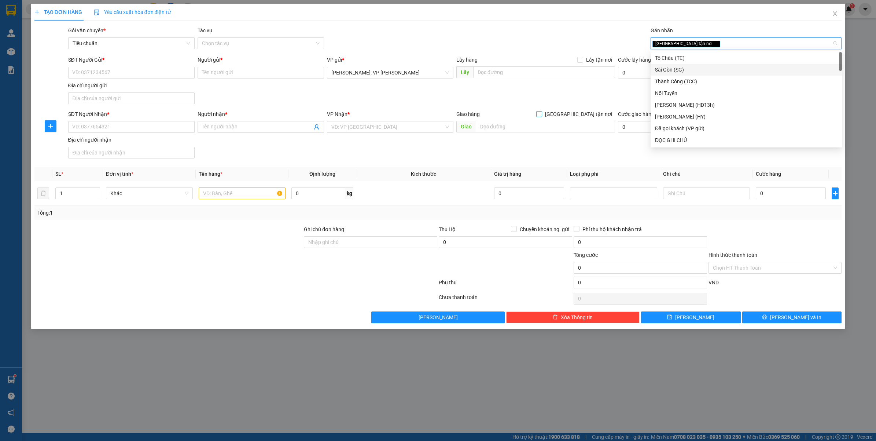
click at [542, 117] on span at bounding box center [539, 114] width 6 height 6
click at [542, 116] on input "[GEOGRAPHIC_DATA] tận nơi" at bounding box center [538, 113] width 5 height 5
checkbox input "true"
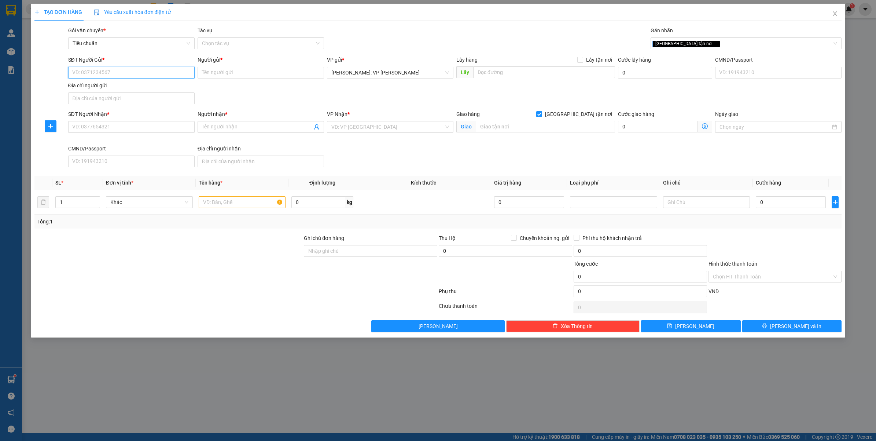
click at [152, 74] on input "SĐT Người Gửi *" at bounding box center [131, 73] width 127 height 12
click at [124, 71] on input "0582273381" at bounding box center [131, 73] width 127 height 12
type input "0582273381"
click at [227, 67] on input "Người gửi *" at bounding box center [261, 73] width 127 height 12
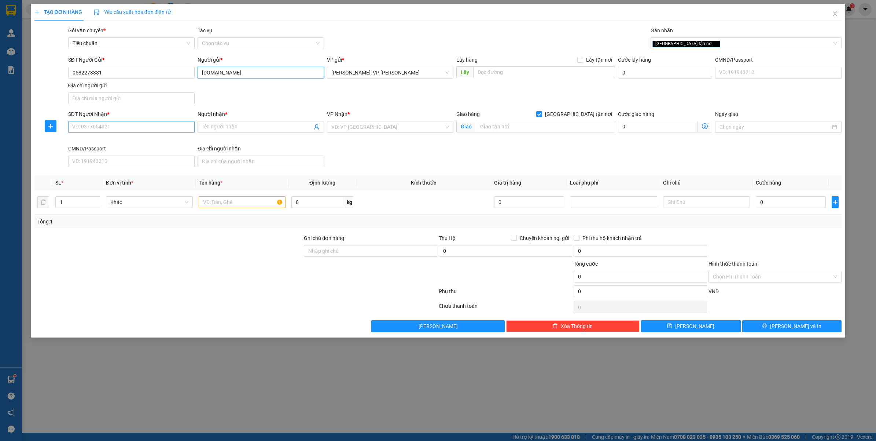
type input "[DOMAIN_NAME]"
click at [128, 132] on input "SĐT Người Nhận *" at bounding box center [131, 127] width 127 height 12
type input "0332964731"
click at [248, 125] on input "Người nhận *" at bounding box center [257, 127] width 110 height 8
click at [124, 132] on input "0332964731" at bounding box center [131, 127] width 127 height 12
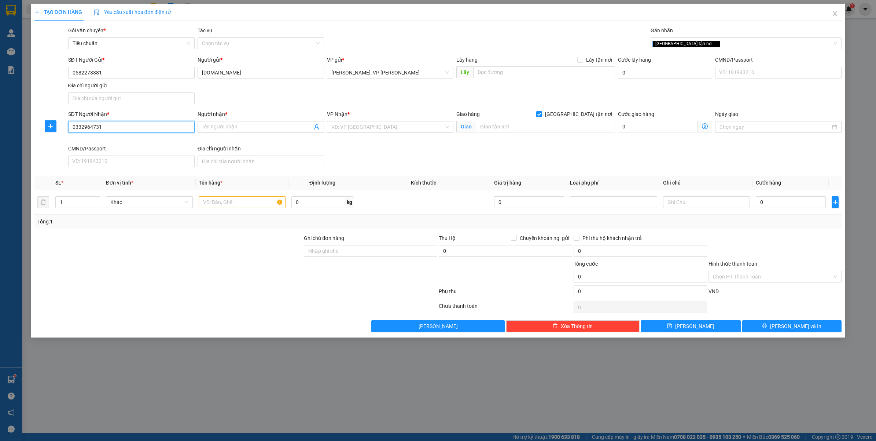
click at [124, 132] on input "0332964731" at bounding box center [131, 127] width 127 height 12
click at [106, 404] on div "TẠO ĐƠN HÀNG Yêu cầu xuất hóa đơn điện tử Transit Pickup Surcharge Ids Transit …" at bounding box center [438, 220] width 876 height 441
click at [247, 125] on input "Người nhận *" at bounding box center [257, 127] width 110 height 8
type input "[PERSON_NAME]"
click at [362, 129] on input "search" at bounding box center [387, 126] width 113 height 11
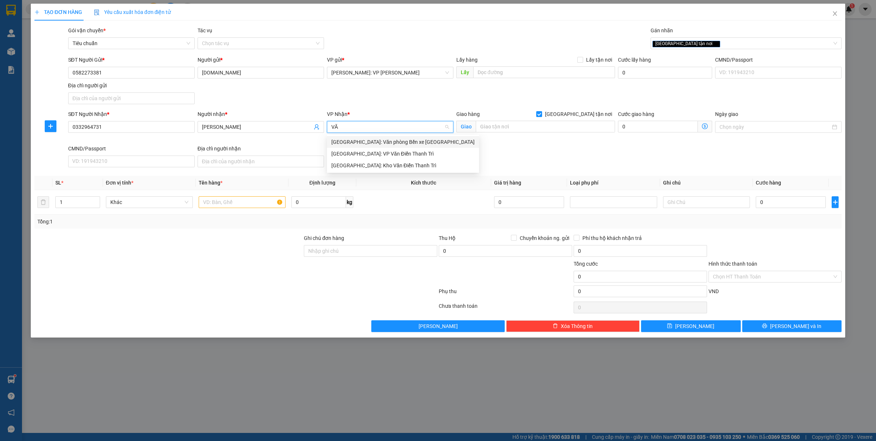
type input "VĂN"
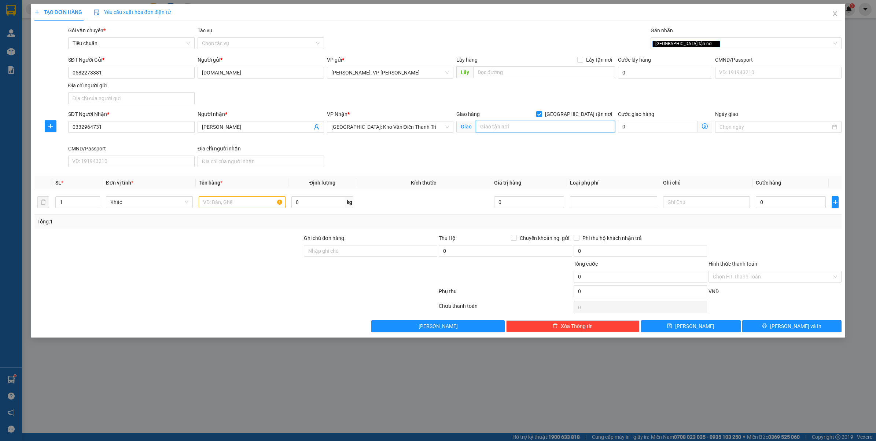
click at [534, 129] on input "text" at bounding box center [545, 127] width 139 height 12
click at [574, 129] on input "A18TT15/KĐT VĂN QUÁN -" at bounding box center [545, 127] width 139 height 12
type input "A18TT15/KĐT VĂN QUÁN - F.VĂN QUÁN - HÀ ĐÔNG - HÀ NỘI"
click at [94, 201] on span "up" at bounding box center [96, 200] width 4 height 4
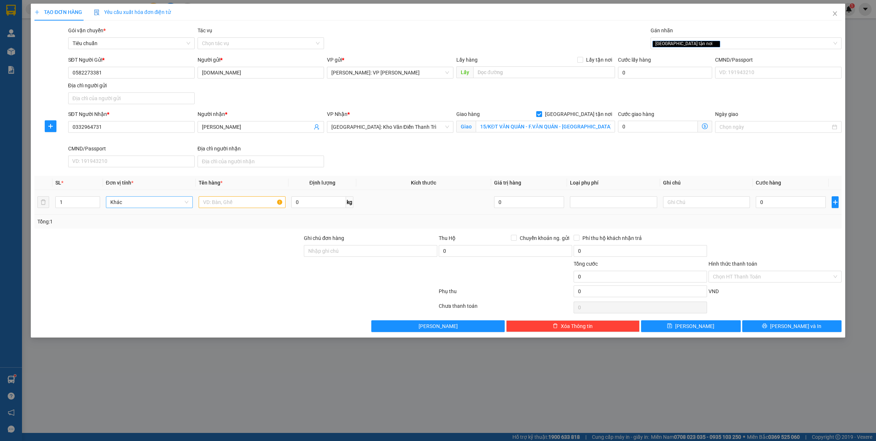
type input "2"
click at [213, 201] on input "text" at bounding box center [242, 202] width 87 height 12
type input "2 KIỆN CARTON ( NGUYÊN LIỆU MỸ PHẨM )"
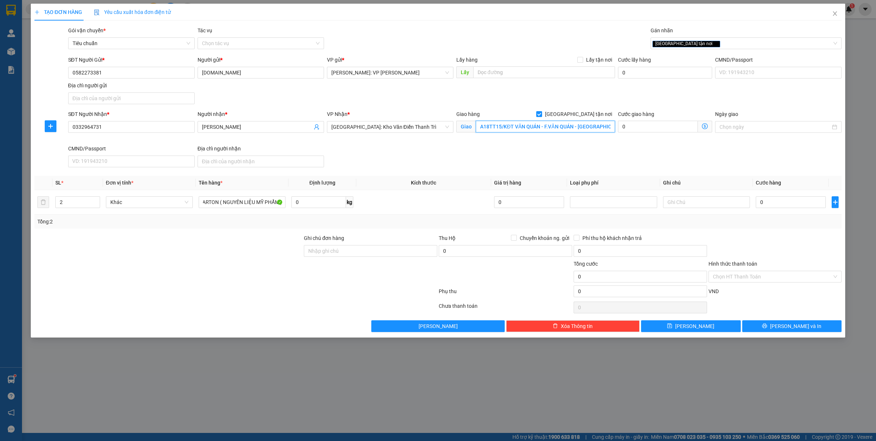
click at [505, 128] on input "A18TT15/KĐT VĂN QUÁN - F.VĂN QUÁN - HÀ ĐÔNG - HÀ NỘI" at bounding box center [545, 127] width 139 height 12
click at [776, 279] on input "Hình thức thanh toán" at bounding box center [773, 276] width 120 height 11
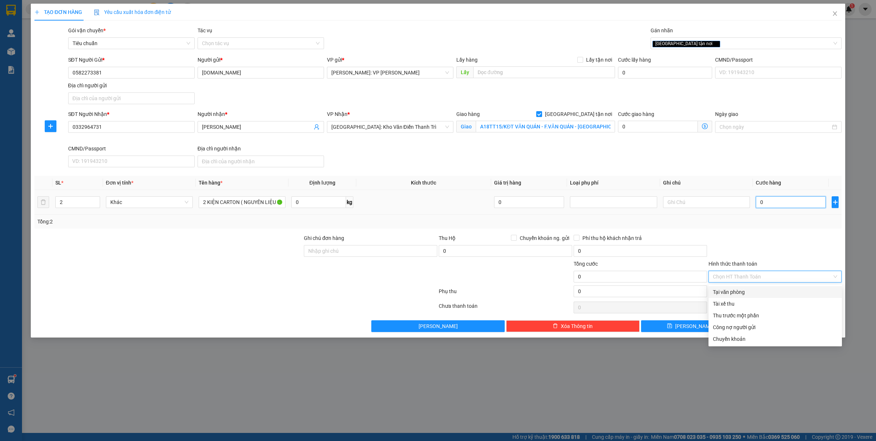
click at [776, 204] on input "0" at bounding box center [791, 202] width 70 height 12
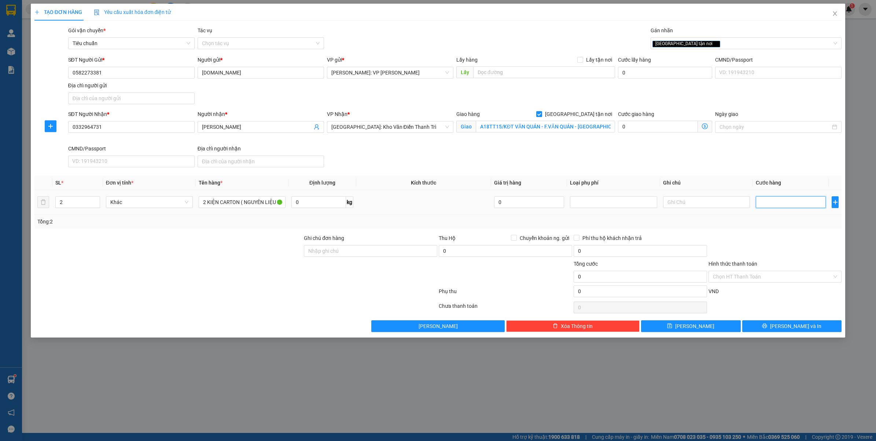
type input "3"
type input "30"
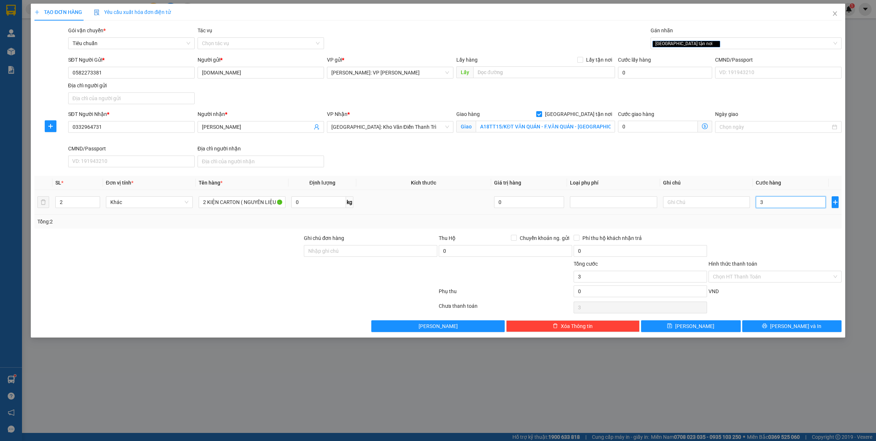
type input "30"
type input "300"
click at [777, 214] on td "300" at bounding box center [791, 202] width 76 height 25
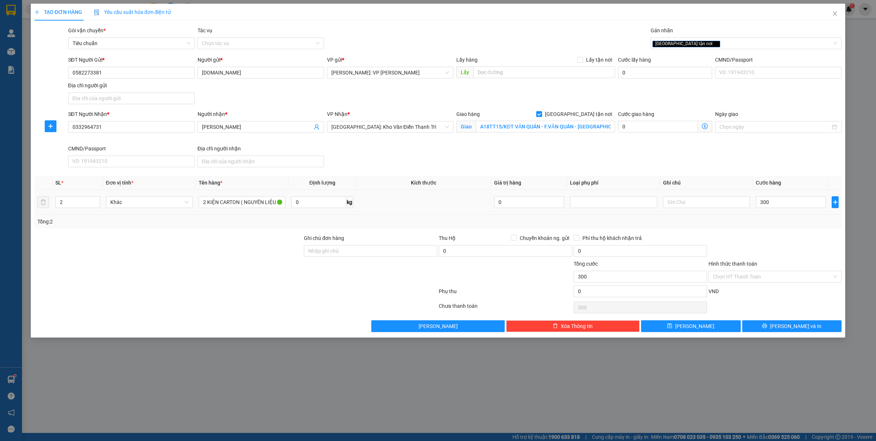
type input "300.000"
click at [779, 281] on input "Hình thức thanh toán" at bounding box center [773, 276] width 120 height 11
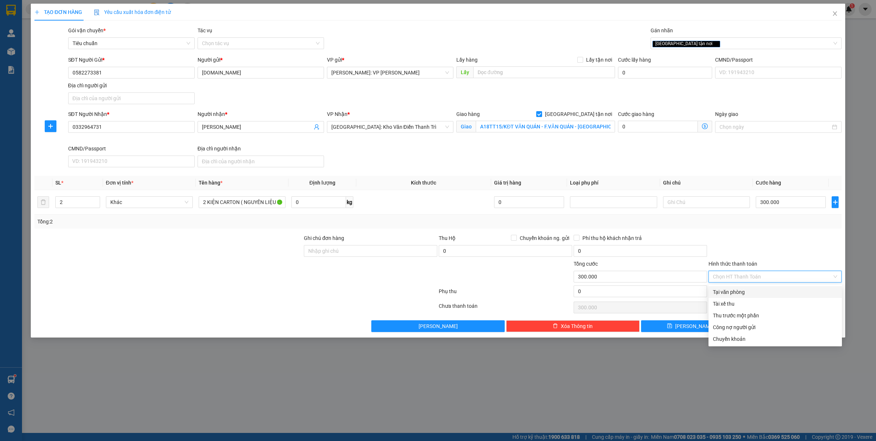
click at [745, 291] on div "Tại văn phòng" at bounding box center [775, 292] width 125 height 8
type input "0"
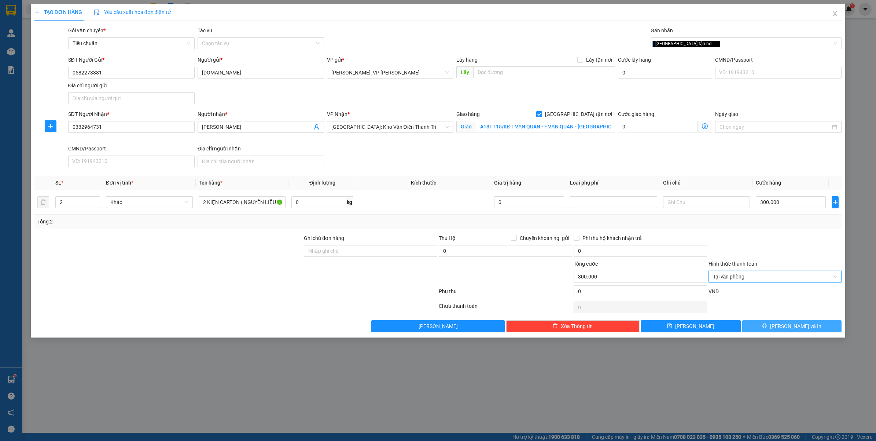
click at [767, 325] on button "Lưu và In" at bounding box center [793, 326] width 100 height 12
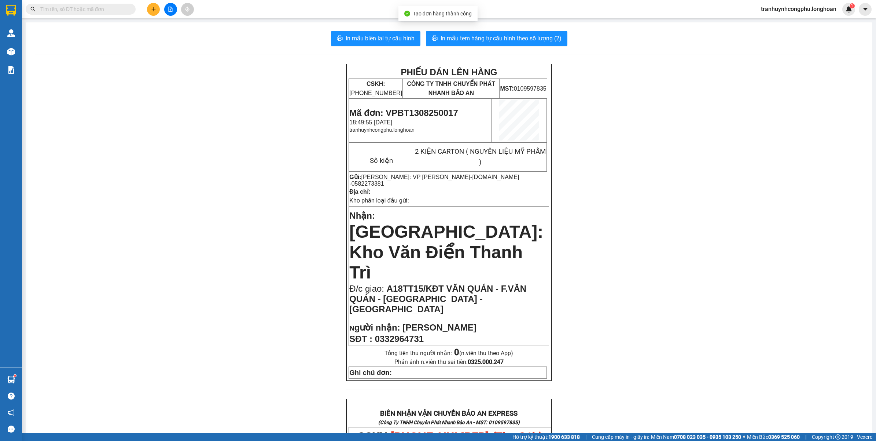
click at [400, 111] on span "Mã đơn: VPBT1308250017" at bounding box center [403, 113] width 109 height 10
click at [455, 136] on td "Mã đơn: VPBT1308250017 18:49:55 - 13/08/2025 tranhuynhcongphu.longhoan" at bounding box center [420, 121] width 143 height 44
click at [384, 180] on span "0582273381" at bounding box center [368, 183] width 33 height 6
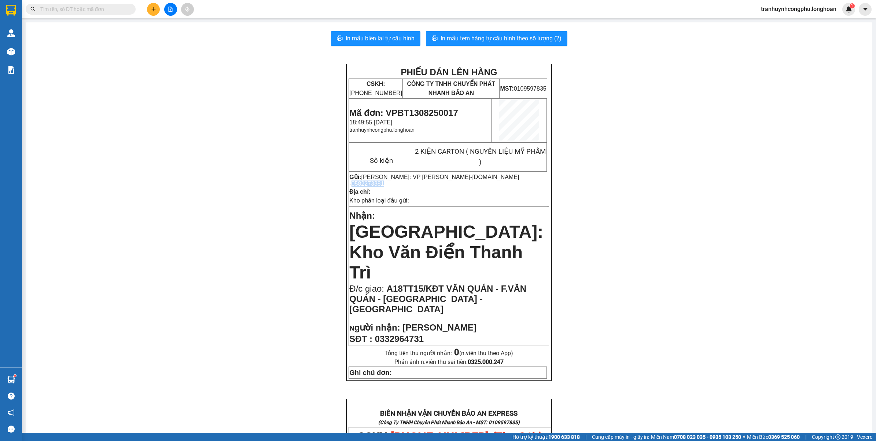
copy span "0582273381"
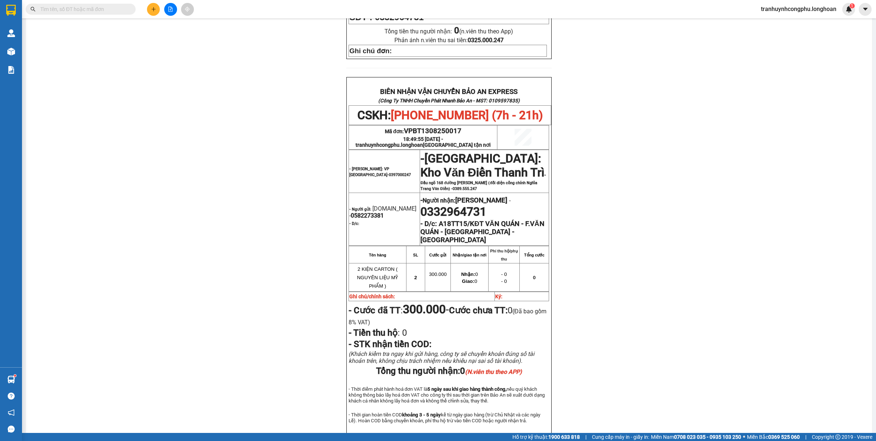
scroll to position [317, 0]
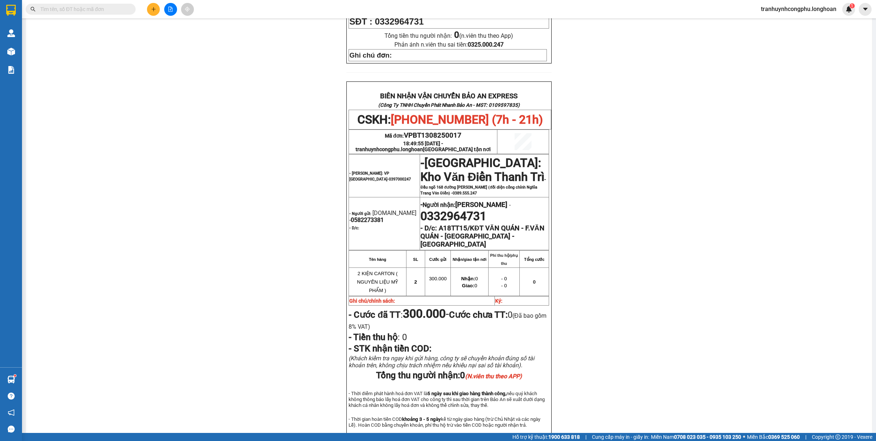
click at [446, 131] on span "VPBT1308250017" at bounding box center [433, 135] width 58 height 8
copy span "VPBT1308250017"
click at [219, 244] on div "PHIẾU DÁN LÊN HÀNG CSKH: 1900.06.88.33 CÔNG TY TNHH CHUYỂN PHÁT NHANH BẢO AN MS…" at bounding box center [449, 106] width 829 height 718
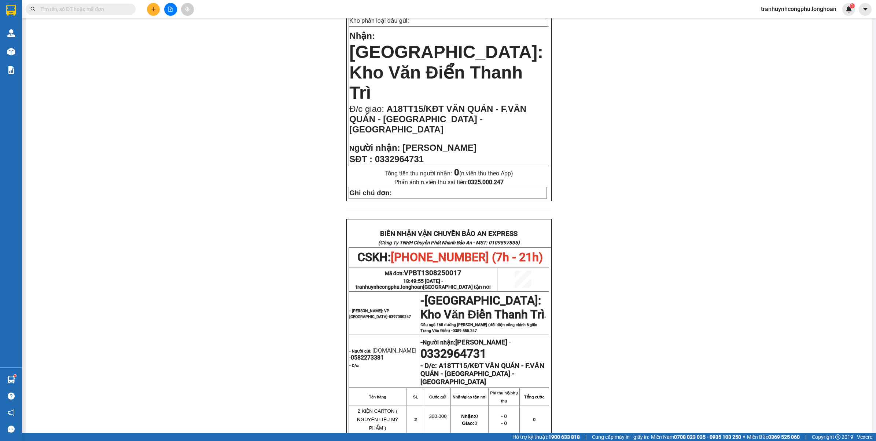
scroll to position [0, 0]
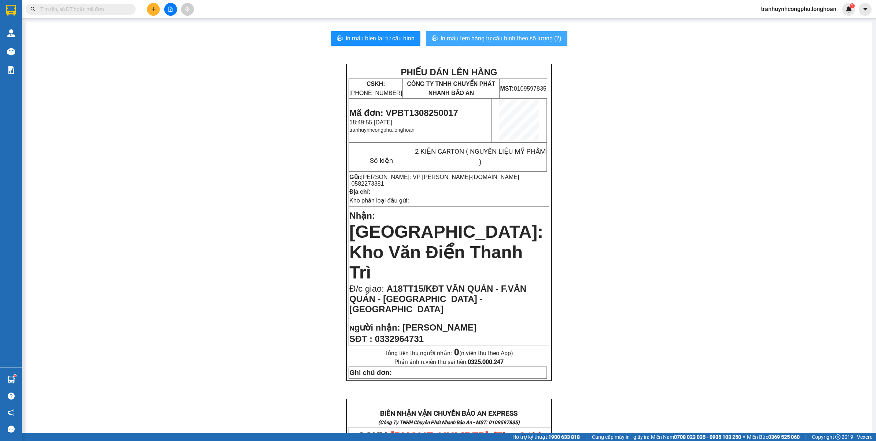
click at [479, 34] on span "In mẫu tem hàng tự cấu hình theo số lượng (2)" at bounding box center [501, 38] width 121 height 9
click at [706, 330] on div "PHIẾU DÁN LÊN HÀNG CSKH: 1900.06.88.33 CÔNG TY TNHH CHUYỂN PHÁT NHANH BẢO AN MS…" at bounding box center [449, 423] width 829 height 718
drag, startPoint x: 868, startPoint y: 189, endPoint x: 803, endPoint y: 204, distance: 66.5
click at [867, 189] on main "In mẫu biên lai tự cấu hình In mẫu tem hàng tự cấu hình theo số lượng (2) PHIẾU…" at bounding box center [438, 216] width 876 height 433
click at [779, 212] on div "PHIẾU DÁN LÊN HÀNG CSKH: 1900.06.88.33 CÔNG TY TNHH CHUYỂN PHÁT NHANH BẢO AN MS…" at bounding box center [449, 423] width 829 height 718
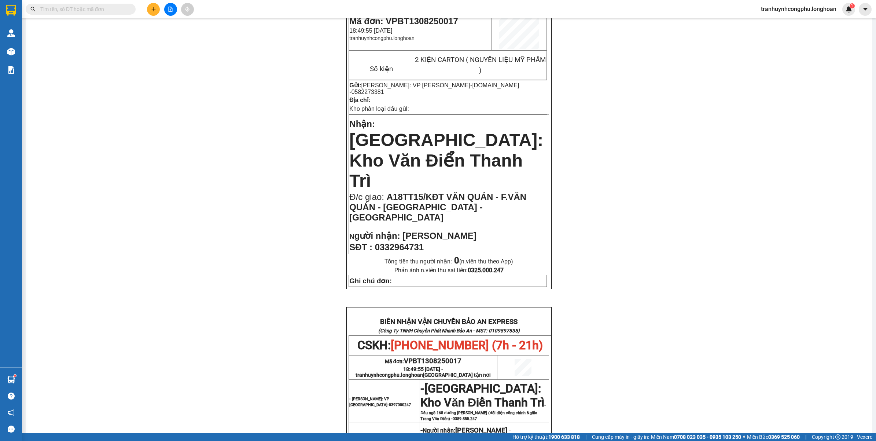
scroll to position [275, 0]
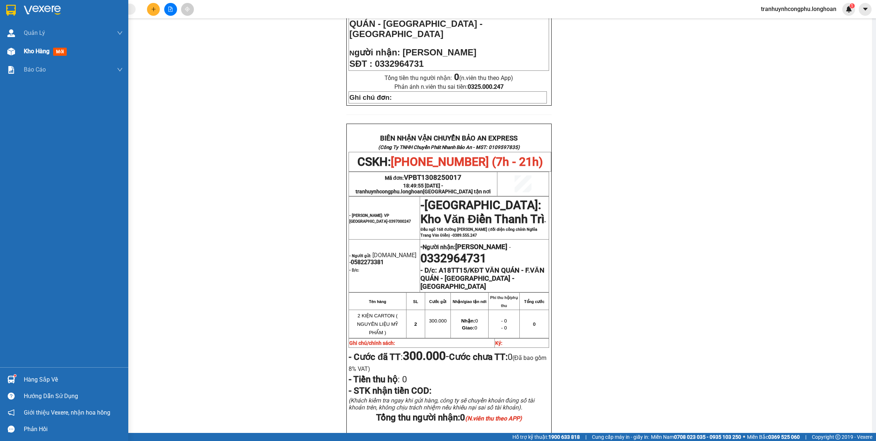
click at [35, 49] on span "Kho hàng" at bounding box center [37, 51] width 26 height 7
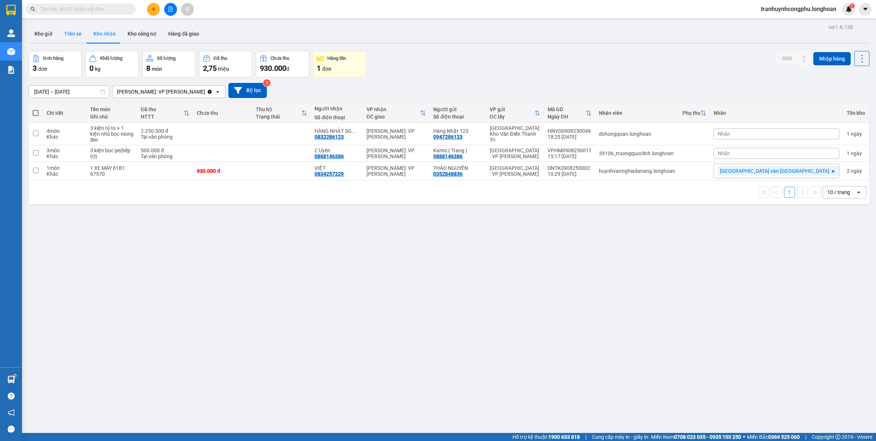
click at [59, 34] on button "Trên xe" at bounding box center [72, 34] width 29 height 18
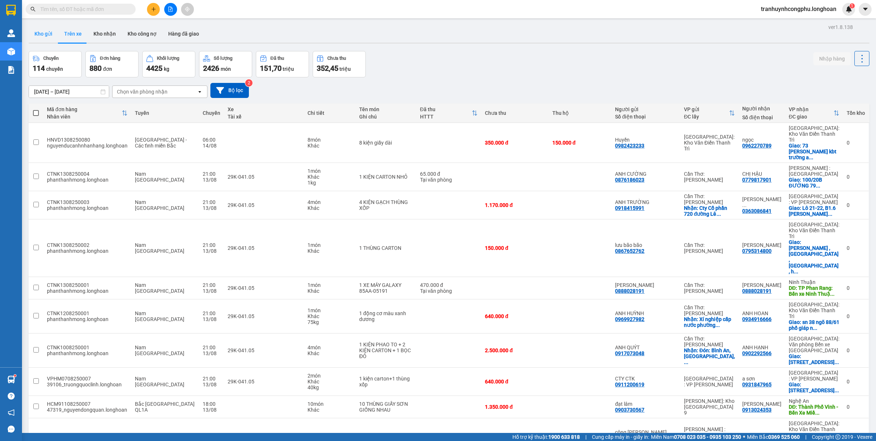
click at [49, 41] on button "Kho gửi" at bounding box center [44, 34] width 30 height 18
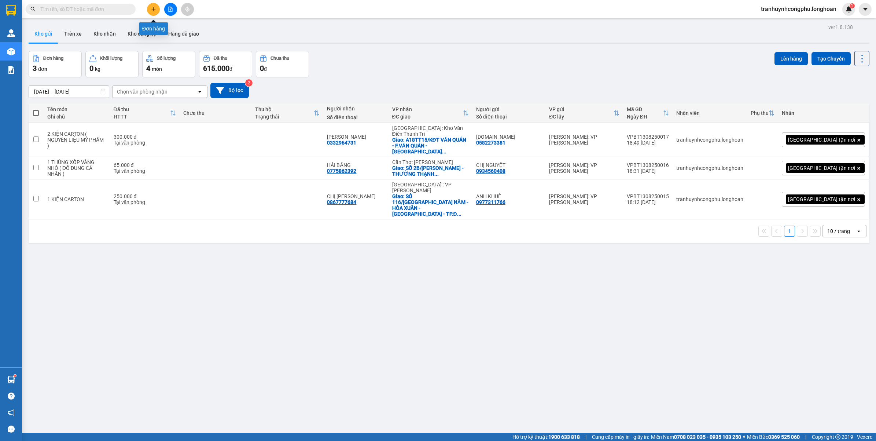
click at [152, 8] on icon "plus" at bounding box center [153, 9] width 5 height 5
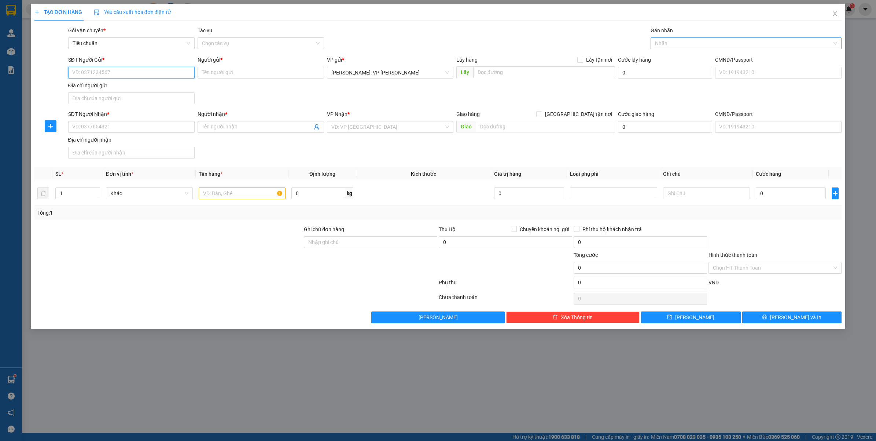
click at [683, 39] on div at bounding box center [743, 43] width 180 height 9
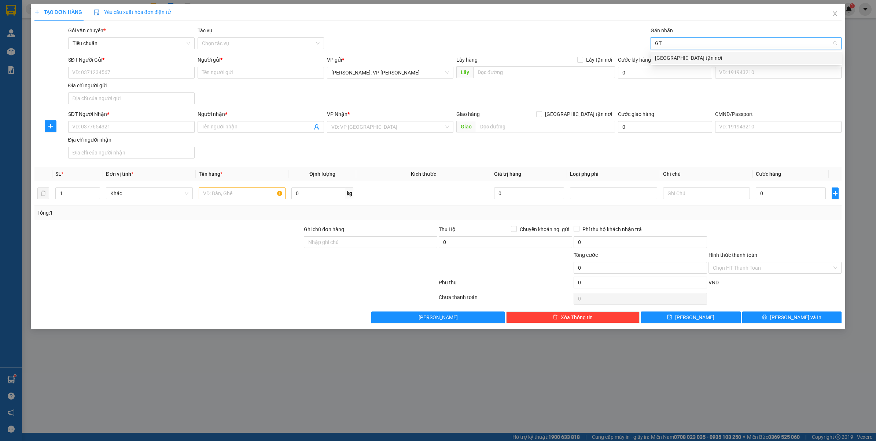
type input "GTN"
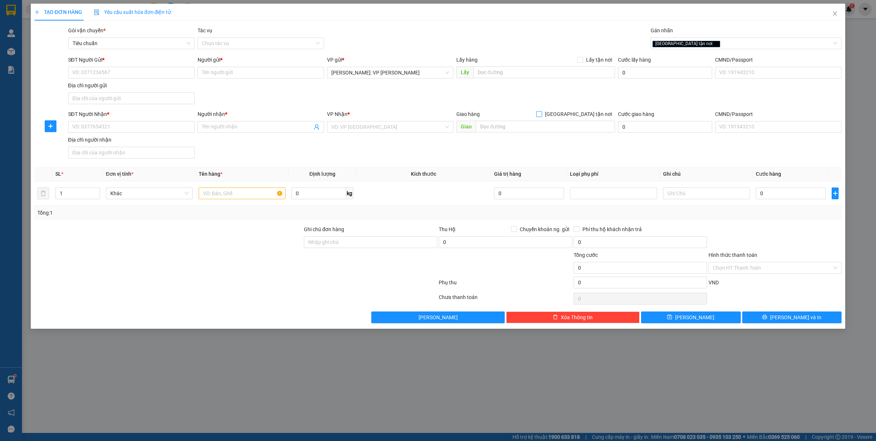
drag, startPoint x: 589, startPoint y: 110, endPoint x: 387, endPoint y: 137, distance: 203.1
click at [588, 110] on span "[GEOGRAPHIC_DATA] tận nơi" at bounding box center [578, 114] width 73 height 8
click at [542, 111] on input "[GEOGRAPHIC_DATA] tận nơi" at bounding box center [538, 113] width 5 height 5
checkbox input "true"
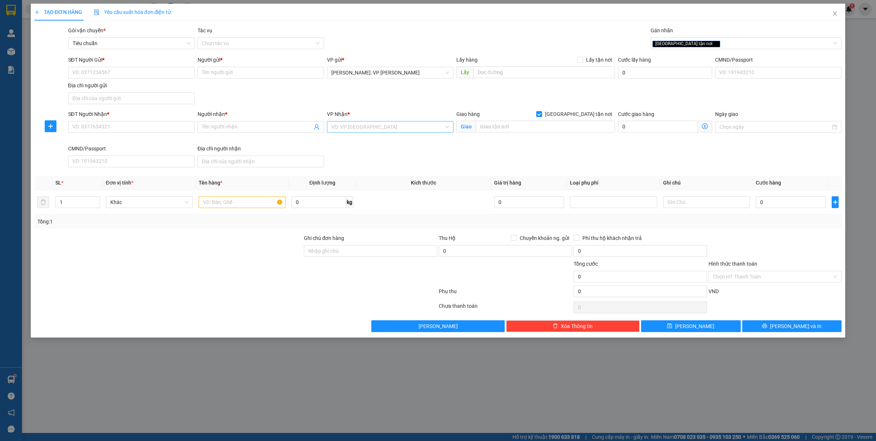
click at [386, 129] on input "search" at bounding box center [387, 126] width 113 height 11
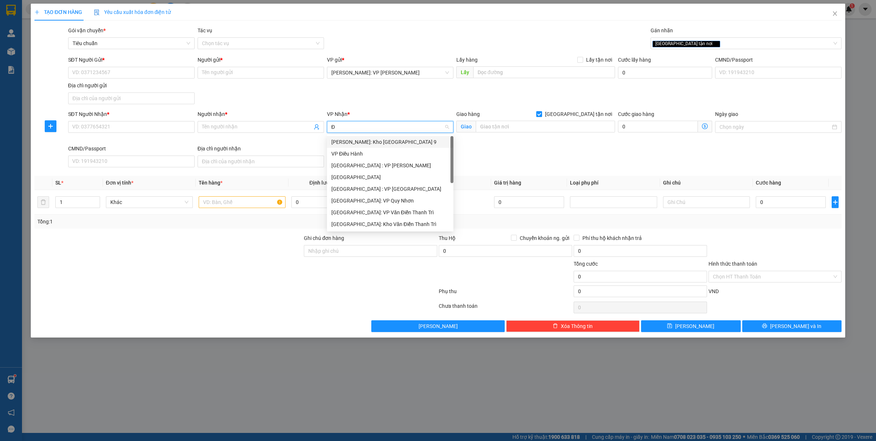
type input "ĐA"
click at [371, 143] on div "[GEOGRAPHIC_DATA] : VP [PERSON_NAME]" at bounding box center [398, 142] width 135 height 8
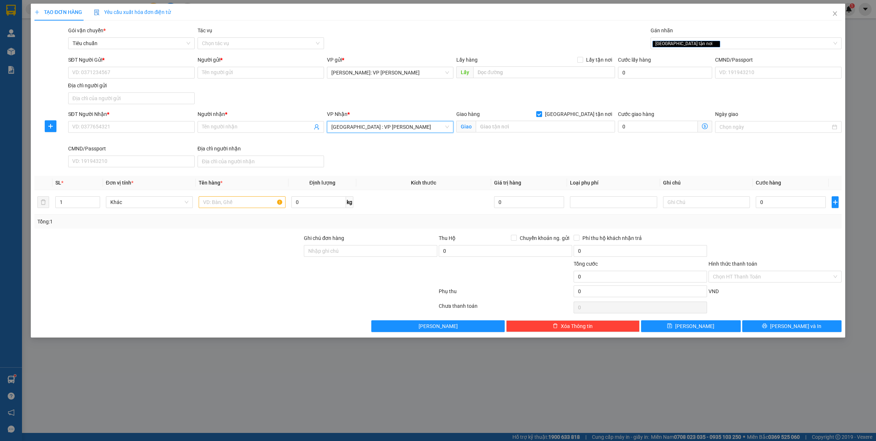
click at [116, 80] on div "SĐT Người Gửi * VD: 0371234567" at bounding box center [131, 69] width 127 height 26
click at [118, 77] on input "SĐT Người Gửi *" at bounding box center [131, 73] width 127 height 12
paste input "0567898810"
type input "0567898810"
click at [251, 69] on input "Người gửi *" at bounding box center [261, 73] width 127 height 12
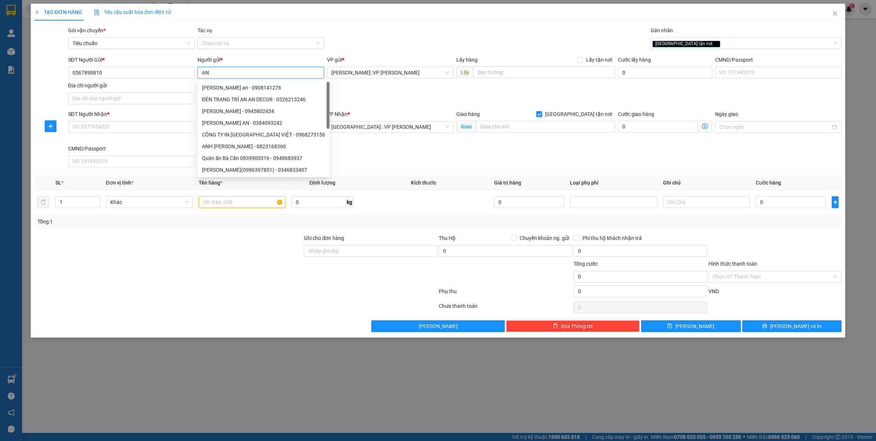
type input "A"
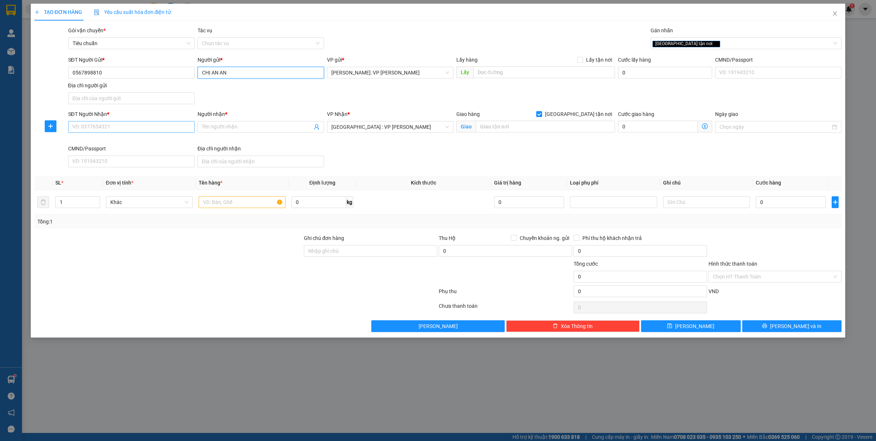
type input "CHỊ AN AN"
click at [168, 127] on input "SĐT Người Nhận *" at bounding box center [131, 127] width 127 height 12
paste input "0935672848"
type input "0935672848"
click at [236, 122] on span at bounding box center [261, 127] width 127 height 12
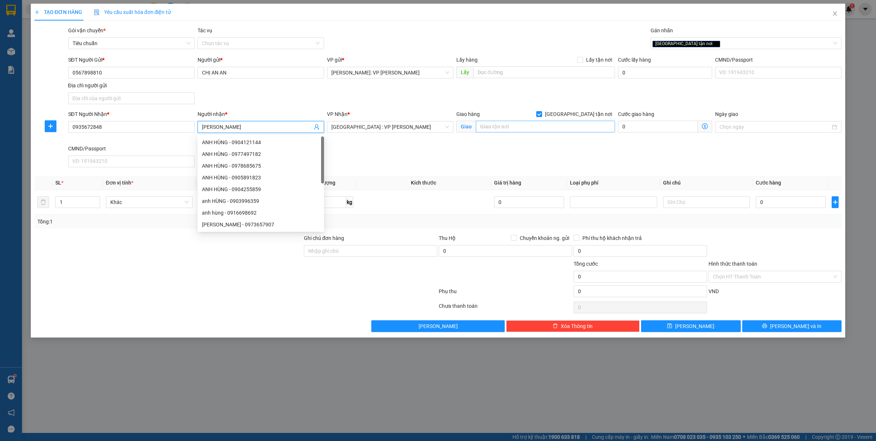
type input "[PERSON_NAME]"
click at [542, 124] on input "text" at bounding box center [545, 127] width 139 height 12
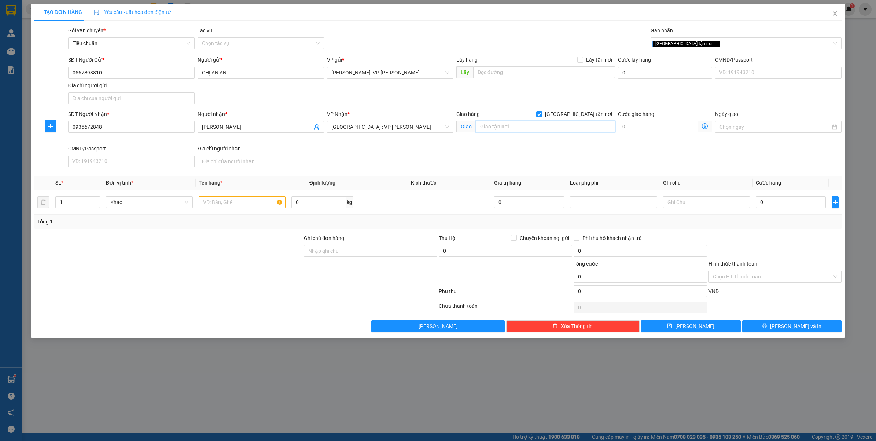
paste input "SỐ 11/Đ.S 10 - THÔN HÀ TÂY 2 - ĐIỆN HÒA - ĐIỆN BÀN - QUẢNG NAM"
type input "SỐ 11/Đ.S 10 - THÔN HÀ TÂY 2 - ĐIỆN HÒA - ĐIỆN BÀN - QUẢNG NAM"
type input "2"
click at [96, 200] on icon "up" at bounding box center [96, 200] width 3 height 3
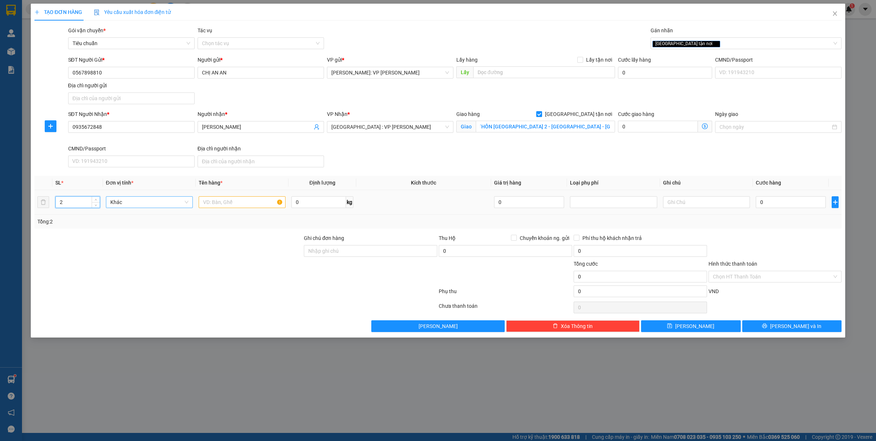
scroll to position [0, 0]
click at [239, 203] on input "text" at bounding box center [242, 202] width 87 height 12
type input "2 KIỆN THÙNG XỐP DÁN KEO DỄ VỠ"
click at [759, 204] on input "0" at bounding box center [791, 202] width 70 height 12
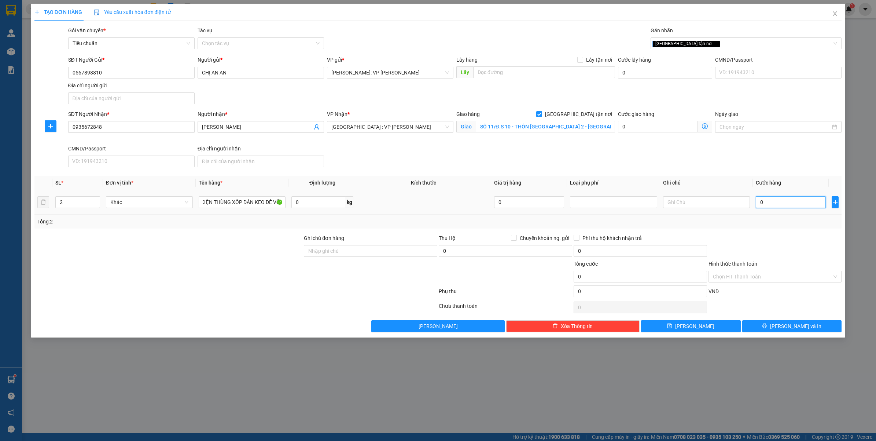
scroll to position [0, 0]
type input "1"
type input "15"
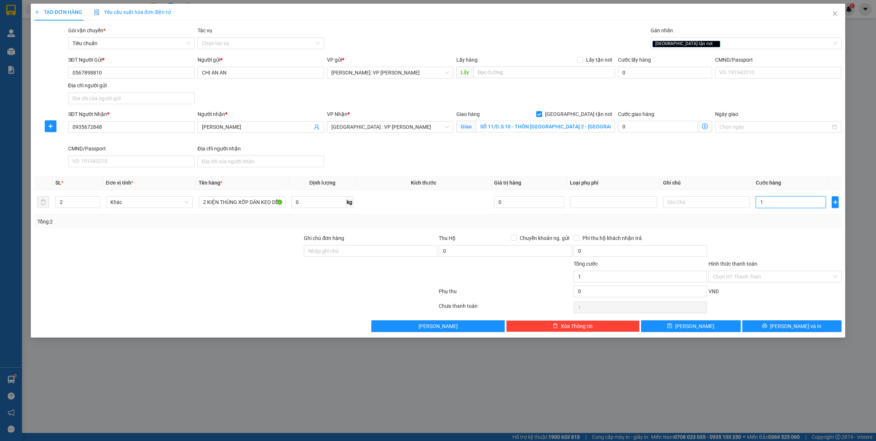
type input "15"
type input "150"
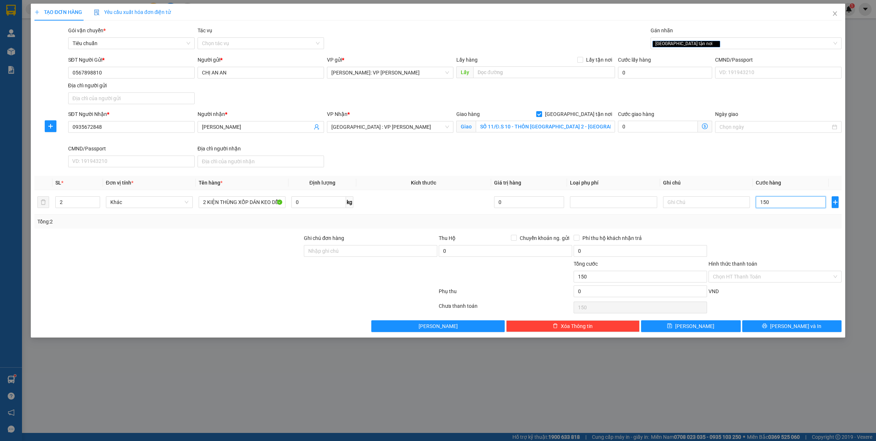
type input "15"
type input "1"
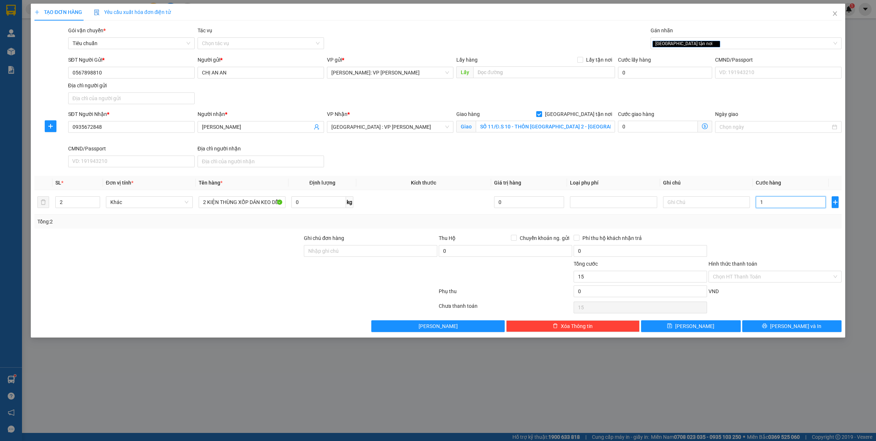
type input "1"
type input "0"
type input "15"
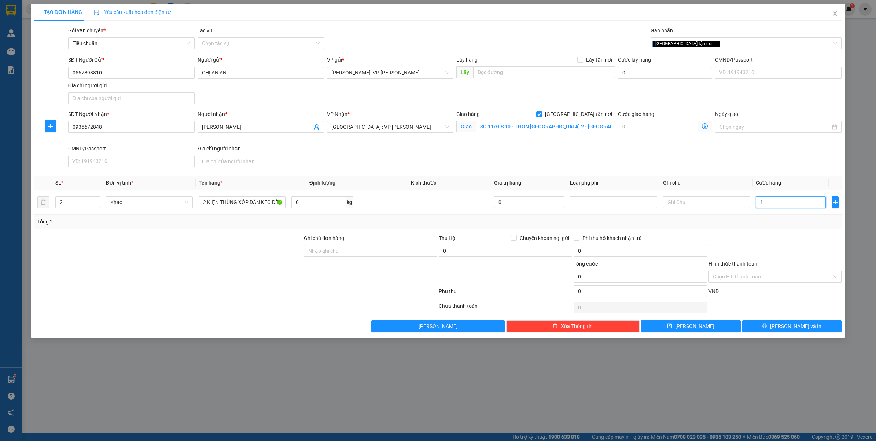
type input "15"
type input "1"
type input "0"
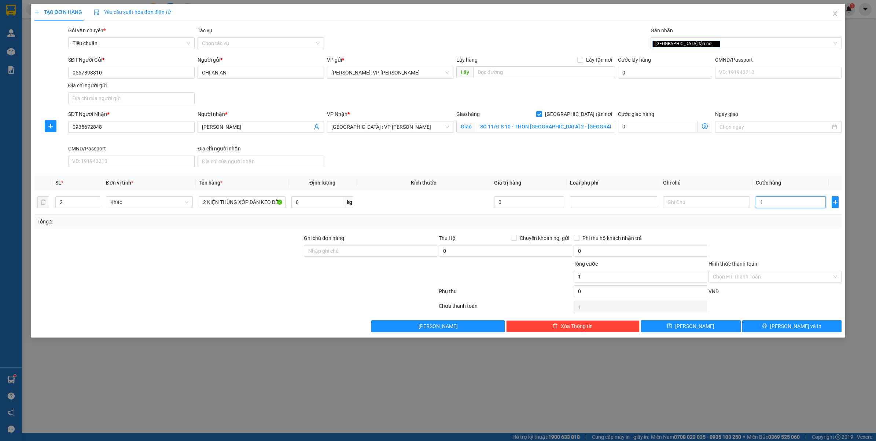
type input "0"
type input "4"
type input "43"
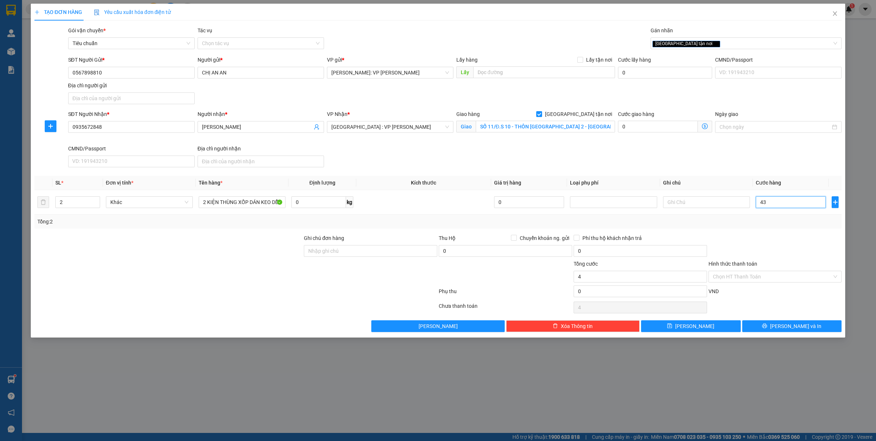
type input "43"
type input "430"
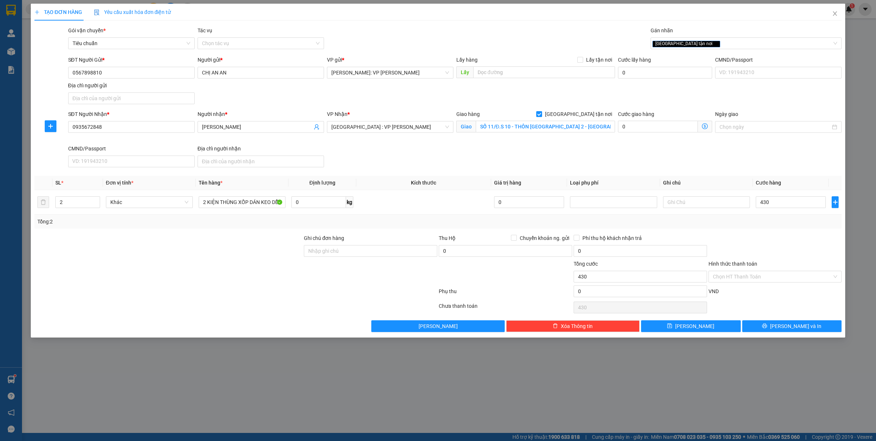
click at [773, 231] on div "Transit Pickup Surcharge Ids Transit Deliver Surcharge Ids Transit Deliver Surc…" at bounding box center [438, 178] width 808 height 305
type input "430.000"
drag, startPoint x: 387, startPoint y: 393, endPoint x: 378, endPoint y: 398, distance: 10.3
click at [387, 394] on div "TẠO ĐƠN HÀNG Yêu cầu xuất hóa đơn điện tử Transit Pickup Surcharge Ids Transit …" at bounding box center [438, 220] width 876 height 441
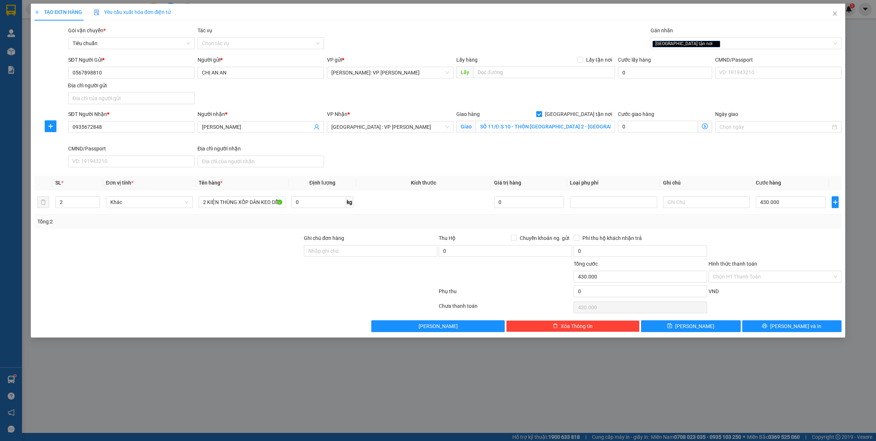
click at [339, 440] on html "Kết quả tìm kiếm ( 0 ) Bộ lọc No Data tranhuynhcongphu.longhoan 1 Quản Lý Quản …" at bounding box center [438, 220] width 876 height 441
click at [329, 395] on div "TẠO ĐƠN HÀNG Yêu cầu xuất hóa đơn điện tử Transit Pickup Surcharge Ids Transit …" at bounding box center [438, 220] width 876 height 441
click at [785, 235] on div at bounding box center [775, 247] width 135 height 26
click at [744, 279] on input "Hình thức thanh toán" at bounding box center [773, 276] width 120 height 11
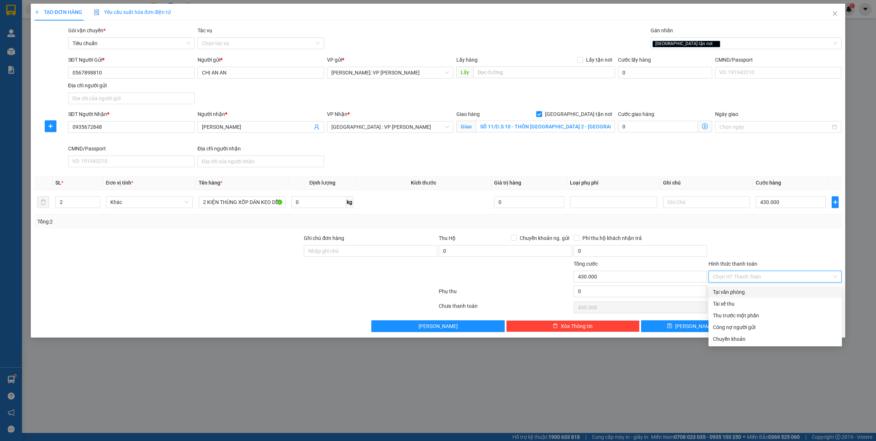
click at [728, 289] on div "Tại văn phòng" at bounding box center [775, 292] width 125 height 8
type input "0"
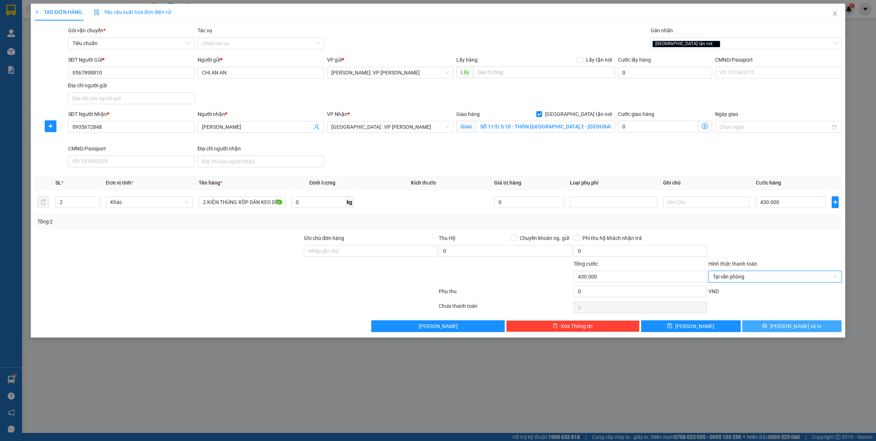
click at [785, 327] on button "Lưu và In" at bounding box center [793, 326] width 100 height 12
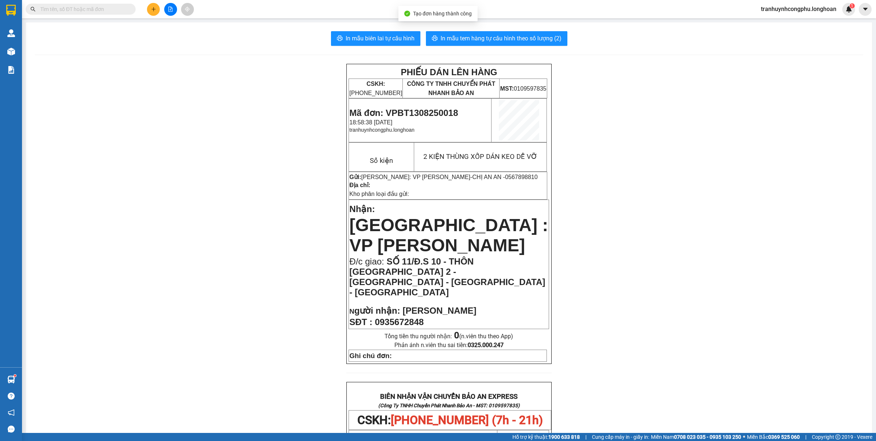
click at [393, 109] on span "Mã đơn: VPBT1308250018" at bounding box center [403, 113] width 109 height 10
copy span "VPBT1308250018"
click at [172, 230] on div "PHIẾU DÁN LÊN HÀNG CSKH: 1900.06.88.33 CÔNG TY TNHH CHUYỂN PHÁT NHANH BẢO AN MS…" at bounding box center [449, 419] width 829 height 711
click at [547, 40] on span "In mẫu tem hàng tự cấu hình theo số lượng (2)" at bounding box center [501, 38] width 121 height 9
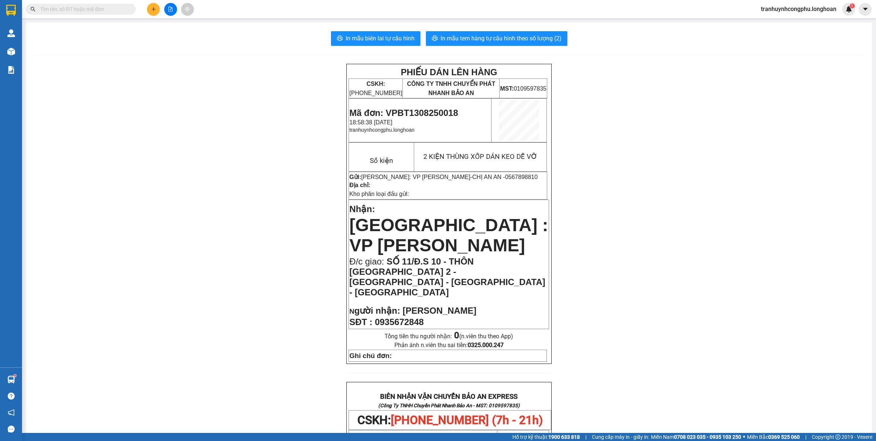
scroll to position [41, 0]
click at [76, 14] on span at bounding box center [81, 9] width 110 height 11
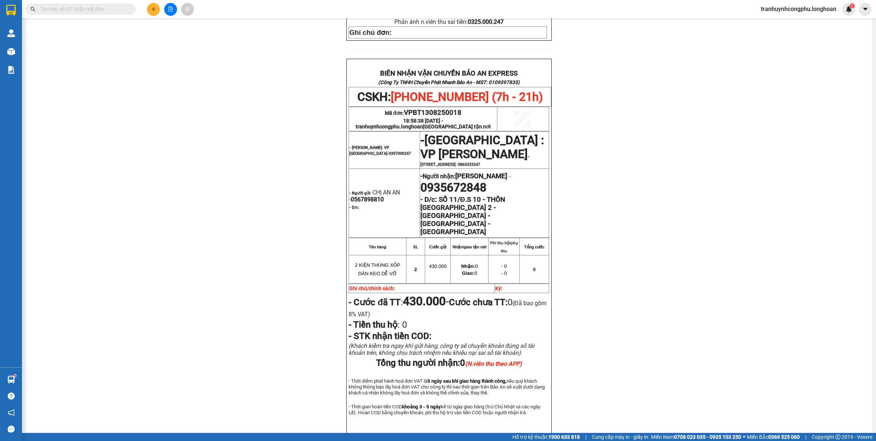
scroll to position [316, 0]
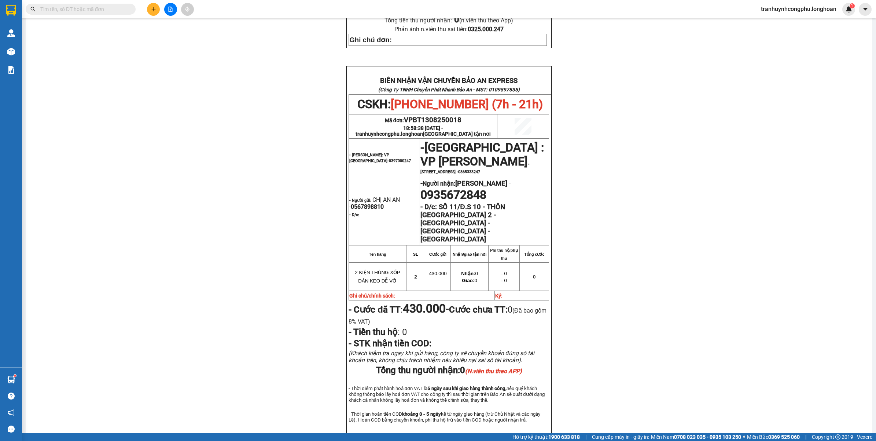
click at [162, 257] on div "PHIẾU DÁN LÊN HÀNG CSKH: 1900.06.88.33 CÔNG TY TNHH CHUYỂN PHÁT NHANH BẢO AN MS…" at bounding box center [449, 103] width 829 height 711
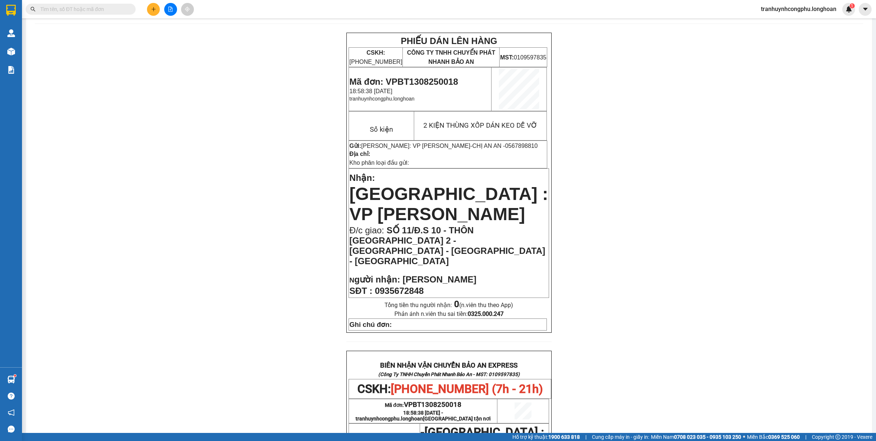
scroll to position [0, 0]
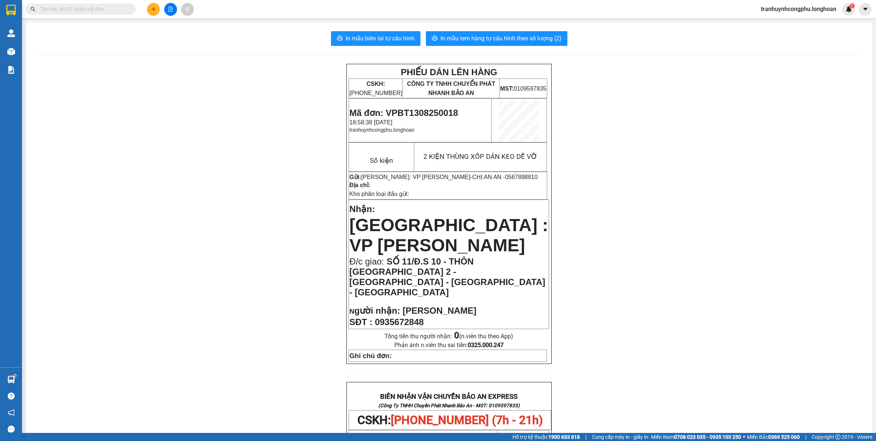
click at [798, 158] on div "PHIẾU DÁN LÊN HÀNG CSKH: 1900.06.88.33 CÔNG TY TNHH CHUYỂN PHÁT NHANH BẢO AN MS…" at bounding box center [449, 419] width 829 height 711
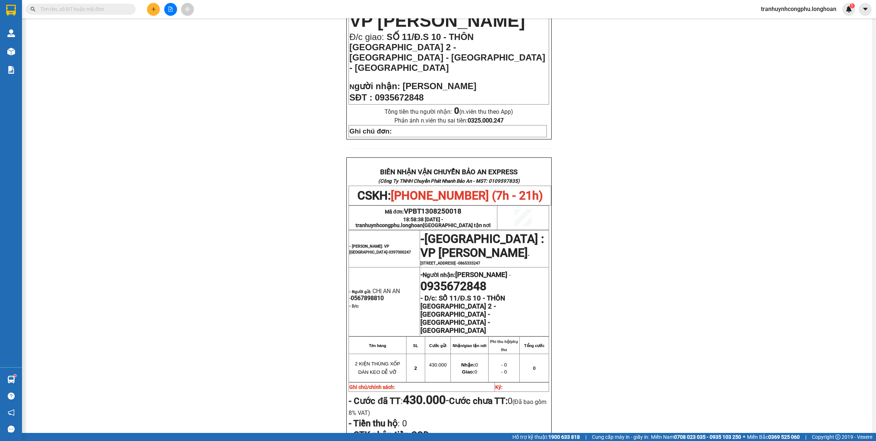
scroll to position [325, 0]
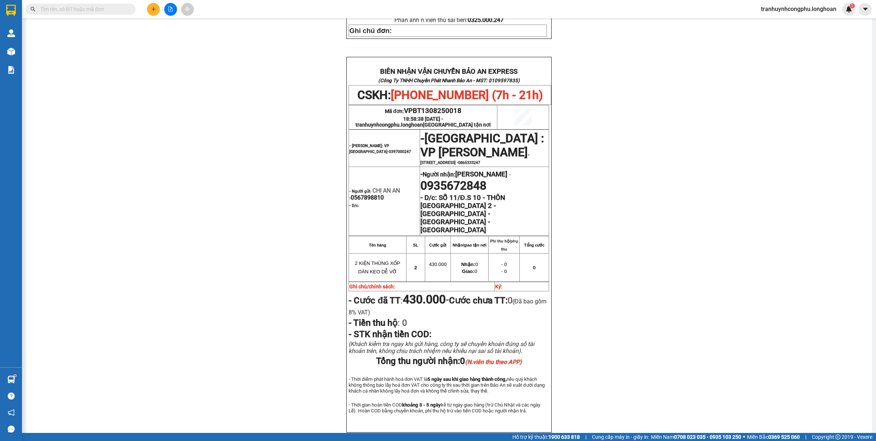
click at [725, 329] on div "PHIẾU DÁN LÊN HÀNG CSKH: 1900.06.88.33 CÔNG TY TNHH CHUYỂN PHÁT NHANH BẢO AN MS…" at bounding box center [449, 94] width 829 height 711
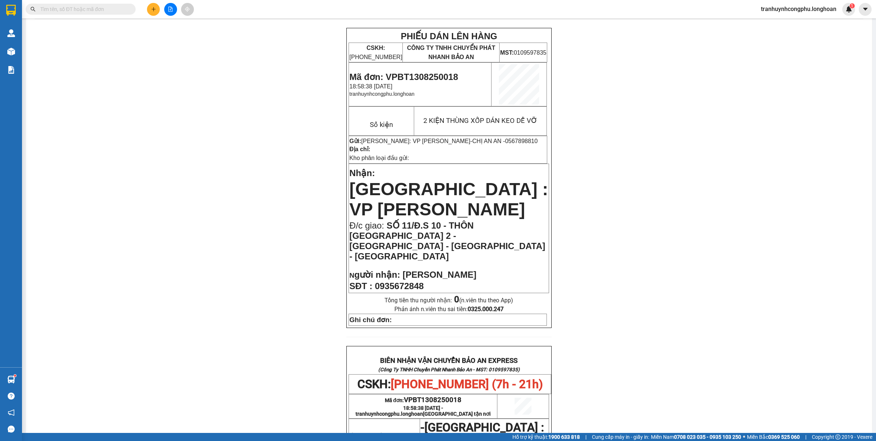
scroll to position [0, 0]
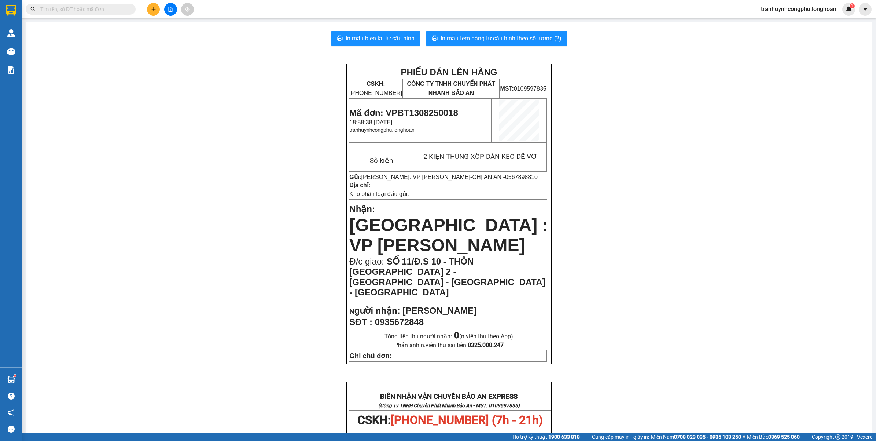
click at [806, 186] on div "PHIẾU DÁN LÊN HÀNG CSKH: 1900.06.88.33 CÔNG TY TNHH CHUYỂN PHÁT NHANH BẢO AN MS…" at bounding box center [449, 419] width 829 height 711
drag, startPoint x: 763, startPoint y: 179, endPoint x: 776, endPoint y: 179, distance: 12.5
click at [764, 179] on div "PHIẾU DÁN LÊN HÀNG CSKH: 1900.06.88.33 CÔNG TY TNHH CHUYỂN PHÁT NHANH BẢO AN MS…" at bounding box center [449, 419] width 829 height 711
click at [714, 149] on div "PHIẾU DÁN LÊN HÀNG CSKH: 1900.06.88.33 CÔNG TY TNHH CHUYỂN PHÁT NHANH BẢO AN MS…" at bounding box center [449, 419] width 829 height 711
click at [765, 147] on div "PHIẾU DÁN LÊN HÀNG CSKH: 1900.06.88.33 CÔNG TY TNHH CHUYỂN PHÁT NHANH BẢO AN MS…" at bounding box center [449, 419] width 829 height 711
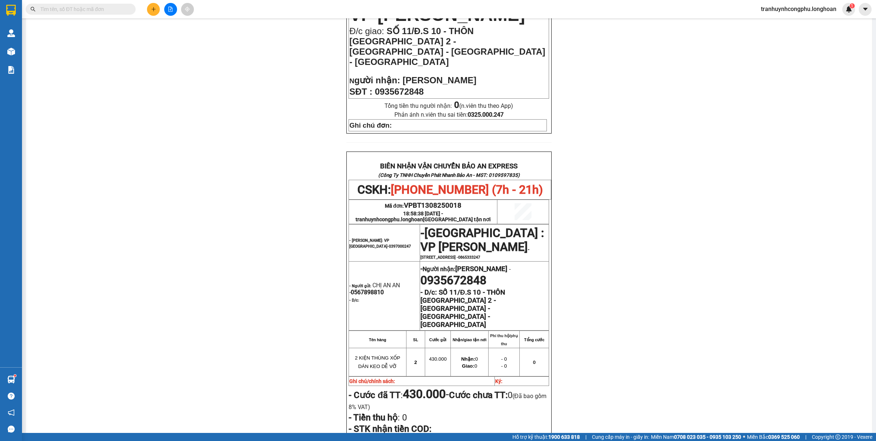
scroll to position [325, 0]
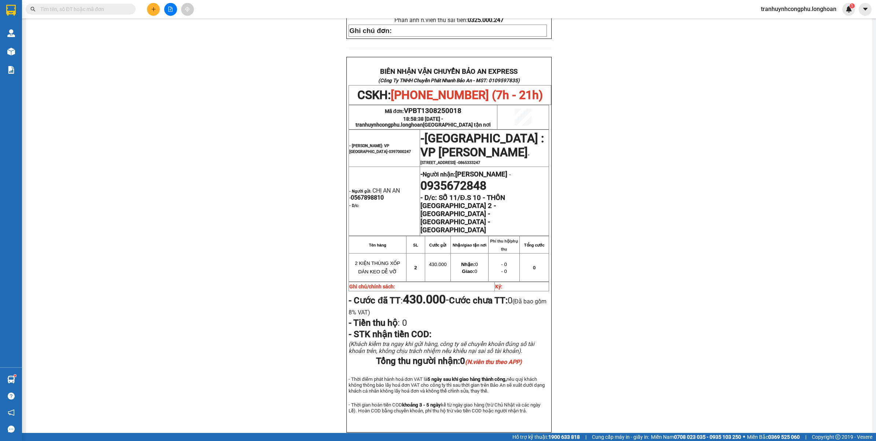
click at [682, 230] on div "PHIẾU DÁN LÊN HÀNG CSKH: 1900.06.88.33 CÔNG TY TNHH CHUYỂN PHÁT NHANH BẢO AN MS…" at bounding box center [449, 94] width 829 height 711
click at [685, 271] on div "PHIẾU DÁN LÊN HÀNG CSKH: 1900.06.88.33 CÔNG TY TNHH CHUYỂN PHÁT NHANH BẢO AN MS…" at bounding box center [449, 94] width 829 height 711
click at [209, 180] on div "PHIẾU DÁN LÊN HÀNG CSKH: 1900.06.88.33 CÔNG TY TNHH CHUYỂN PHÁT NHANH BẢO AN MS…" at bounding box center [449, 94] width 829 height 711
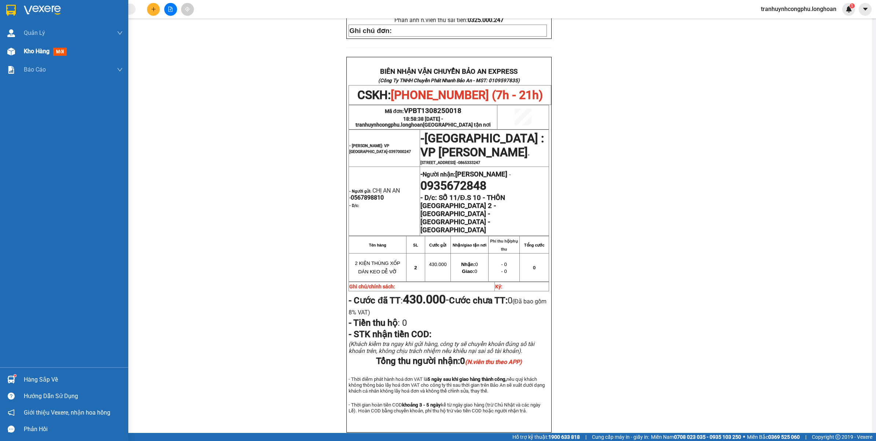
click at [0, 48] on html "Kết quả tìm kiếm ( 0 ) Bộ lọc No Data tranhuynhcongphu.longhoan 1 Quản Lý Quản …" at bounding box center [438, 220] width 876 height 441
click at [26, 57] on div "Kho hàng mới" at bounding box center [73, 51] width 99 height 18
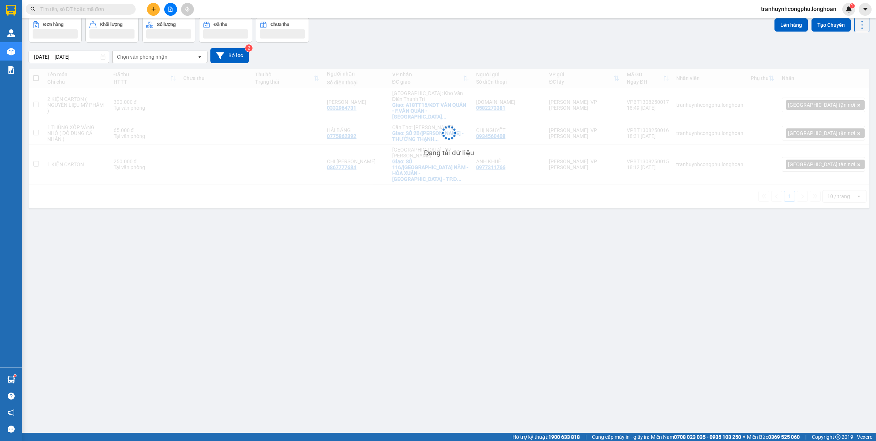
scroll to position [34, 0]
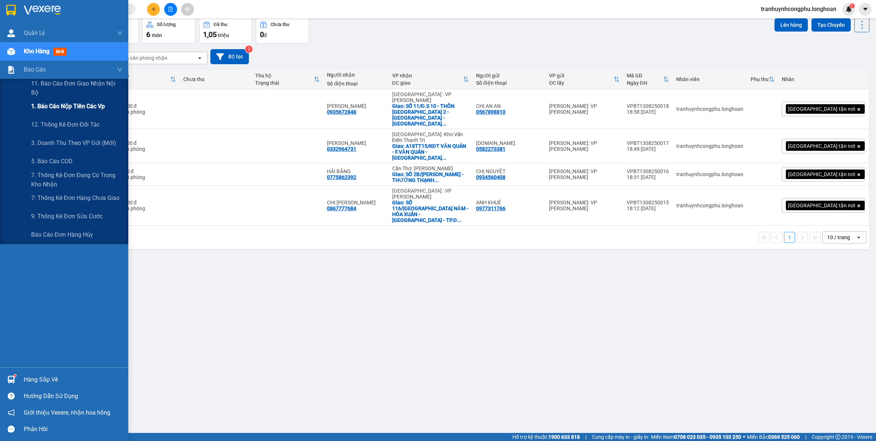
click at [70, 99] on div "1. Báo cáo nộp tiền các vp" at bounding box center [77, 106] width 92 height 18
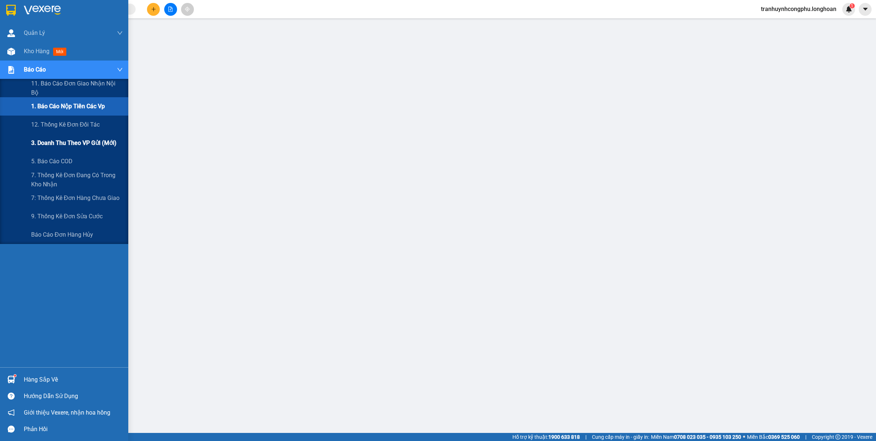
click at [84, 146] on span "3. Doanh Thu theo VP Gửi (mới)" at bounding box center [73, 142] width 85 height 9
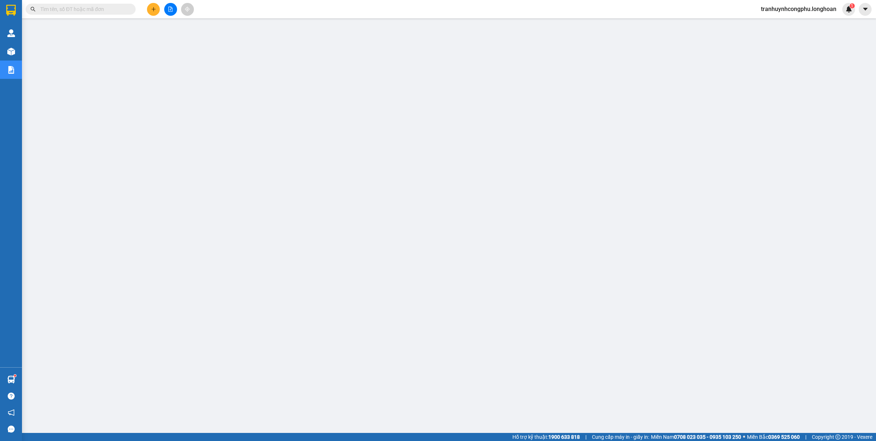
click at [781, 6] on span "tranhuynhcongphu.longhoan" at bounding box center [798, 8] width 87 height 9
click at [767, 24] on span "Đăng xuất" at bounding box center [801, 23] width 73 height 8
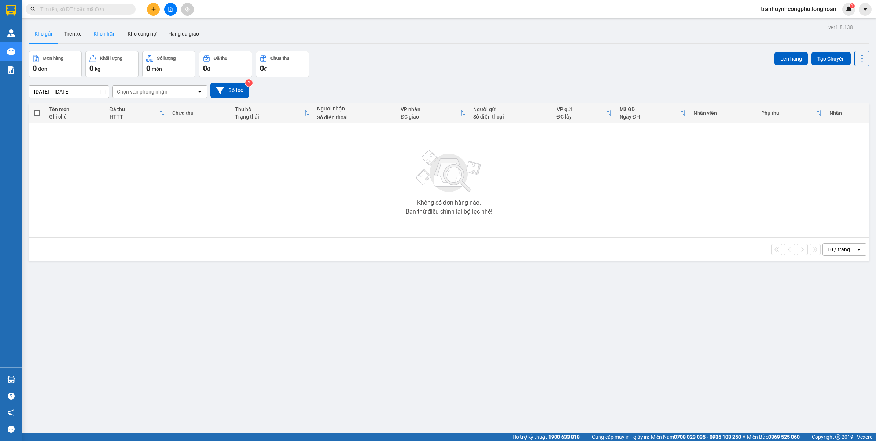
click at [94, 32] on button "Kho nhận" at bounding box center [105, 34] width 34 height 18
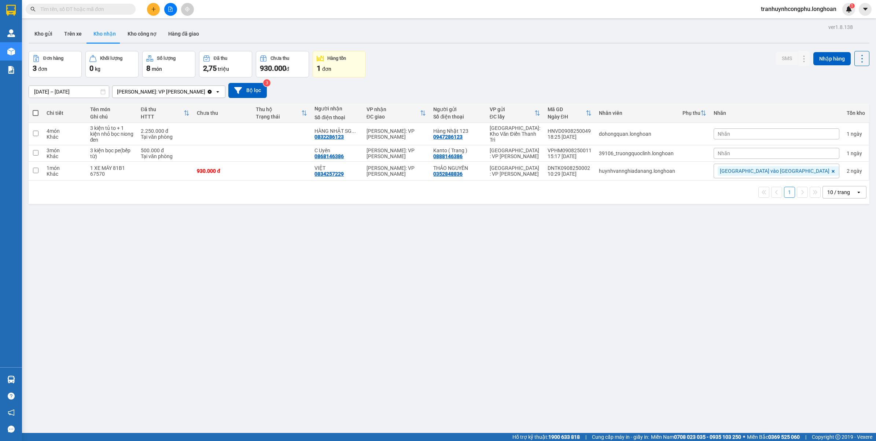
drag, startPoint x: 171, startPoint y: 282, endPoint x: 161, endPoint y: 235, distance: 47.5
click at [171, 281] on div "ver 1.8.138 Kho gửi Trên xe Kho nhận Kho công nợ Hàng đã giao Đơn hàng 3 đơn Kh…" at bounding box center [449, 242] width 847 height 441
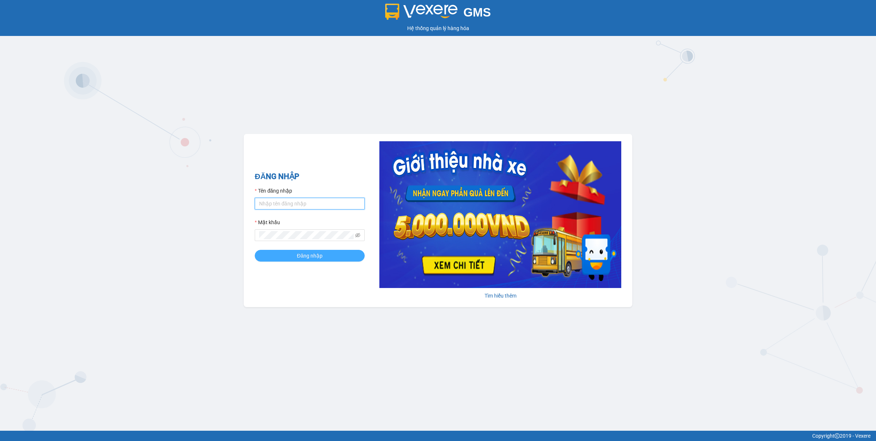
type input "tranhuynhcongphu.longhoan"
click at [304, 256] on span "Đăng nhập" at bounding box center [310, 256] width 26 height 8
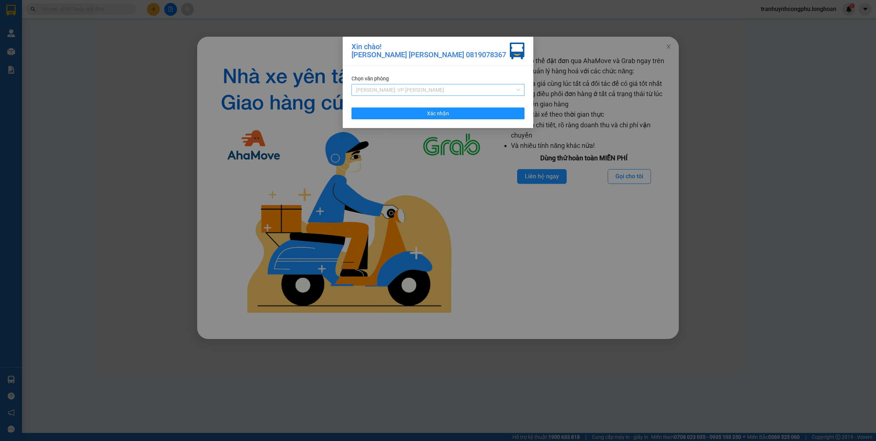
click at [391, 91] on span "[PERSON_NAME]: VP [PERSON_NAME]" at bounding box center [438, 89] width 164 height 11
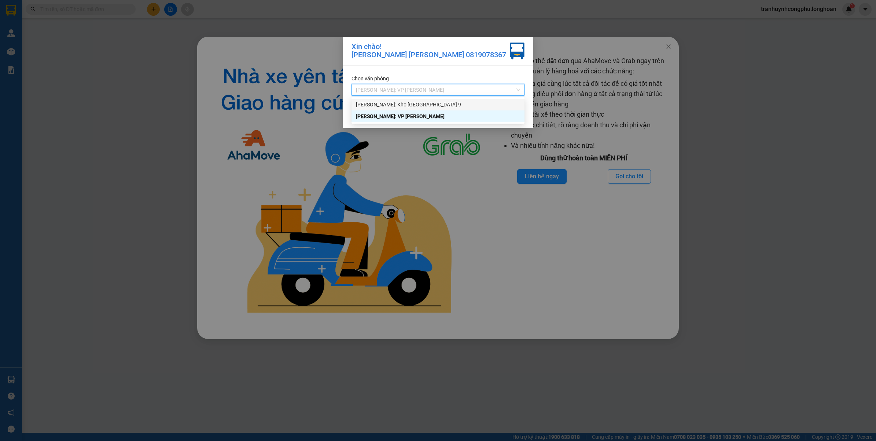
click at [396, 106] on div "[PERSON_NAME]: Kho [GEOGRAPHIC_DATA] 9" at bounding box center [438, 104] width 164 height 8
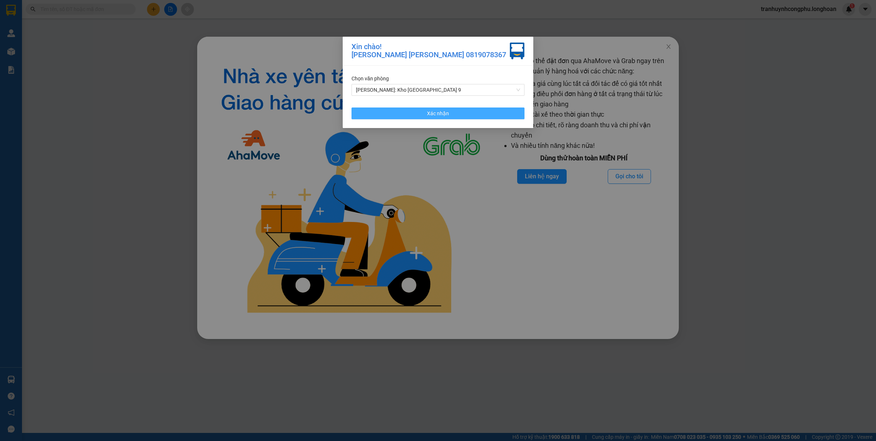
click at [395, 112] on button "Xác nhận" at bounding box center [438, 113] width 173 height 12
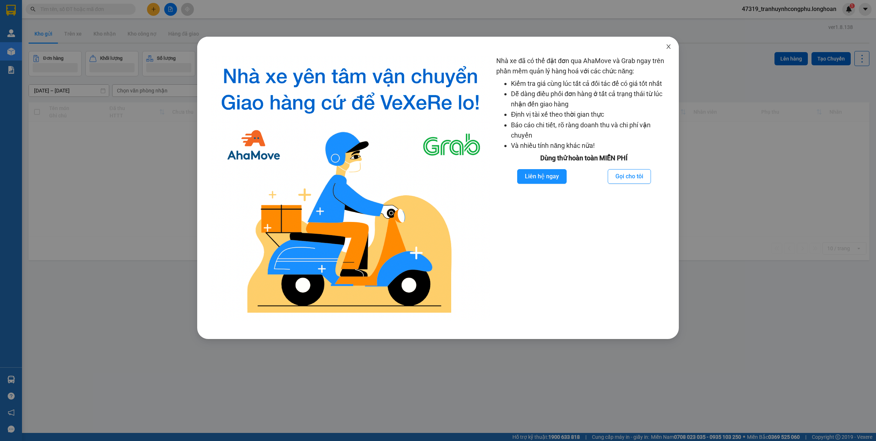
click at [668, 46] on icon "close" at bounding box center [669, 46] width 4 height 4
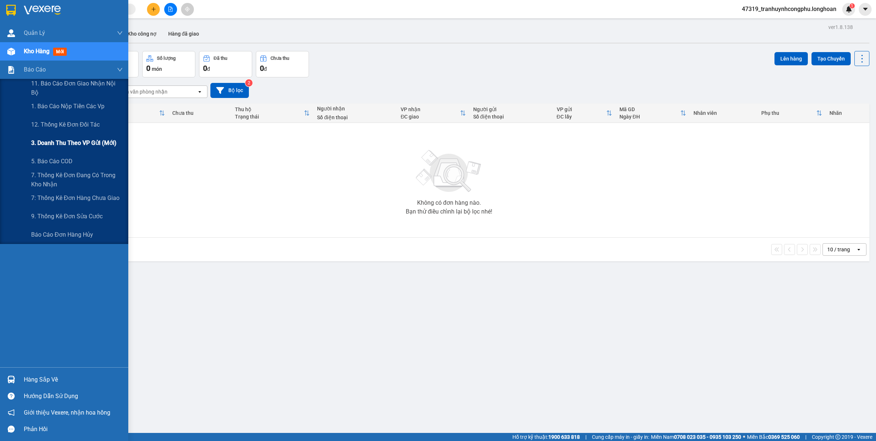
click at [78, 146] on span "3. Doanh Thu theo VP Gửi (mới)" at bounding box center [73, 142] width 85 height 9
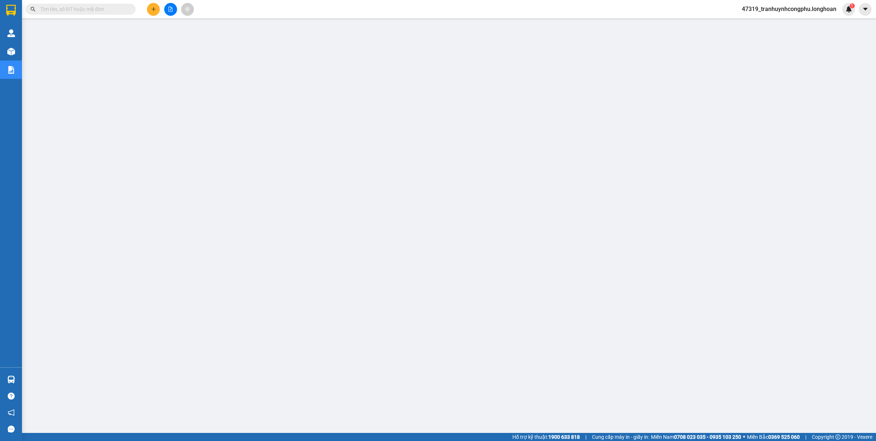
click at [751, 7] on span "47319_tranhuynhcongphu.longhoan" at bounding box center [789, 8] width 106 height 9
click at [755, 25] on span "Đăng xuất" at bounding box center [792, 23] width 92 height 8
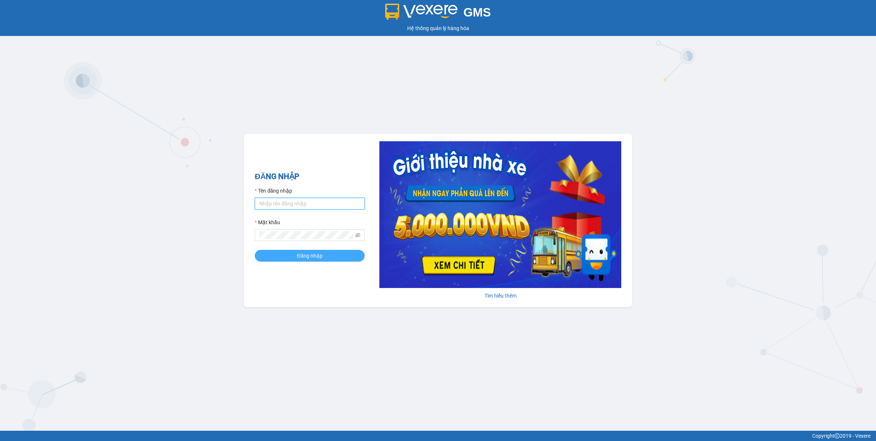
type input "tranhuynhcongphu.longhoan"
click at [300, 258] on span "Đăng nhập" at bounding box center [310, 256] width 26 height 8
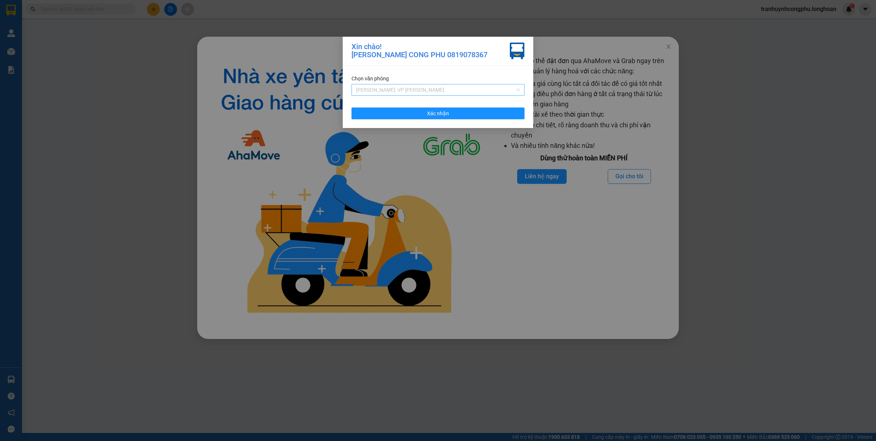
click at [404, 89] on span "[PERSON_NAME]: VP [PERSON_NAME]" at bounding box center [438, 89] width 164 height 11
click at [396, 114] on div "[PERSON_NAME]: VP [PERSON_NAME]" at bounding box center [438, 116] width 164 height 8
click at [402, 109] on button "Xác nhận" at bounding box center [438, 113] width 173 height 12
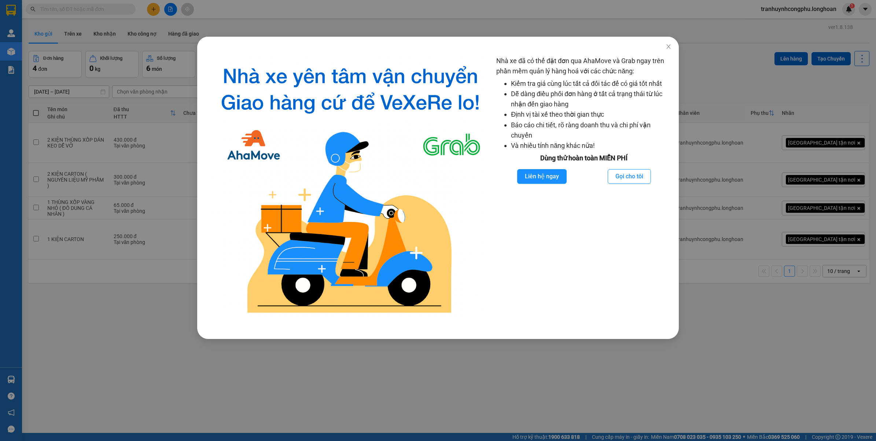
click at [653, 46] on div at bounding box center [438, 43] width 482 height 12
click at [668, 45] on icon "close" at bounding box center [669, 47] width 6 height 6
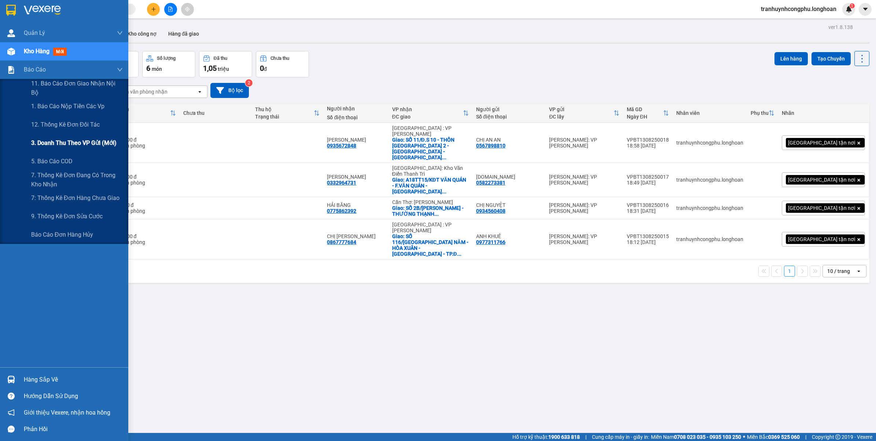
click at [71, 145] on span "3. Doanh Thu theo VP Gửi (mới)" at bounding box center [73, 142] width 85 height 9
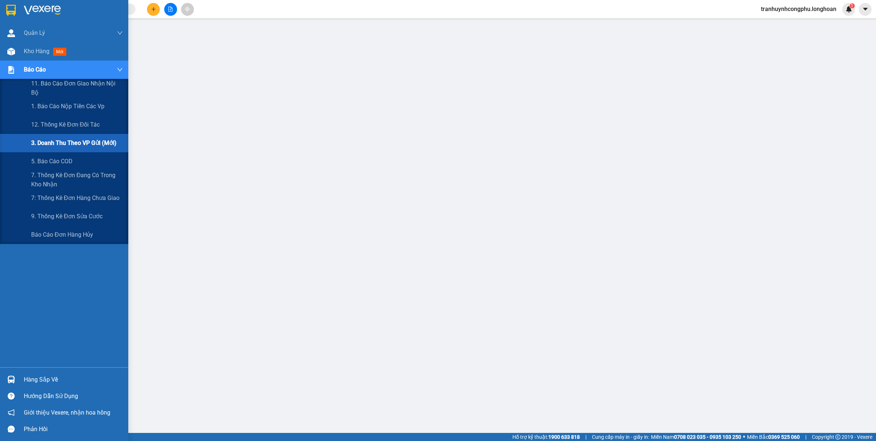
click at [33, 61] on div "Báo cáo" at bounding box center [73, 70] width 99 height 18
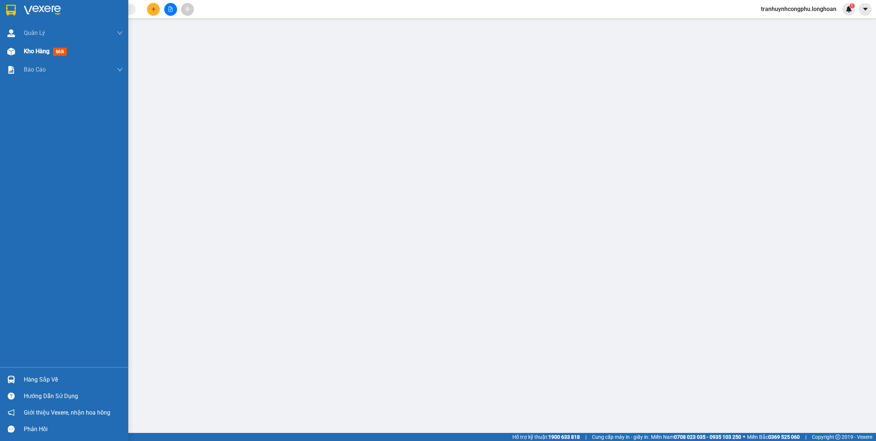
click at [17, 52] on div at bounding box center [11, 51] width 13 height 13
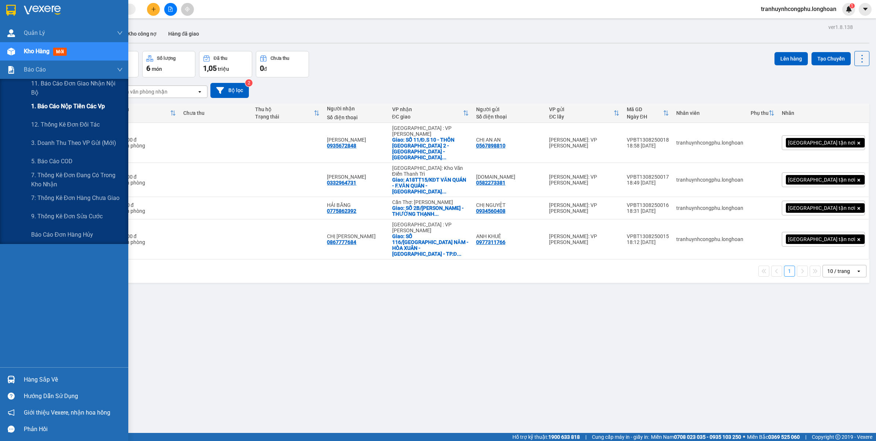
click at [44, 111] on div "1. Báo cáo nộp tiền các vp" at bounding box center [77, 106] width 92 height 18
